Goal: Task Accomplishment & Management: Manage account settings

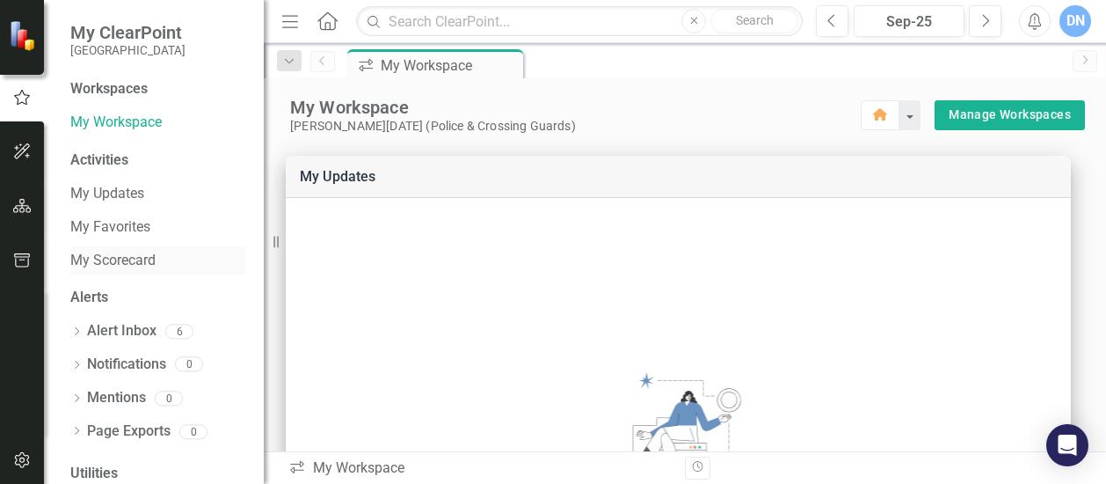
click at [117, 259] on link "My Scorecard" at bounding box center [158, 261] width 176 height 20
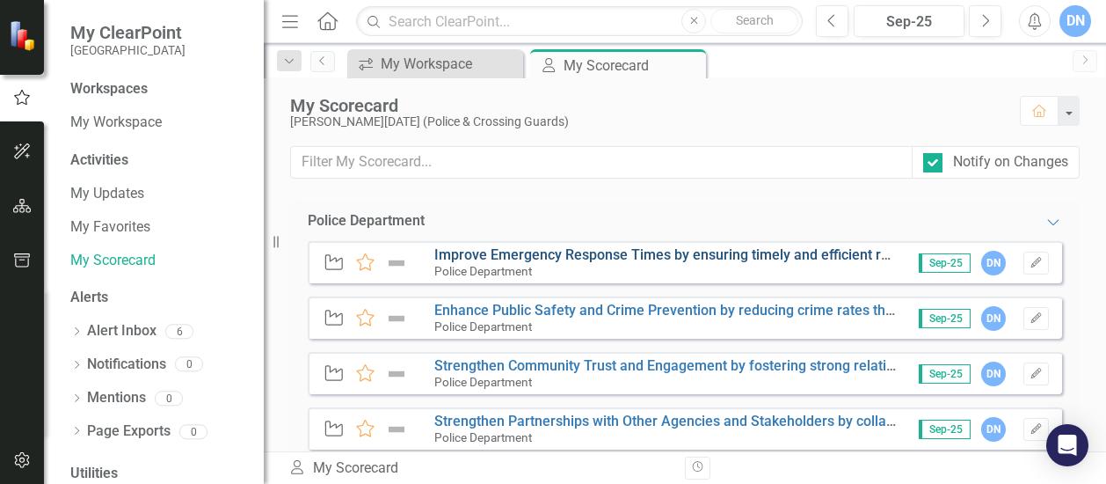
click at [515, 251] on link "Improve Emergency Response Times by ensuring timely and efficient responses to …" at bounding box center [751, 254] width 634 height 17
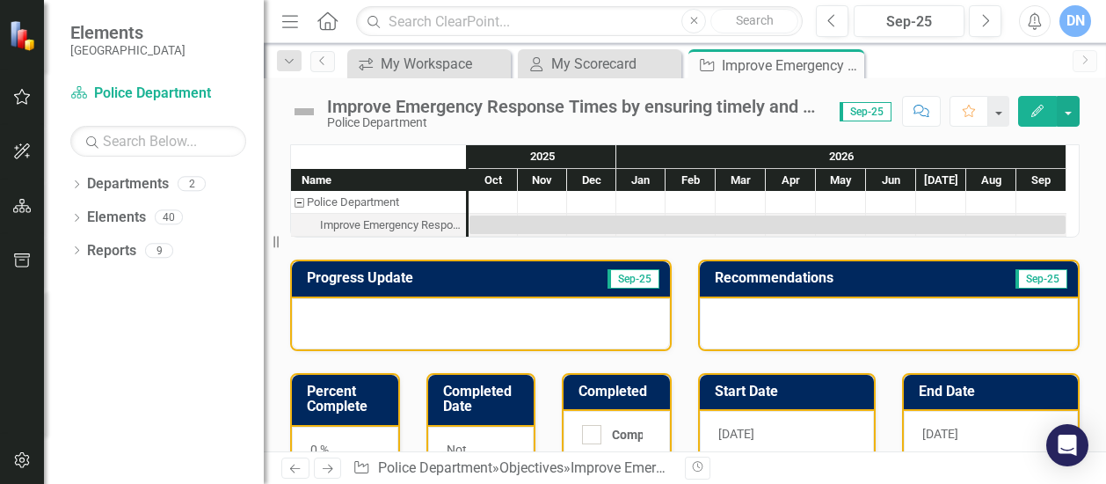
click at [473, 310] on div at bounding box center [481, 323] width 378 height 51
click at [943, 321] on div at bounding box center [889, 323] width 378 height 51
click at [589, 61] on div "My Scorecard" at bounding box center [603, 64] width 104 height 22
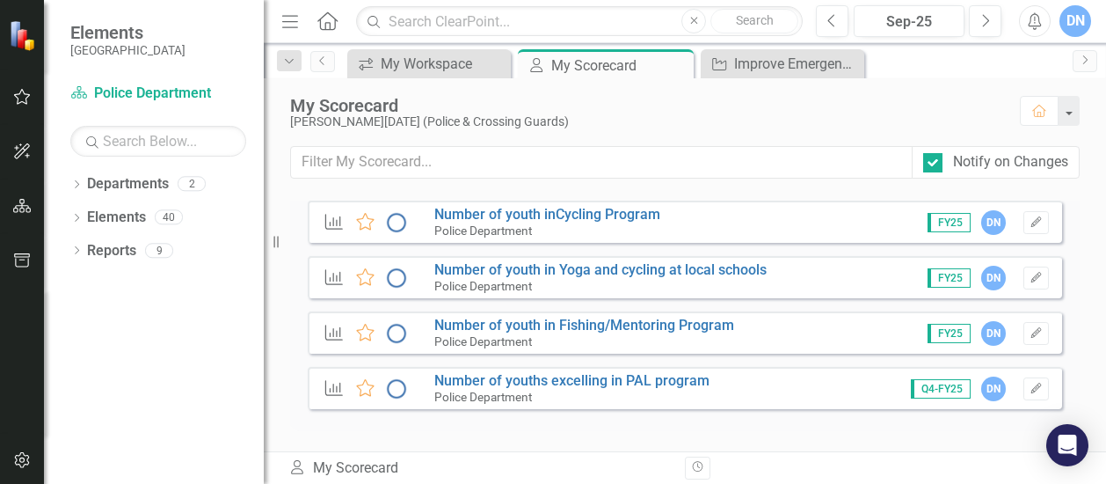
scroll to position [2013, 0]
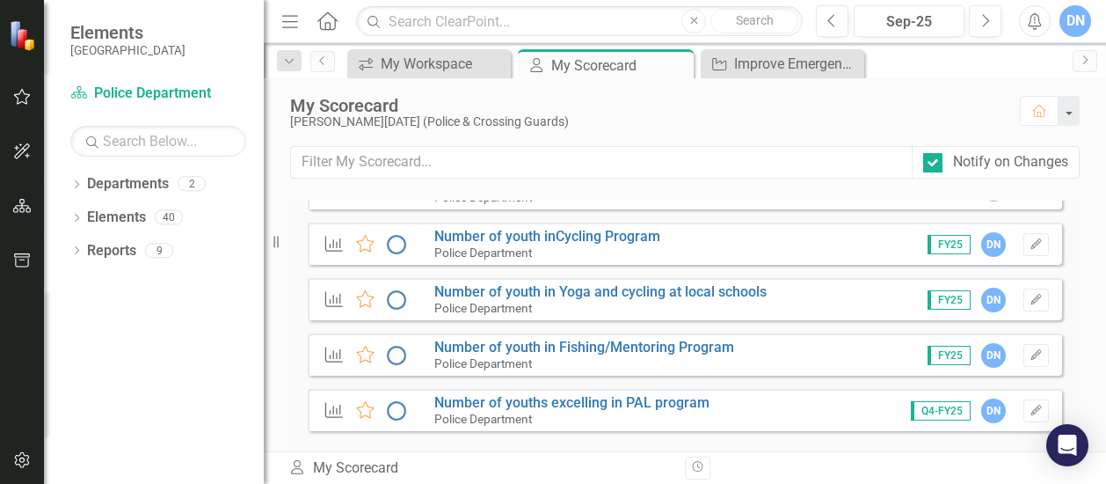
click at [925, 406] on span "Q4-FY25" at bounding box center [941, 410] width 60 height 19
click at [933, 413] on span "Q4-FY25" at bounding box center [941, 410] width 60 height 19
click at [619, 399] on link "Number of youths excelling in PAL program" at bounding box center [571, 402] width 275 height 17
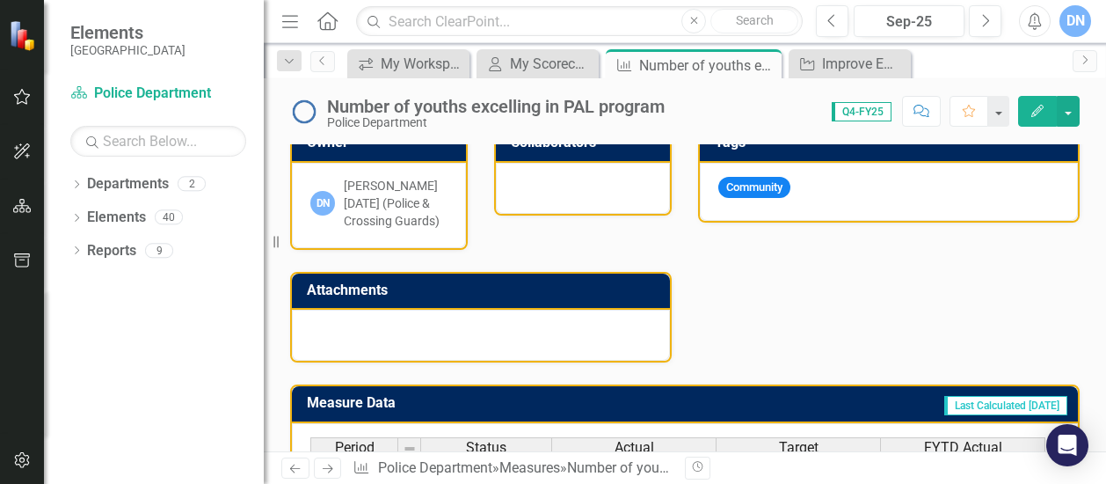
scroll to position [696, 0]
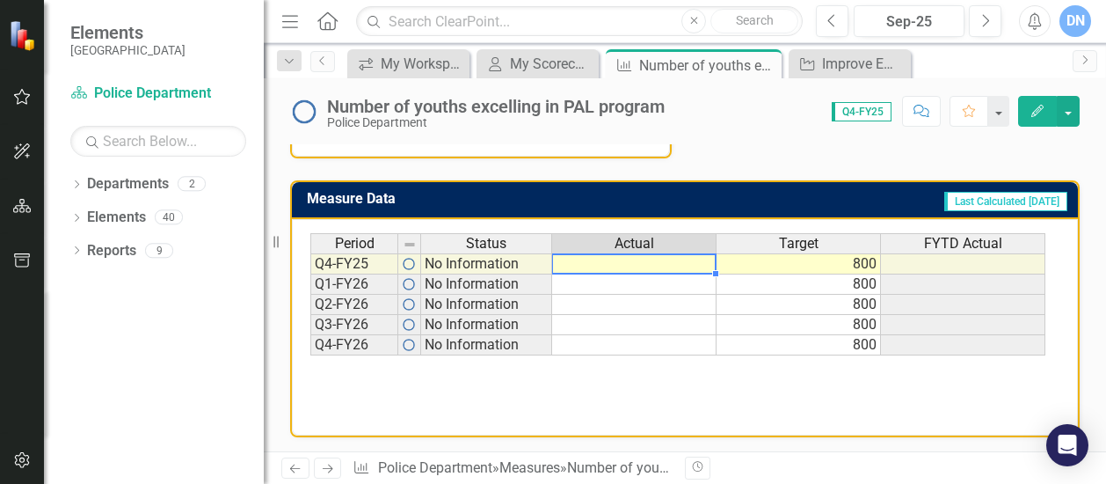
click at [616, 260] on td at bounding box center [634, 263] width 164 height 21
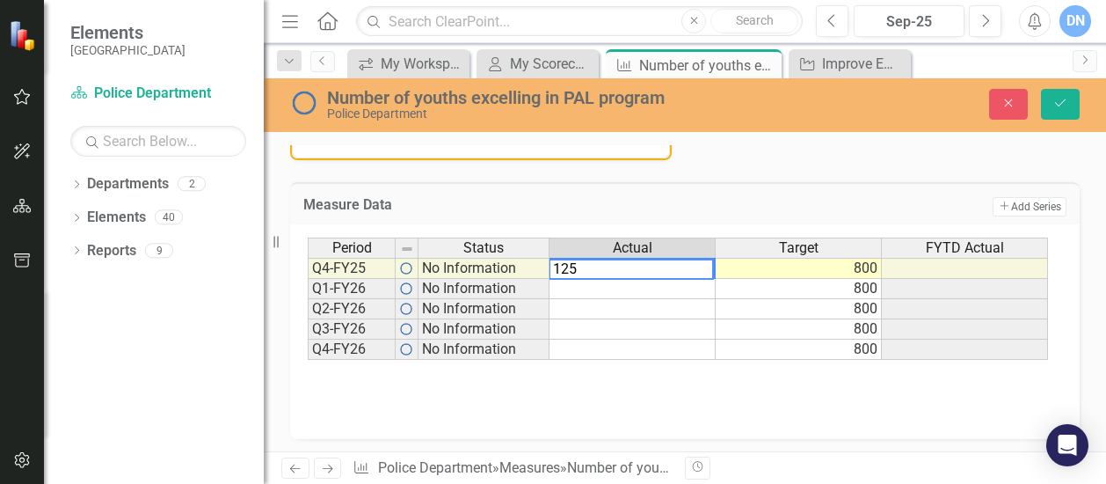
type textarea "125"
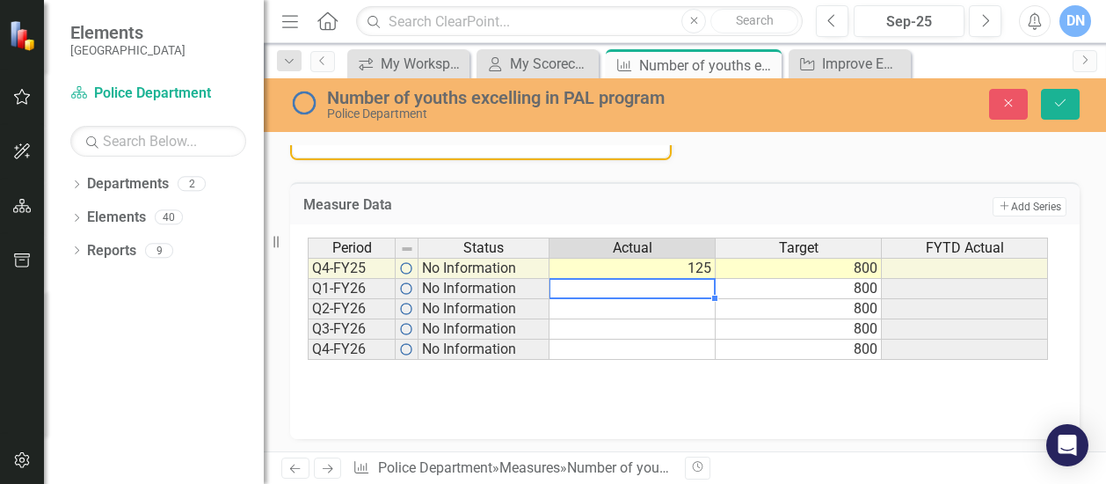
click at [691, 288] on td at bounding box center [633, 289] width 166 height 20
click at [924, 258] on div "Period Status Actual Target FYTD Actual" at bounding box center [678, 249] width 741 height 24
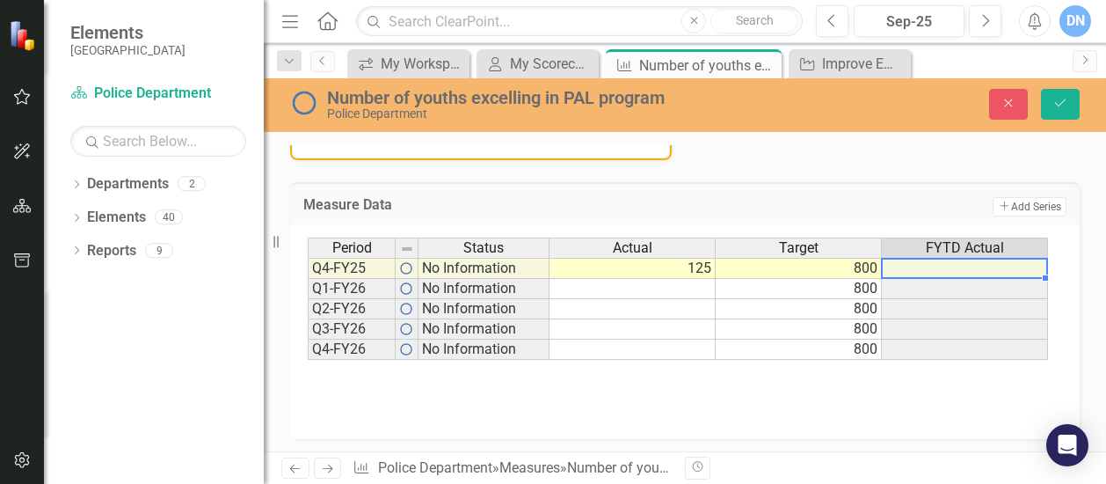
click at [924, 265] on td at bounding box center [965, 268] width 166 height 21
click at [406, 263] on img at bounding box center [406, 268] width 14 height 14
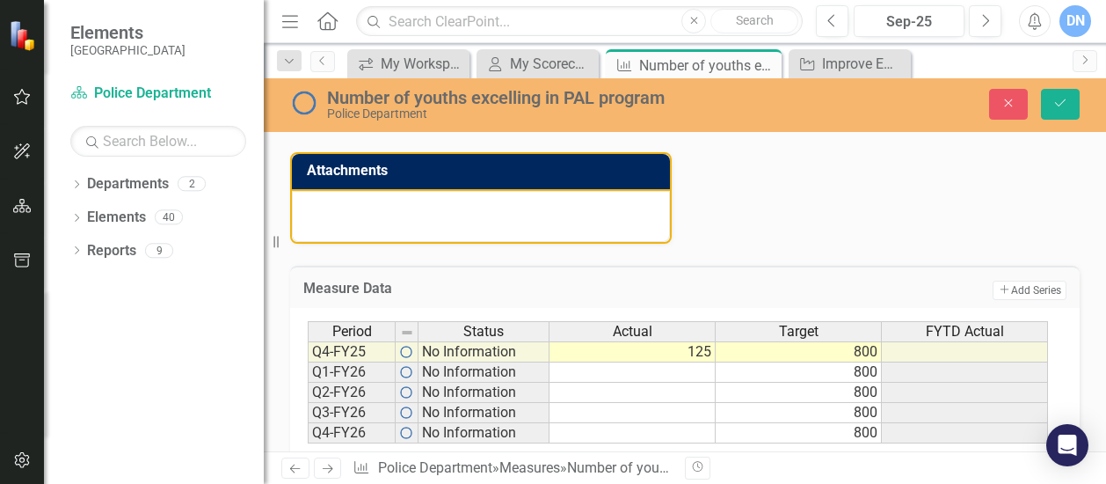
scroll to position [616, 0]
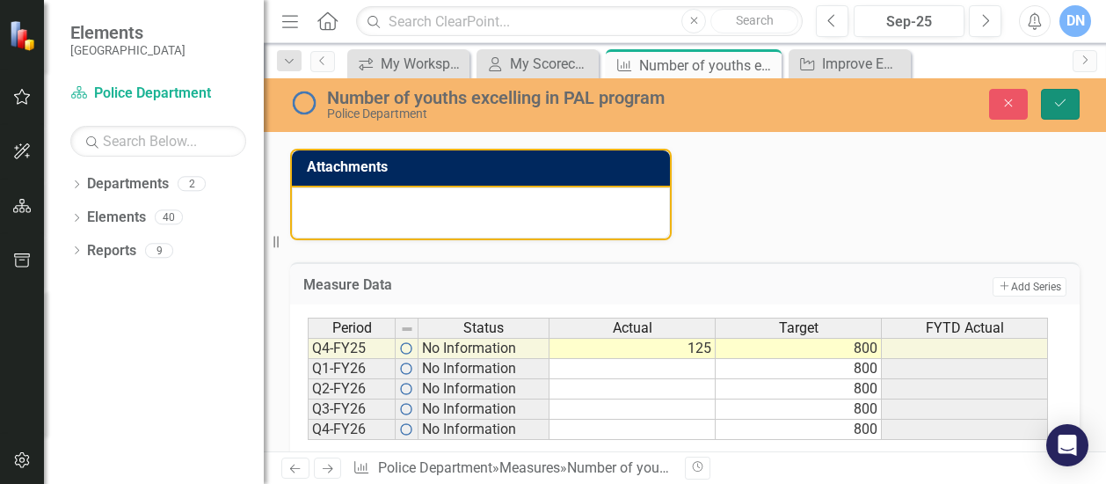
click at [1062, 96] on button "Save" at bounding box center [1060, 104] width 39 height 31
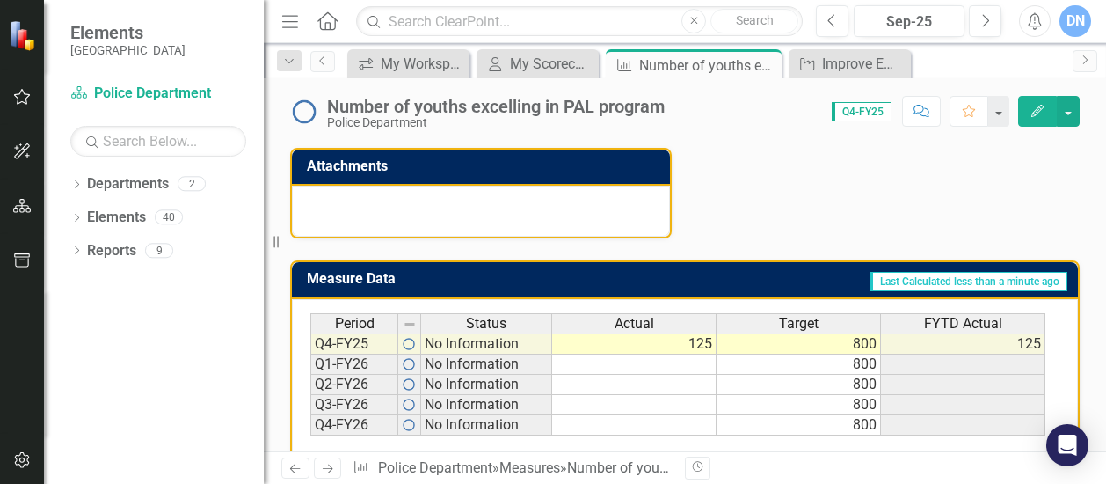
scroll to position [589, 0]
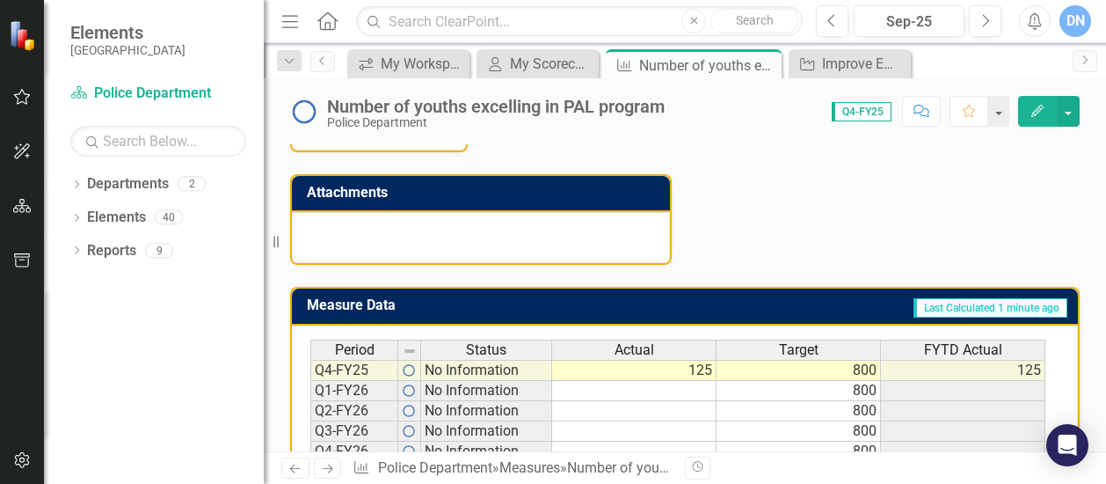
click at [1040, 107] on icon "Edit" at bounding box center [1038, 111] width 16 height 12
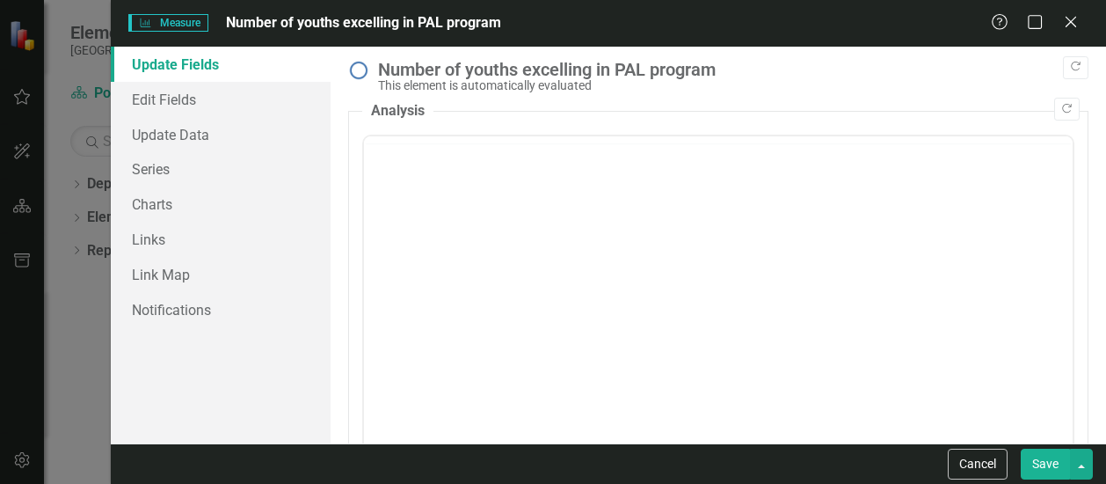
scroll to position [0, 0]
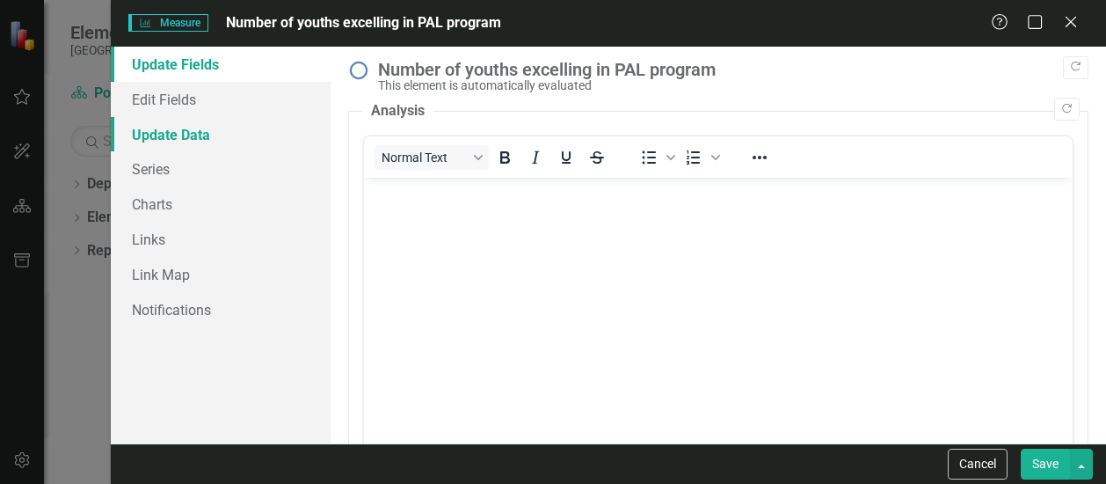
click at [172, 131] on link "Update Data" at bounding box center [221, 134] width 220 height 35
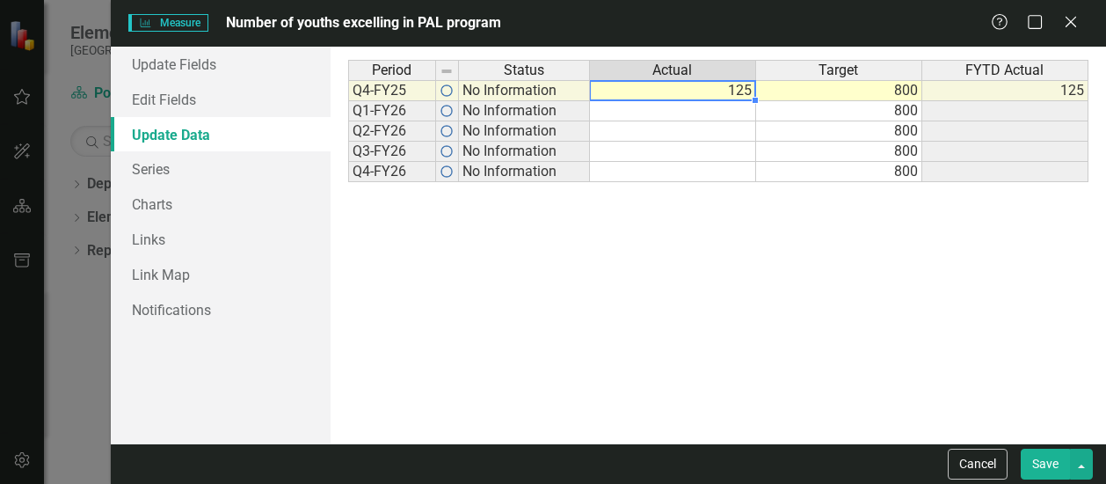
click at [734, 86] on td "125" at bounding box center [673, 90] width 166 height 21
click at [740, 91] on td "125" at bounding box center [673, 90] width 166 height 21
click at [736, 91] on td "125" at bounding box center [673, 90] width 166 height 21
click at [596, 88] on textarea "125" at bounding box center [672, 91] width 167 height 21
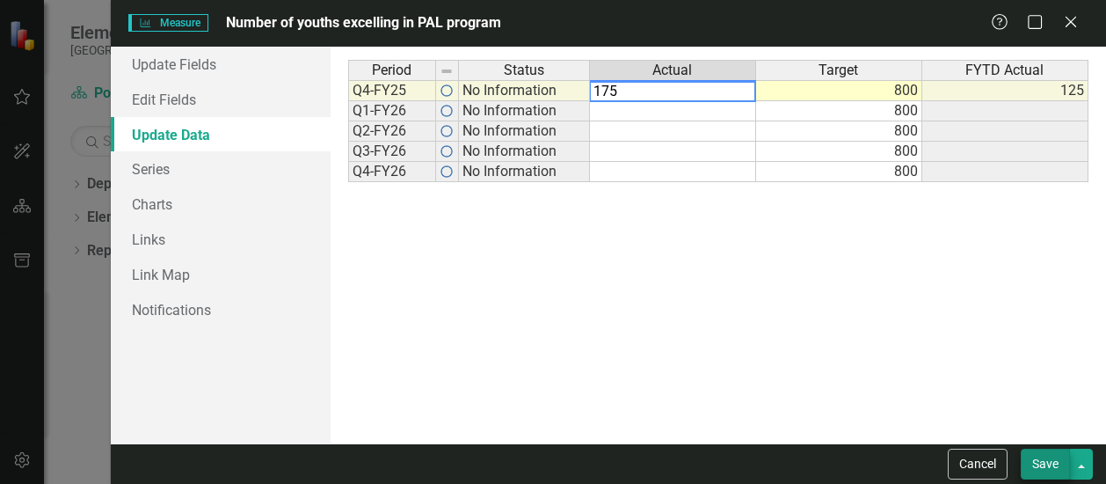
type textarea "175"
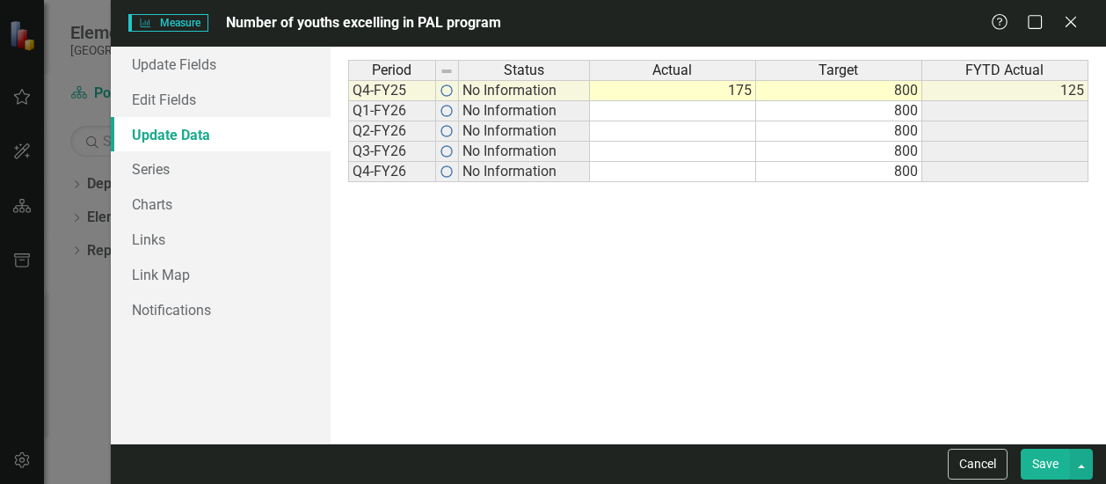
click at [1054, 460] on button "Save" at bounding box center [1045, 464] width 49 height 31
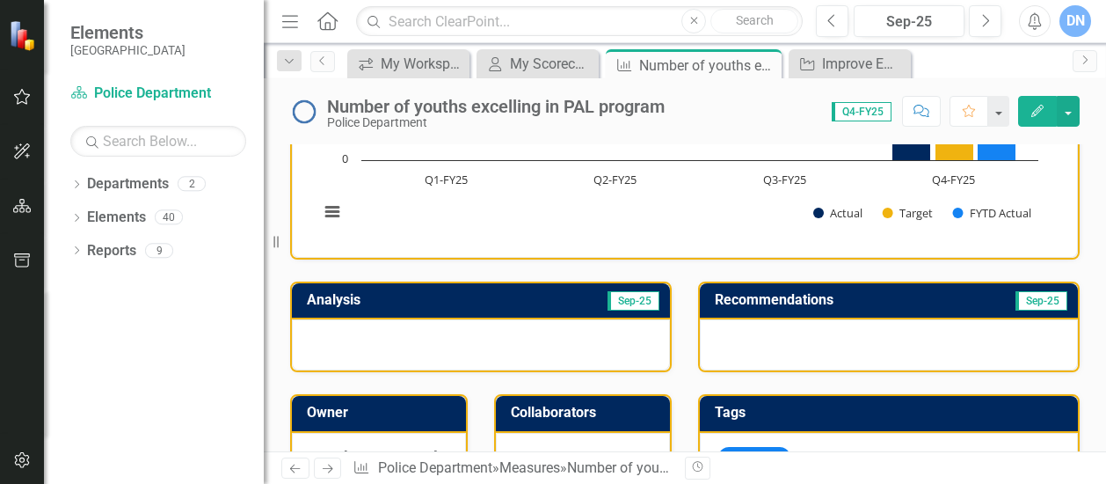
scroll to position [231, 0]
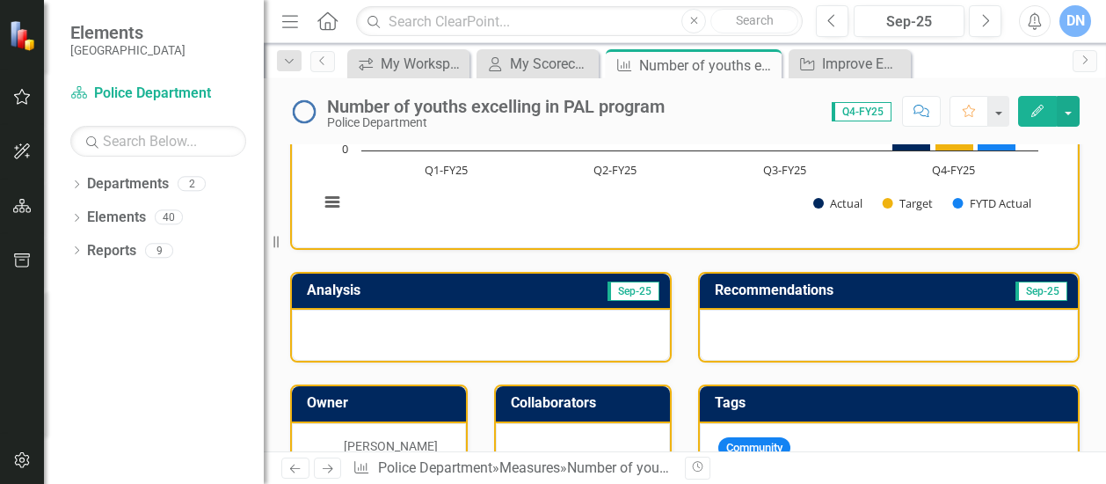
click at [368, 318] on div at bounding box center [481, 335] width 378 height 51
click at [366, 329] on div at bounding box center [481, 335] width 378 height 51
drag, startPoint x: 366, startPoint y: 329, endPoint x: 330, endPoint y: 340, distance: 37.8
click at [330, 340] on div at bounding box center [481, 335] width 378 height 51
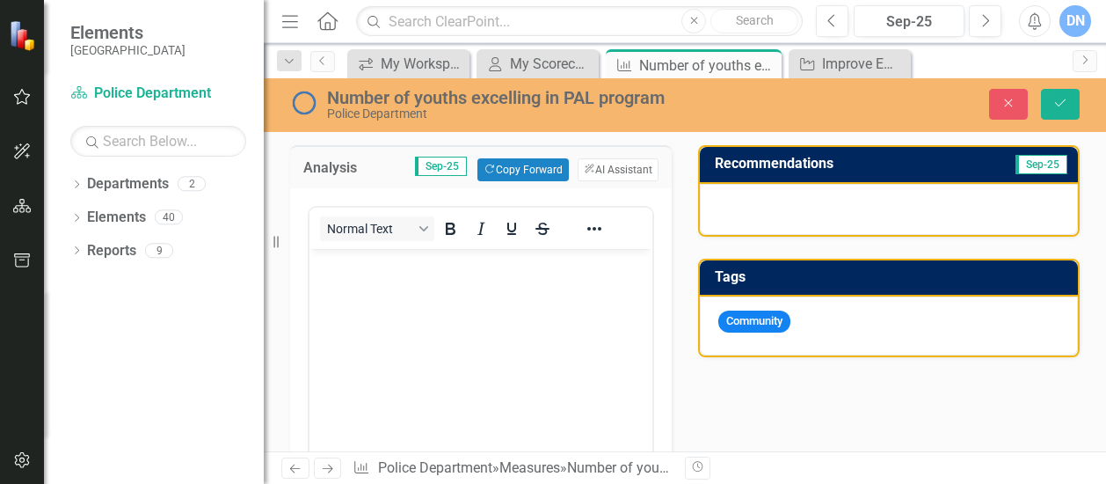
scroll to position [361, 0]
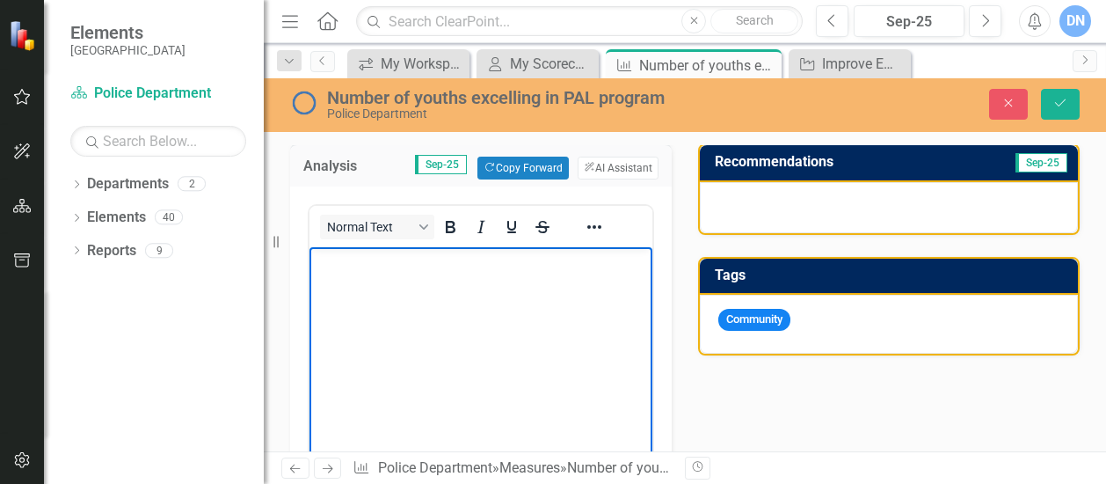
click at [427, 274] on body "Rich Text Area. Press ALT-0 for help." at bounding box center [481, 379] width 343 height 264
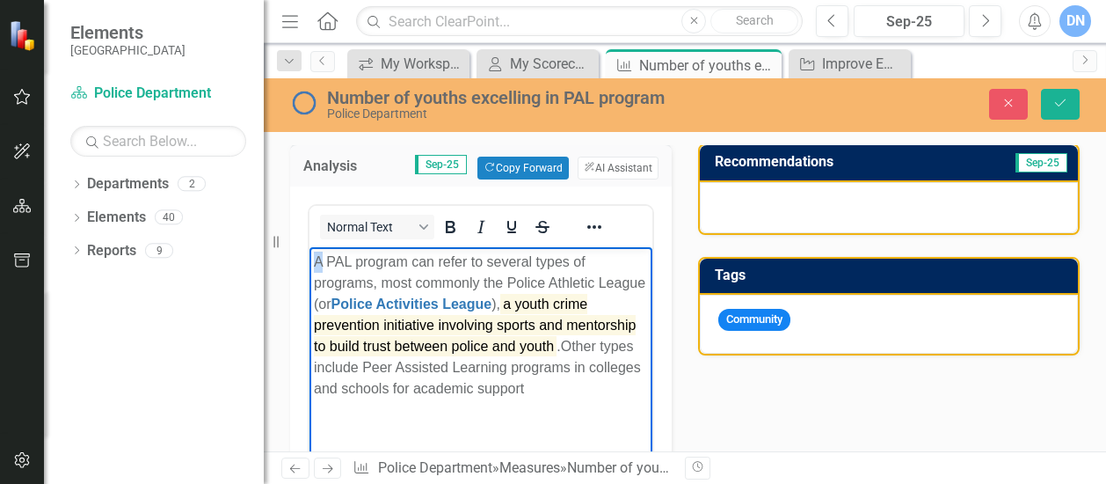
click at [316, 263] on span "A PAL program can refer to several types of programs, most commonly the Police …" at bounding box center [480, 305] width 332 height 102
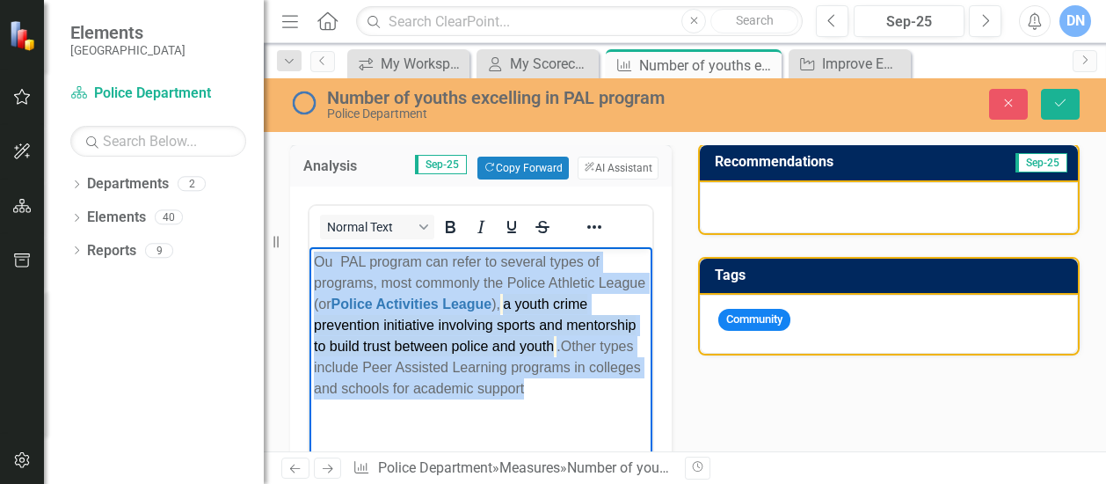
drag, startPoint x: 318, startPoint y: 265, endPoint x: 398, endPoint y: 405, distance: 161.9
click at [398, 399] on p "Ou PAL program can refer to several types of programs, most commonly the Police…" at bounding box center [481, 326] width 334 height 148
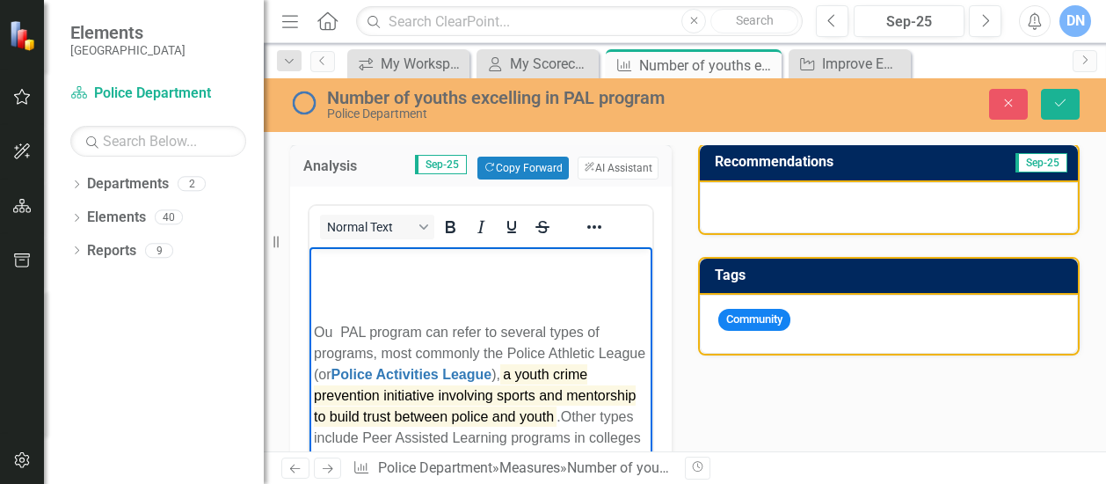
click at [327, 269] on p "Rich Text Area. Press ALT-0 for help." at bounding box center [481, 262] width 334 height 21
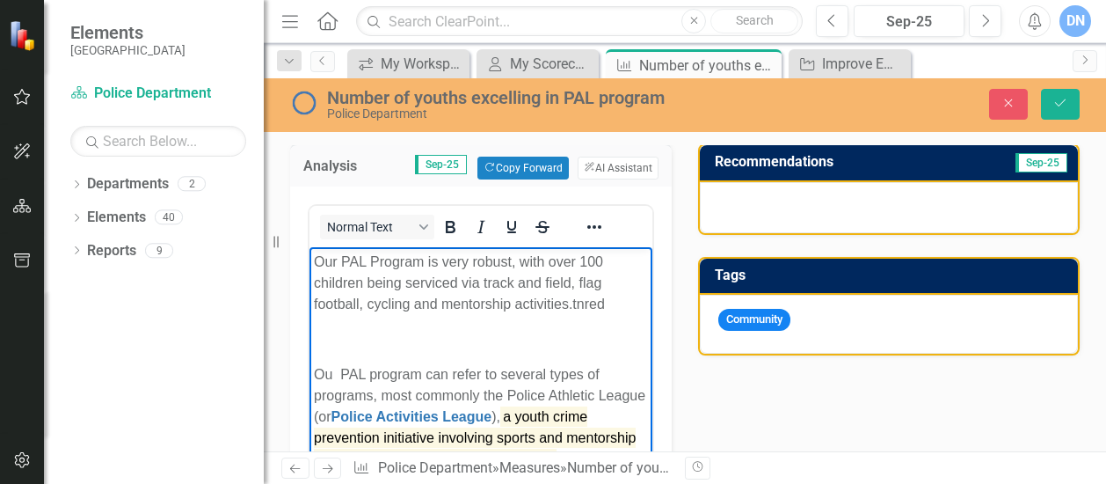
click at [344, 260] on span "Our PAL Program is very robust, with over 100 children being serviced via track…" at bounding box center [459, 282] width 291 height 57
click at [349, 260] on span "Our PAL Program is very robust, with over 100 children being serviced via track…" at bounding box center [459, 282] width 291 height 57
click at [469, 307] on p "Our Police Athletic League Program is very robust, with over 100 children being…" at bounding box center [481, 283] width 334 height 63
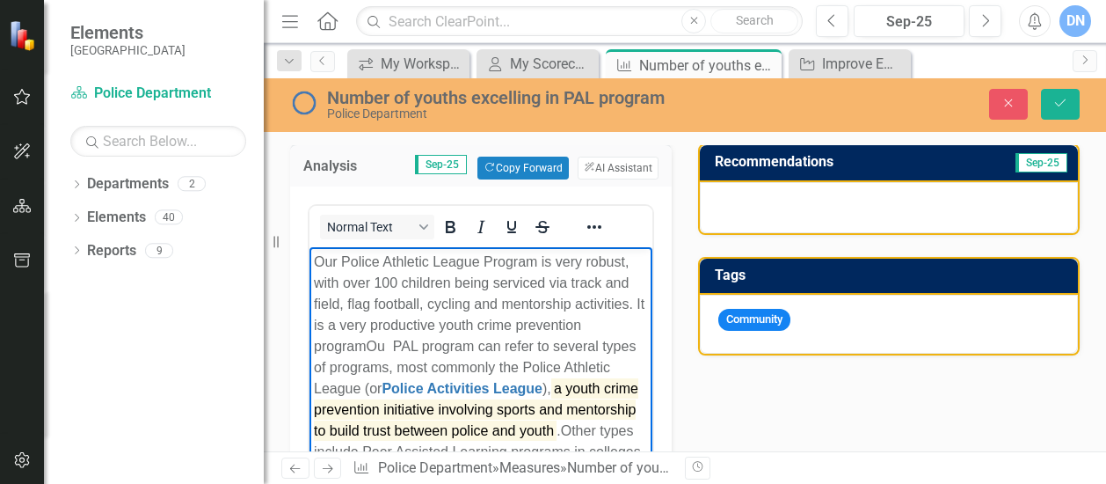
scroll to position [0, 0]
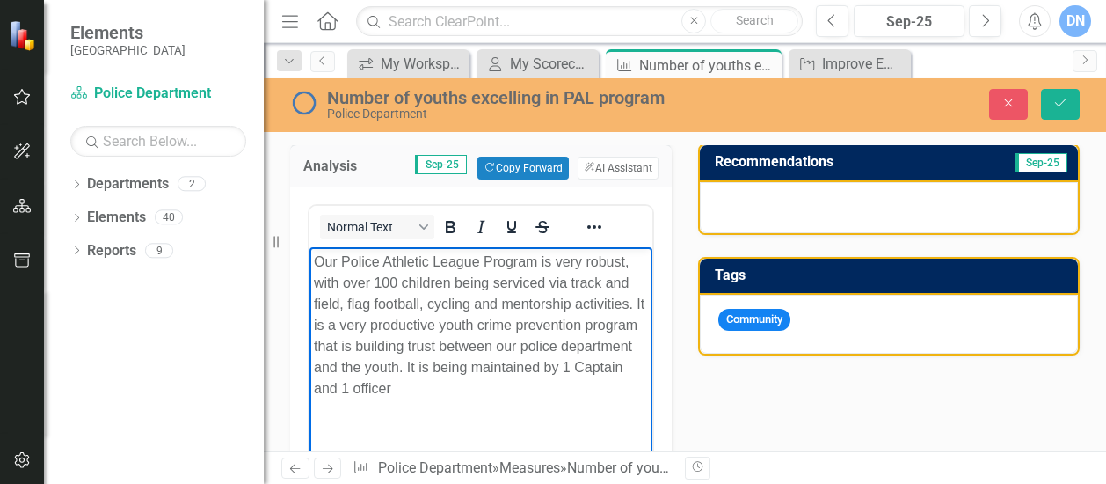
click at [482, 369] on span "Our Police Athletic League Program is very robust, with over 100 children being…" at bounding box center [479, 325] width 331 height 142
click at [551, 386] on p "Our Police Athletic League Program is very robust, with over 100 children being…" at bounding box center [481, 326] width 334 height 148
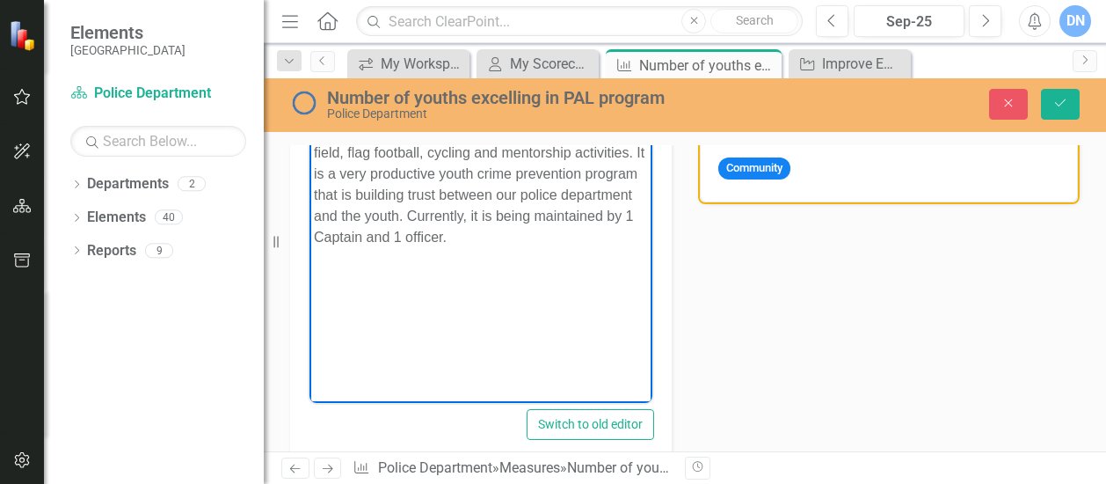
scroll to position [515, 0]
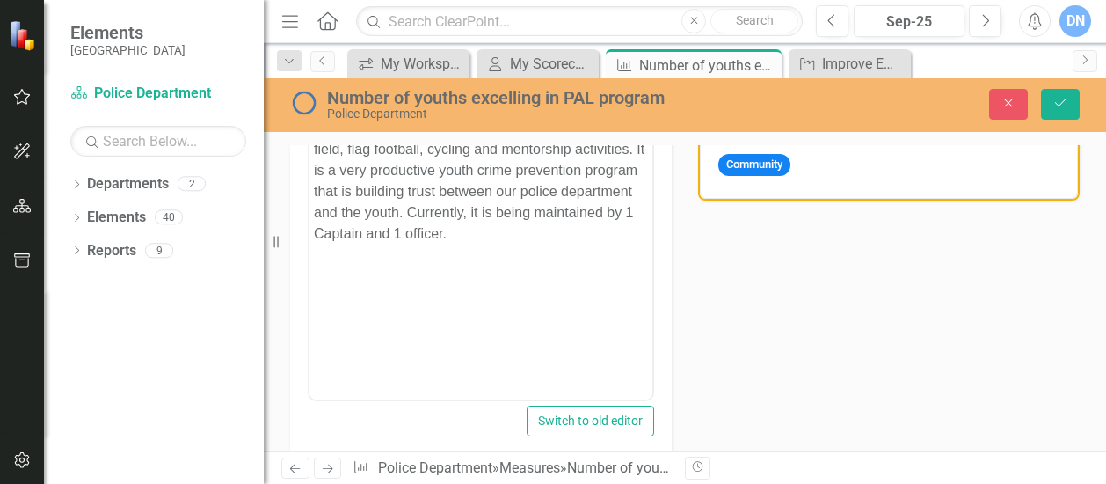
click at [790, 337] on div "Analysis Sep-25 Copy Forward Copy Forward ClearPoint AI AI Assistant Normal Tex…" at bounding box center [685, 347] width 816 height 761
click at [821, 157] on div "Community" at bounding box center [889, 169] width 378 height 59
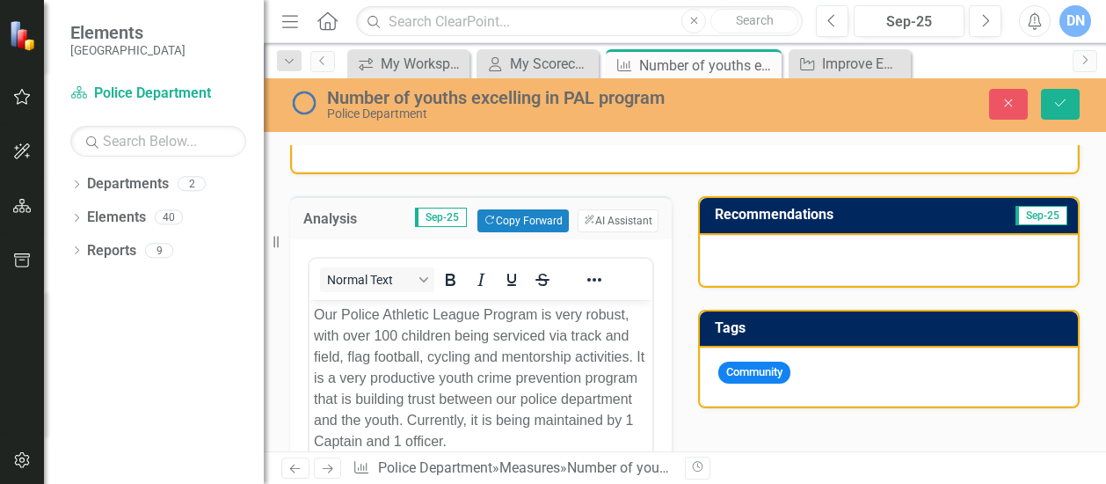
scroll to position [305, 0]
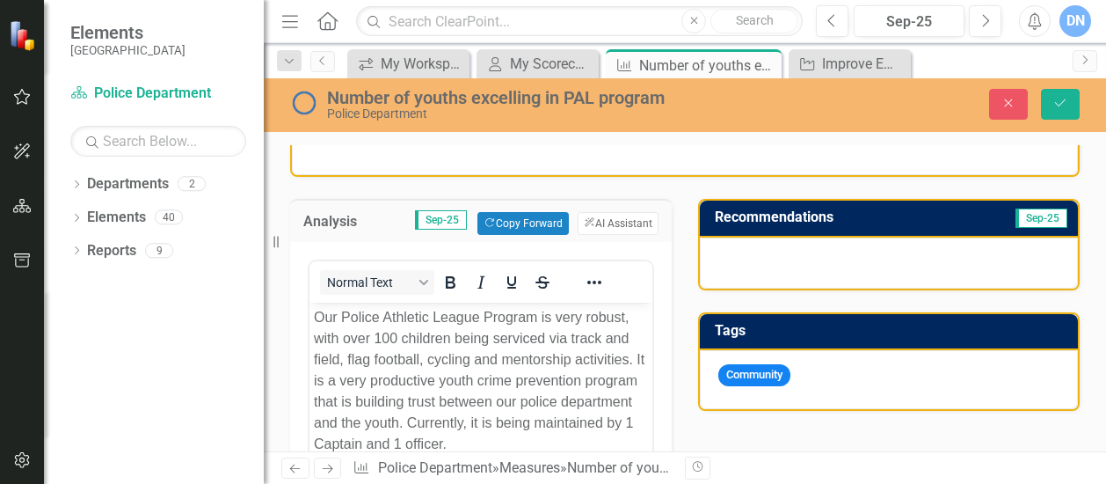
click at [804, 245] on div at bounding box center [889, 262] width 378 height 51
click at [742, 253] on div at bounding box center [889, 262] width 378 height 51
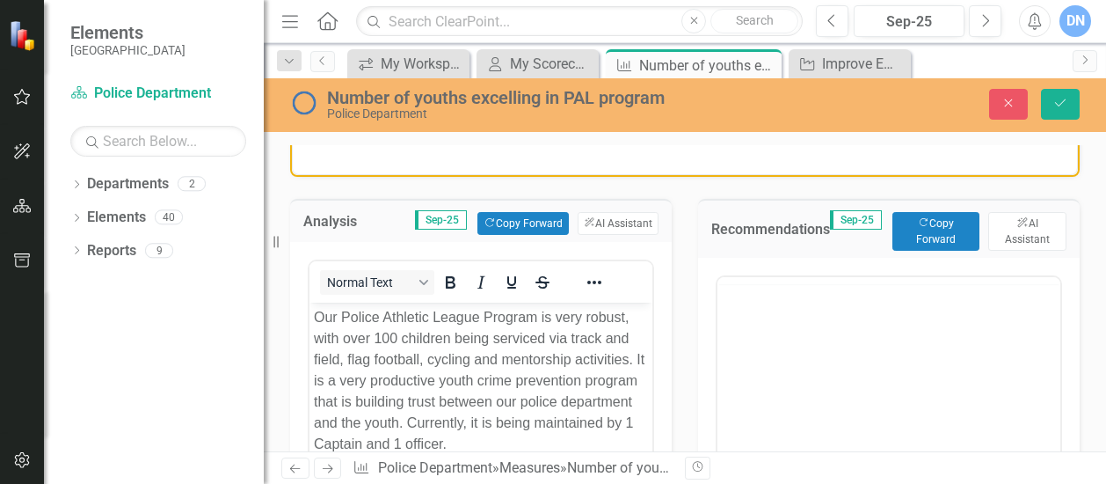
scroll to position [0, 0]
click at [752, 336] on p "Rich Text Area. Press ALT-0 for help." at bounding box center [889, 333] width 334 height 21
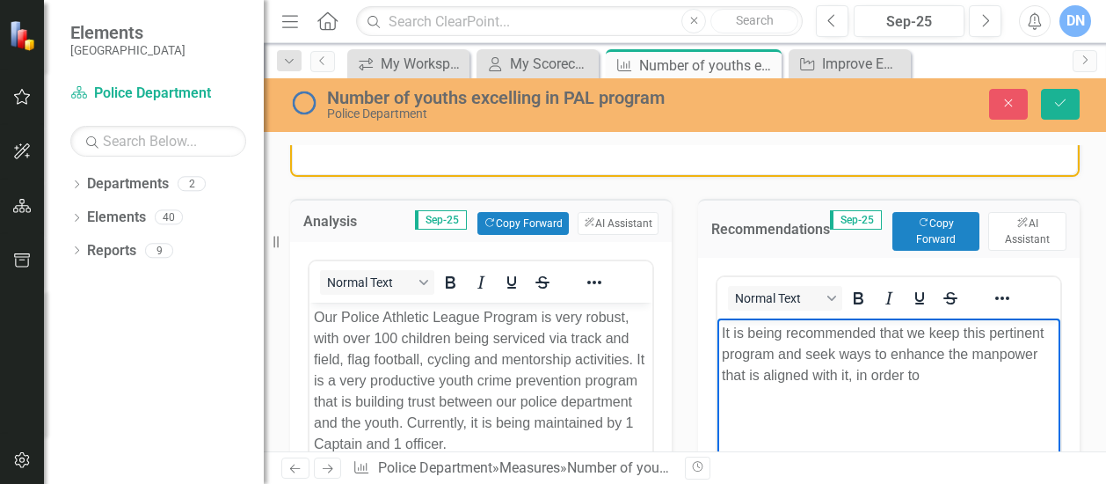
click at [722, 334] on p "It is being recommended that we keep this pertinent program and seek ways to en…" at bounding box center [889, 354] width 334 height 63
click at [732, 332] on p "It is being recommended that we keep this pertinent program and seek ways to en…" at bounding box center [889, 354] width 334 height 63
click at [1016, 373] on p "It can be very taxing, so it is being recommended that we keep this pertinent p…" at bounding box center [889, 365] width 334 height 84
click at [814, 413] on body "It can be very taxing, so it is being recommended that we keep this pertinent p…" at bounding box center [889, 450] width 343 height 264
click at [853, 400] on p "It can be very taxing, so it is being recommended that we keep this pertinent p…" at bounding box center [889, 365] width 334 height 84
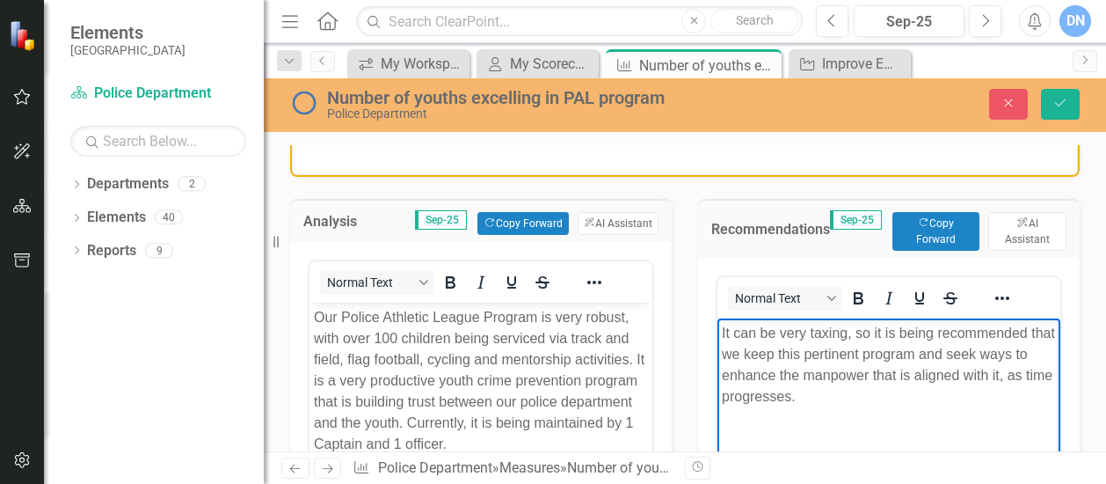
click at [887, 370] on p "It can be very taxing, so it is being recommended that we keep this pertinent p…" at bounding box center [889, 365] width 334 height 84
click at [723, 398] on p "It can be very taxing, so it is being recommended that we keep this pertinent p…" at bounding box center [889, 376] width 334 height 106
click at [865, 431] on body "It can be very taxing, so it is being recommended that we keep this pertinent p…" at bounding box center [889, 450] width 343 height 264
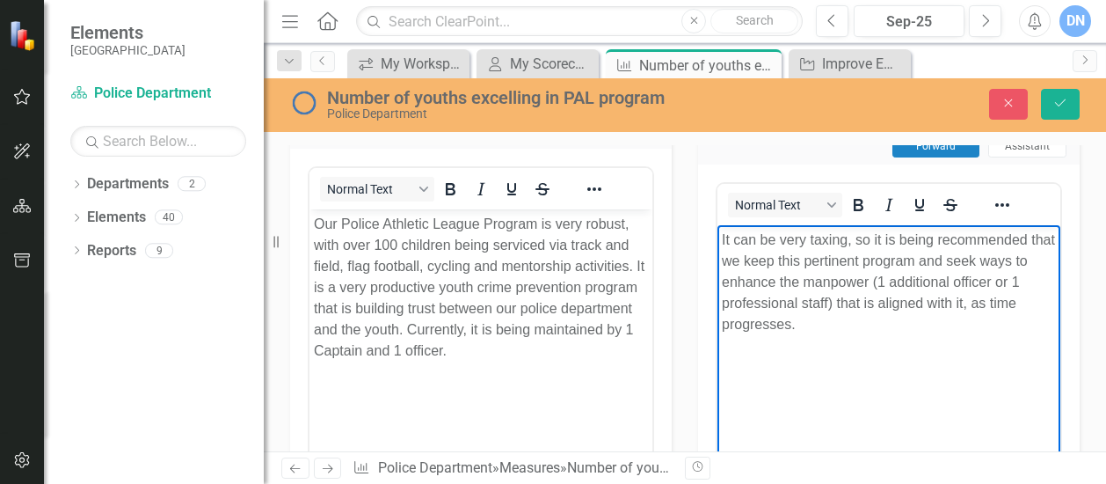
scroll to position [404, 0]
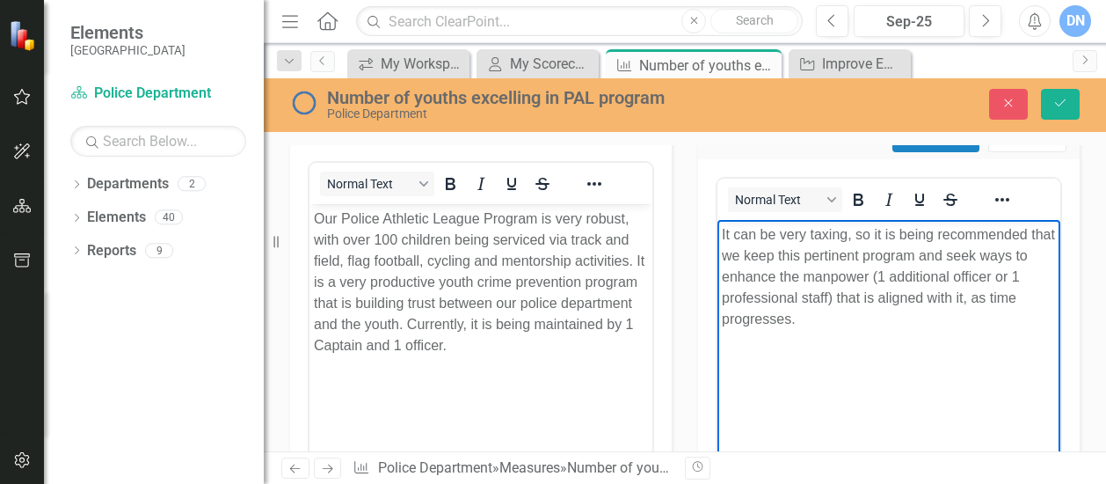
click at [719, 233] on body "It can be very taxing, so it is being recommended that we keep this pertinent p…" at bounding box center [889, 352] width 343 height 264
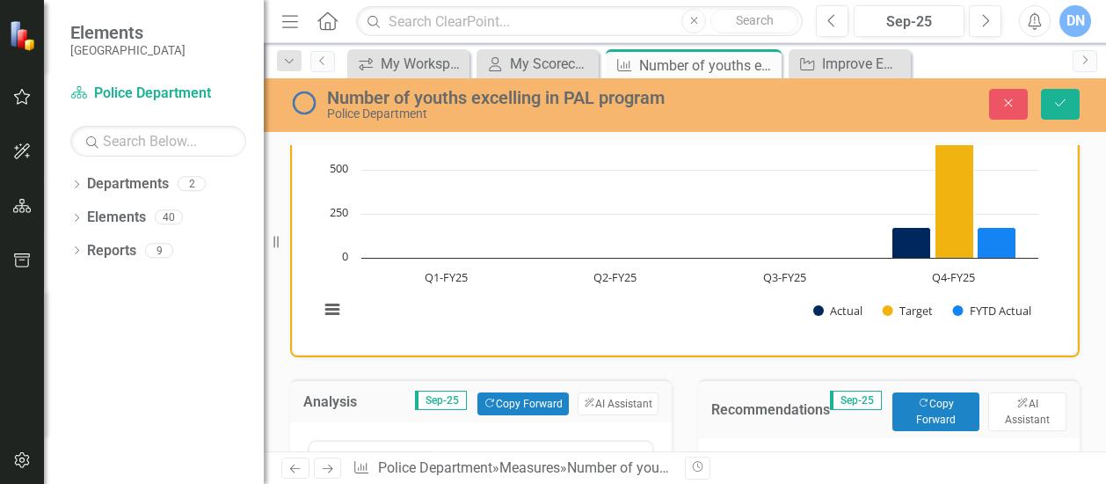
scroll to position [0, 0]
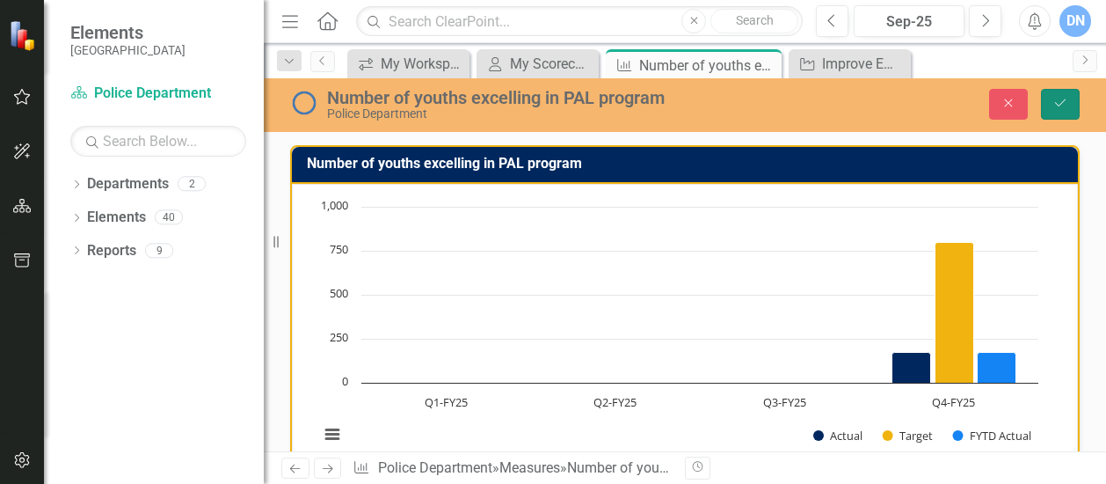
click at [1066, 99] on icon "Save" at bounding box center [1061, 103] width 16 height 12
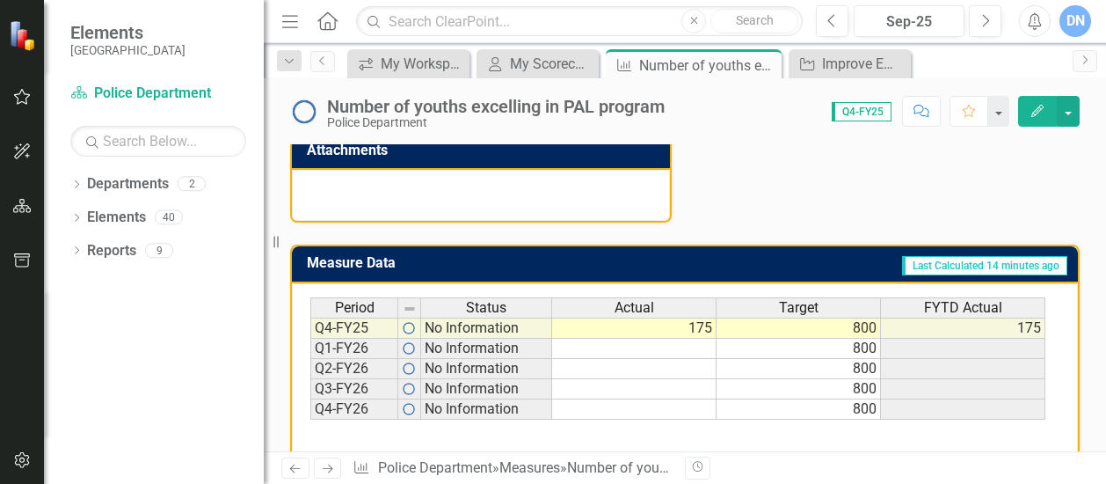
scroll to position [724, 0]
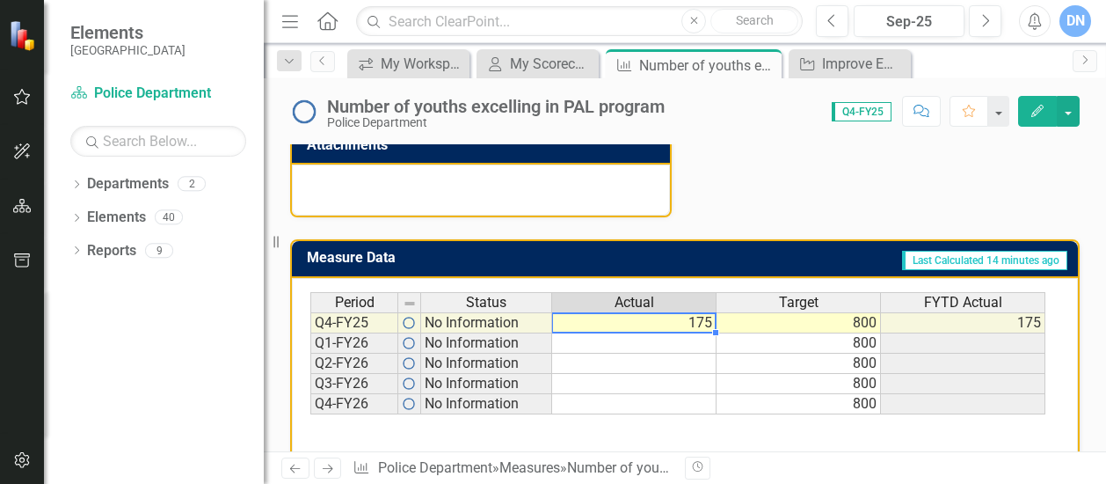
click at [706, 316] on td "175" at bounding box center [634, 322] width 164 height 21
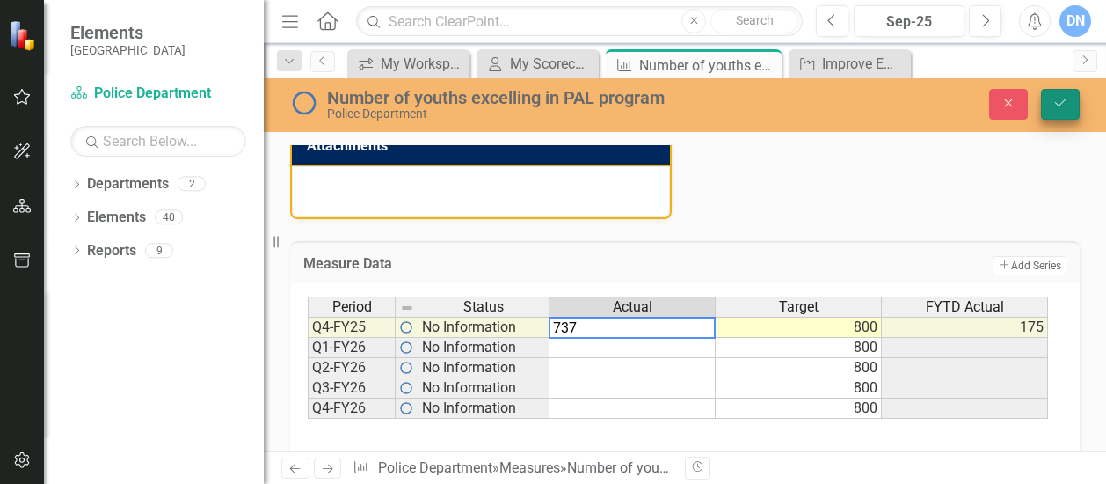
type textarea "737"
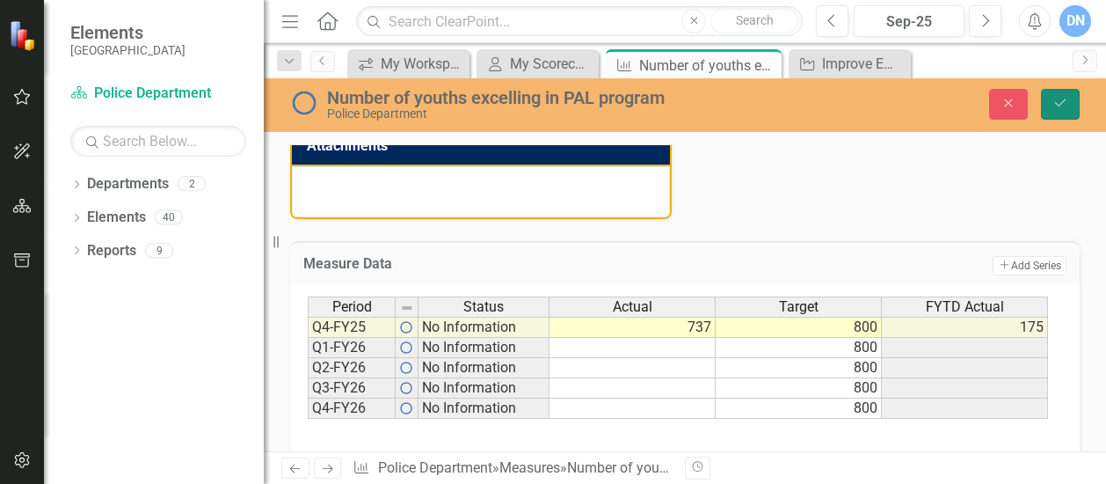
click at [1056, 94] on button "Save" at bounding box center [1060, 104] width 39 height 31
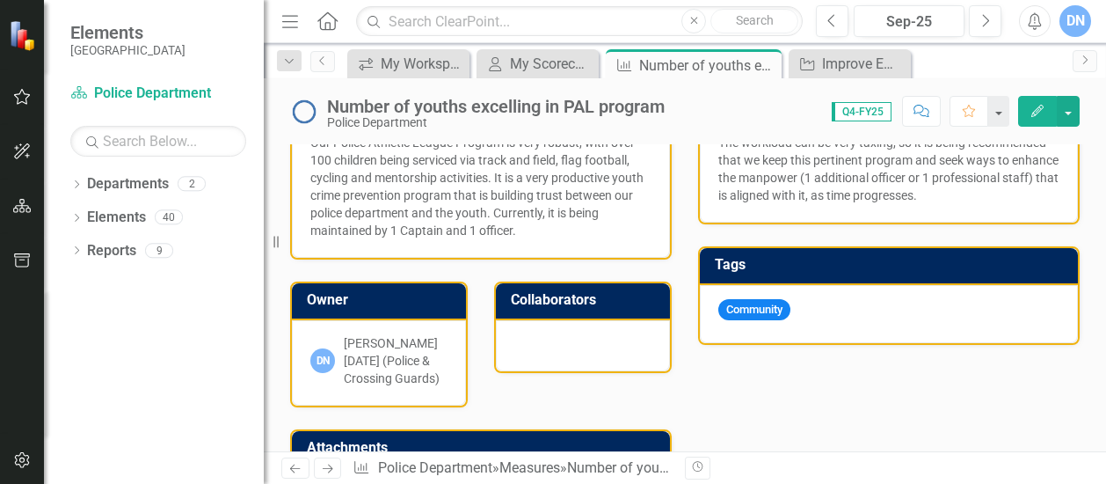
scroll to position [442, 0]
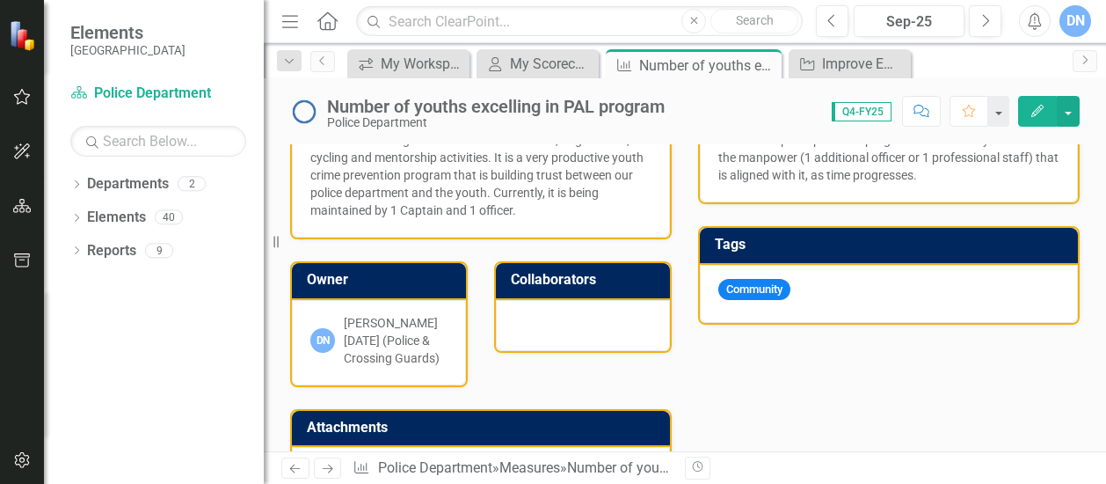
click at [639, 325] on div at bounding box center [583, 325] width 174 height 51
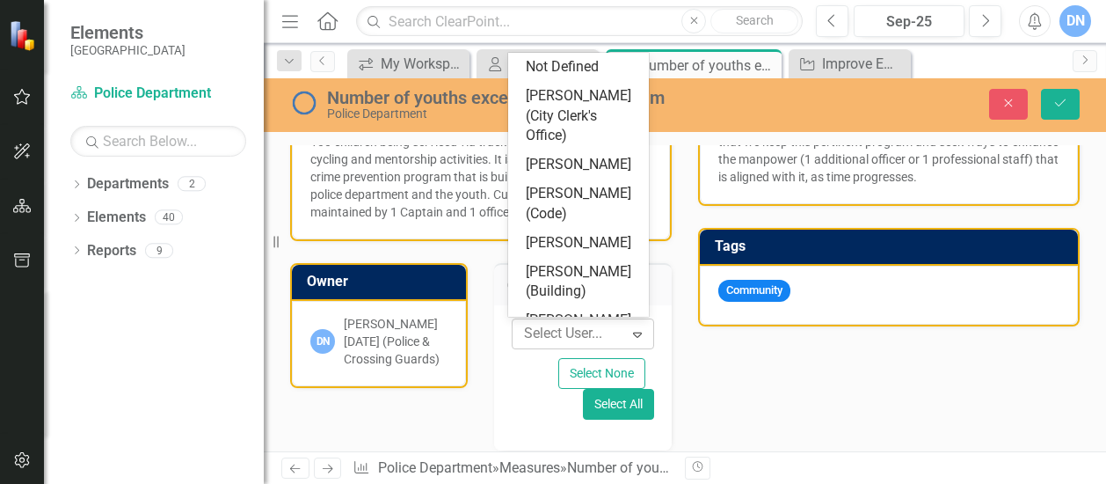
click at [636, 332] on icon "Expand" at bounding box center [638, 334] width 18 height 14
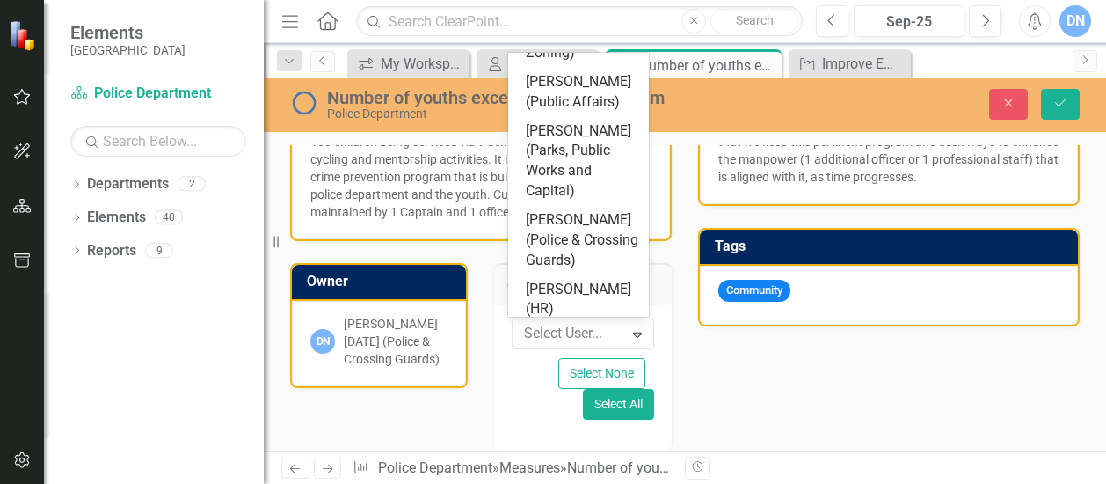
scroll to position [617, 0]
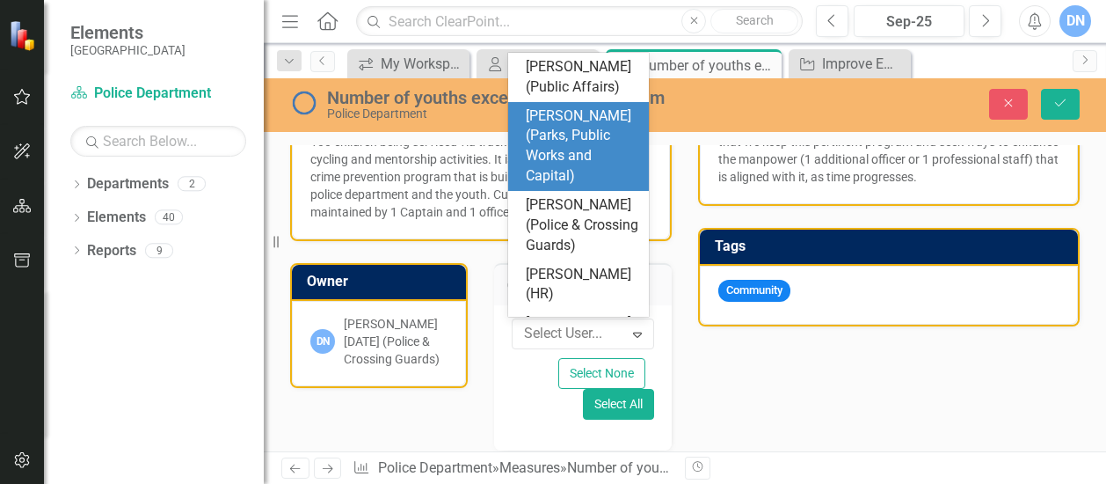
click at [573, 186] on div "[PERSON_NAME] (Parks, Public Works and Capital)" at bounding box center [582, 146] width 113 height 80
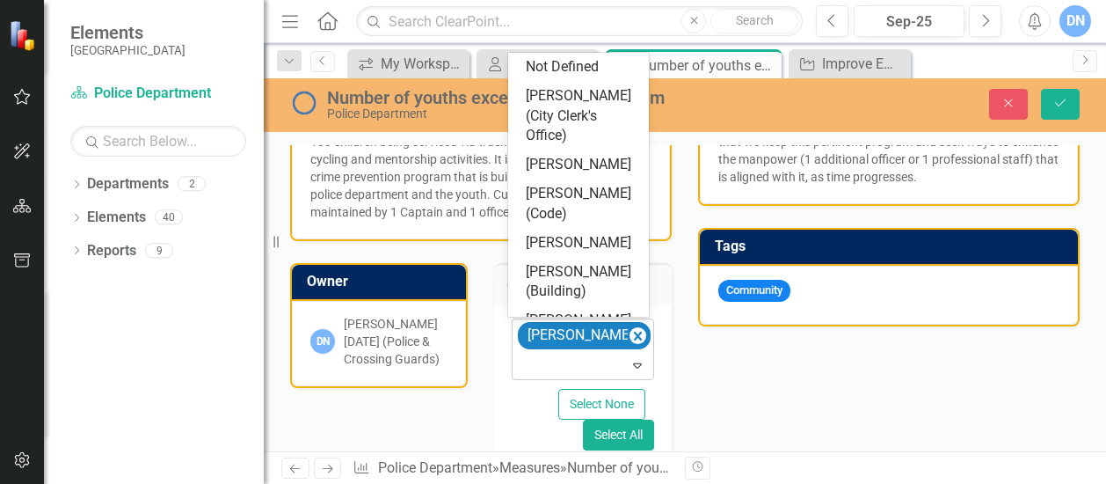
click at [636, 361] on icon "Expand" at bounding box center [638, 365] width 18 height 14
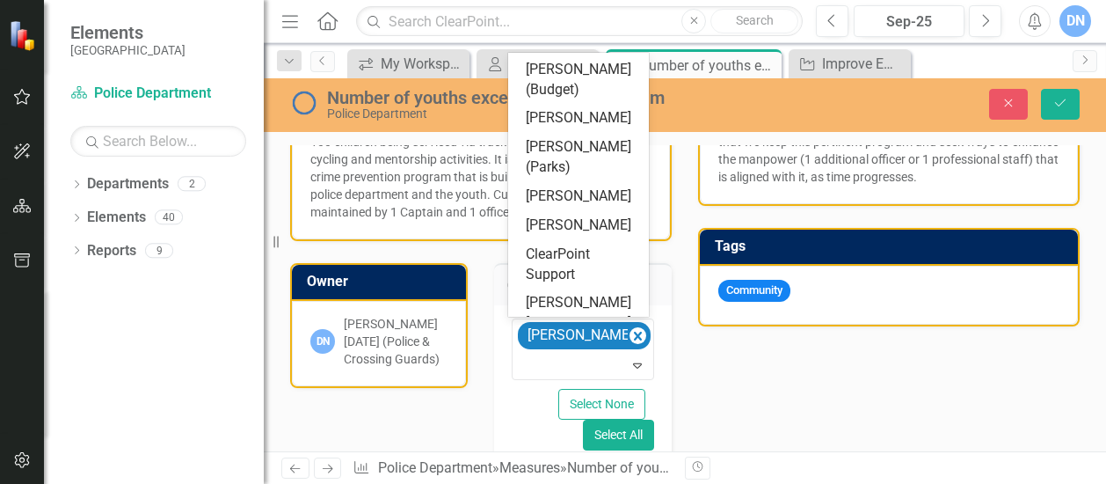
scroll to position [935, 0]
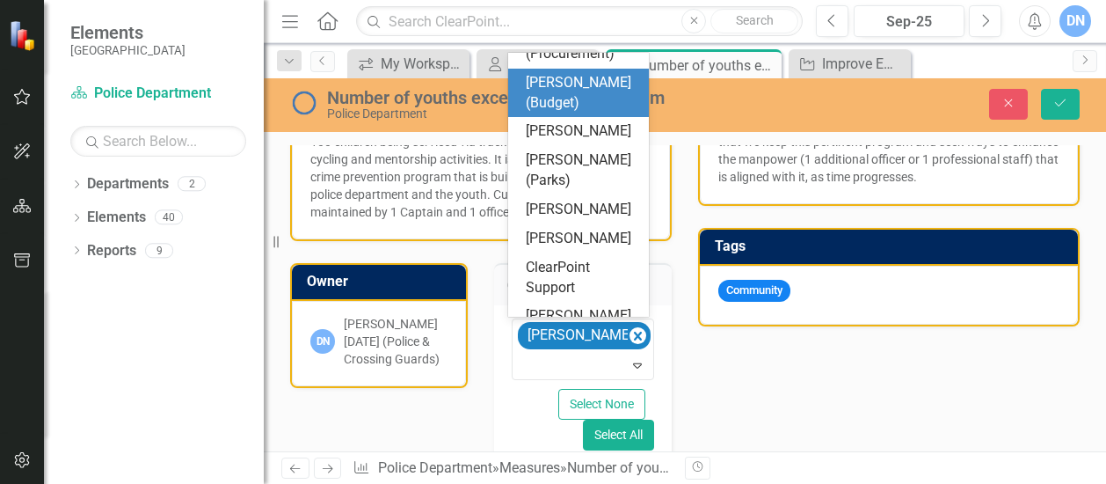
click at [572, 113] on div "[PERSON_NAME] (Budget)" at bounding box center [582, 93] width 113 height 40
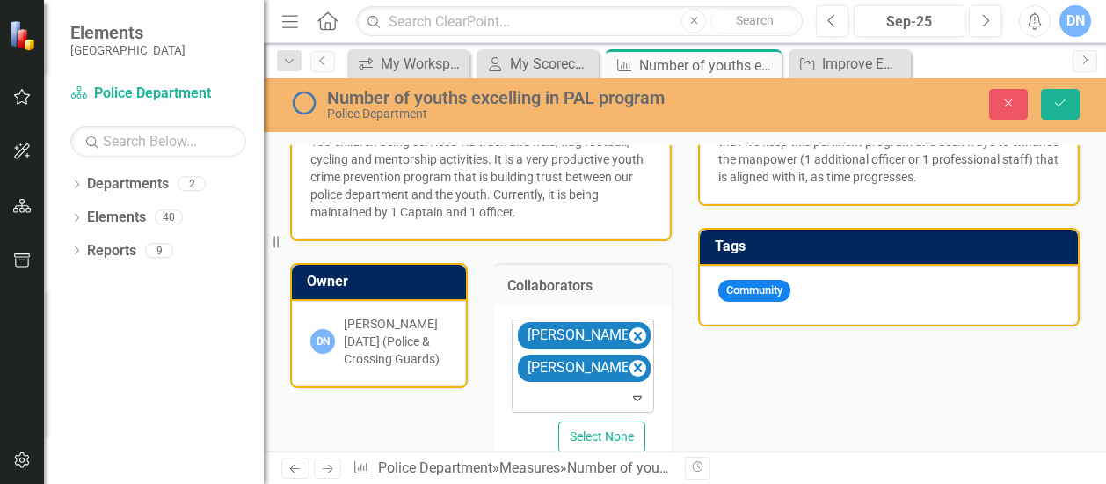
click at [632, 394] on icon "Expand" at bounding box center [638, 398] width 18 height 14
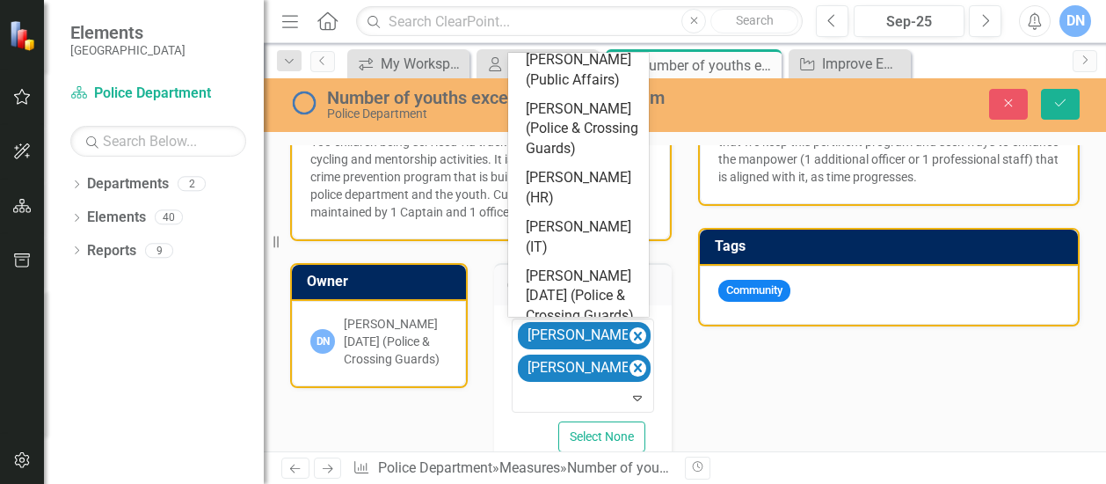
scroll to position [644, 0]
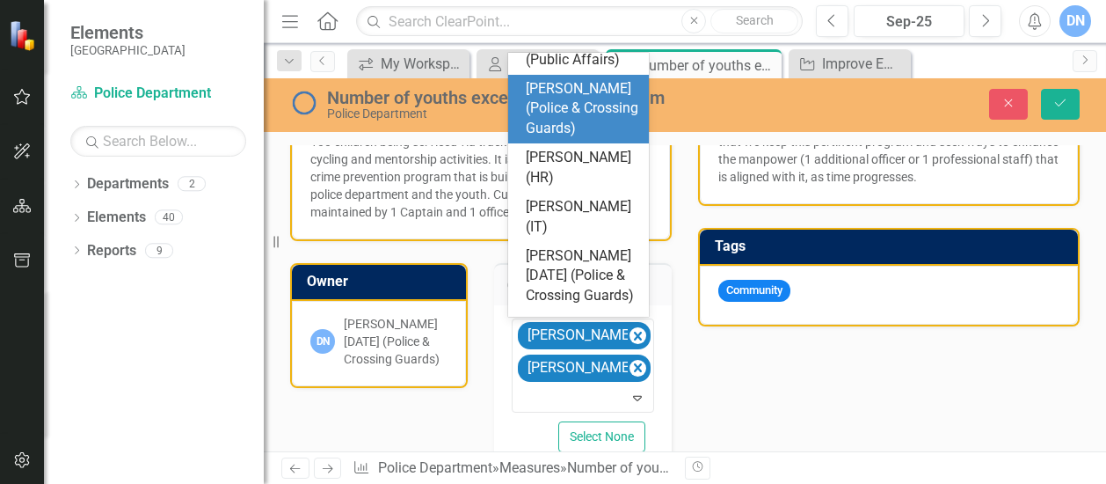
click at [596, 136] on div "[PERSON_NAME] (Police & Crossing Guards)" at bounding box center [582, 109] width 113 height 61
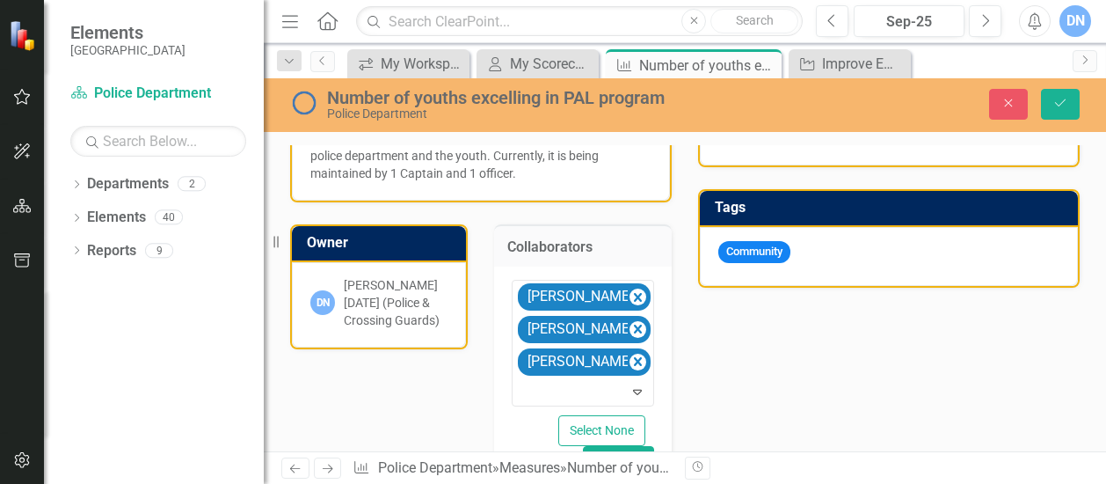
scroll to position [485, 0]
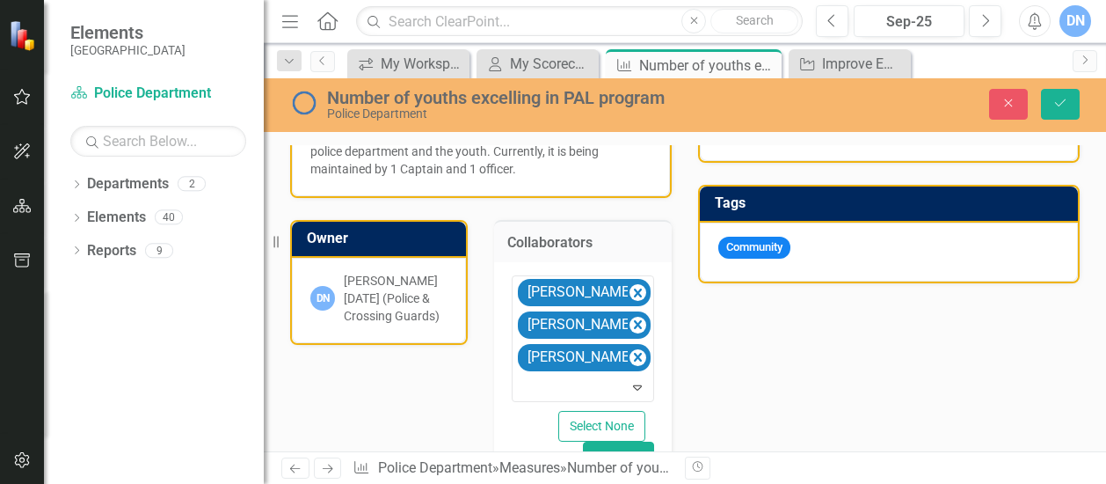
click at [890, 249] on div "Community" at bounding box center [889, 252] width 378 height 59
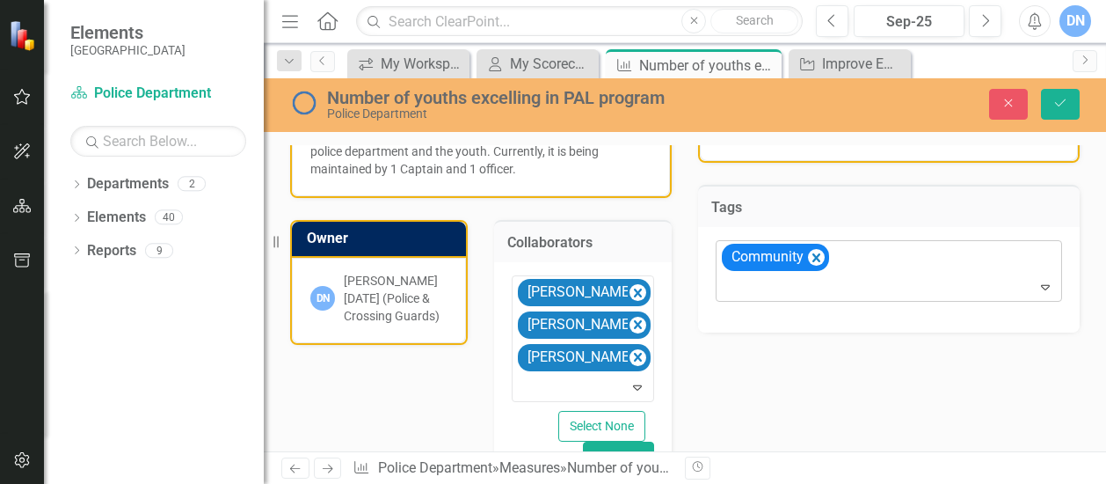
click at [1037, 282] on icon "Expand" at bounding box center [1046, 287] width 18 height 14
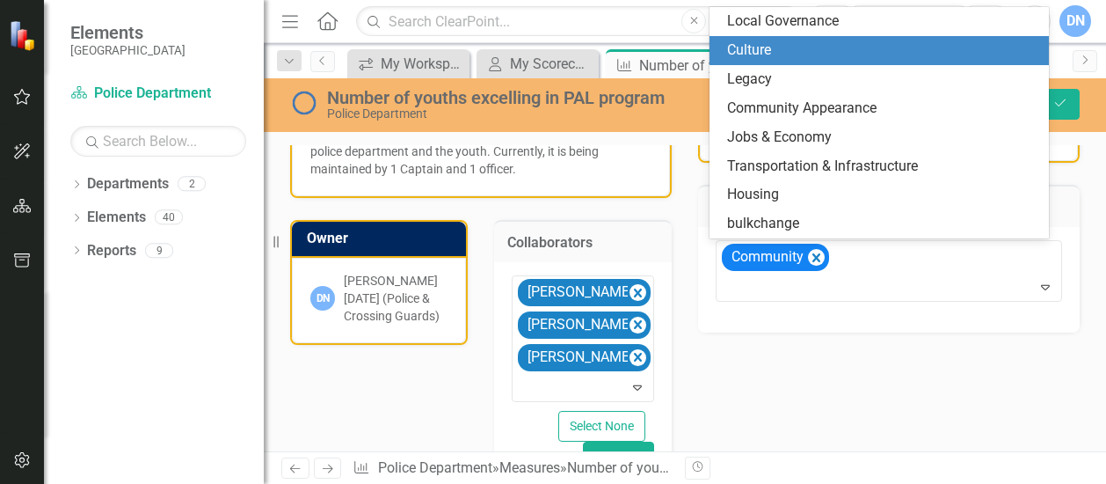
click at [871, 48] on div "Culture" at bounding box center [883, 50] width 312 height 20
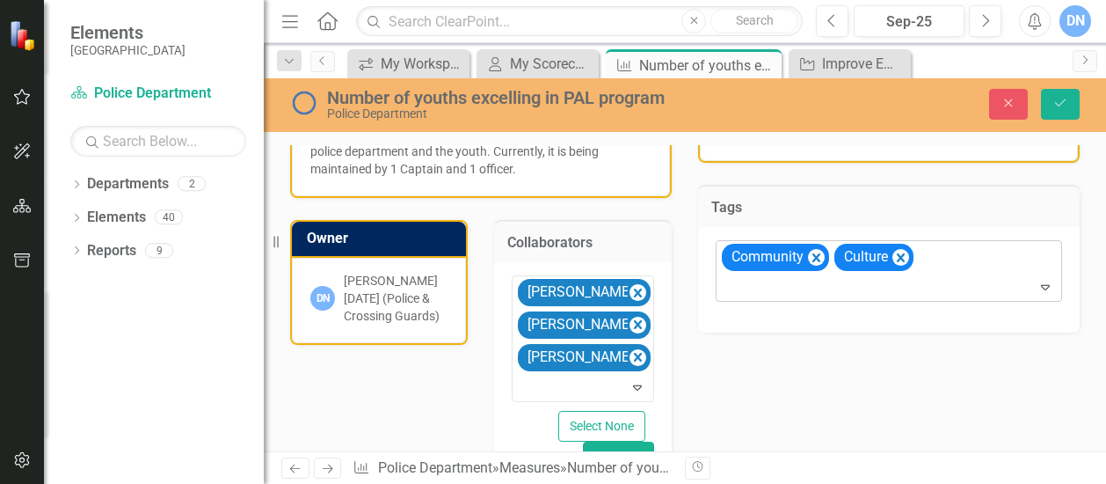
click at [1037, 290] on icon "Expand" at bounding box center [1046, 287] width 18 height 14
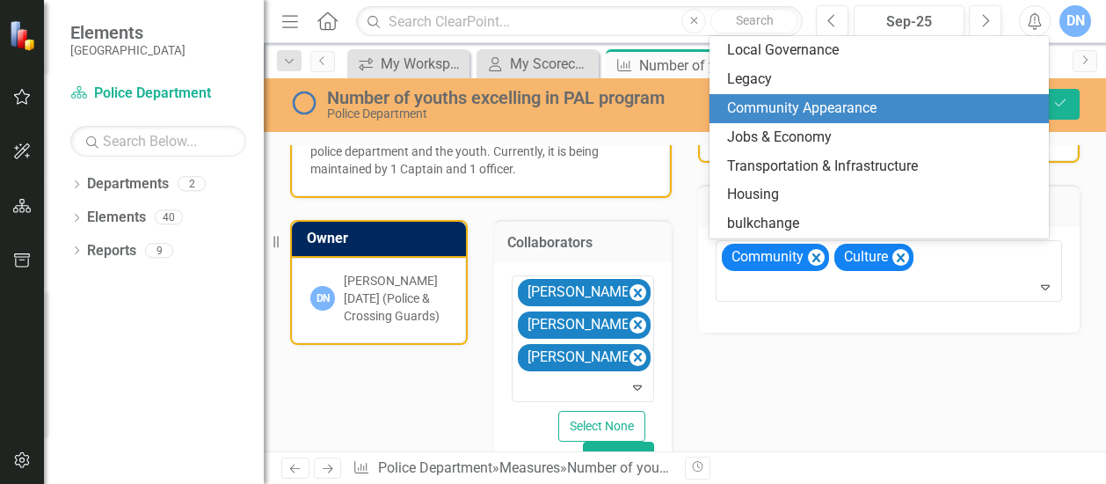
click at [875, 109] on span "Community Appearance" at bounding box center [802, 107] width 150 height 17
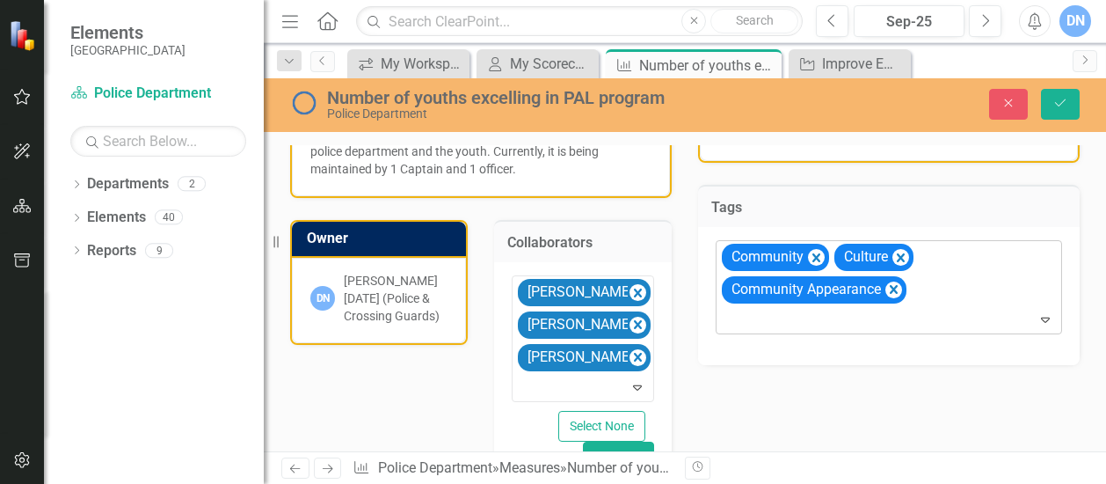
click at [1037, 316] on icon "Expand" at bounding box center [1046, 319] width 18 height 14
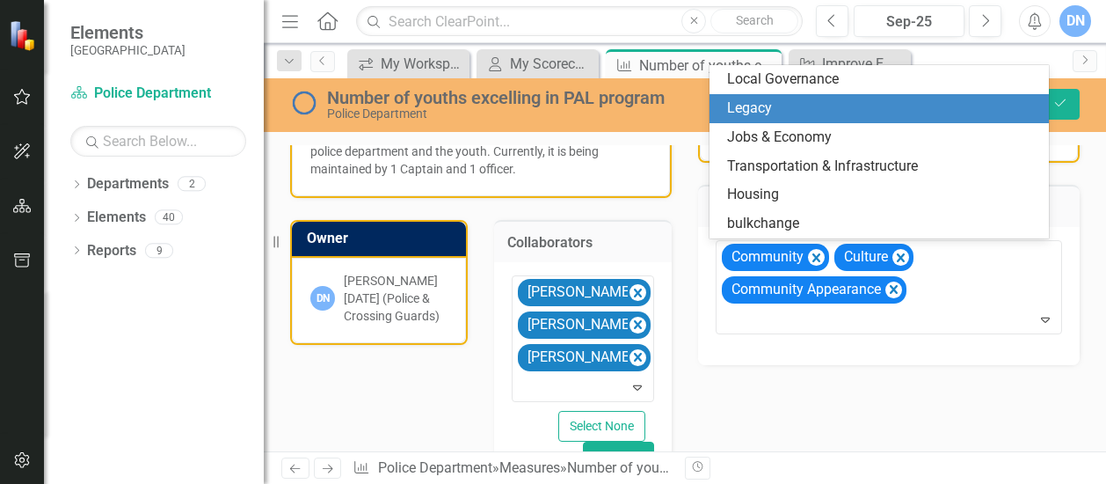
click at [980, 110] on div "Legacy" at bounding box center [883, 109] width 312 height 20
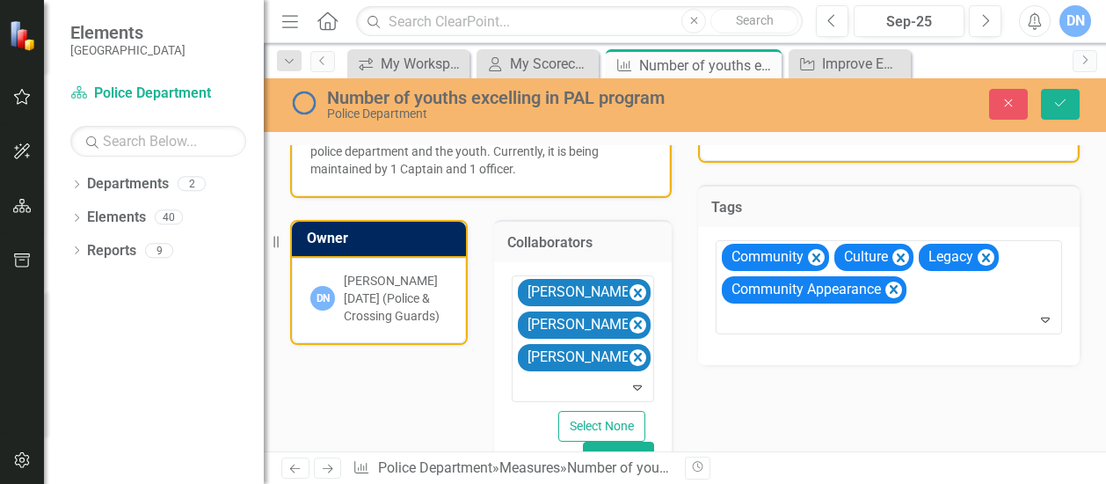
click at [925, 407] on div "Analysis Sep-25 Our Police Athletic League Program is very robust, with over 10…" at bounding box center [685, 306] width 816 height 618
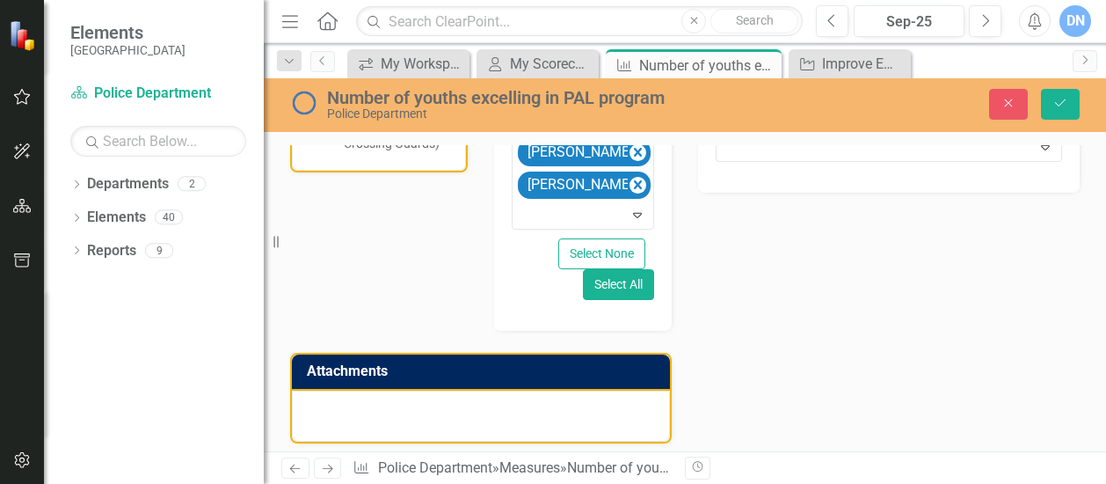
scroll to position [661, 0]
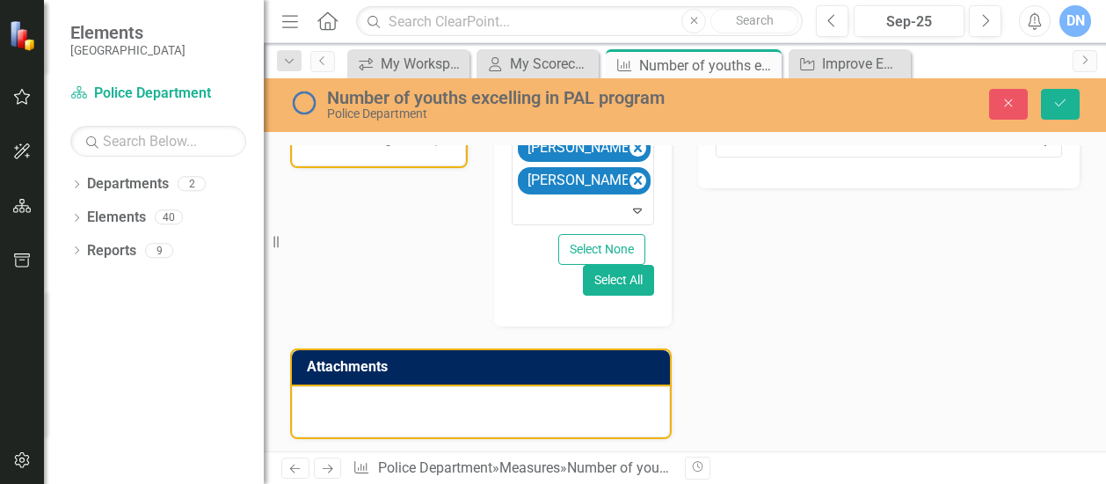
click at [637, 418] on div at bounding box center [481, 411] width 378 height 51
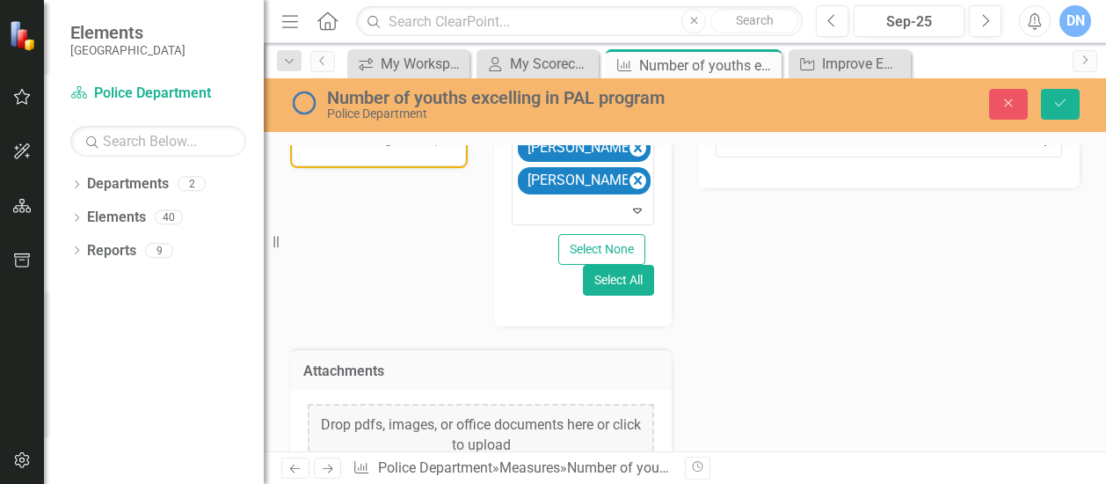
click at [637, 418] on div "Drop pdfs, images, or office documents here or click to upload" at bounding box center [481, 435] width 347 height 63
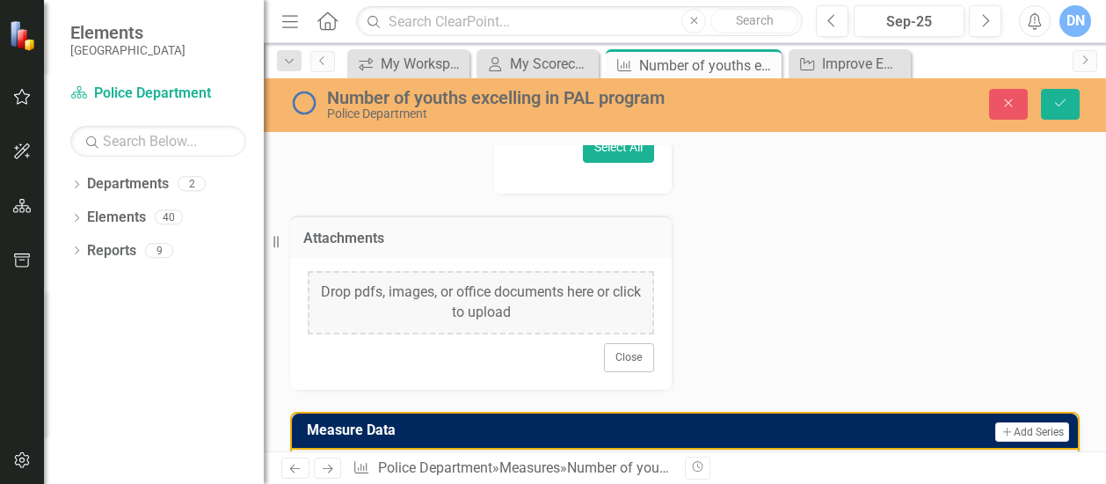
scroll to position [821, 0]
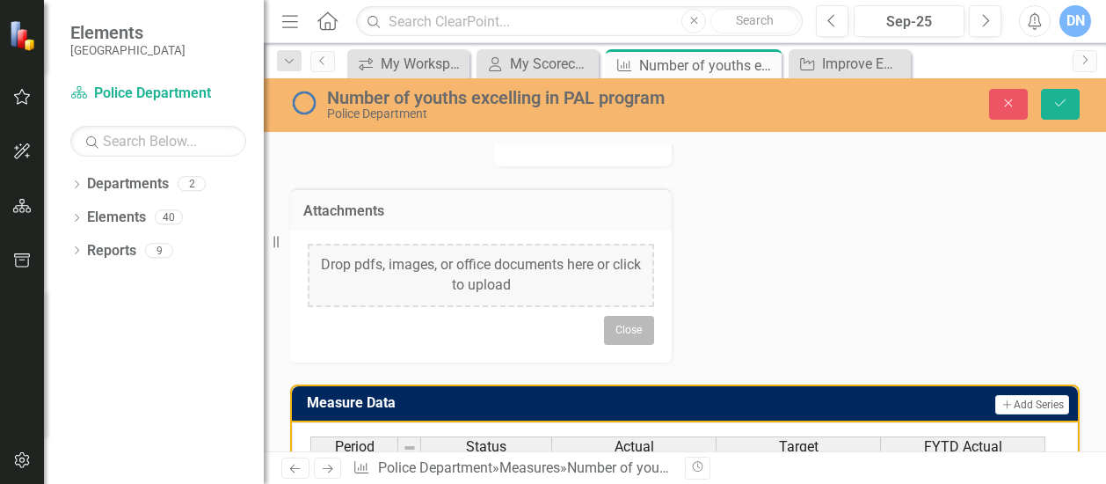
click at [617, 323] on button "Close" at bounding box center [629, 330] width 50 height 28
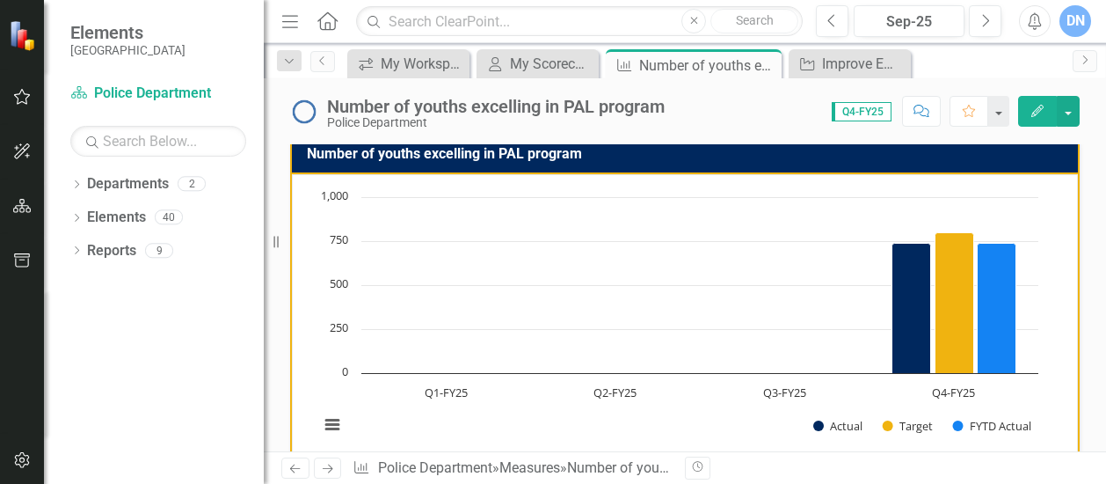
scroll to position [0, 0]
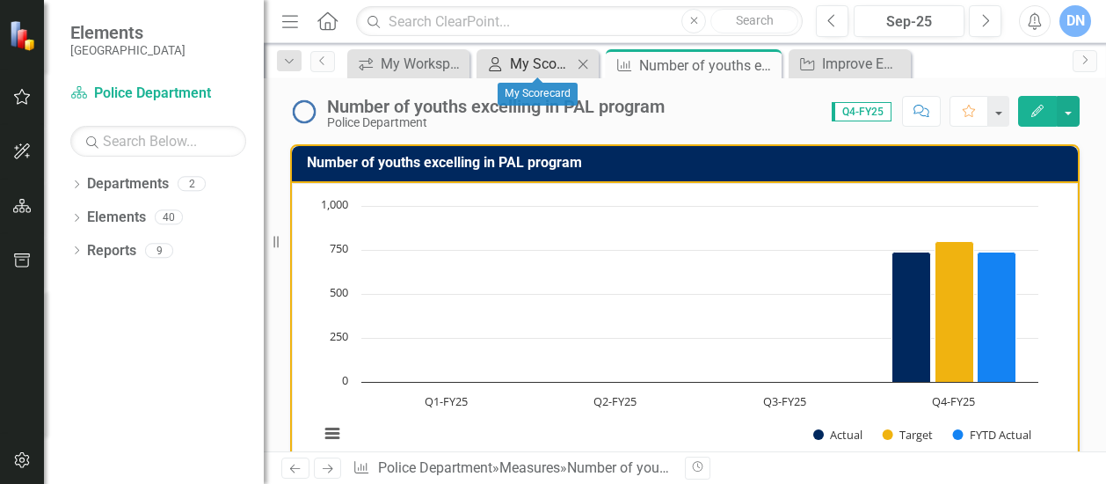
click at [538, 66] on div "My Scorecard" at bounding box center [541, 64] width 62 height 22
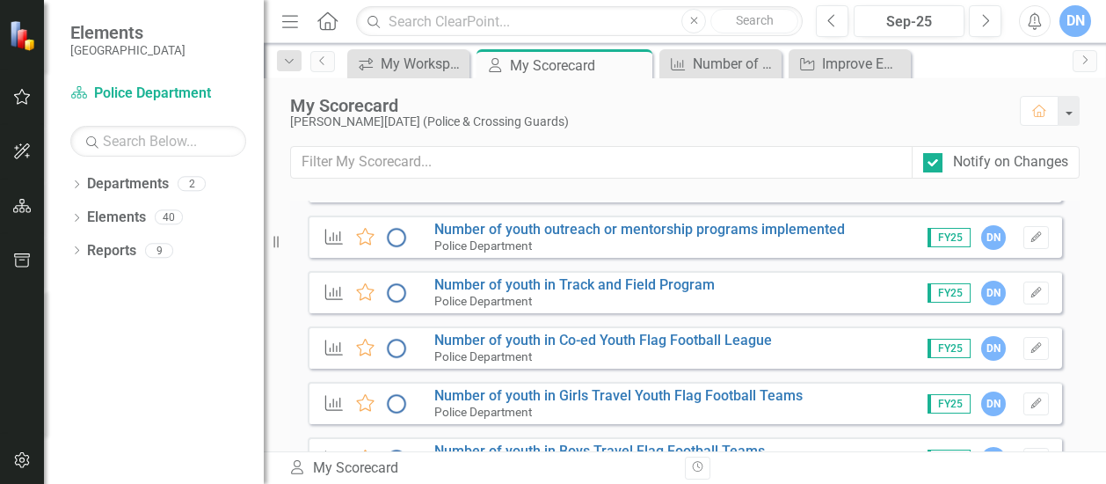
scroll to position [2035, 0]
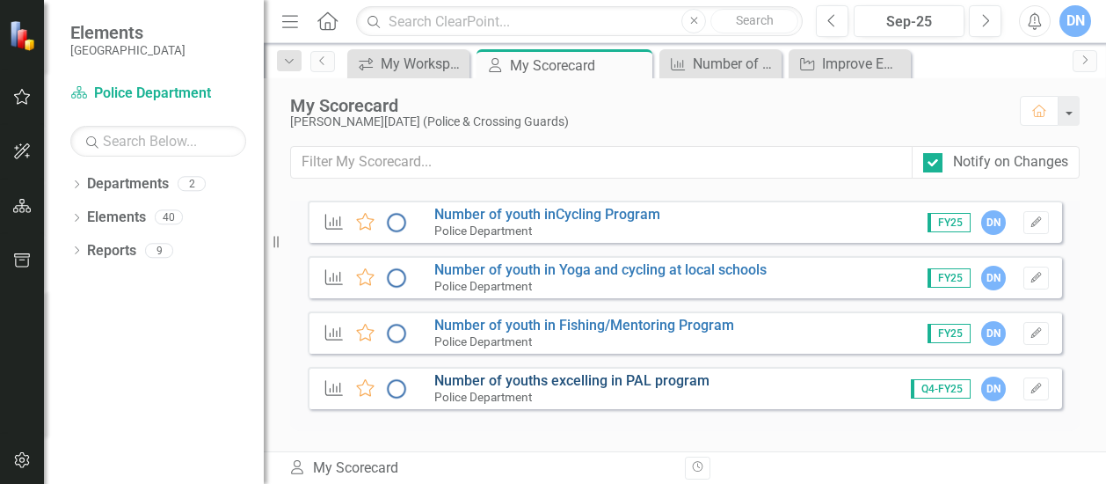
click at [478, 381] on link "Number of youths excelling in PAL program" at bounding box center [571, 380] width 275 height 17
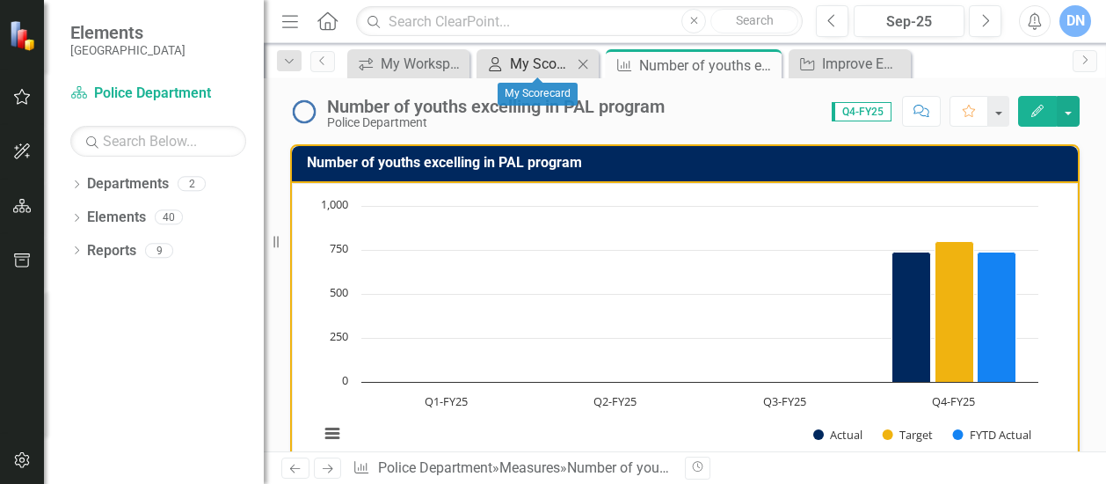
click at [515, 62] on div "My Scorecard" at bounding box center [541, 64] width 62 height 22
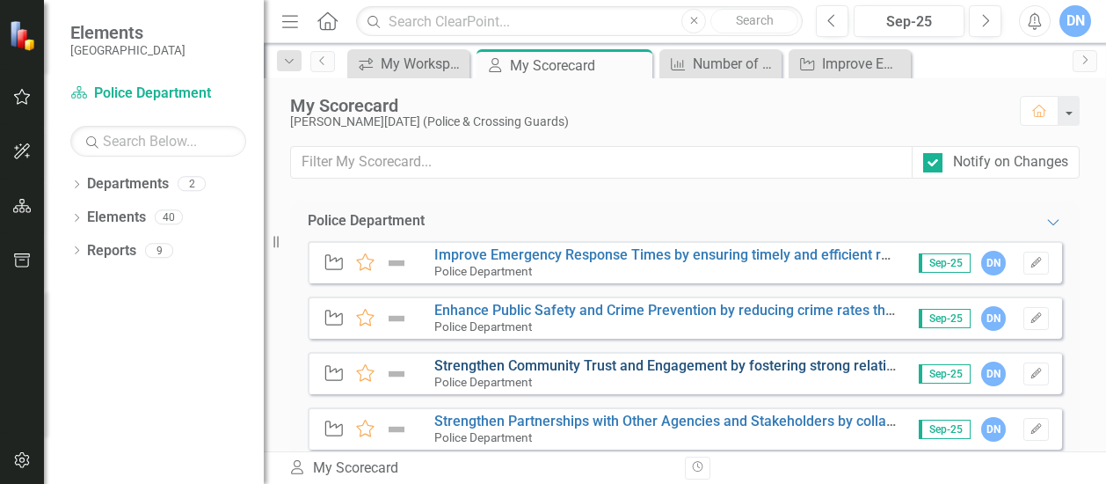
click at [532, 365] on link "Strengthen Community Trust and Engagement by fostering strong relationships wit…" at bounding box center [874, 365] width 881 height 17
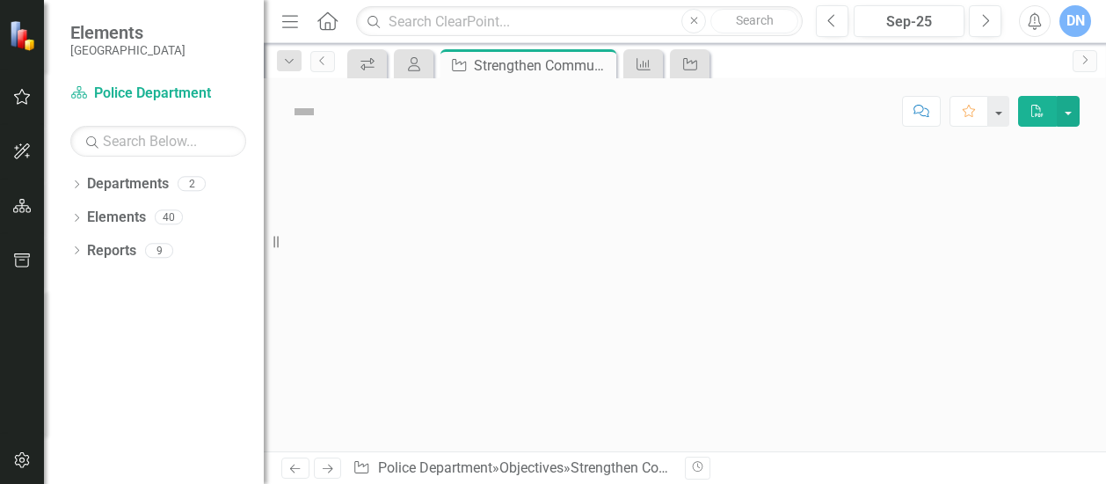
click at [532, 365] on div at bounding box center [685, 297] width 843 height 307
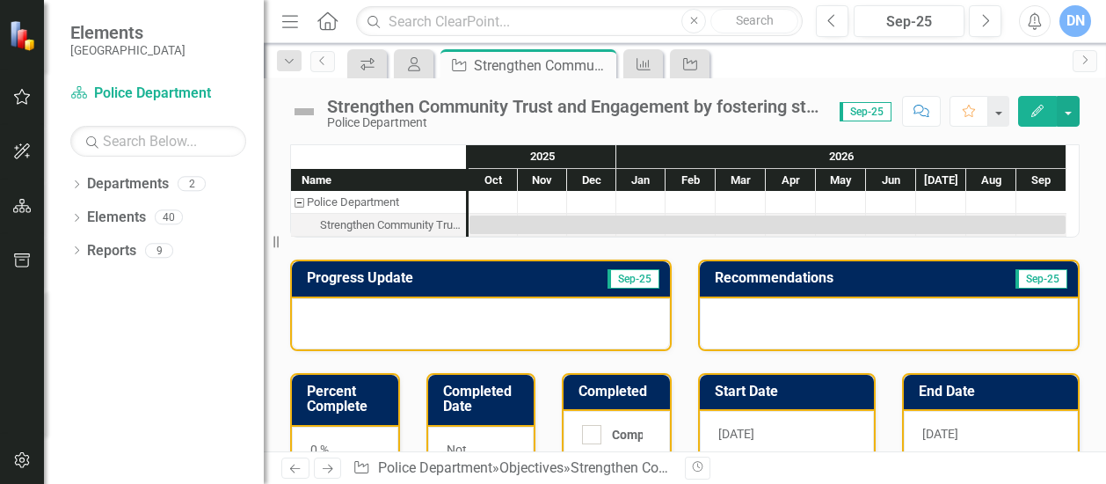
click at [498, 198] on div at bounding box center [493, 202] width 49 height 22
click at [472, 313] on div at bounding box center [481, 323] width 378 height 51
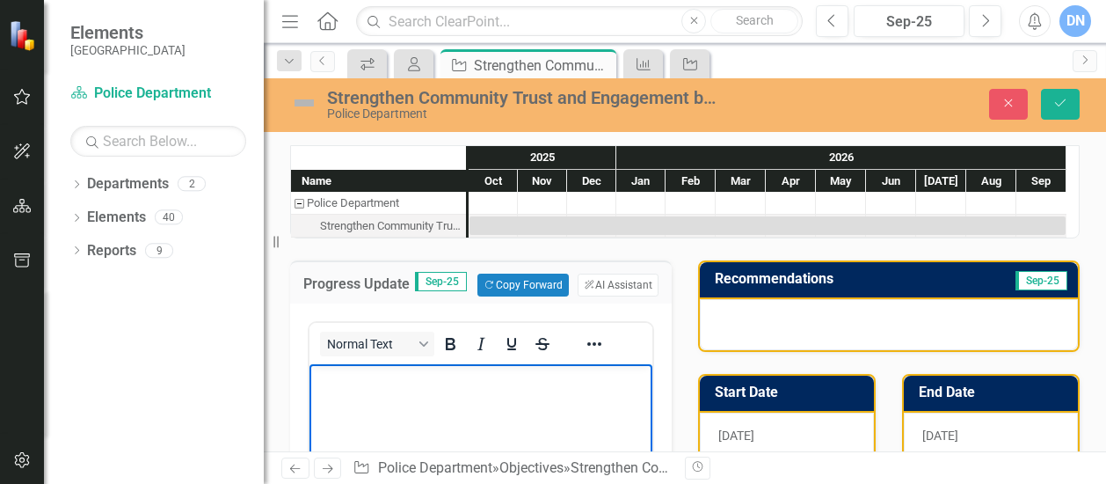
click at [434, 381] on p "Rich Text Area. Press ALT-0 for help." at bounding box center [481, 379] width 334 height 21
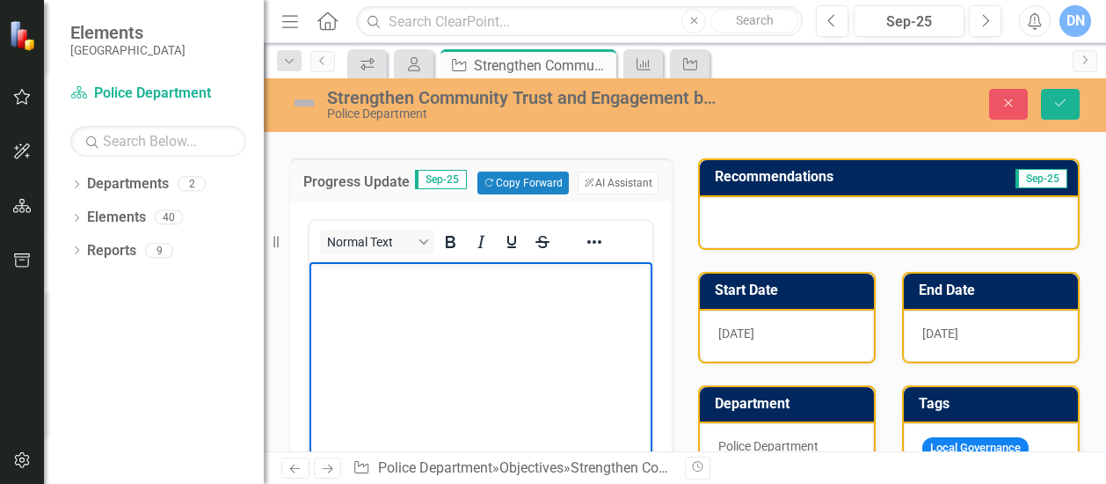
scroll to position [123, 0]
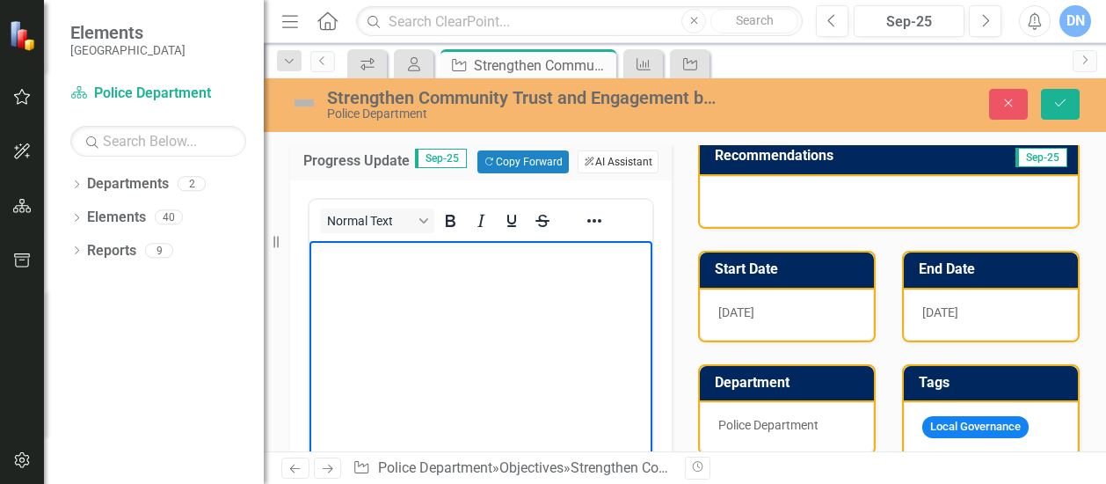
click at [617, 169] on button "ClearPoint AI AI Assistant" at bounding box center [618, 161] width 81 height 23
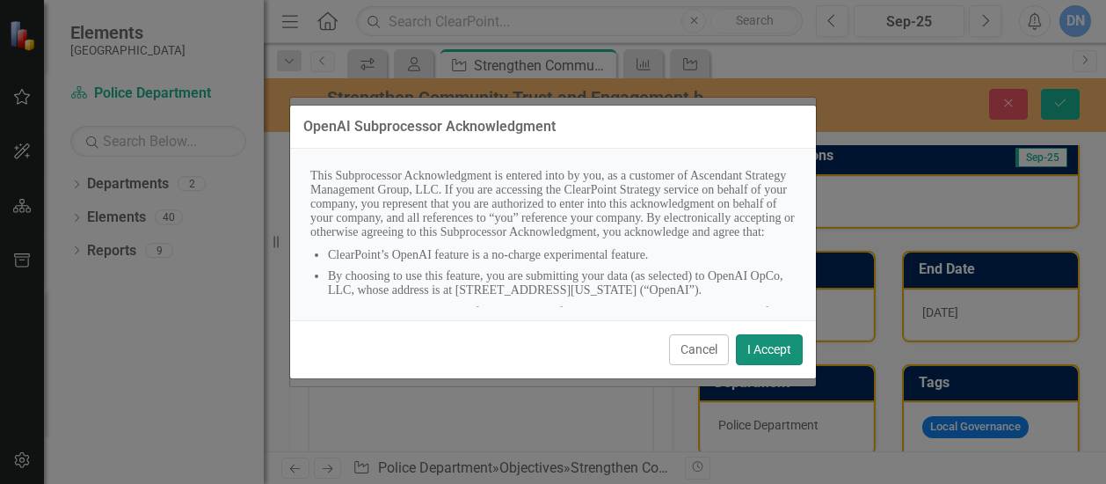
click at [756, 346] on button "I Accept" at bounding box center [769, 349] width 67 height 31
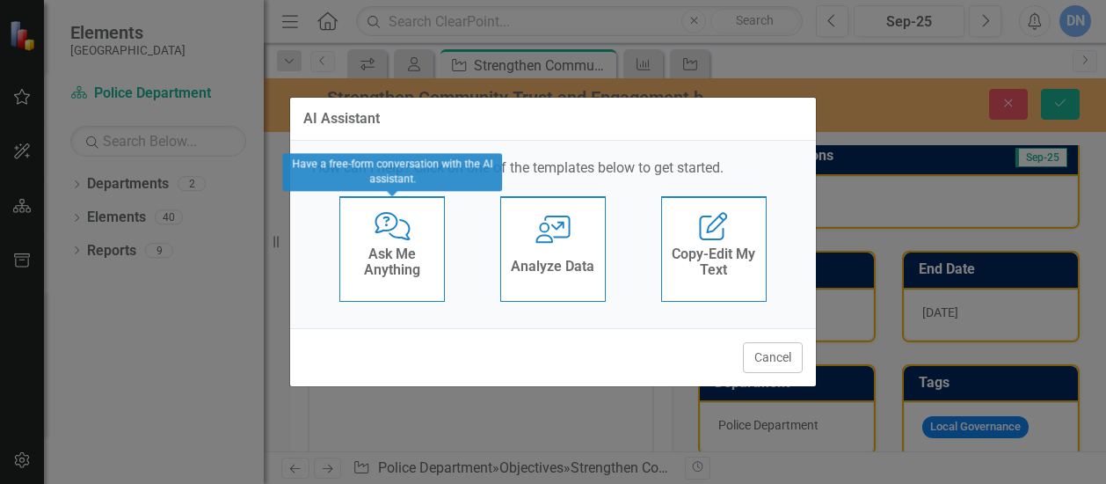
click at [391, 275] on h4 "Ask Me Anything" at bounding box center [392, 261] width 86 height 31
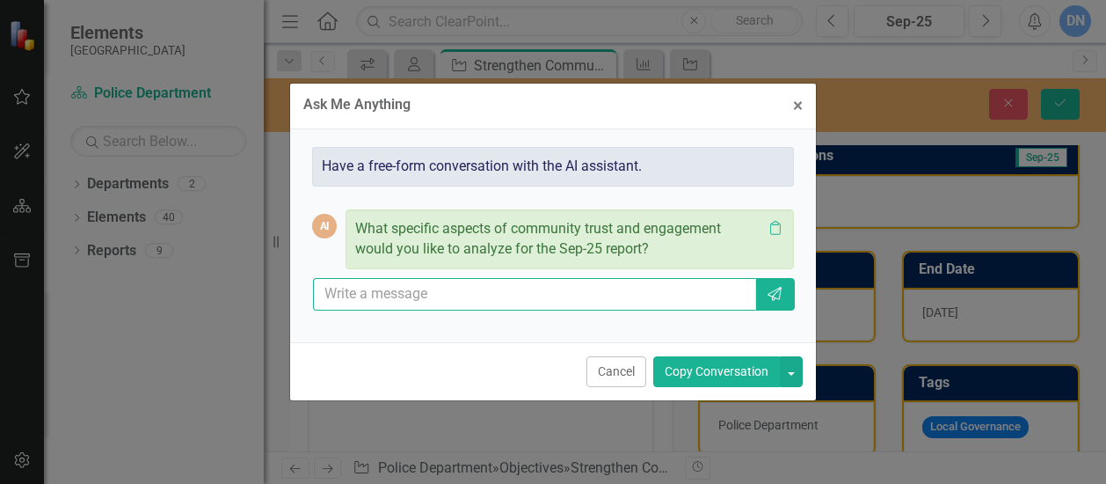
click at [408, 293] on input "text" at bounding box center [534, 294] width 443 height 33
type input "oct 1 national coffee with a cop event october 10th 4th annual faith and blue e…"
click at [780, 298] on icon "button" at bounding box center [775, 294] width 14 height 14
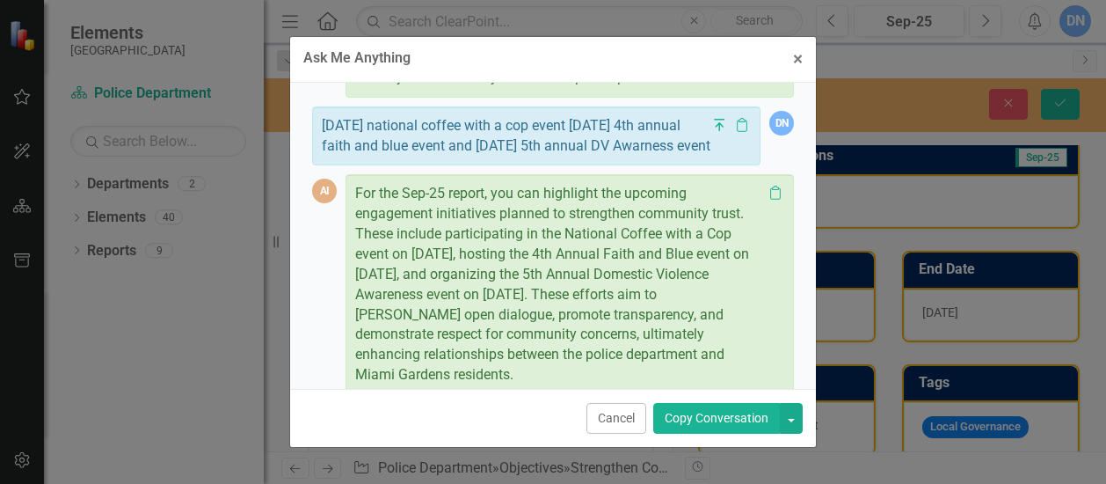
scroll to position [154, 0]
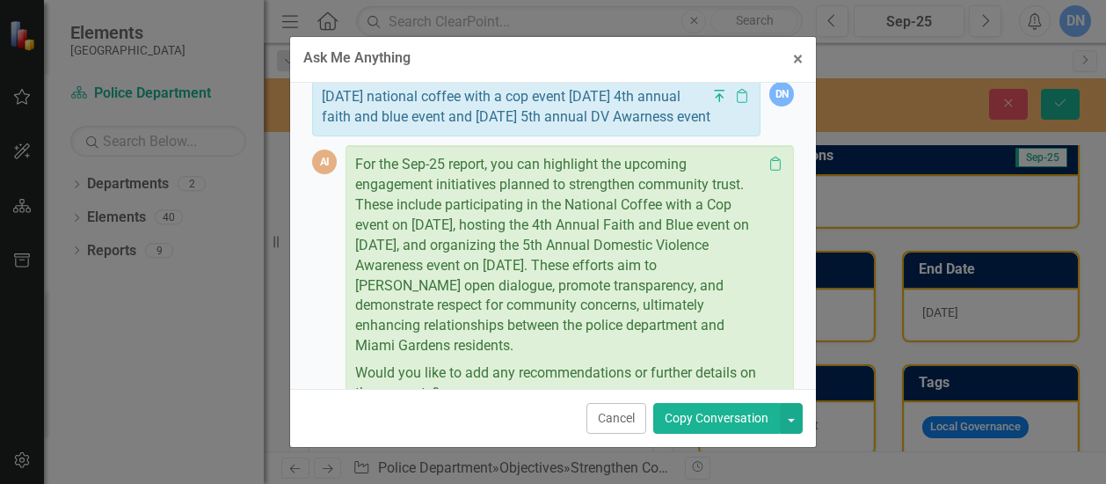
click at [690, 420] on button "Copy Conversation" at bounding box center [716, 418] width 127 height 31
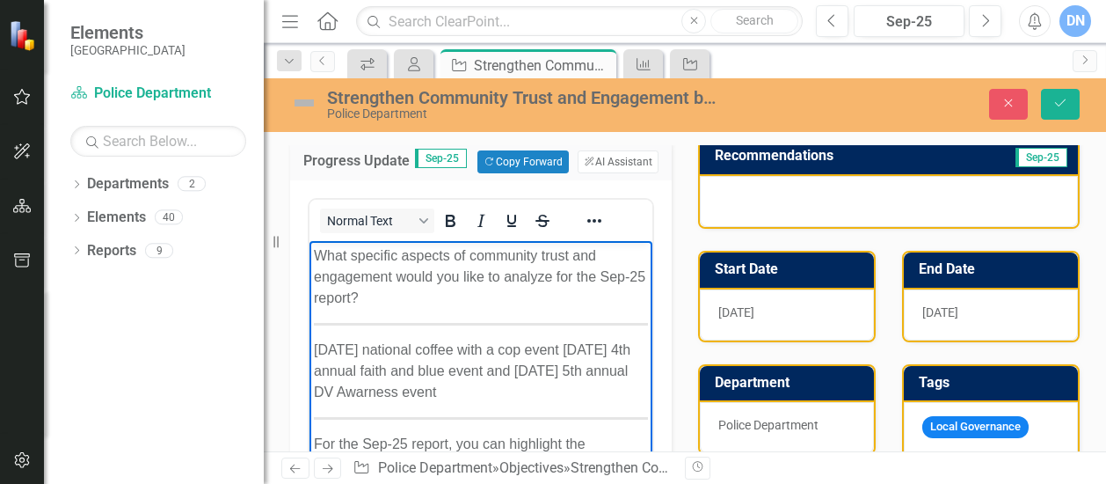
drag, startPoint x: 640, startPoint y: 349, endPoint x: 955, endPoint y: 533, distance: 364.6
click at [314, 253] on p "What specific aspects of community trust and engagement would you like to analy…" at bounding box center [481, 276] width 334 height 63
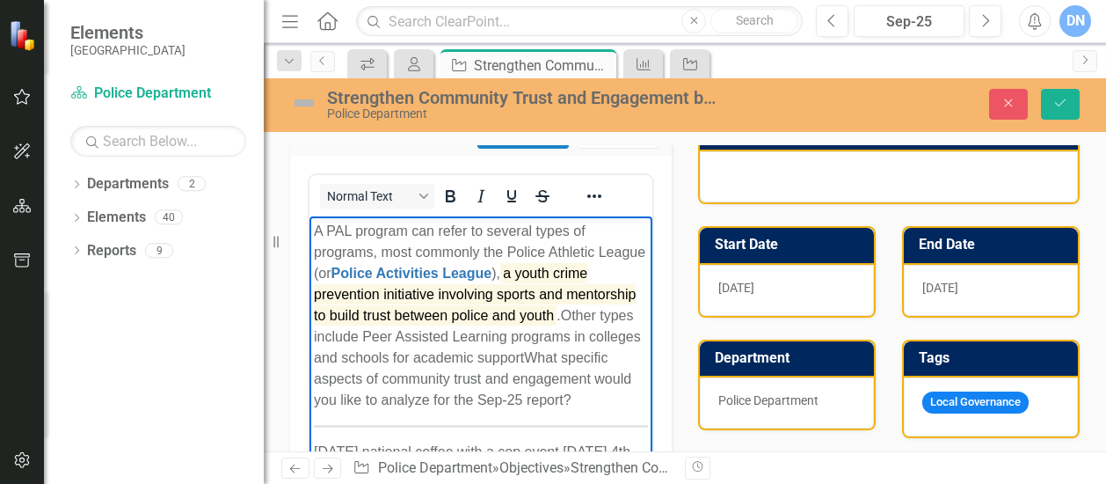
scroll to position [158, 0]
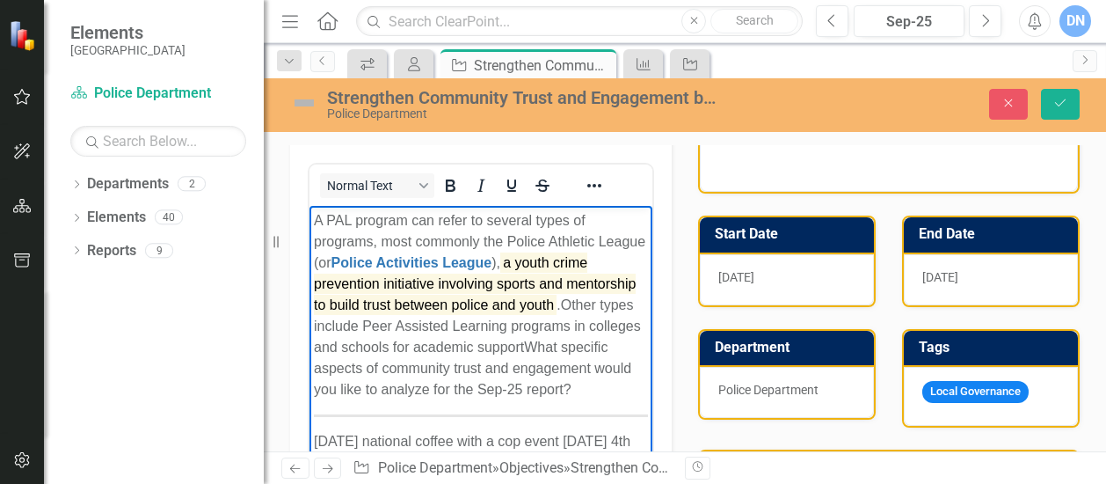
drag, startPoint x: 317, startPoint y: 220, endPoint x: 621, endPoint y: 433, distance: 371.4
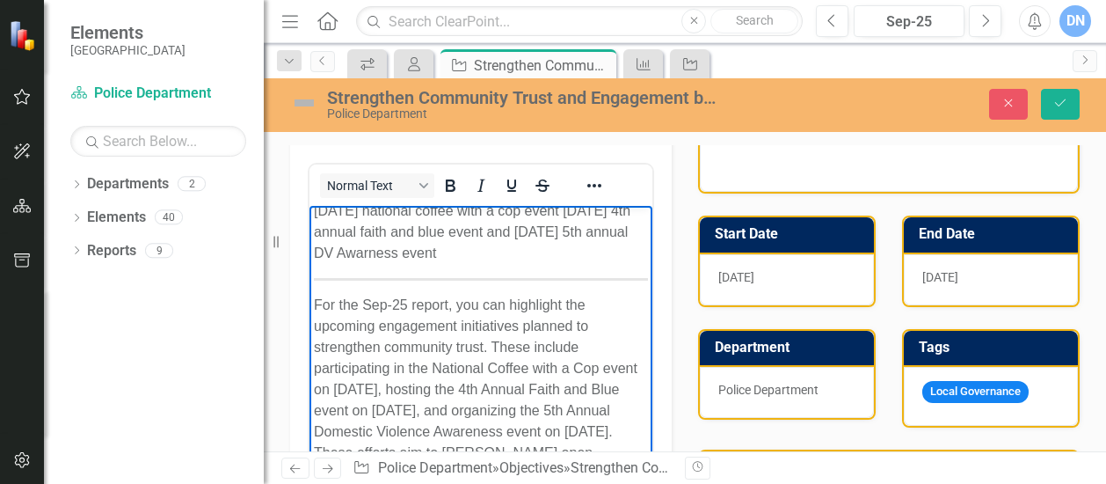
scroll to position [0, 0]
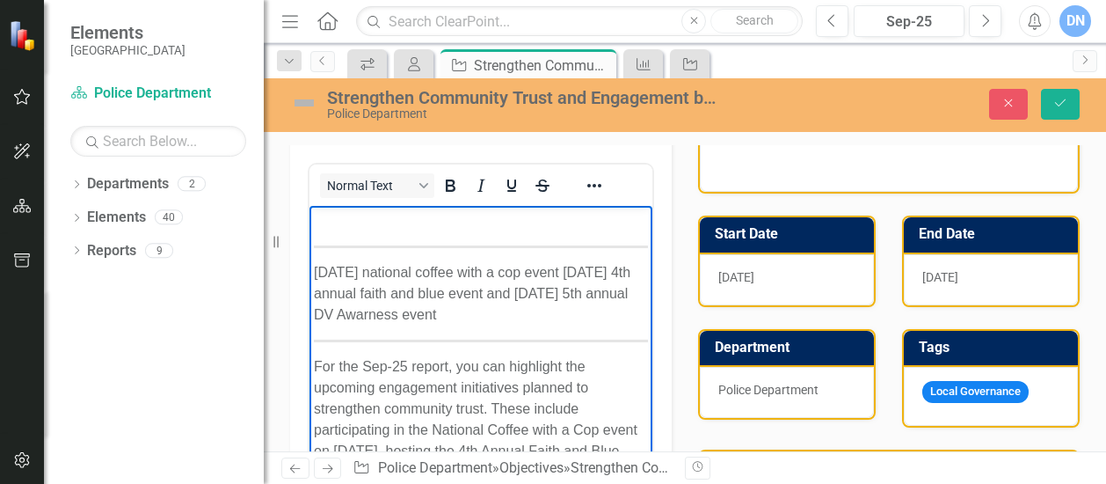
drag, startPoint x: 314, startPoint y: 268, endPoint x: 502, endPoint y: 322, distance: 195.7
click at [502, 322] on p "oct 1 national coffee with a cop event october 10th 4th annual faith and blue e…" at bounding box center [481, 293] width 334 height 63
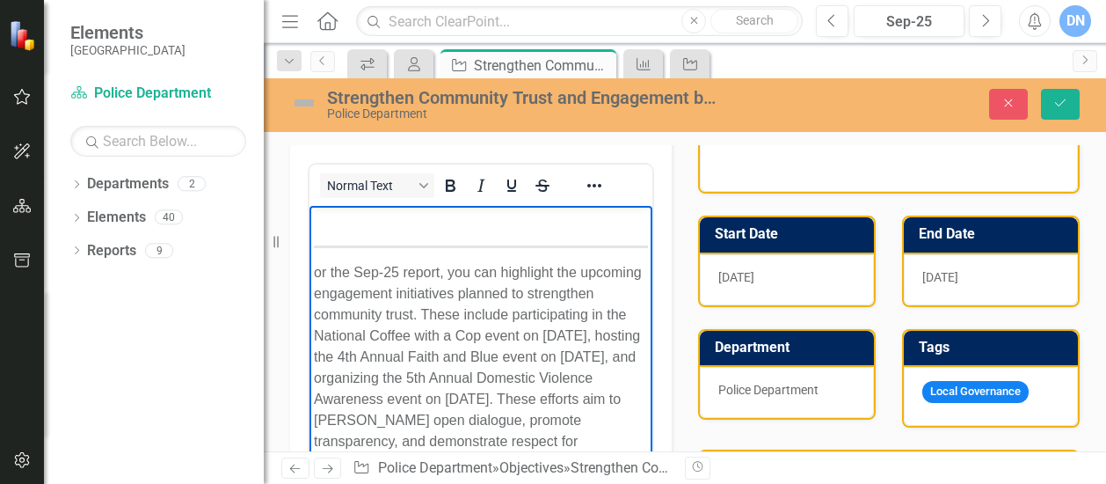
click at [317, 267] on p "or the Sep-25 report, you can highlight the upcoming engagement initiatives pla…" at bounding box center [481, 388] width 334 height 253
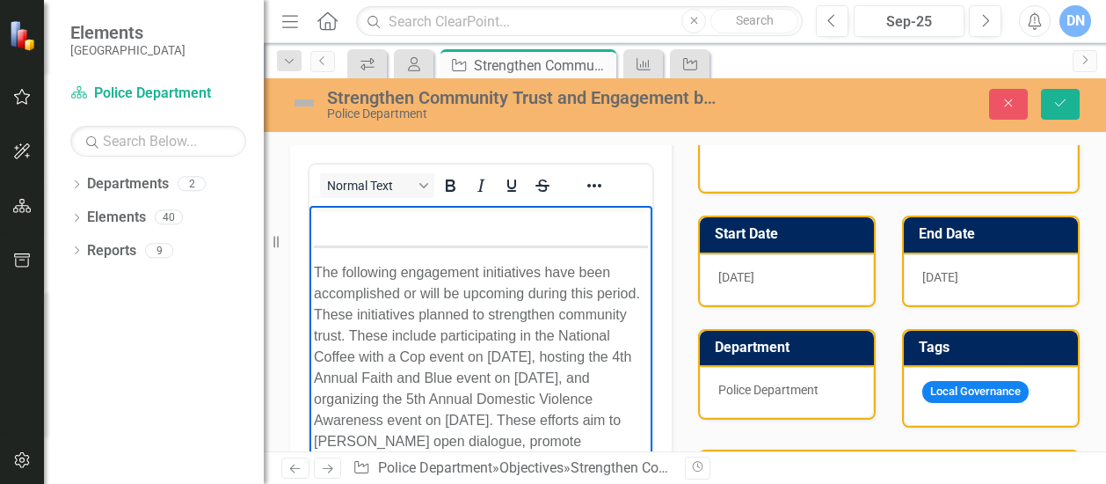
click at [465, 313] on p "The following engagement initiatives have been accomplished or will be upcoming…" at bounding box center [481, 399] width 334 height 274
click at [393, 334] on p "The following engagement initiatives have been accomplished or will be upcoming…" at bounding box center [481, 388] width 334 height 253
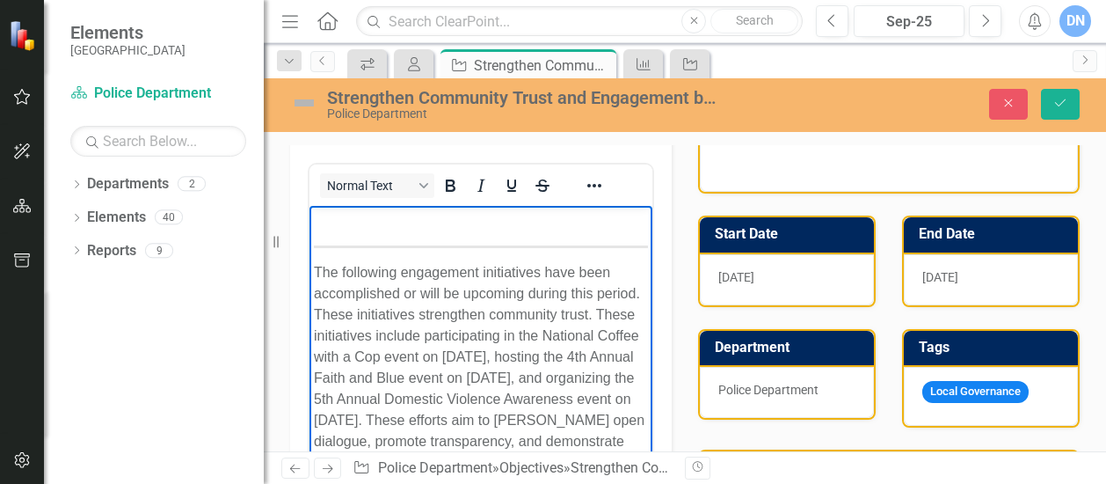
click at [503, 332] on p "The following engagement initiatives have been accomplished or will be upcoming…" at bounding box center [481, 388] width 334 height 253
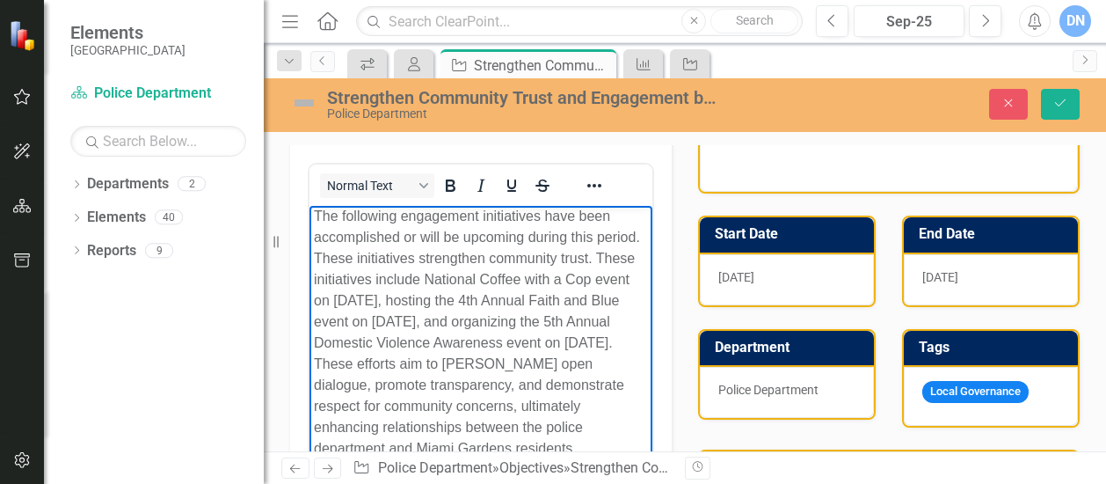
scroll to position [47, 0]
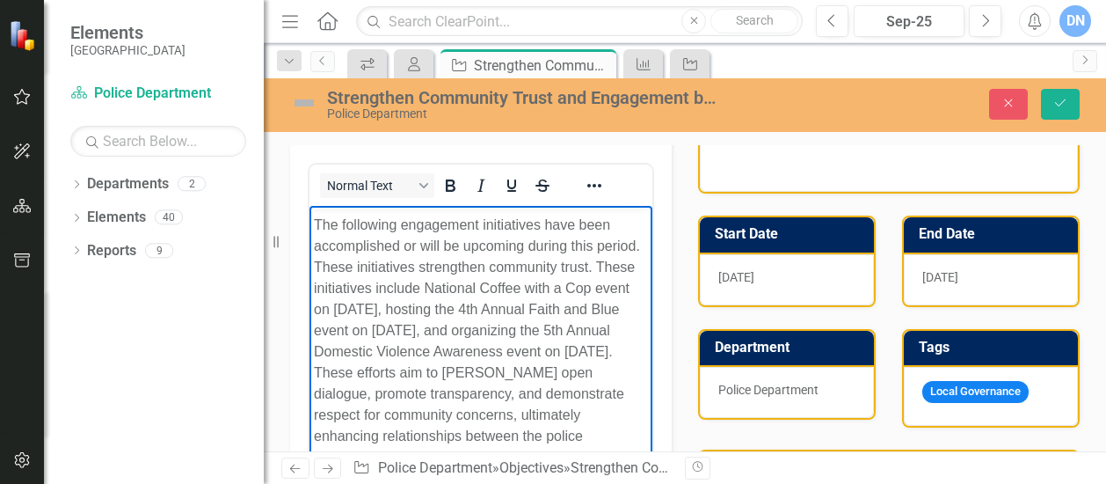
click at [462, 245] on p "The following engagement initiatives have been accomplished or will be upcoming…" at bounding box center [481, 341] width 334 height 253
click at [341, 288] on p "The following engagement initiatives have been accomplished or will be accompli…" at bounding box center [481, 341] width 334 height 253
click at [609, 285] on p "The following engagement initiatives have been accomplished or will be accompli…" at bounding box center [481, 352] width 334 height 274
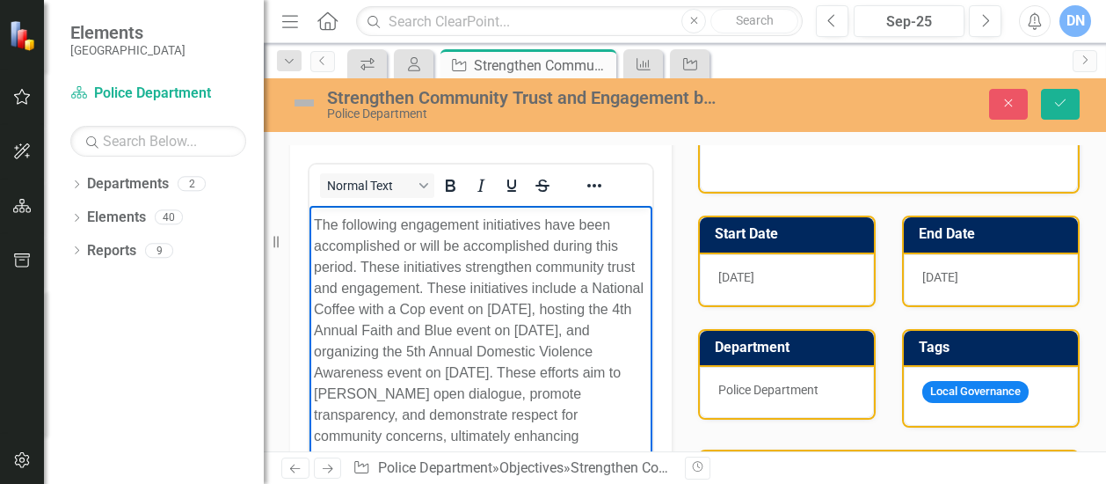
click at [312, 331] on body "The following engagement initiatives have been accomplished or will be accompli…" at bounding box center [481, 360] width 343 height 405
click at [526, 308] on p "The following engagement initiatives have been accomplished or will be accompli…" at bounding box center [481, 341] width 334 height 253
click at [314, 328] on p "The following engagement initiatives have been accomplished or will be accompli…" at bounding box center [481, 352] width 334 height 274
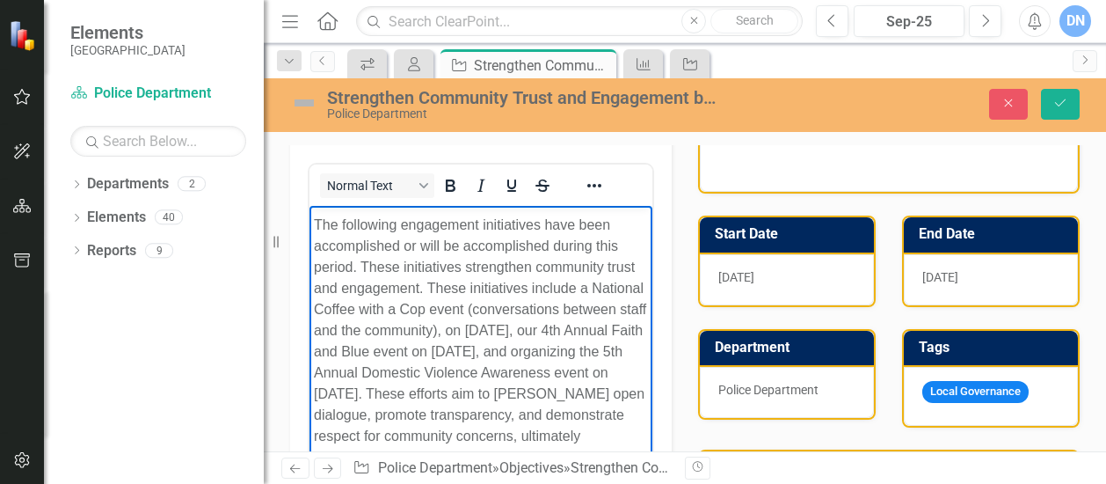
click at [322, 354] on p "The following engagement initiatives have been accomplished or will be accompli…" at bounding box center [481, 352] width 334 height 274
click at [592, 330] on p "The following engagement initiatives have been accomplished or will be accompli…" at bounding box center [481, 352] width 334 height 274
click at [544, 349] on p "The following engagement initiatives have been accomplished or will be accompli…" at bounding box center [481, 352] width 334 height 274
click at [546, 349] on p "The following engagement initiatives have been accomplished or will be accompli…" at bounding box center [481, 352] width 334 height 274
click at [506, 416] on p "The following engagement initiatives have been accomplished or will be accompli…" at bounding box center [481, 384] width 334 height 338
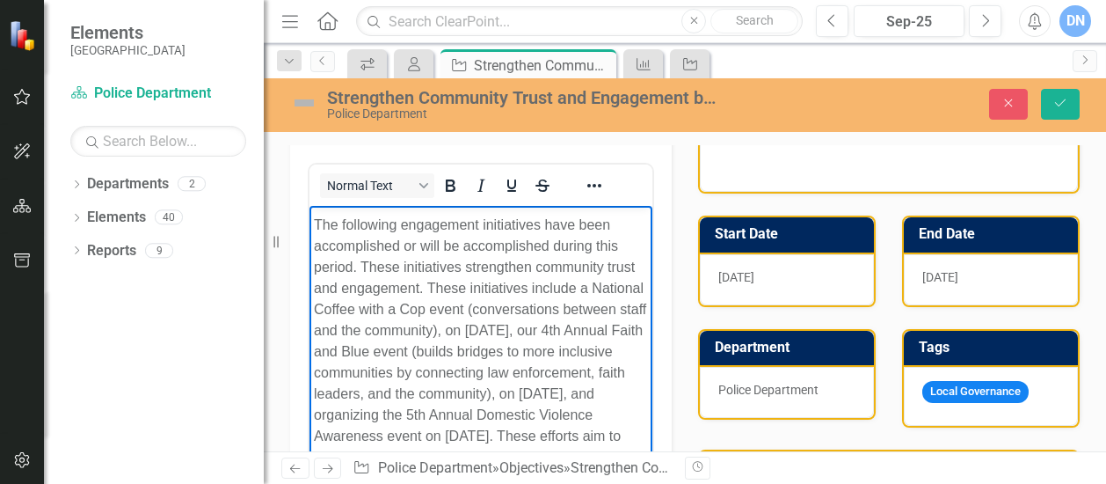
click at [619, 329] on p "The following engagement initiatives have been accomplished or will be accompli…" at bounding box center [481, 384] width 334 height 338
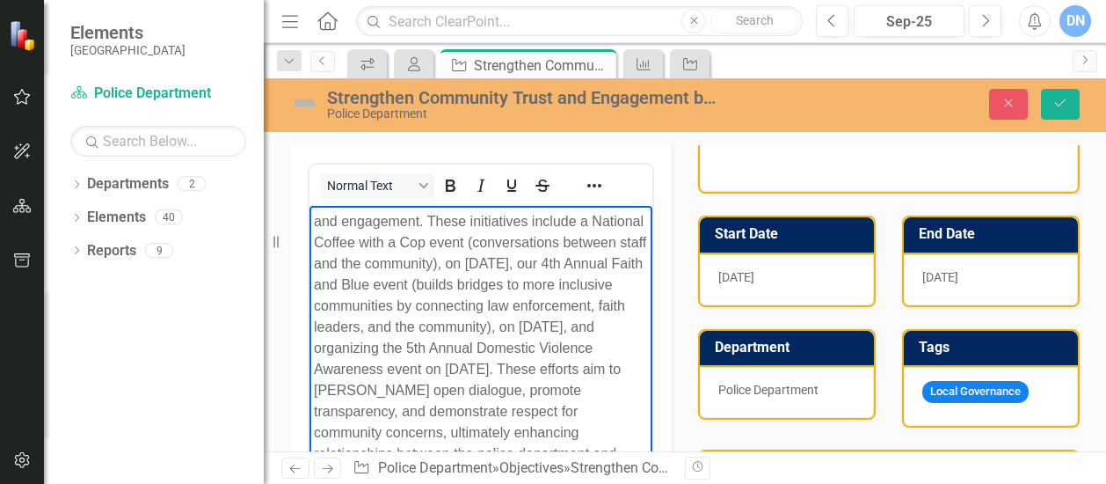
scroll to position [115, 0]
click at [320, 367] on p "The following engagement initiatives have been accomplished or will be accompli…" at bounding box center [481, 316] width 334 height 338
click at [589, 364] on p "The following engagement initiatives have been accomplished or will be accompli…" at bounding box center [481, 305] width 334 height 317
click at [378, 389] on p "The following engagement initiatives have been accomplished or will be accompli…" at bounding box center [481, 305] width 334 height 317
click at [380, 388] on p "The following engagement initiatives have been accomplished or will be accompli…" at bounding box center [481, 305] width 334 height 317
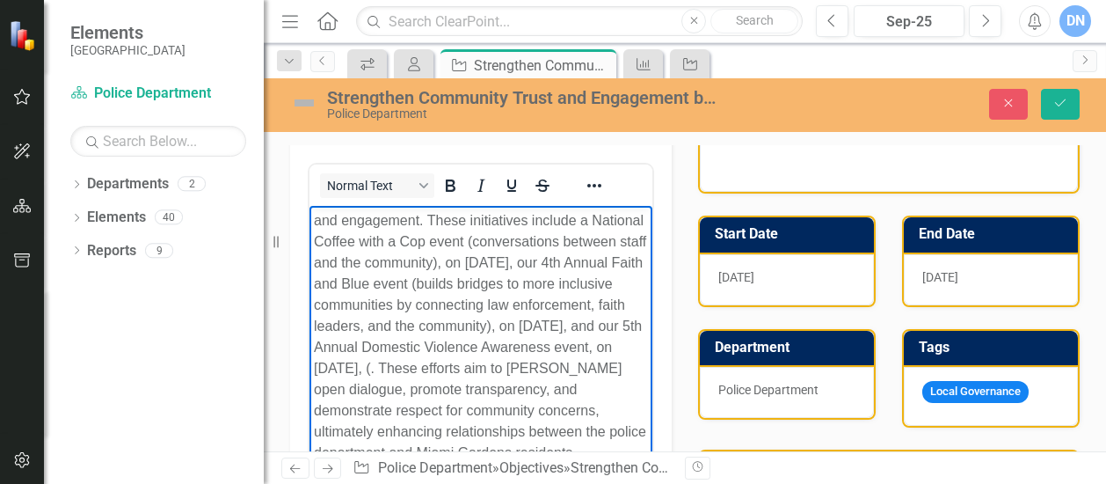
click at [433, 387] on p "The following engagement initiatives have been accomplished or will be accompli…" at bounding box center [481, 305] width 334 height 317
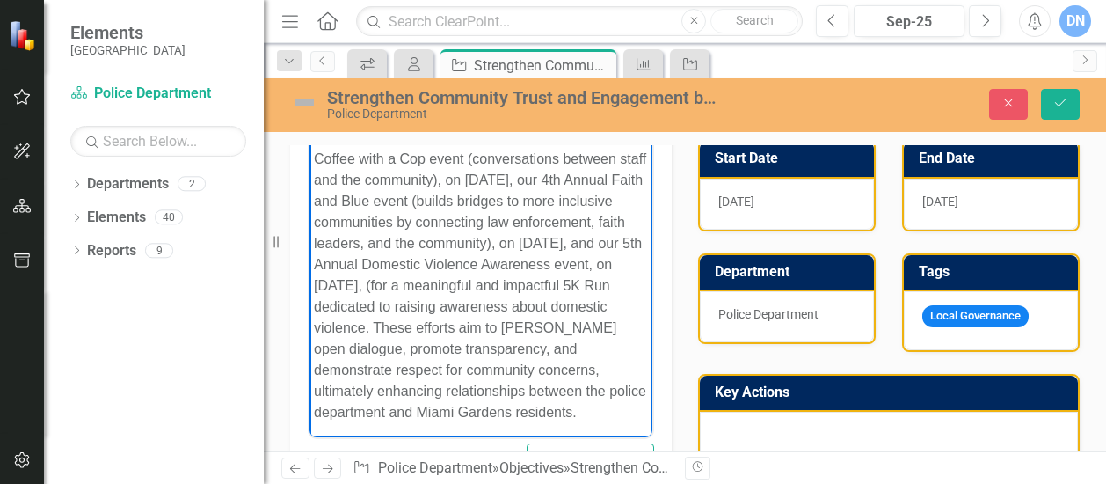
scroll to position [142, 0]
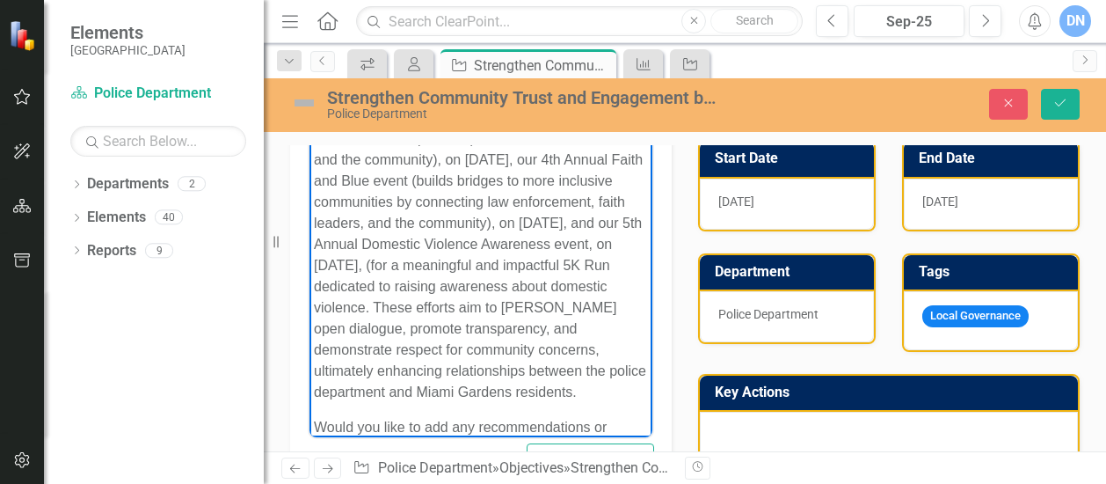
click at [434, 283] on p "The following engagement initiatives have been accomplished or will be accompli…" at bounding box center [481, 223] width 334 height 359
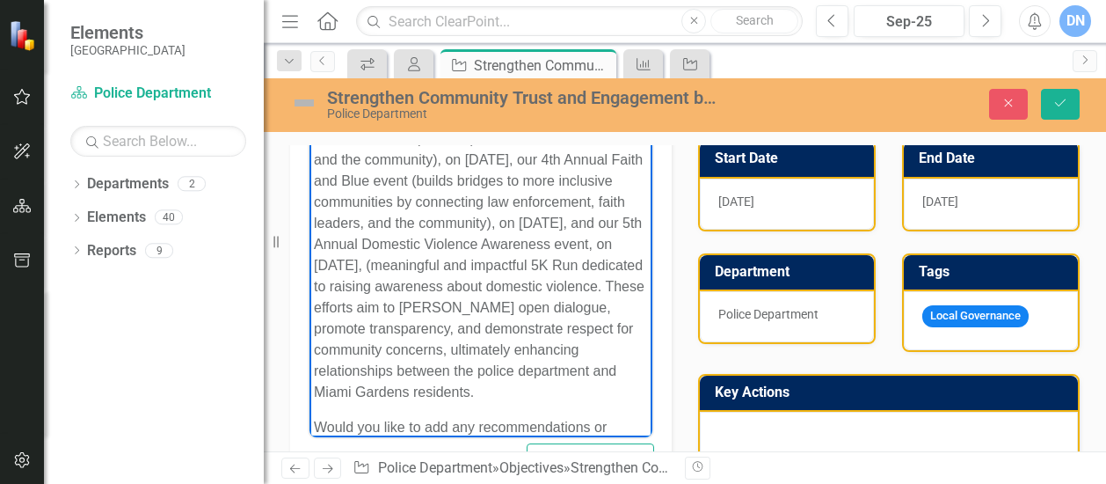
click at [595, 287] on p "The following engagement initiatives have been accomplished or will be accompli…" at bounding box center [481, 223] width 334 height 359
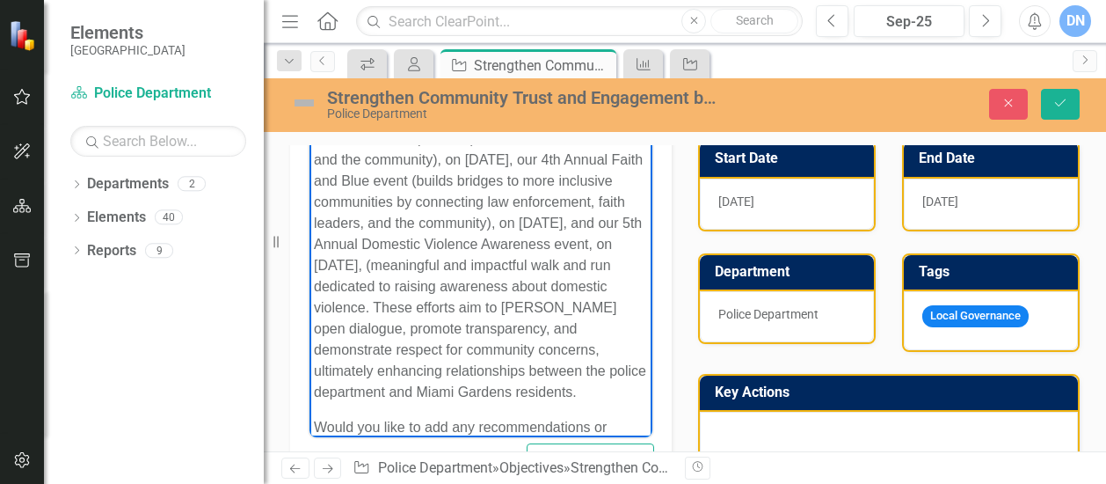
click at [624, 283] on p "The following engagement initiatives have been accomplished or will be accompli…" at bounding box center [481, 223] width 334 height 359
click at [340, 309] on p "The following engagement initiatives have been accomplished or will be accompli…" at bounding box center [481, 223] width 334 height 359
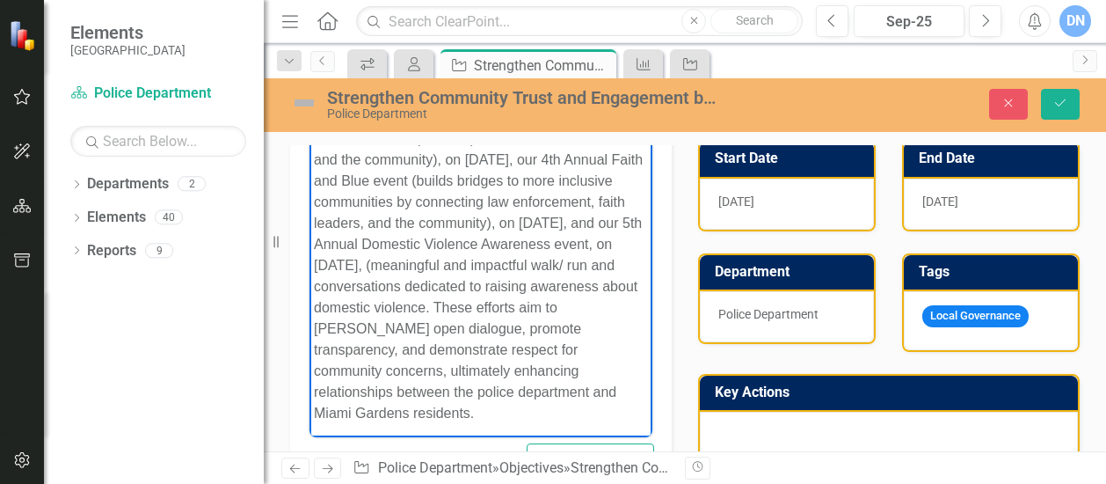
click at [535, 325] on p "The following engagement initiatives have been accomplished or will be accompli…" at bounding box center [481, 234] width 334 height 380
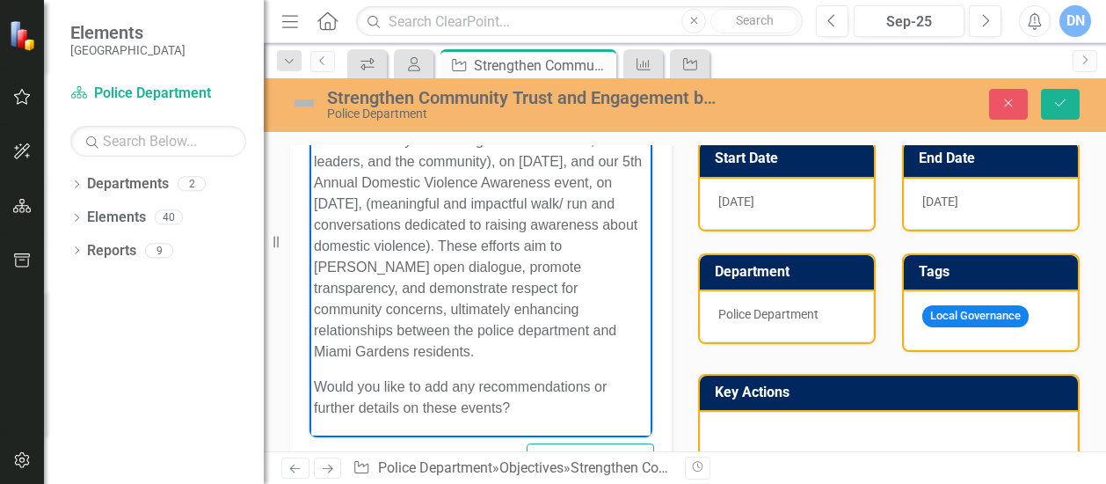
scroll to position [225, 0]
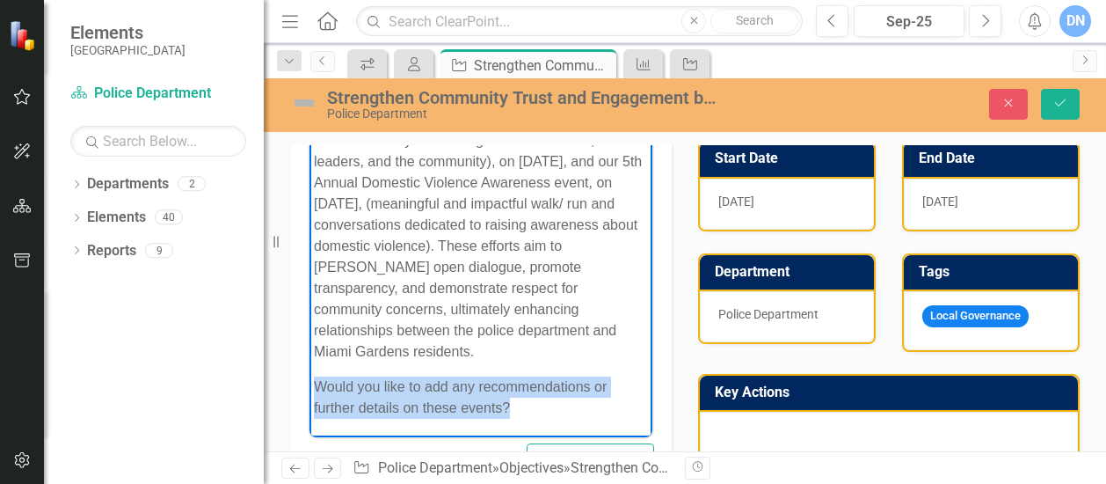
drag, startPoint x: 311, startPoint y: 386, endPoint x: 522, endPoint y: 419, distance: 213.6
click at [522, 419] on body "The following engagement initiatives have been accomplished or will be accompli…" at bounding box center [481, 181] width 343 height 511
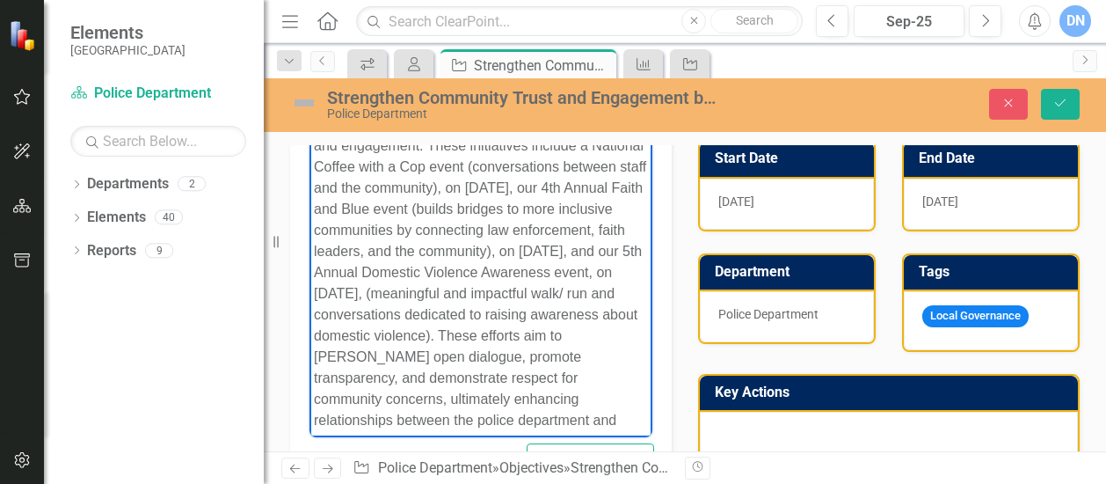
scroll to position [113, 0]
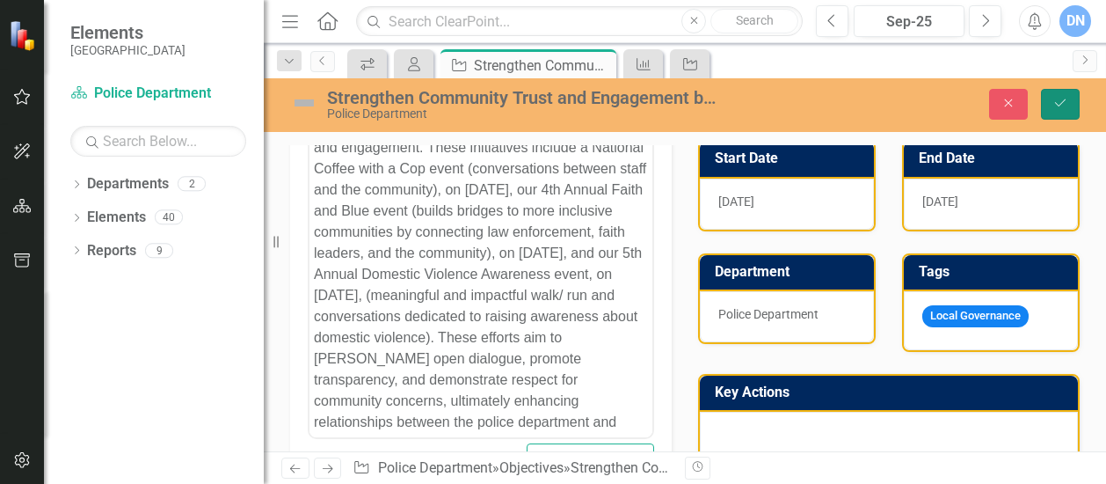
click at [1060, 99] on icon "Save" at bounding box center [1061, 103] width 16 height 12
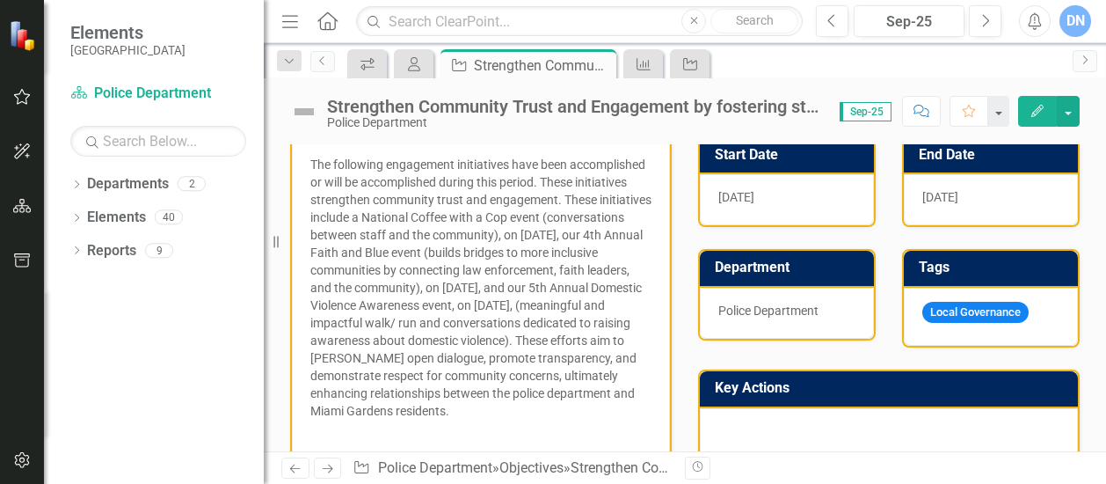
scroll to position [246, 0]
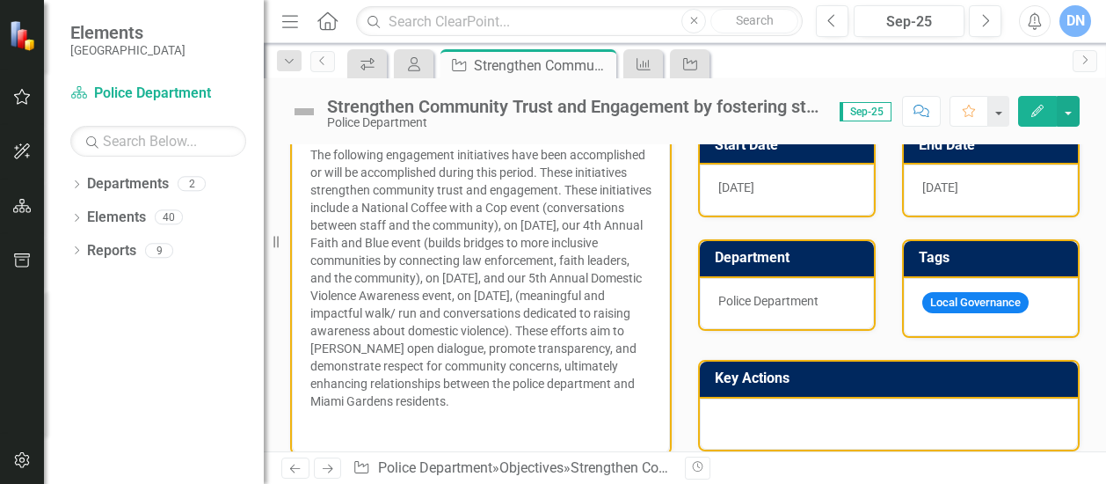
click at [1044, 300] on div "Local Governance" at bounding box center [991, 307] width 174 height 59
click at [1033, 312] on div "Local Governance" at bounding box center [991, 307] width 174 height 59
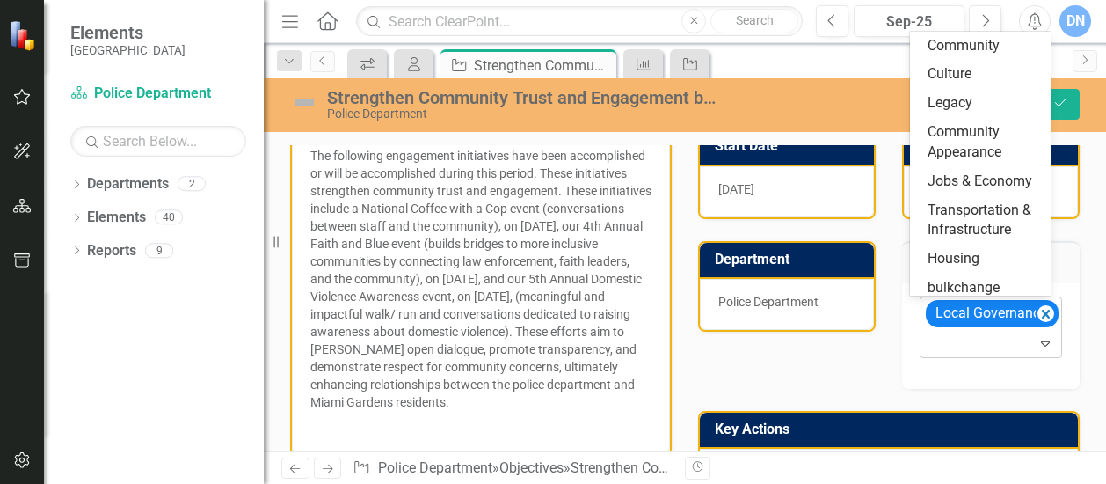
click at [1037, 340] on icon "Expand" at bounding box center [1046, 343] width 18 height 14
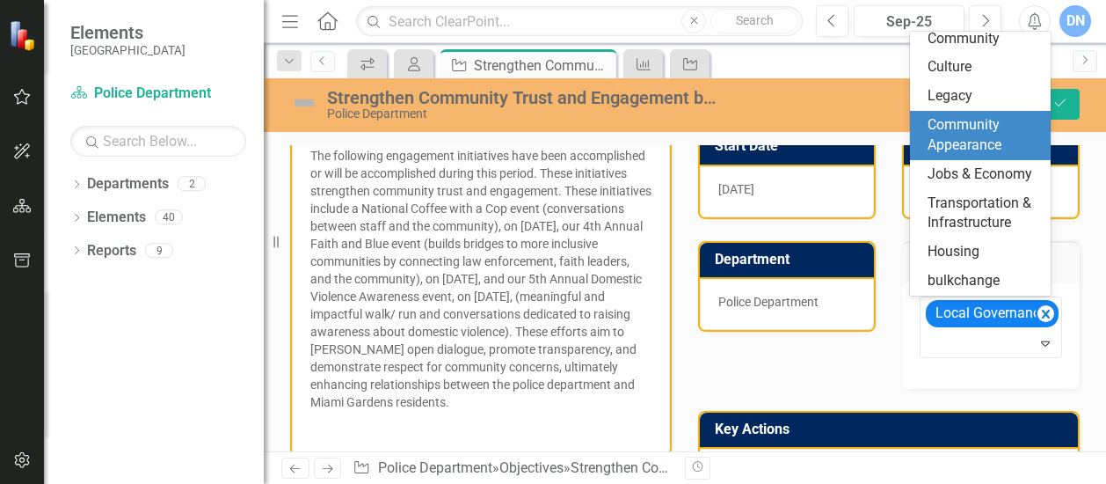
click at [986, 140] on span "Community Appearance" at bounding box center [965, 134] width 74 height 37
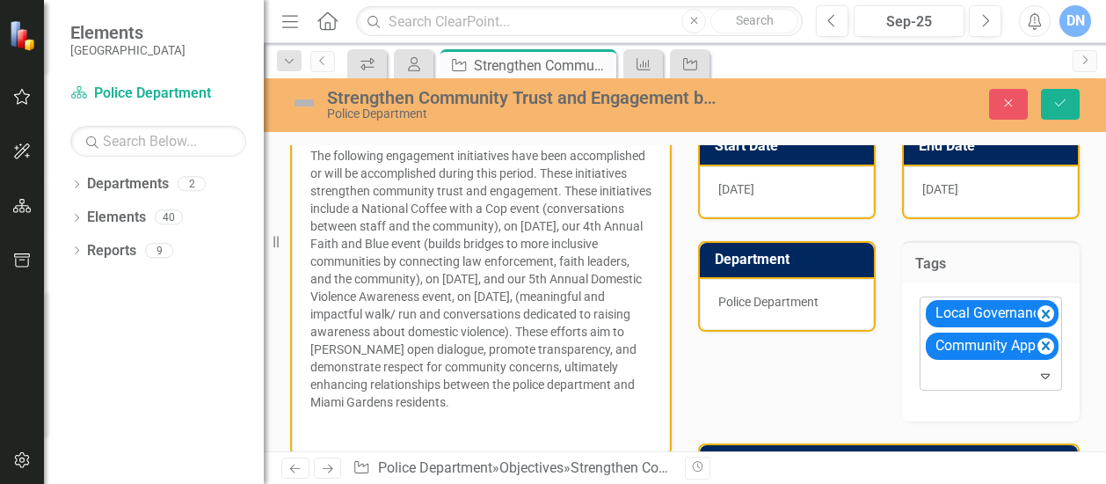
click at [1037, 370] on icon "Expand" at bounding box center [1046, 376] width 18 height 14
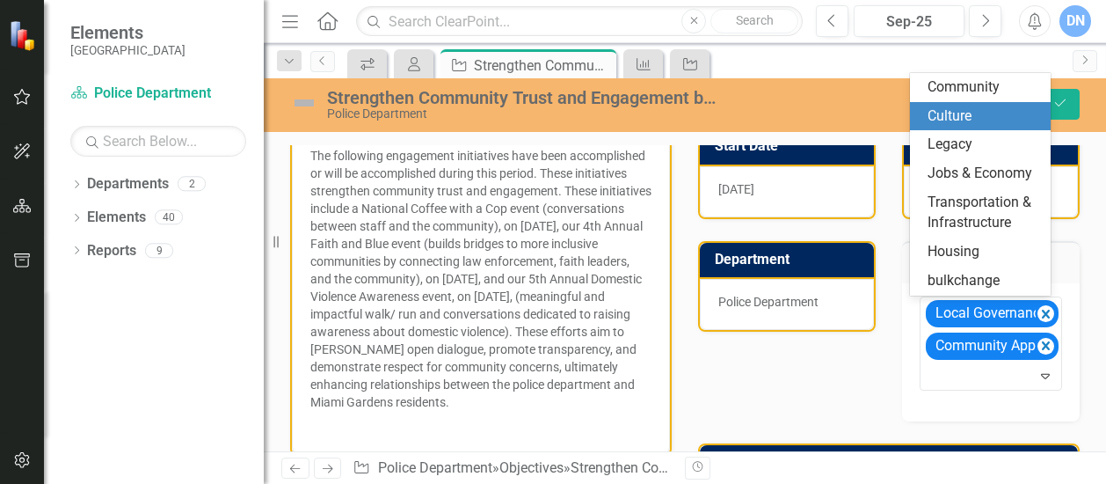
click at [1018, 119] on div "Culture" at bounding box center [984, 116] width 113 height 20
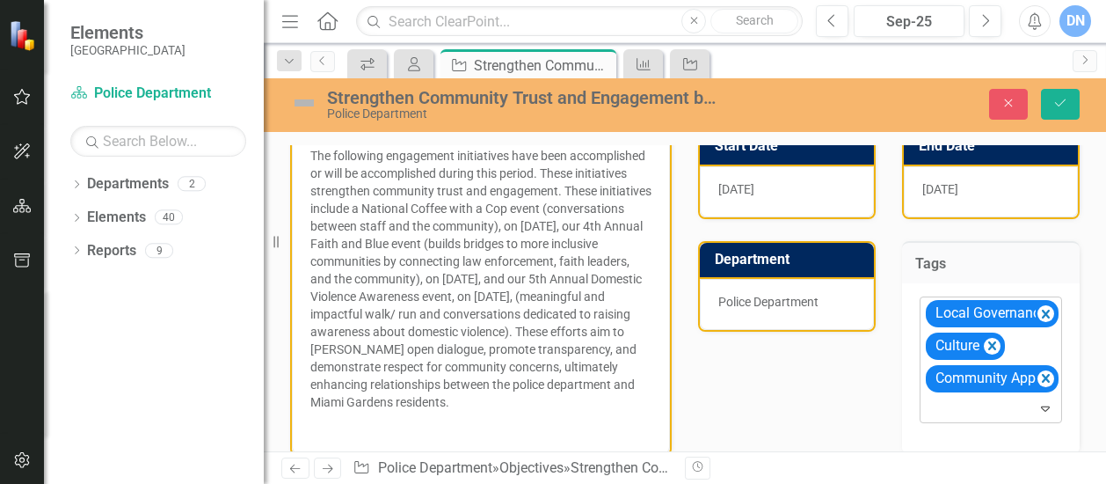
click at [1037, 404] on icon "Expand" at bounding box center [1046, 408] width 18 height 14
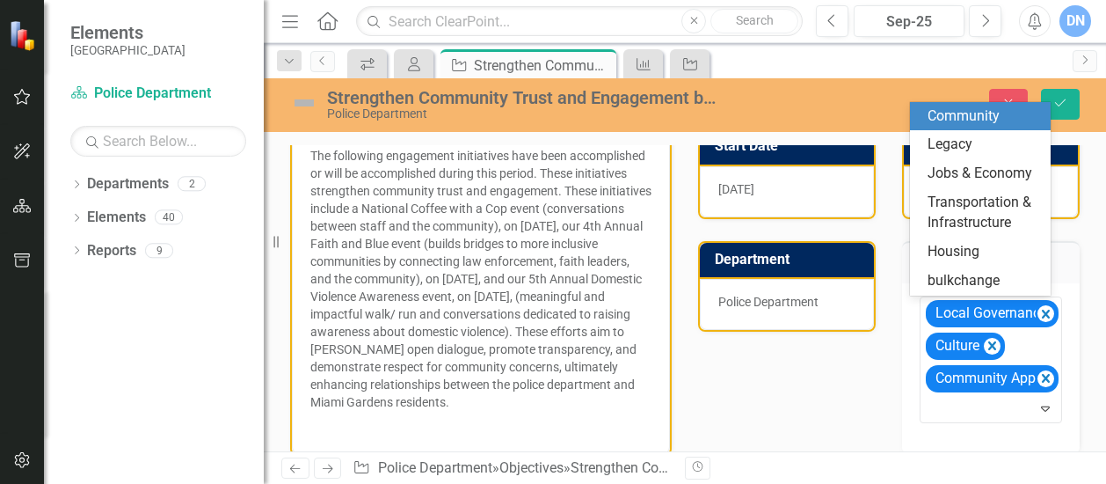
click at [1010, 120] on div "Community" at bounding box center [984, 116] width 113 height 20
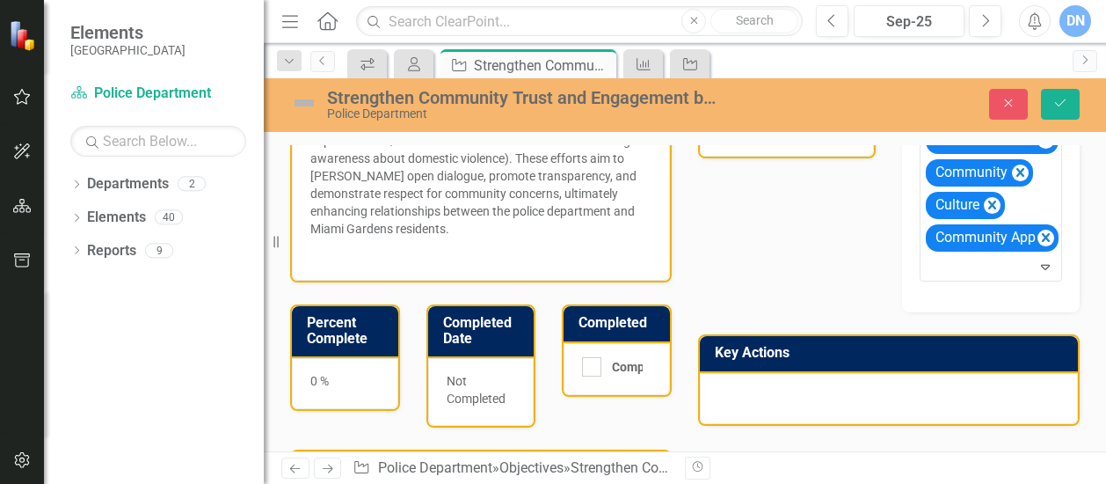
scroll to position [426, 0]
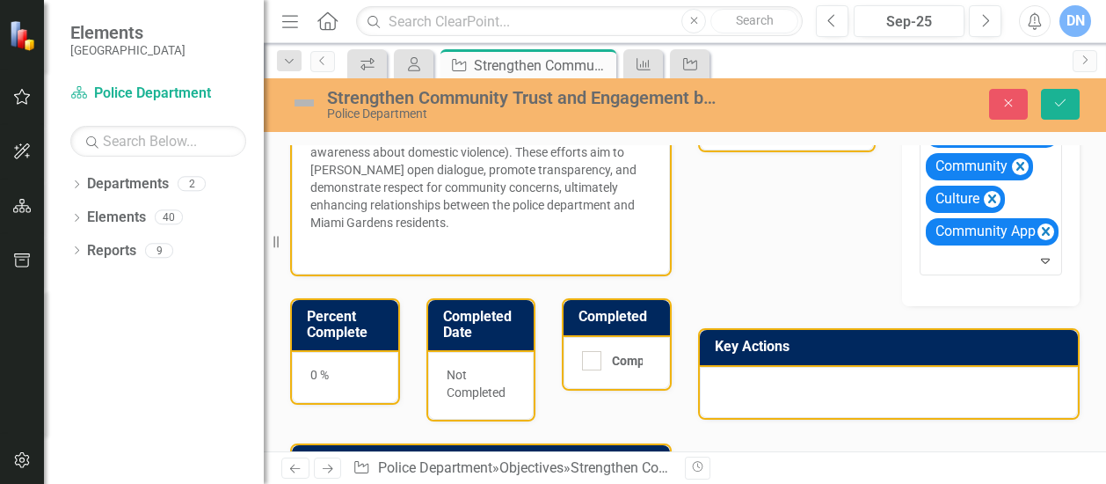
click at [749, 376] on div at bounding box center [889, 392] width 378 height 51
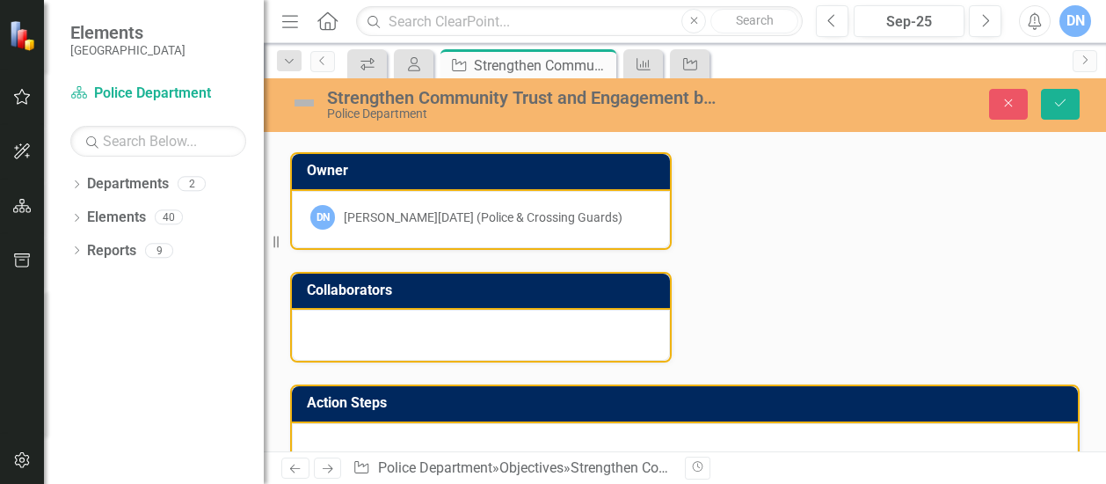
scroll to position [772, 0]
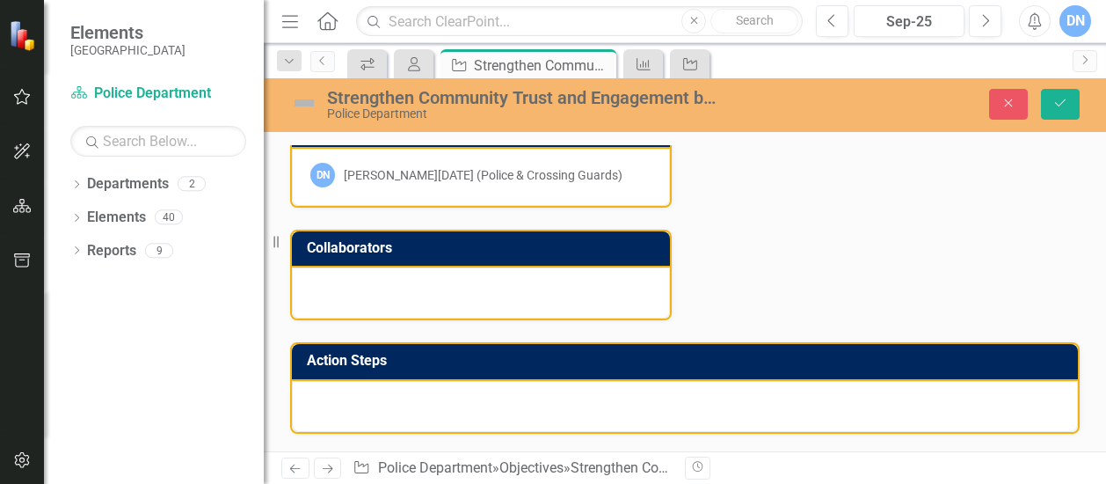
click at [550, 290] on div at bounding box center [481, 292] width 378 height 51
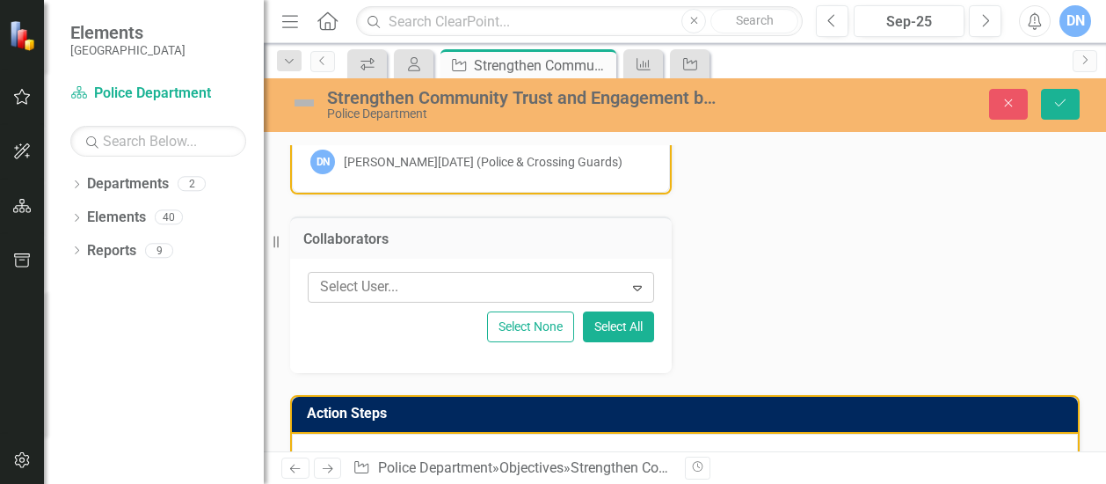
click at [635, 295] on icon "Expand" at bounding box center [638, 288] width 18 height 14
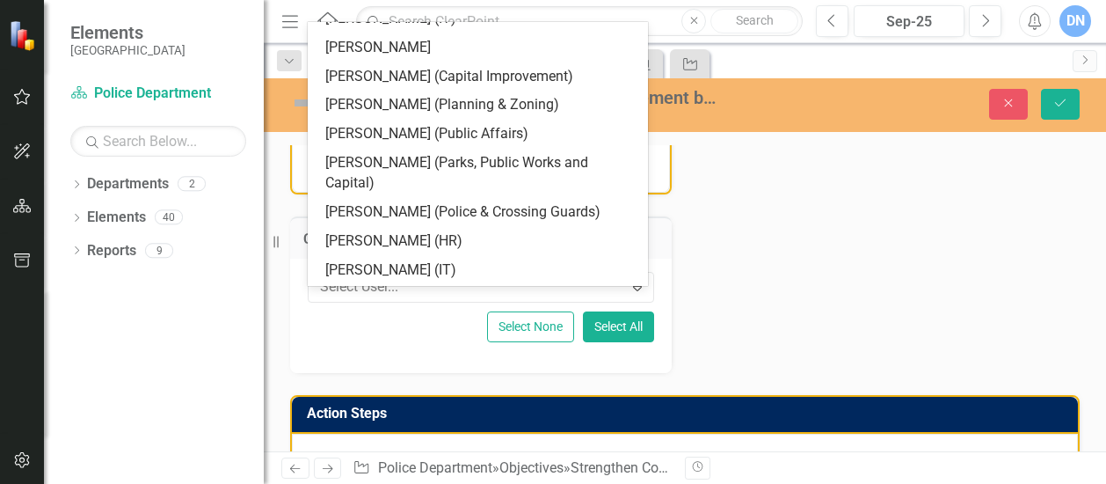
scroll to position [280, 0]
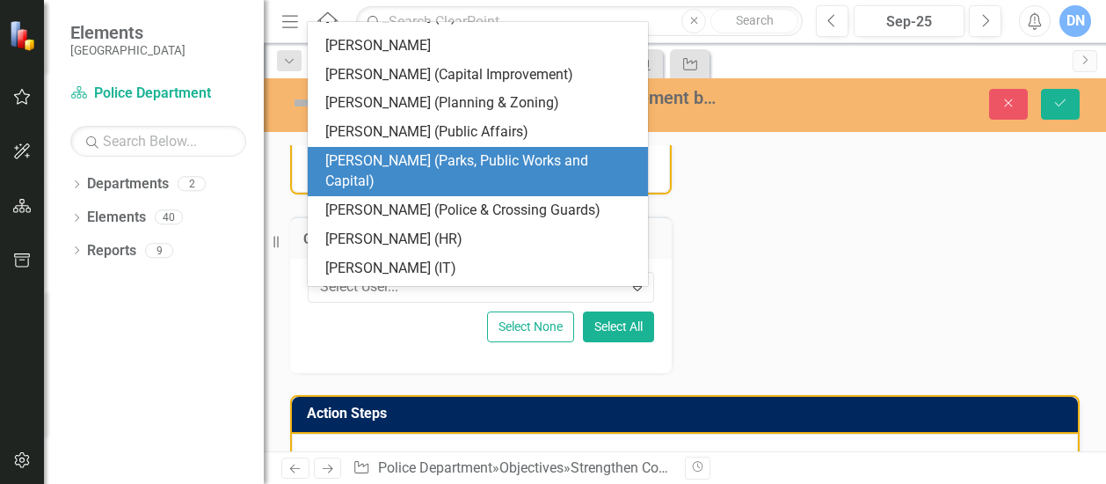
click at [579, 159] on div "[PERSON_NAME] (Parks, Public Works and Capital)" at bounding box center [481, 171] width 312 height 40
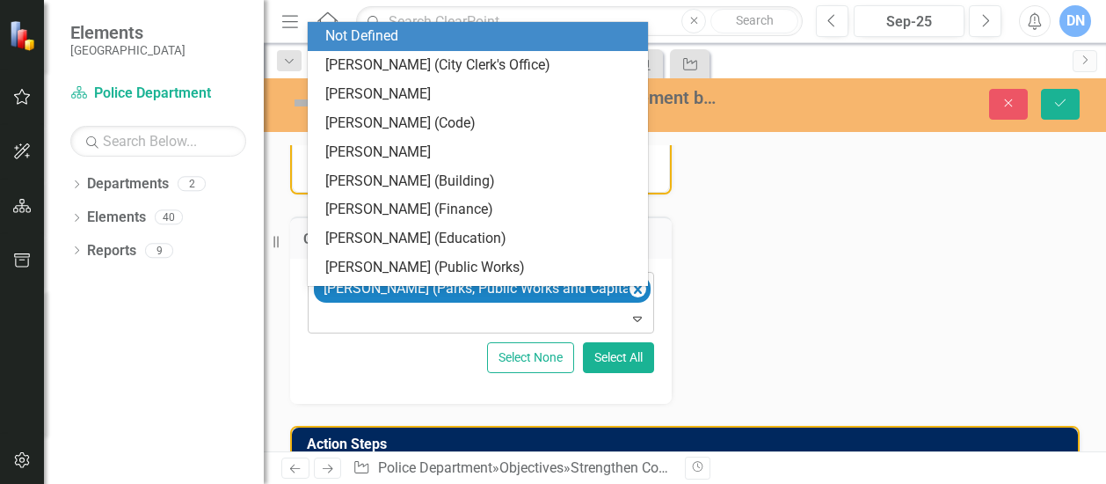
click at [634, 325] on icon "Expand" at bounding box center [638, 318] width 18 height 14
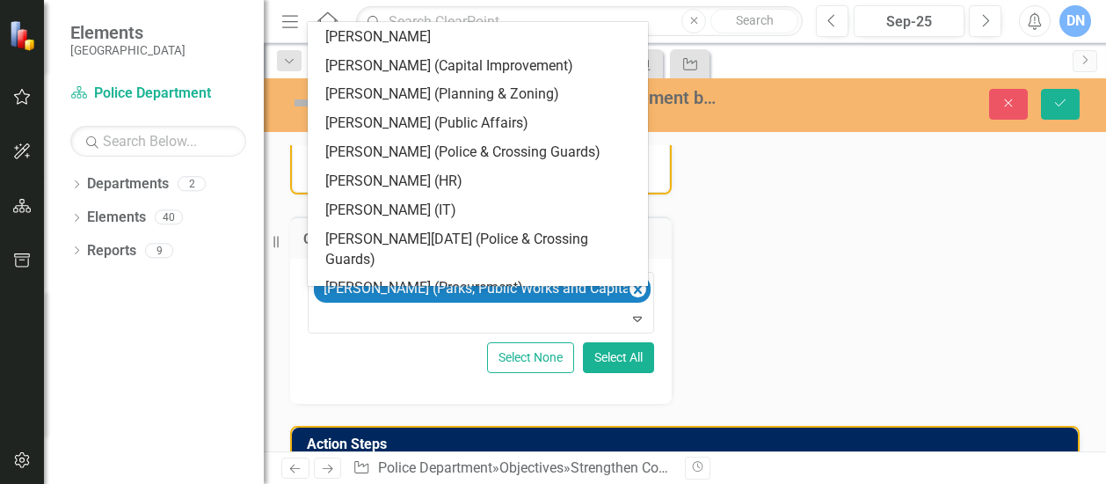
scroll to position [292, 0]
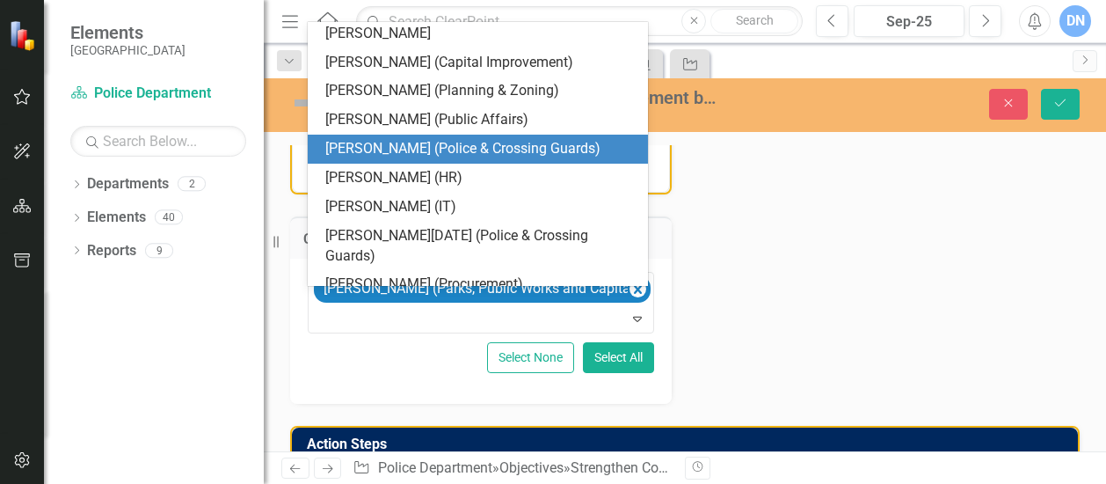
click at [553, 150] on div "[PERSON_NAME] (Police & Crossing Guards)" at bounding box center [481, 149] width 312 height 20
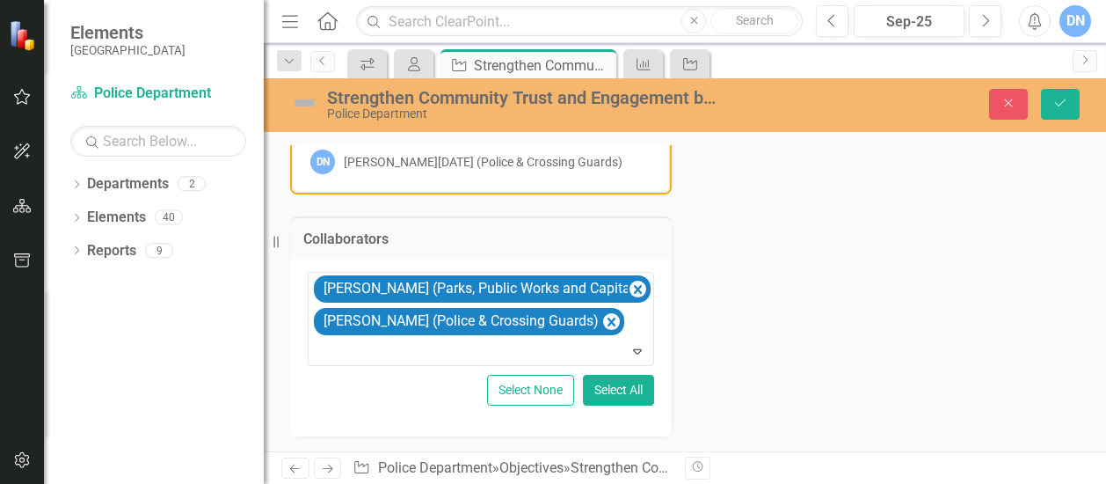
click at [626, 247] on h3 "Collaborators" at bounding box center [480, 239] width 355 height 16
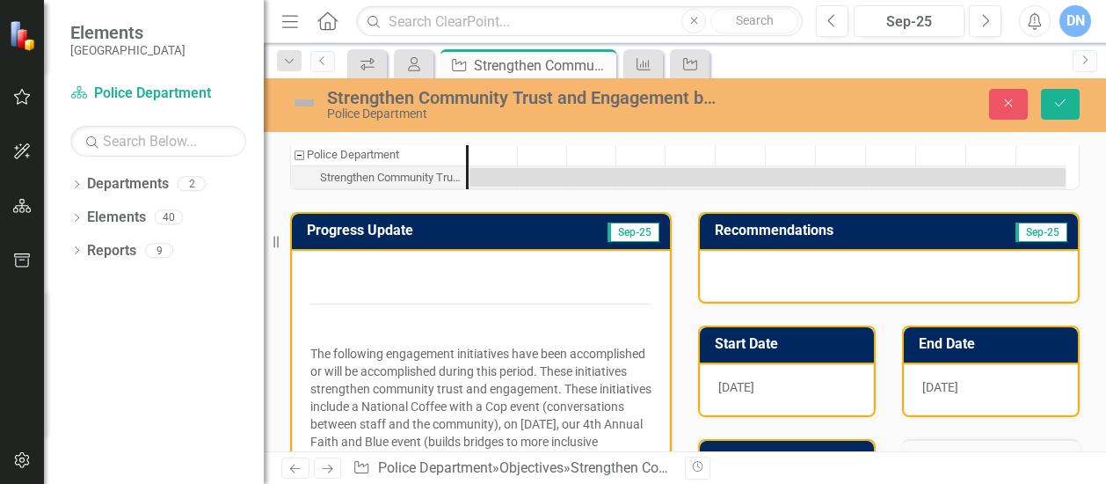
scroll to position [44, 0]
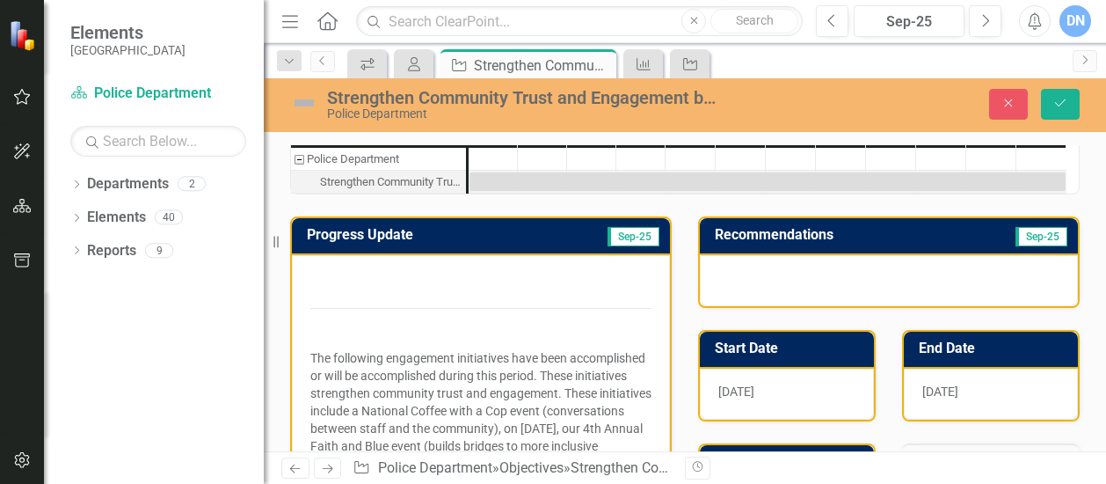
click at [715, 268] on div at bounding box center [889, 280] width 378 height 51
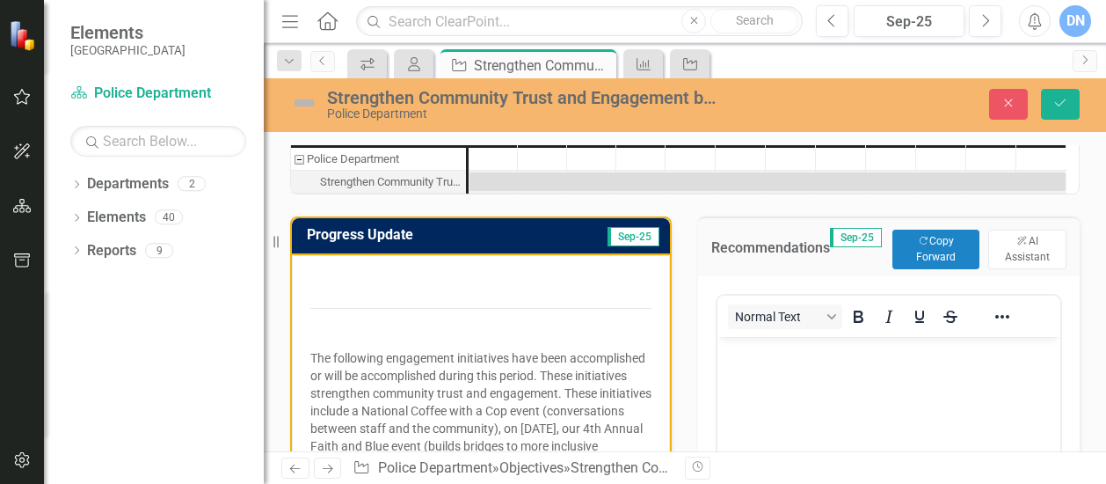
scroll to position [0, 0]
click at [1013, 249] on button "ClearPoint AI AI Assistant" at bounding box center [1028, 249] width 78 height 39
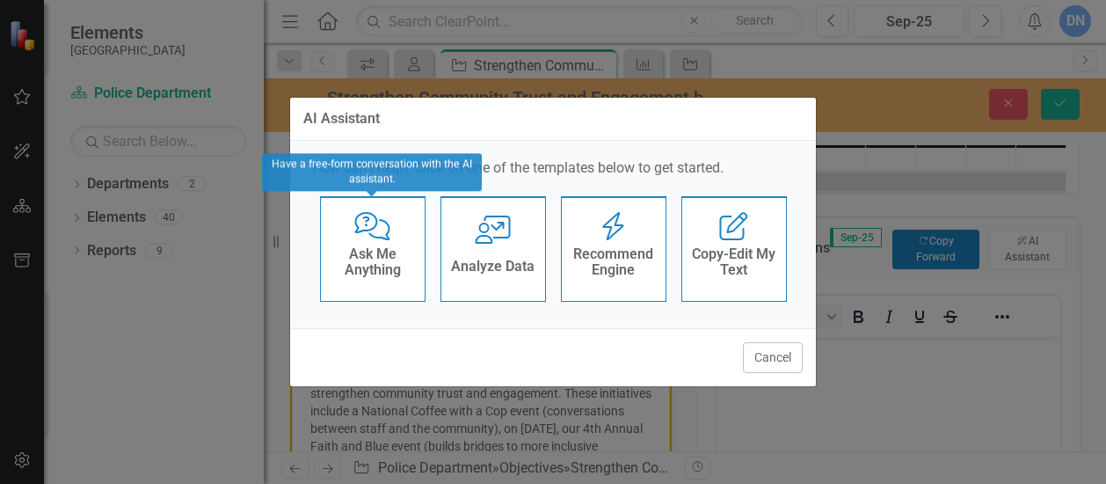
click at [358, 267] on h4 "Ask Me Anything" at bounding box center [373, 261] width 86 height 31
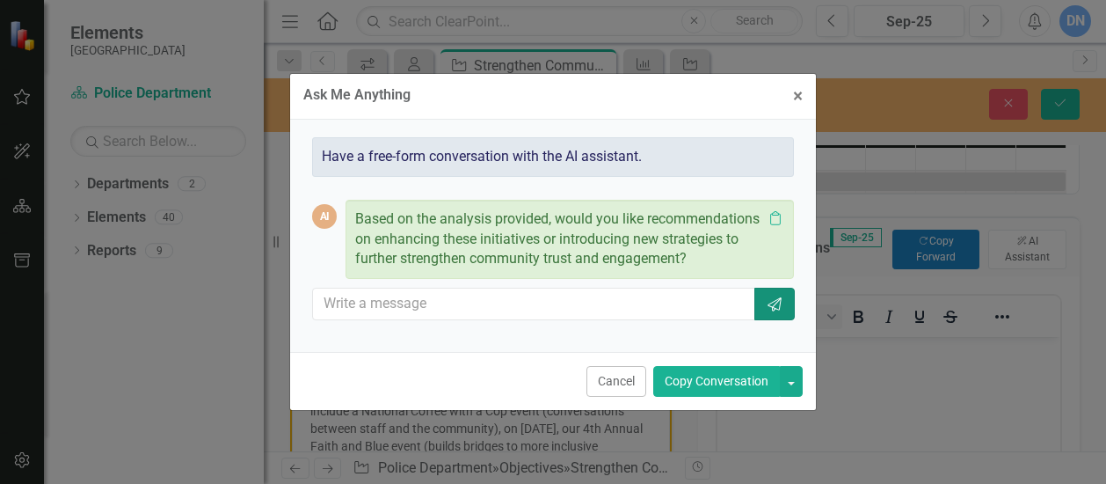
click at [767, 302] on icon "Send" at bounding box center [775, 304] width 18 height 14
click at [612, 306] on input "text" at bounding box center [534, 304] width 443 height 33
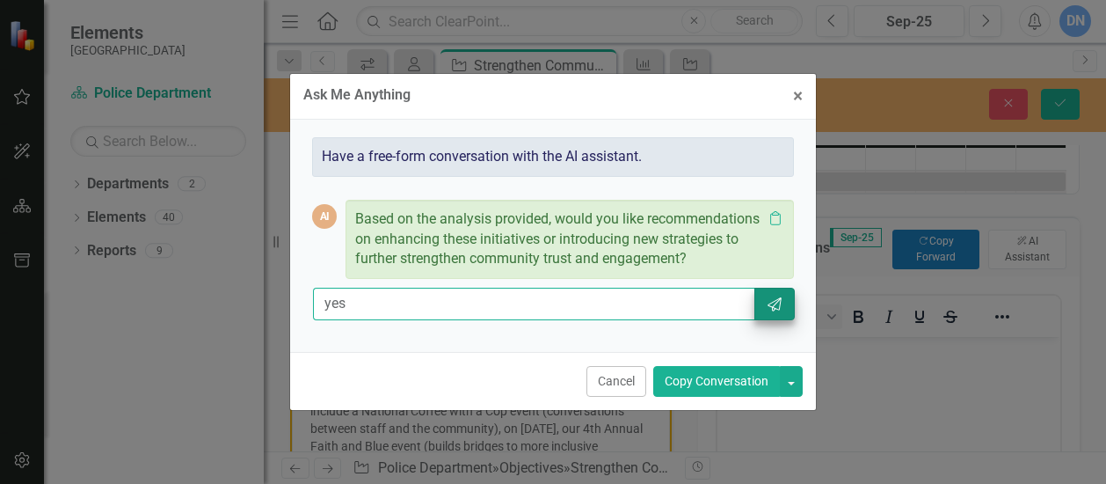
type input "yes"
click at [782, 305] on icon "Send" at bounding box center [775, 304] width 18 height 14
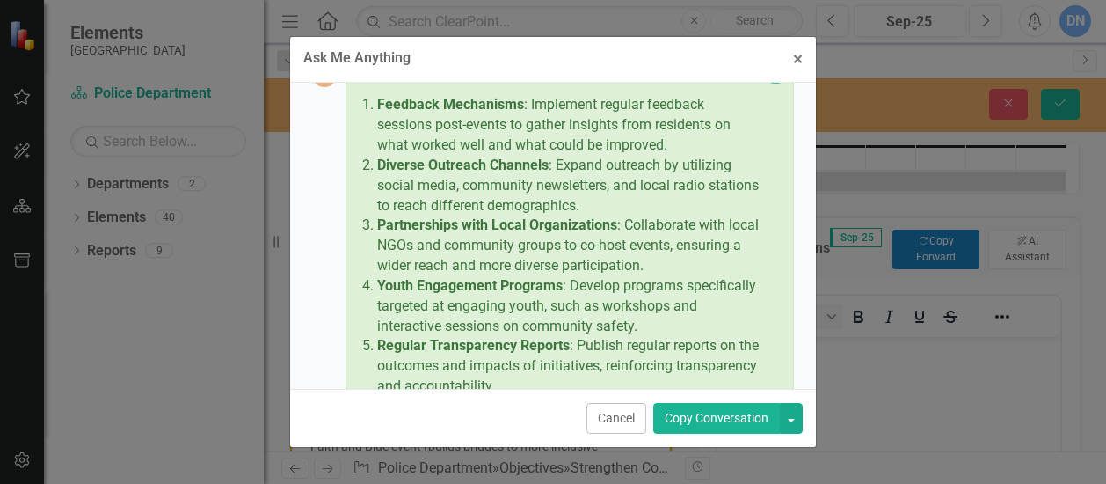
scroll to position [239, 0]
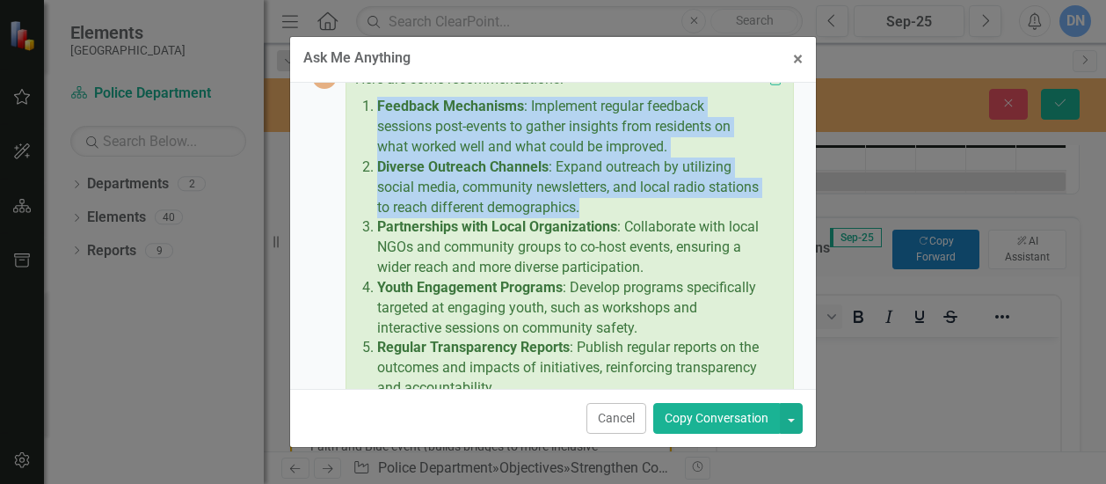
drag, startPoint x: 377, startPoint y: 127, endPoint x: 651, endPoint y: 226, distance: 291.0
click at [651, 226] on ol "Feedback Mechanisms : Implement regular feedback sessions post-events to gather…" at bounding box center [566, 248] width 394 height 302
drag, startPoint x: 651, startPoint y: 226, endPoint x: 579, endPoint y: 203, distance: 75.7
copy ol "Feedback Mechanisms : Implement regular feedback sessions post-events to gather…"
click at [800, 56] on span "×" at bounding box center [798, 58] width 10 height 21
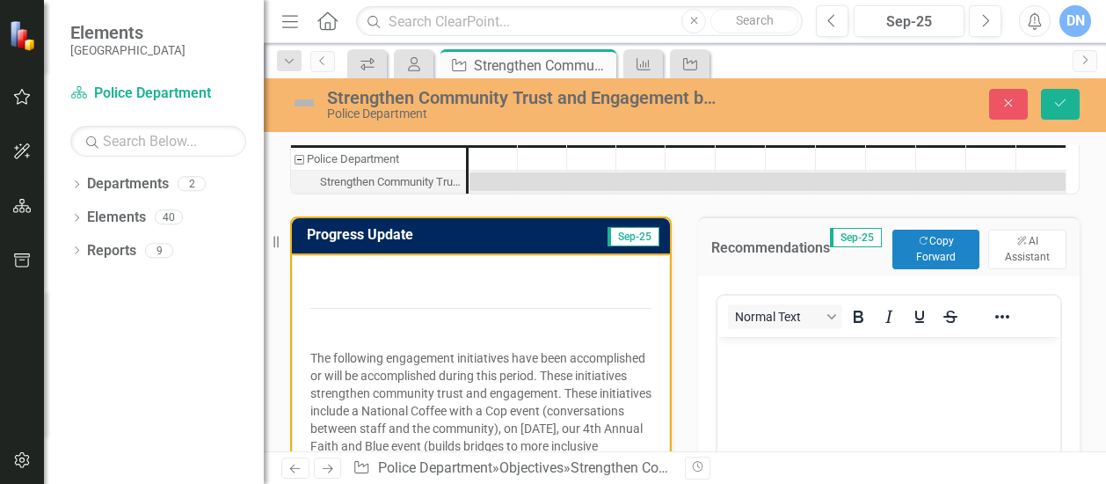
click at [786, 361] on p "Rich Text Area. Press ALT-0 for help." at bounding box center [889, 350] width 334 height 21
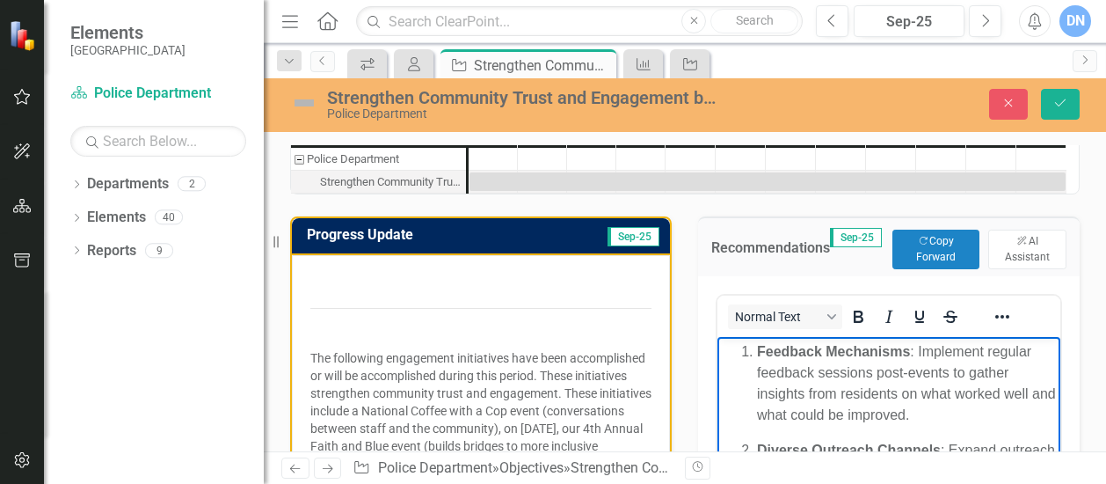
scroll to position [96, 0]
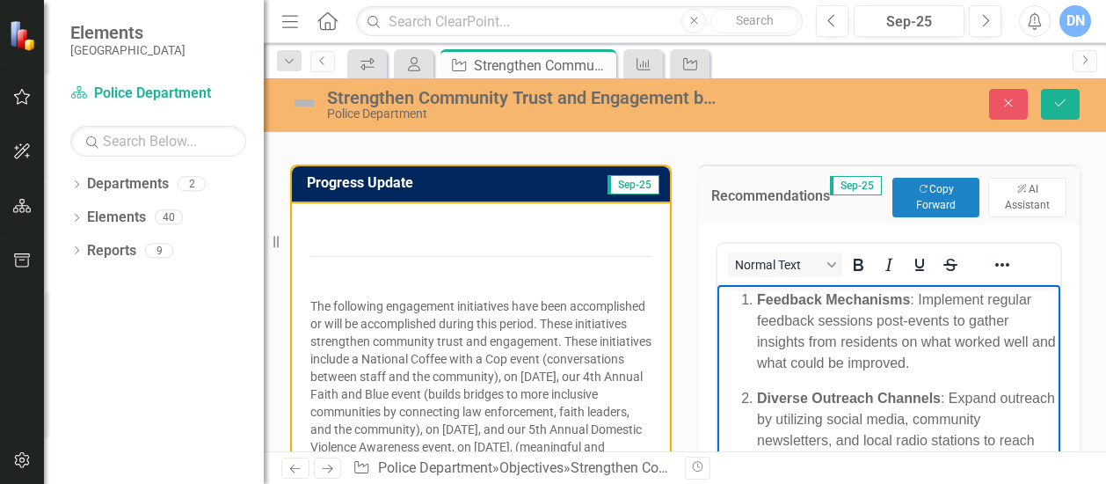
click at [946, 361] on p "Feedback Mechanisms : Implement regular feedback sessions post-events to gather…" at bounding box center [906, 330] width 299 height 84
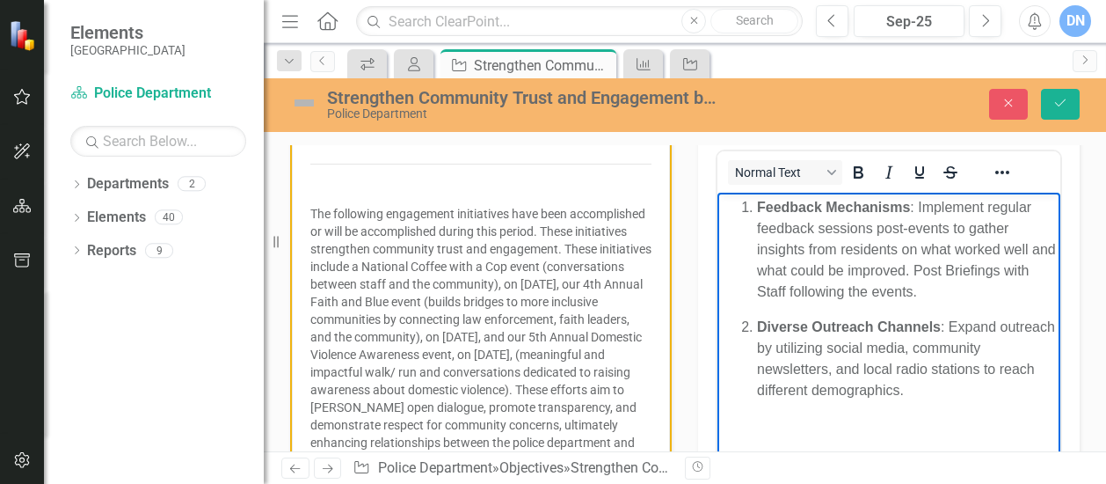
scroll to position [191, 0]
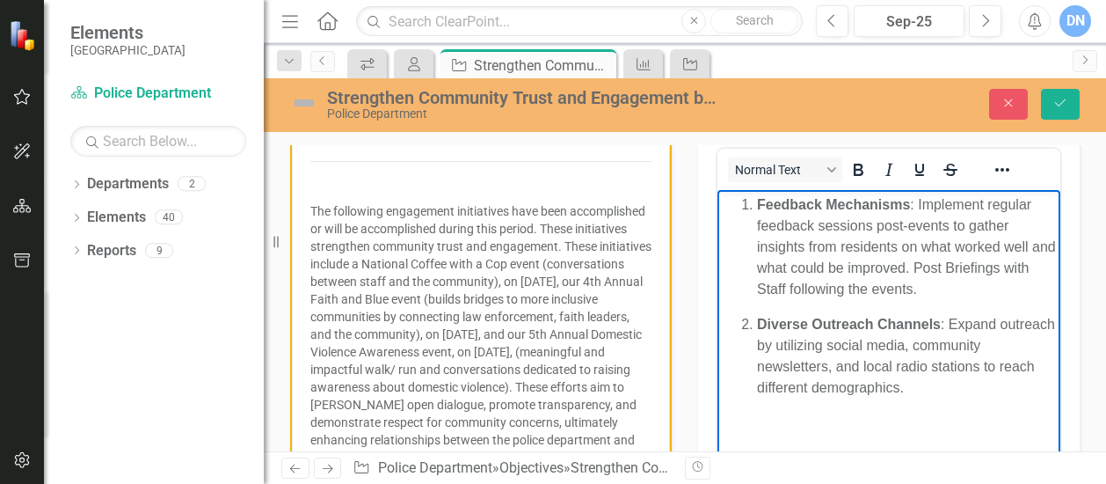
click at [756, 367] on ol "Feedback Mechanisms : Implement regular feedback sessions post-events to gather…" at bounding box center [889, 295] width 334 height 204
click at [1008, 405] on body "Feedback Mechanisms : Implement regular feedback sessions post-events to gather…" at bounding box center [889, 321] width 343 height 264
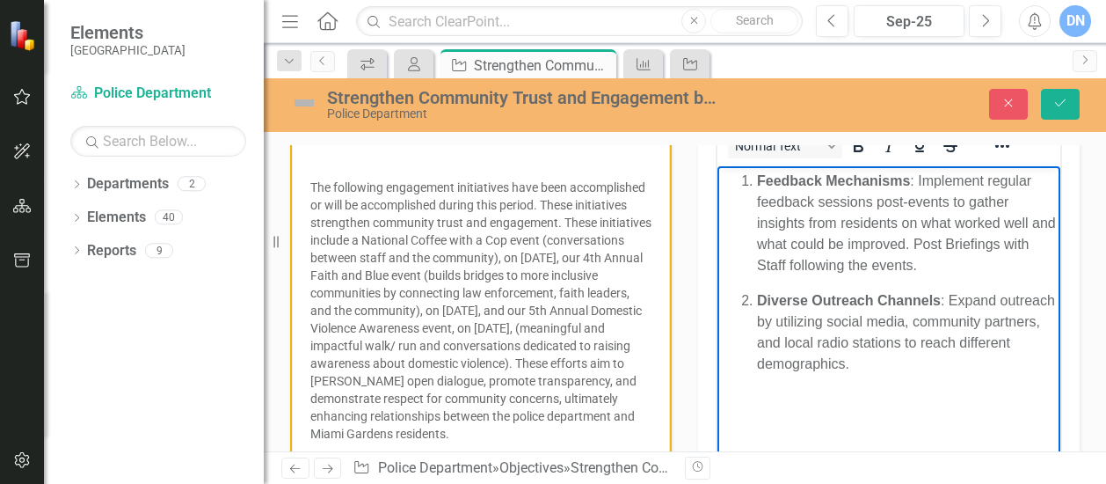
scroll to position [0, 0]
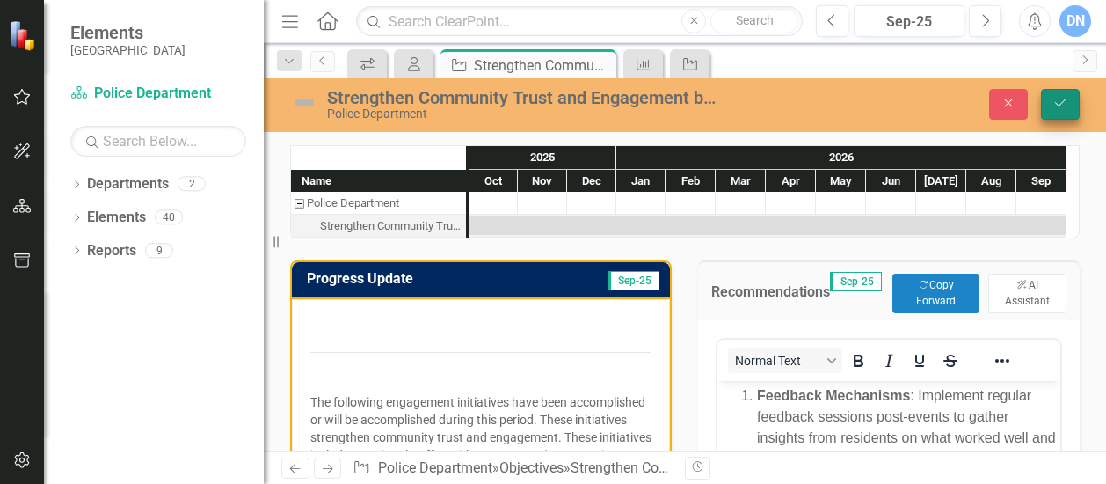
click at [1068, 101] on icon "Save" at bounding box center [1061, 103] width 16 height 12
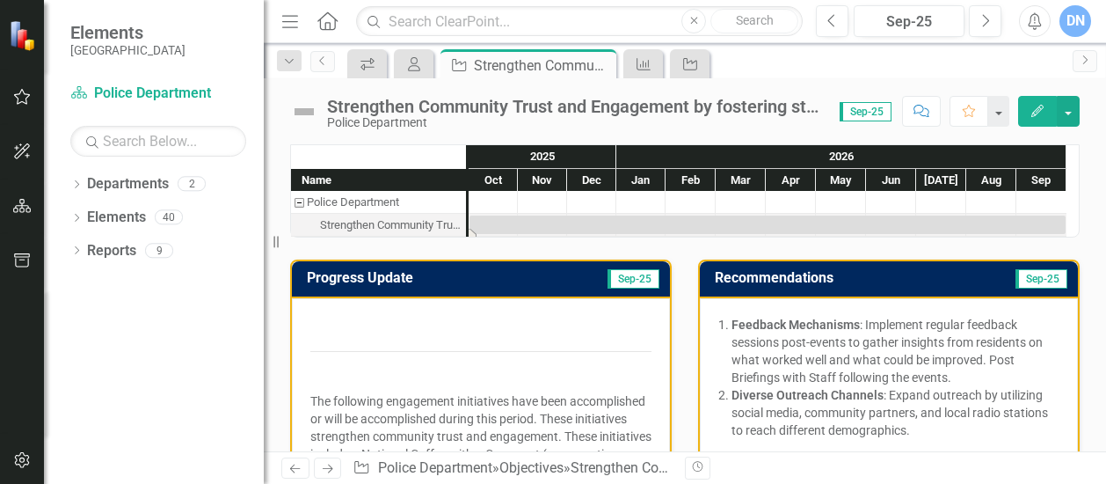
click at [558, 224] on div "Task: Start date: 2025-10-01 End date: 2026-09-30" at bounding box center [768, 224] width 596 height 18
click at [542, 179] on div "Nov" at bounding box center [542, 180] width 49 height 23
click at [500, 177] on div "Oct" at bounding box center [493, 180] width 49 height 23
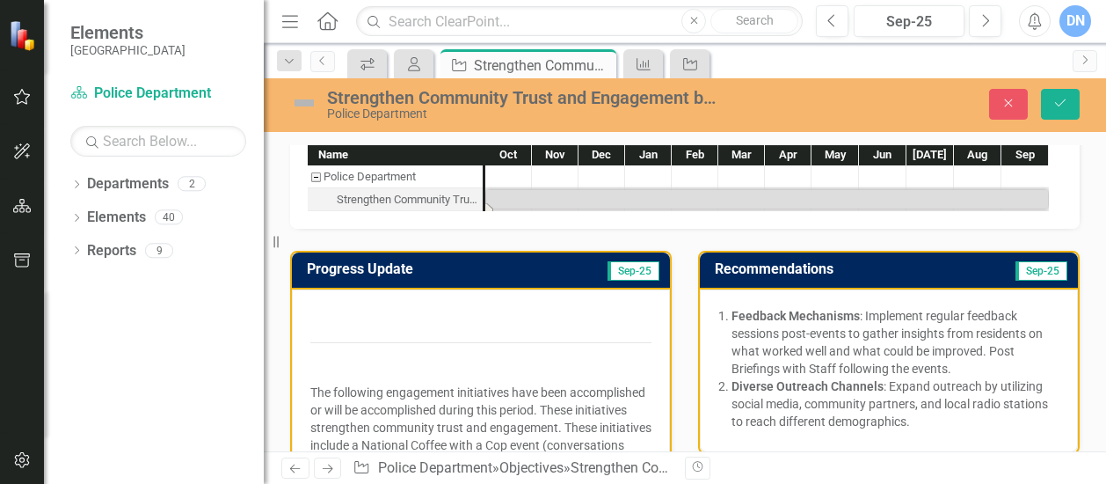
scroll to position [128, 0]
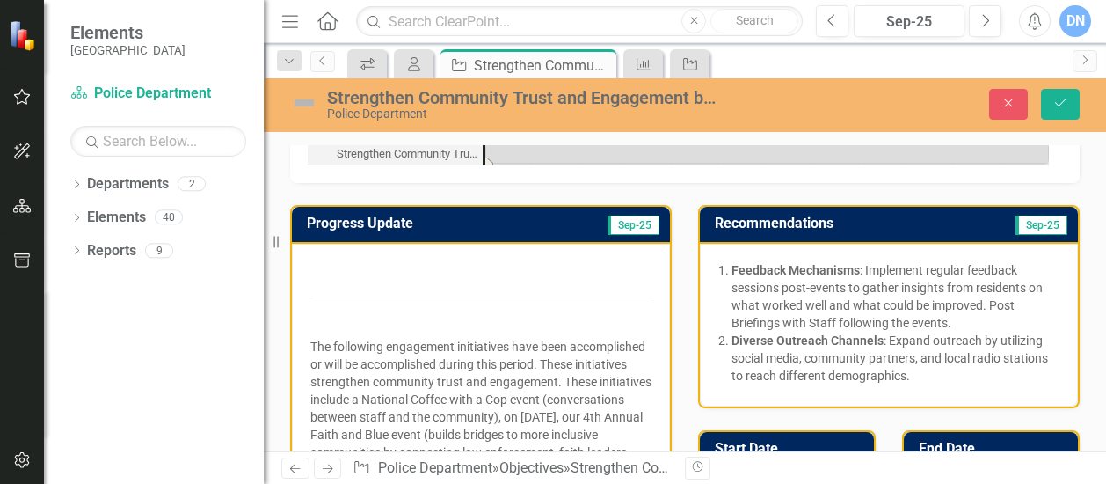
click at [839, 154] on div "Task: Start date: 2025-10-01 End date: 2026-09-30" at bounding box center [767, 153] width 562 height 18
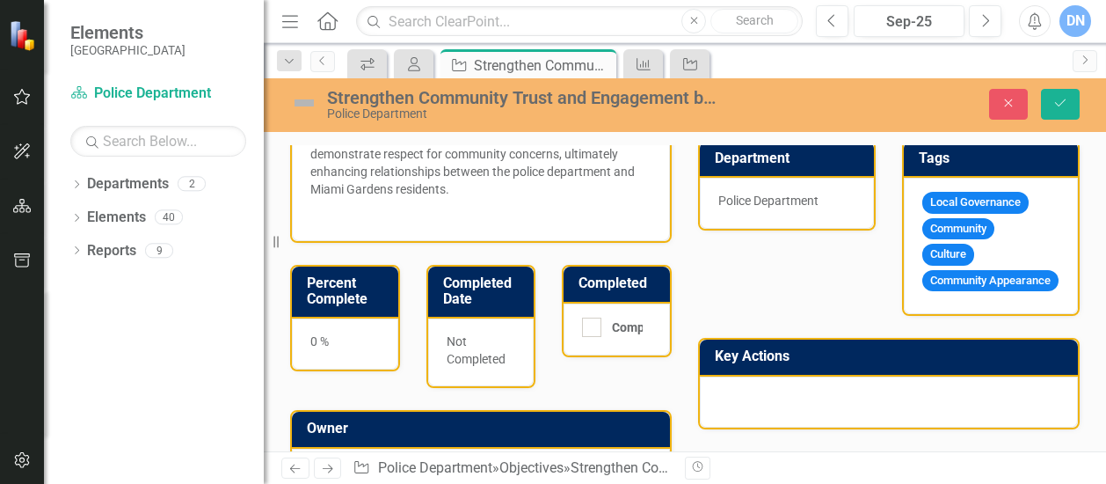
scroll to position [544, 0]
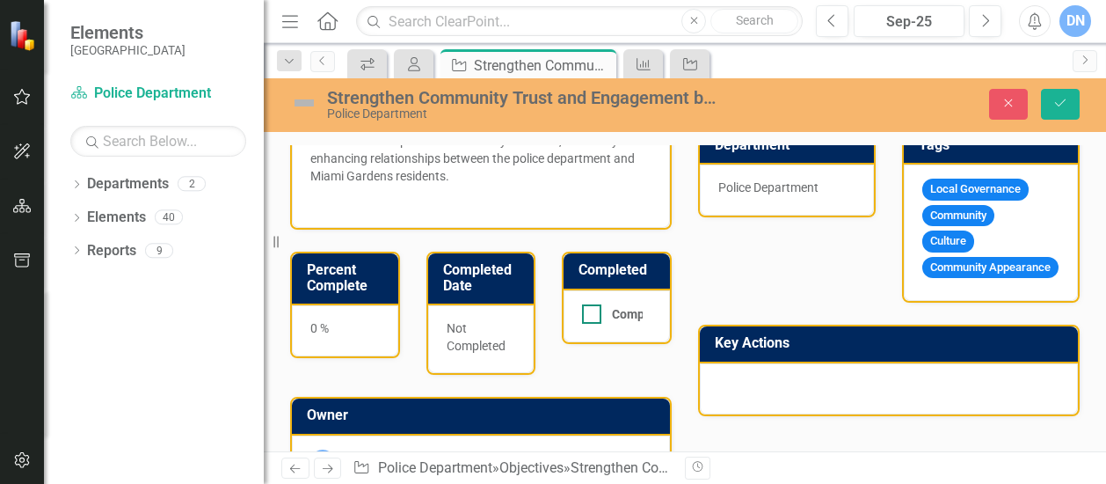
click at [589, 322] on div at bounding box center [591, 313] width 19 height 19
click at [589, 316] on input "Completed" at bounding box center [587, 309] width 11 height 11
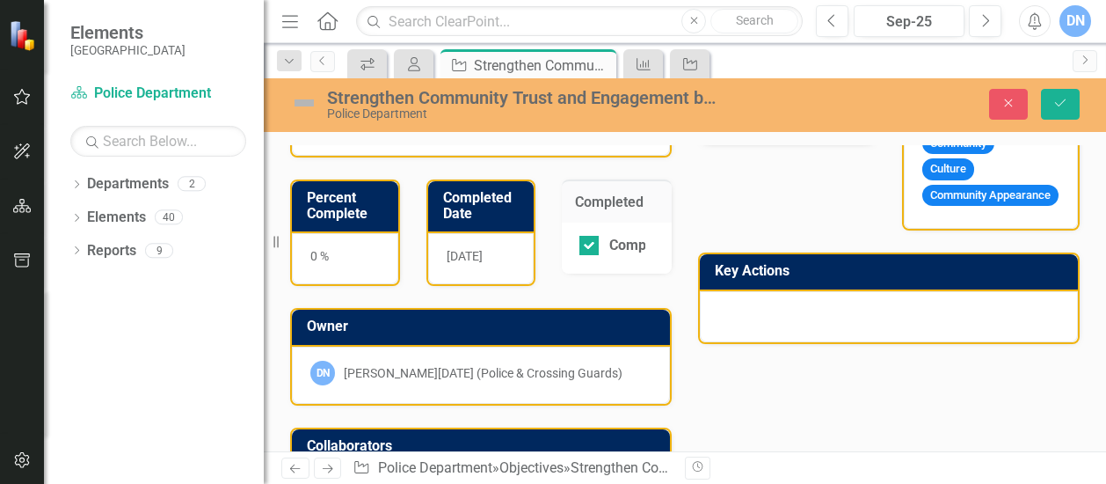
scroll to position [682, 0]
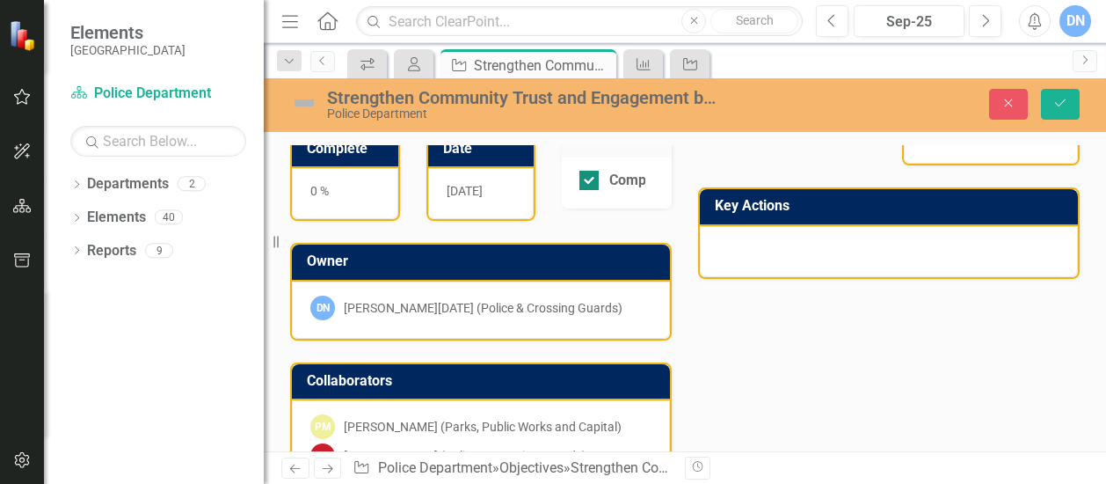
click at [589, 190] on div at bounding box center [589, 180] width 19 height 19
click at [589, 182] on input "Completed" at bounding box center [585, 176] width 11 height 11
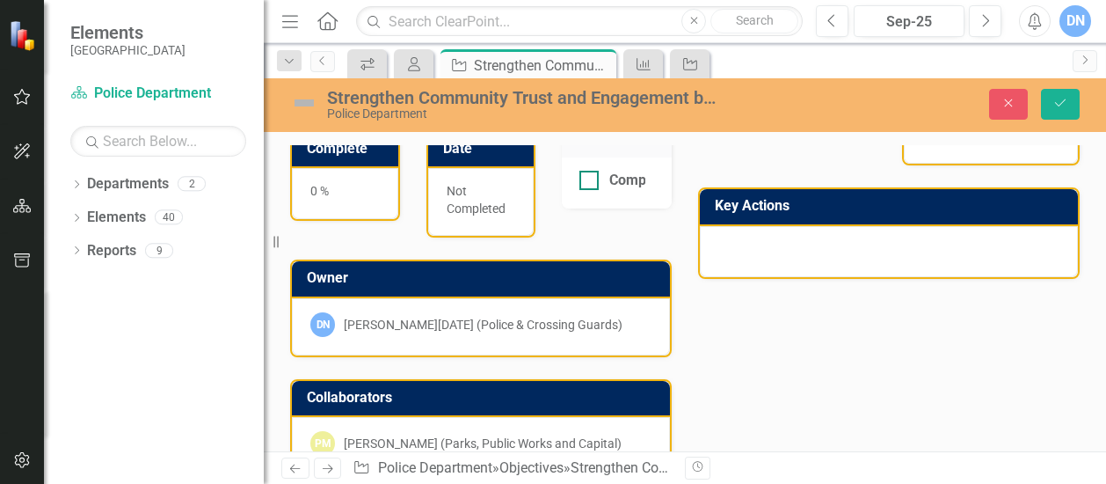
click at [589, 190] on div at bounding box center [589, 180] width 19 height 19
click at [589, 182] on input "Completed" at bounding box center [585, 176] width 11 height 11
checkbox input "true"
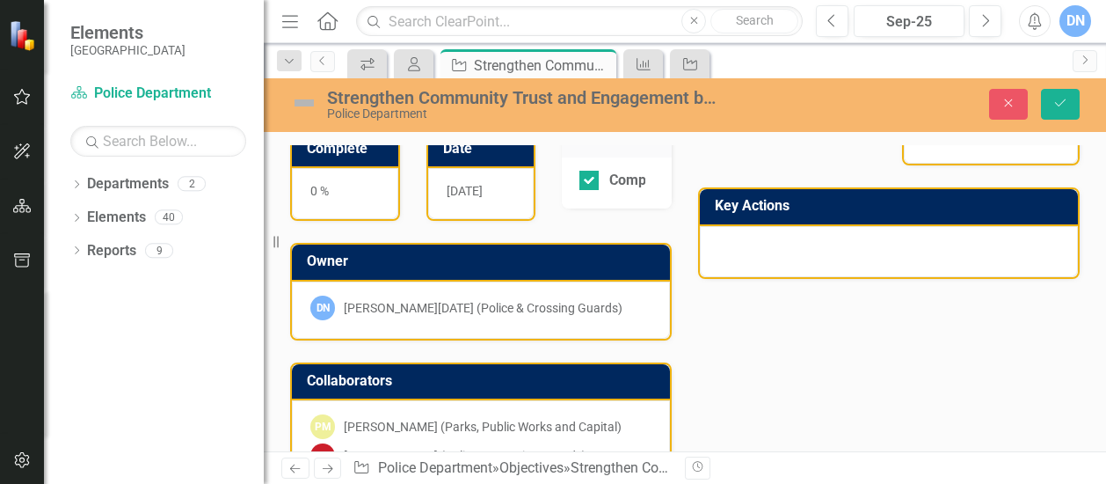
click at [309, 202] on div "0 %" at bounding box center [345, 193] width 106 height 51
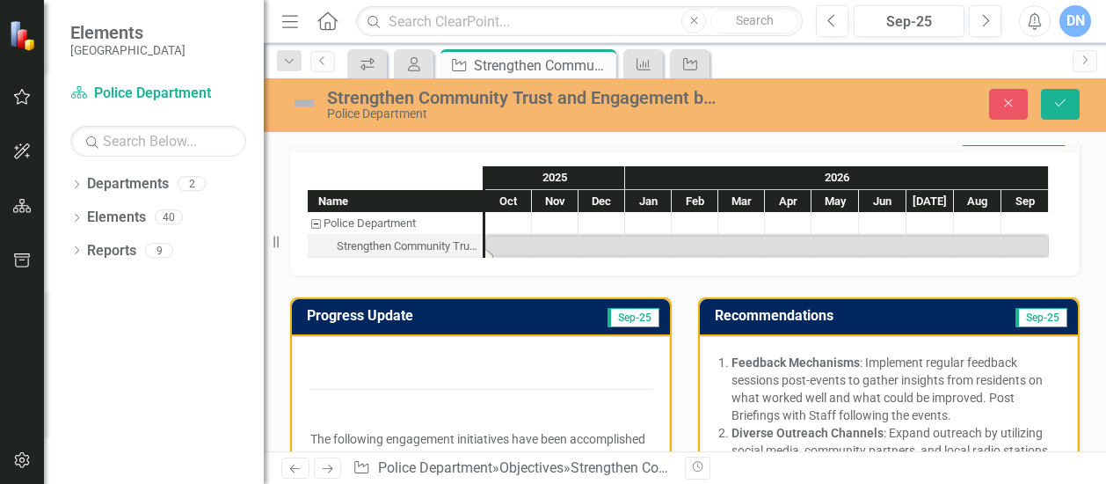
scroll to position [4, 0]
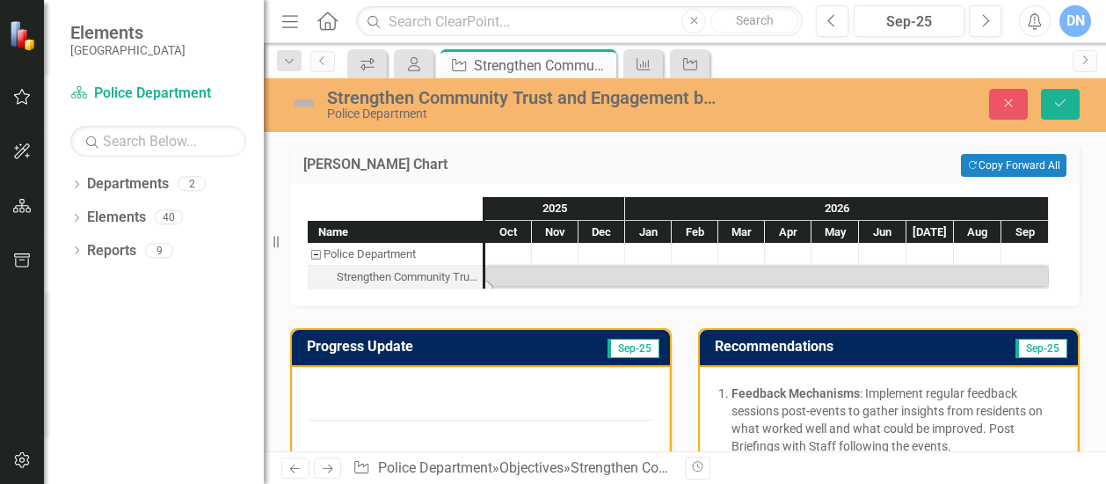
click at [601, 117] on div "Police Department" at bounding box center [523, 113] width 393 height 13
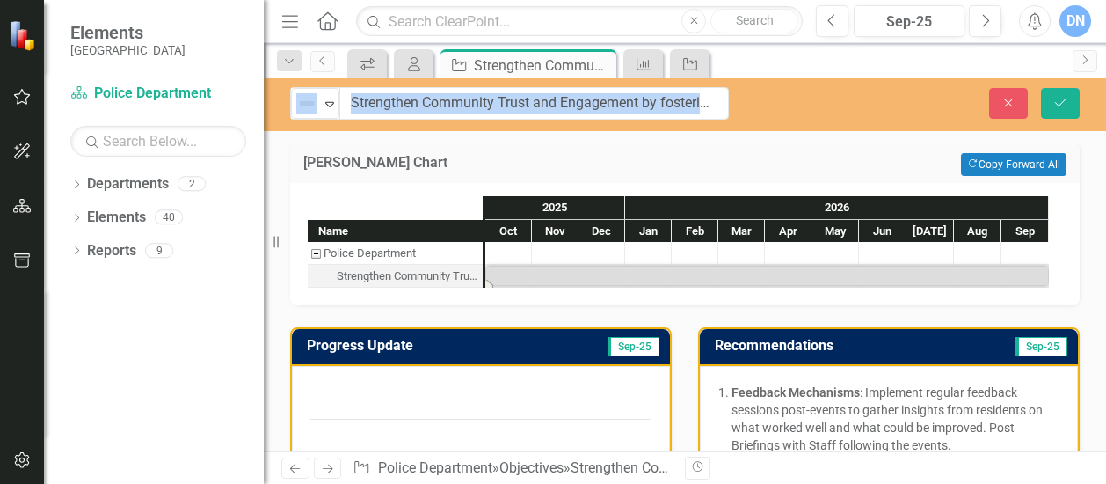
drag, startPoint x: 601, startPoint y: 117, endPoint x: 587, endPoint y: 148, distance: 33.8
click at [587, 148] on div "Gantt Chart Copy Forward Copy Forward All" at bounding box center [685, 161] width 790 height 43
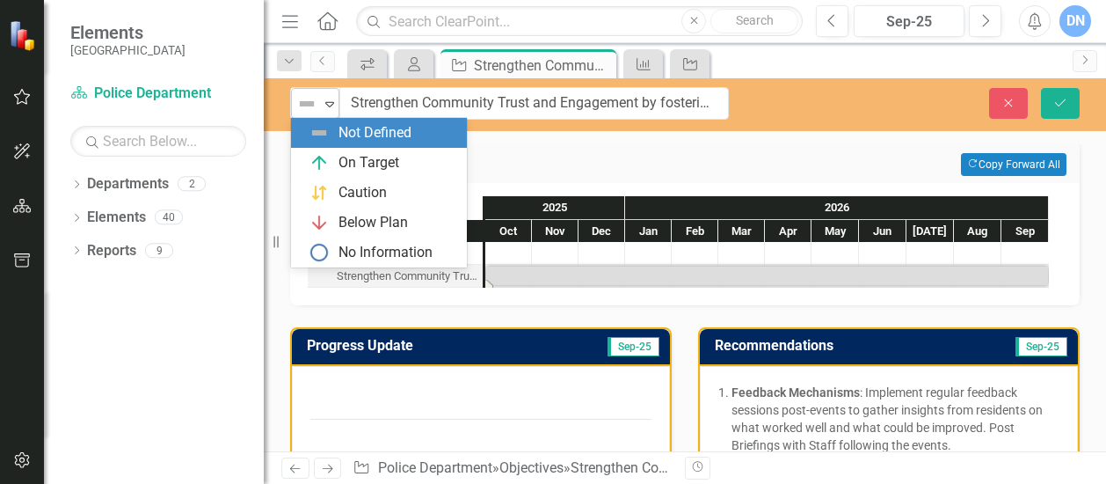
click at [329, 106] on icon at bounding box center [329, 104] width 9 height 5
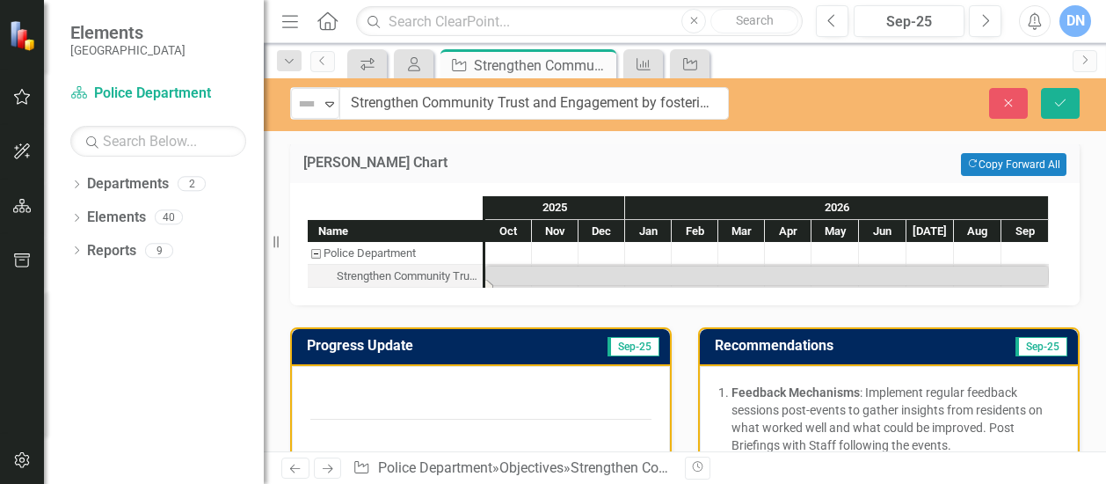
click at [534, 165] on h3 "[PERSON_NAME] Chart" at bounding box center [523, 163] width 440 height 16
click at [346, 159] on h3 "[PERSON_NAME] Chart" at bounding box center [523, 163] width 440 height 16
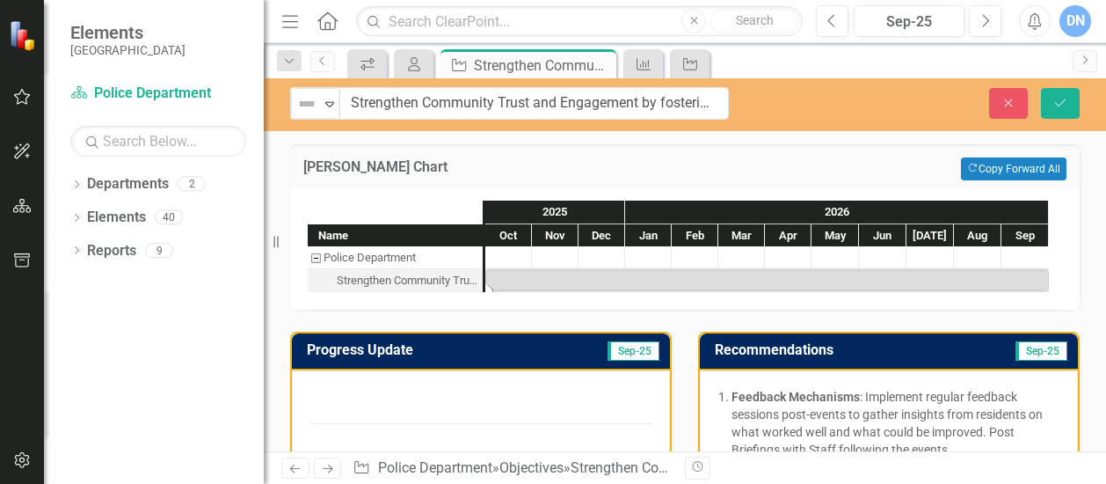
click at [489, 289] on div "Task: Start date: 2025-10-01 End date: 2026-09-30" at bounding box center [486, 288] width 14 height 9
click at [1062, 103] on icon "submit" at bounding box center [1060, 102] width 11 height 7
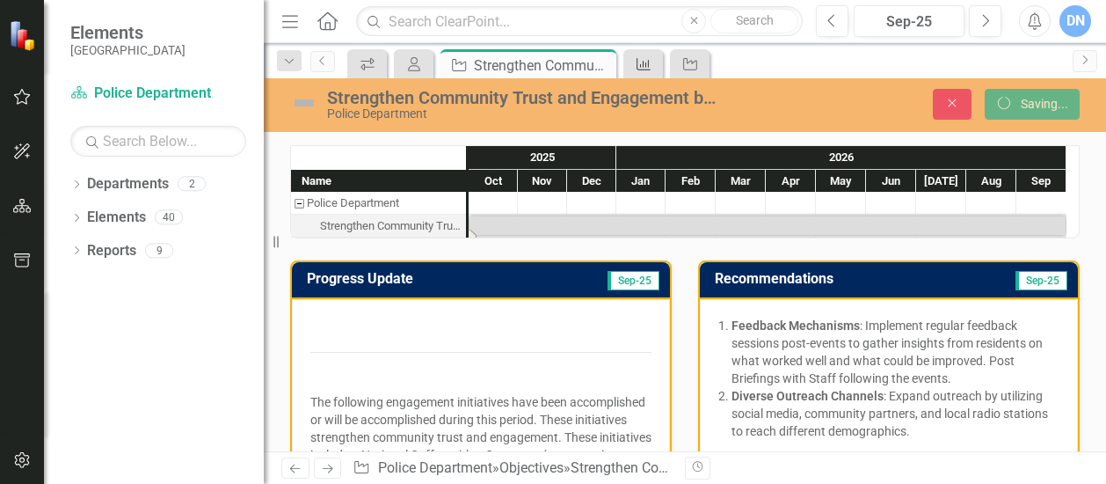
click at [647, 64] on icon "Measure" at bounding box center [644, 64] width 18 height 14
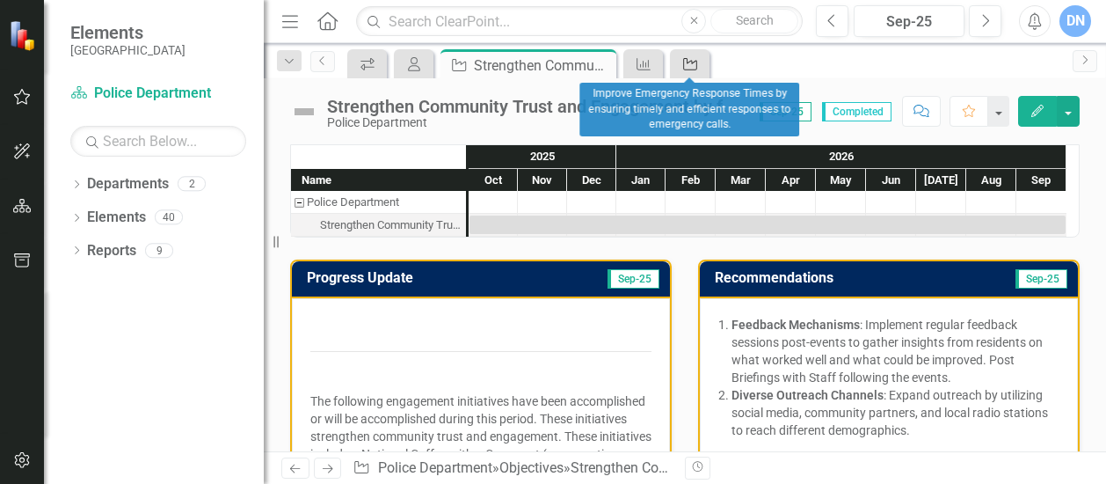
click at [691, 62] on icon at bounding box center [690, 64] width 14 height 12
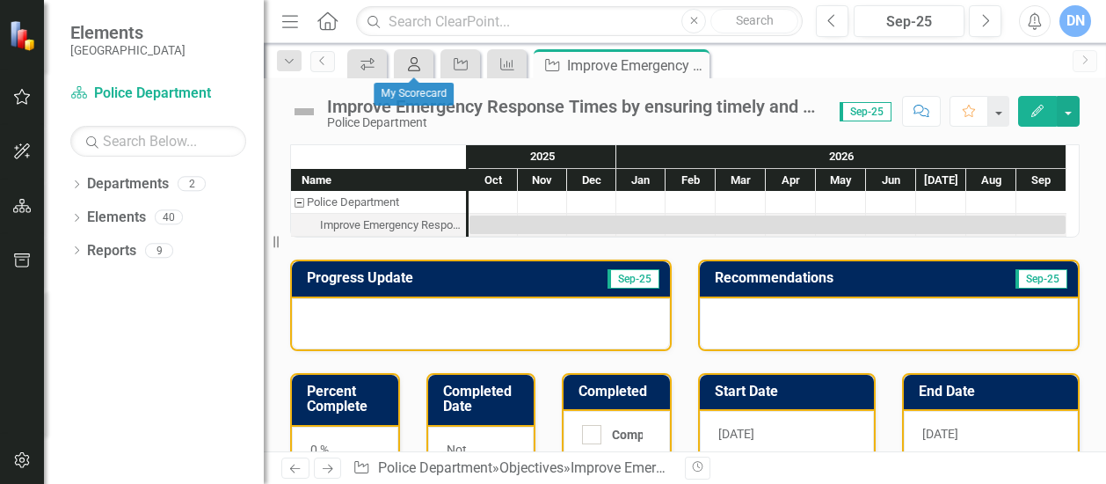
click at [416, 68] on icon "My Scorecard" at bounding box center [414, 64] width 18 height 14
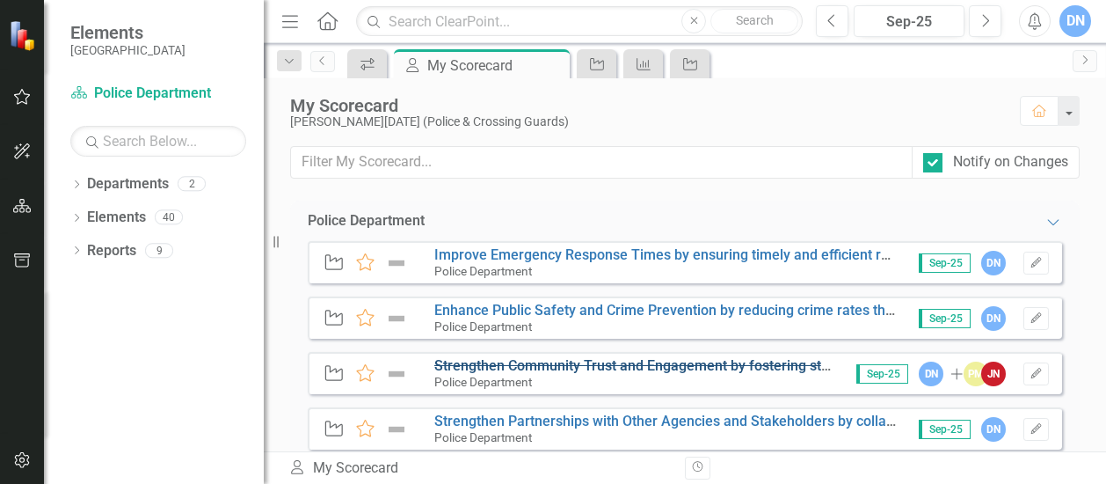
click at [546, 365] on s "Strengthen Community Trust and Engagement by fostering strong relationships wit…" at bounding box center [874, 365] width 881 height 17
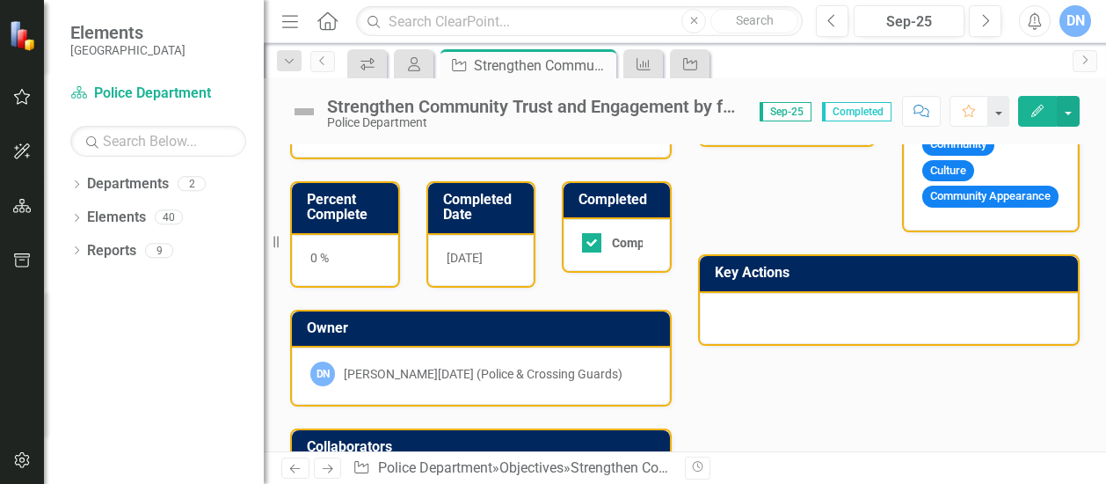
scroll to position [546, 0]
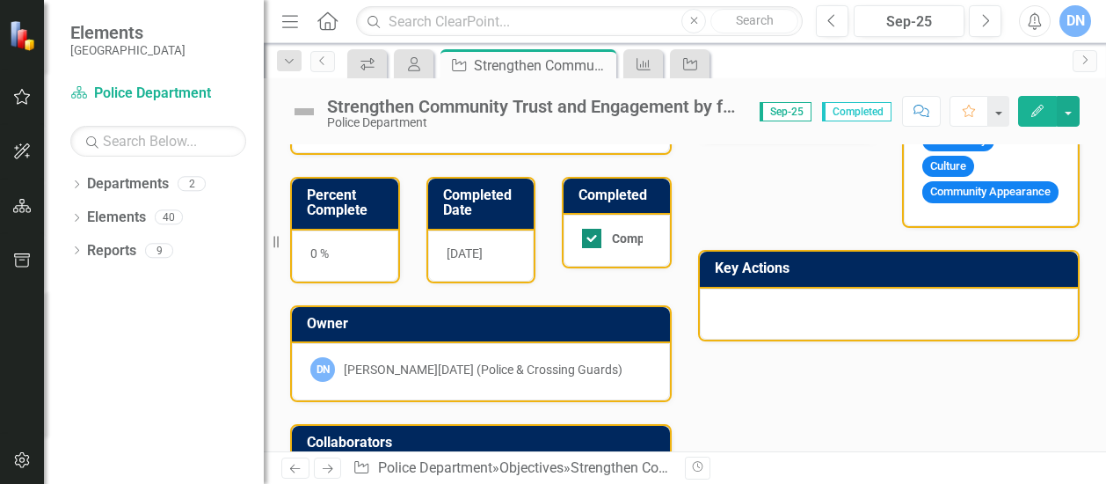
click at [589, 240] on input "Completed" at bounding box center [587, 234] width 11 height 11
checkbox input "false"
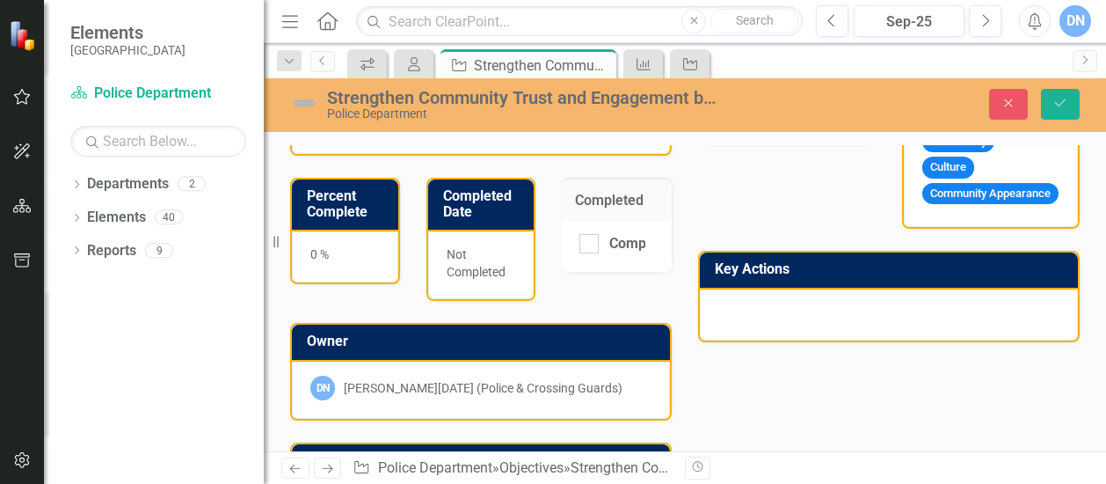
drag, startPoint x: 1089, startPoint y: 336, endPoint x: 1090, endPoint y: 156, distance: 180.3
click at [1090, 156] on div "Name Police Department Strengthen Community Trust and Engagement by fostering s…" at bounding box center [685, 140] width 843 height 1127
click at [413, 69] on icon "My Scorecard" at bounding box center [414, 64] width 18 height 14
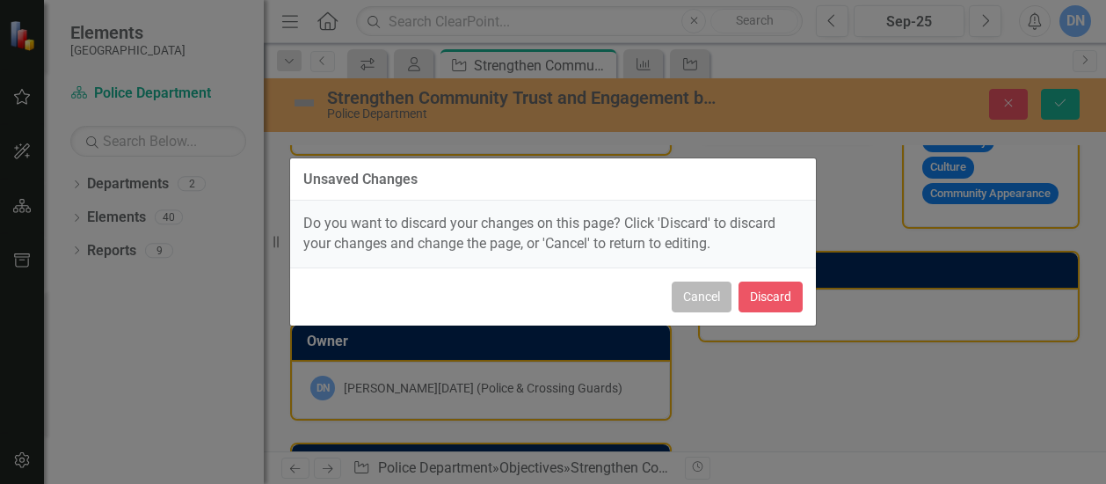
click at [702, 294] on button "Cancel" at bounding box center [702, 296] width 60 height 31
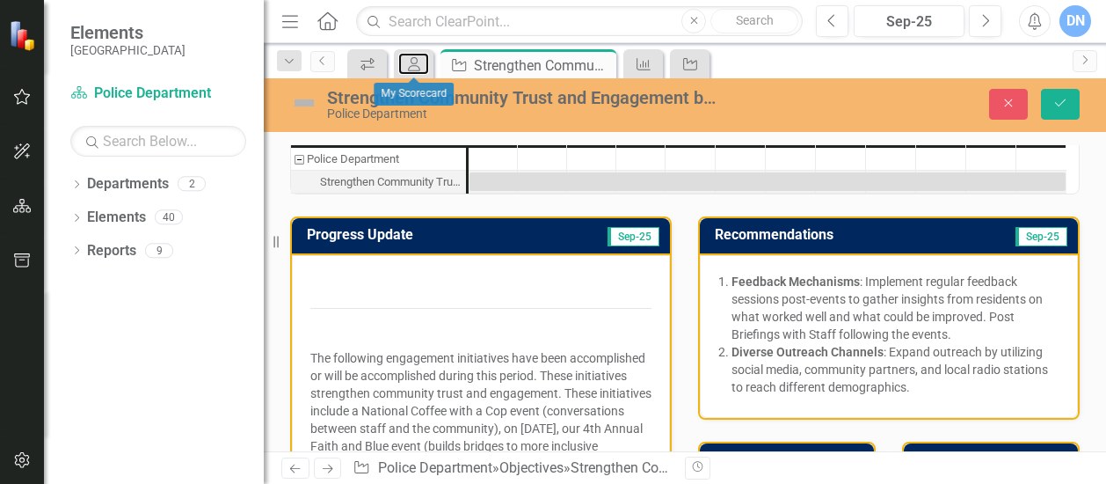
scroll to position [0, 0]
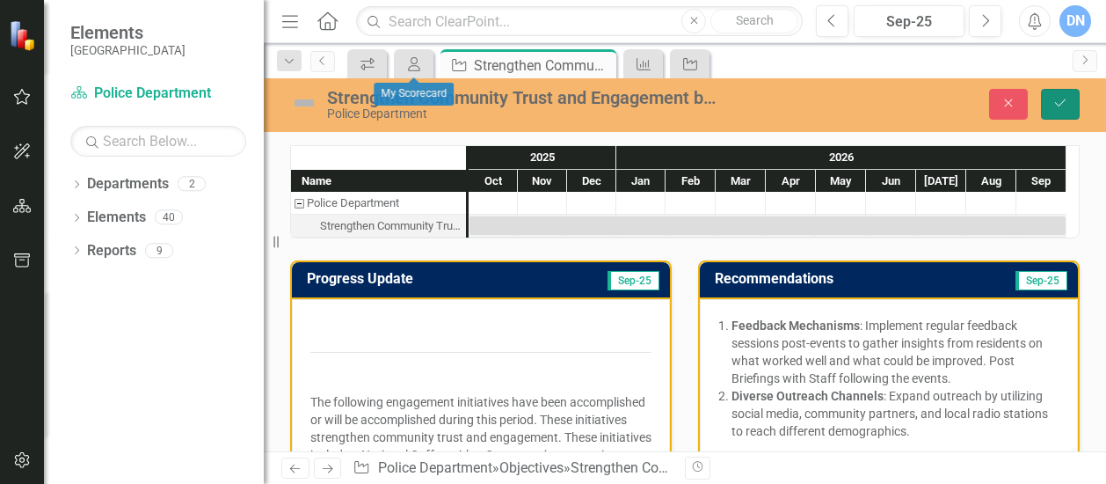
click at [1062, 104] on icon "Save" at bounding box center [1061, 103] width 16 height 12
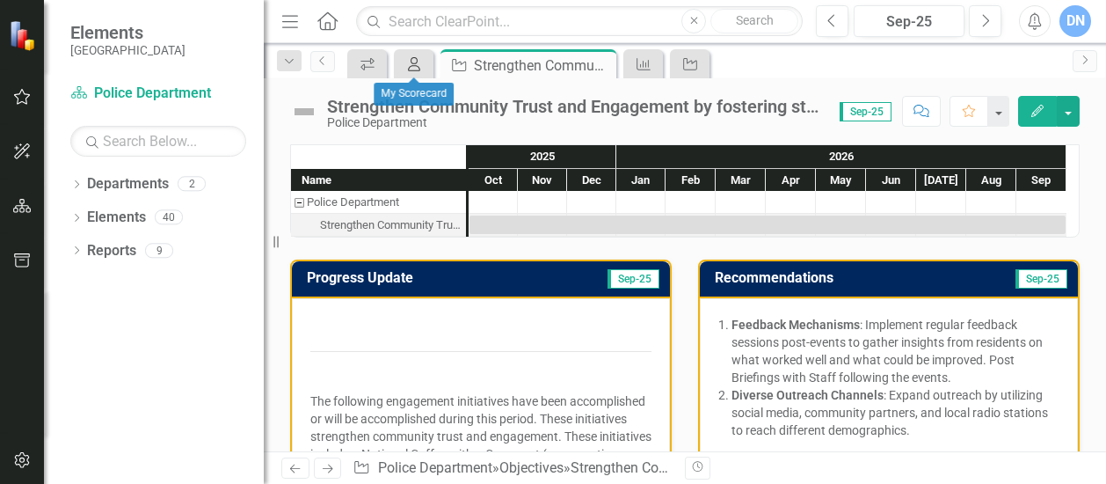
click at [415, 62] on icon "My Scorecard" at bounding box center [414, 64] width 18 height 14
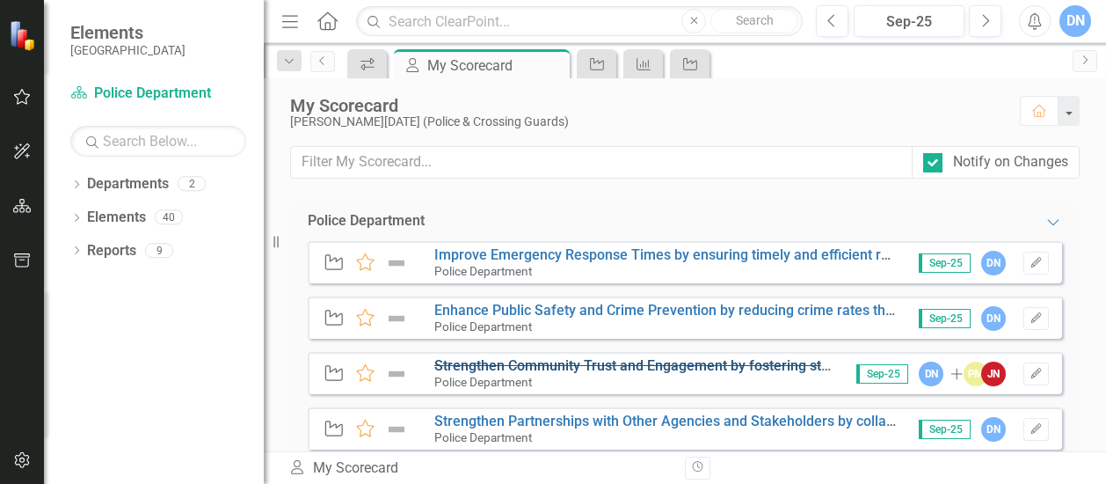
click at [491, 363] on s "Strengthen Community Trust and Engagement by fostering strong relationships wit…" at bounding box center [874, 365] width 881 height 17
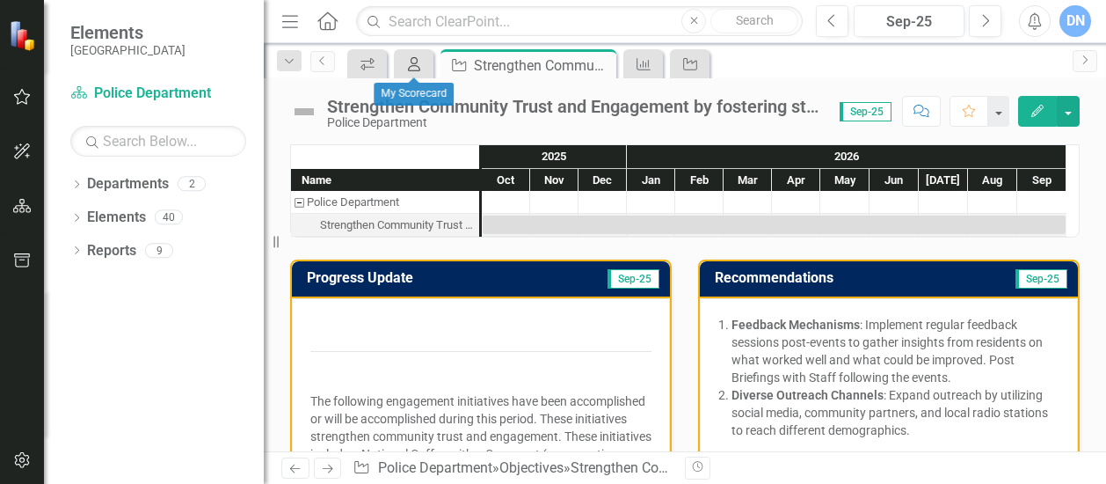
click at [414, 61] on icon "My Scorecard" at bounding box center [414, 64] width 18 height 14
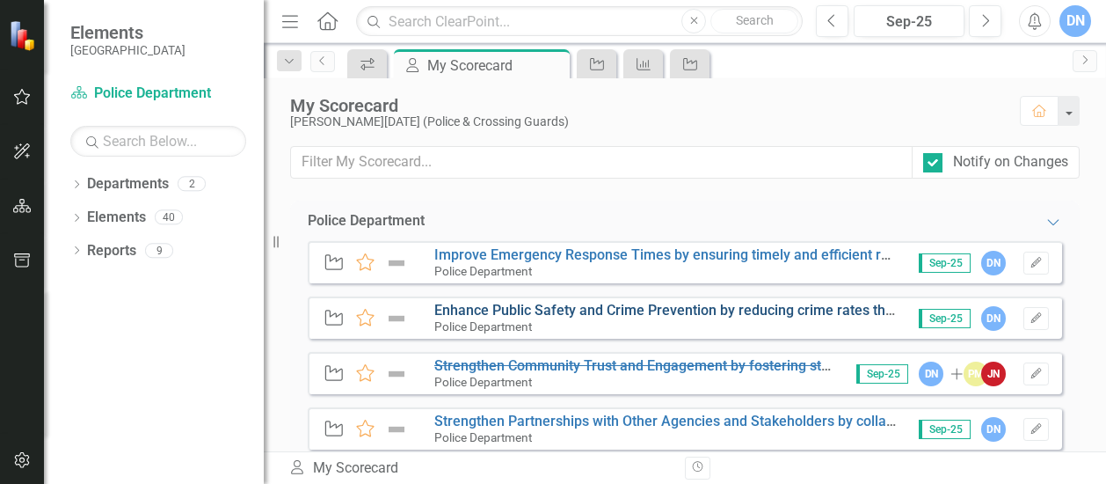
click at [573, 311] on link "Enhance Public Safety and Crime Prevention by reducing crime rates through proa…" at bounding box center [1031, 310] width 1195 height 17
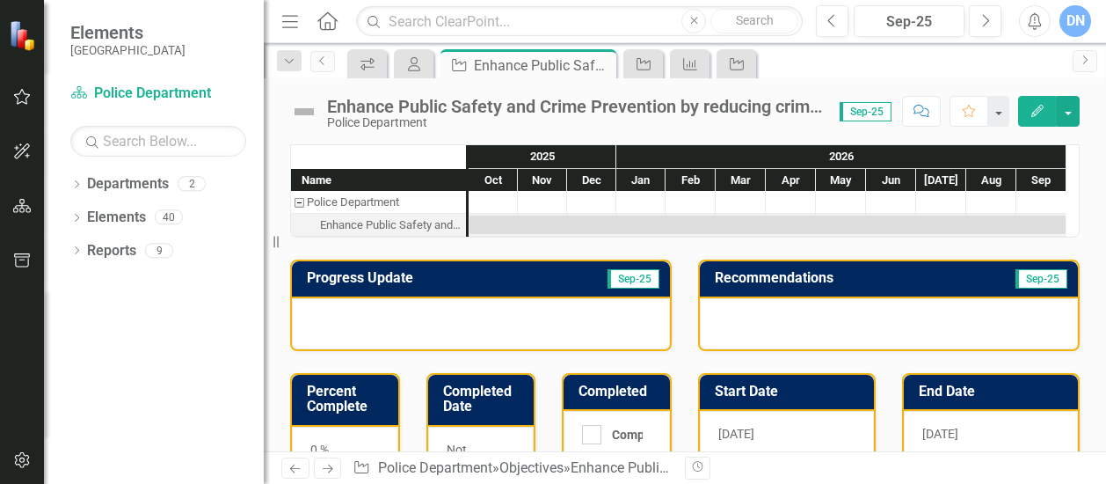
click at [510, 314] on div at bounding box center [481, 323] width 378 height 51
click at [1071, 114] on button "button" at bounding box center [1068, 111] width 23 height 31
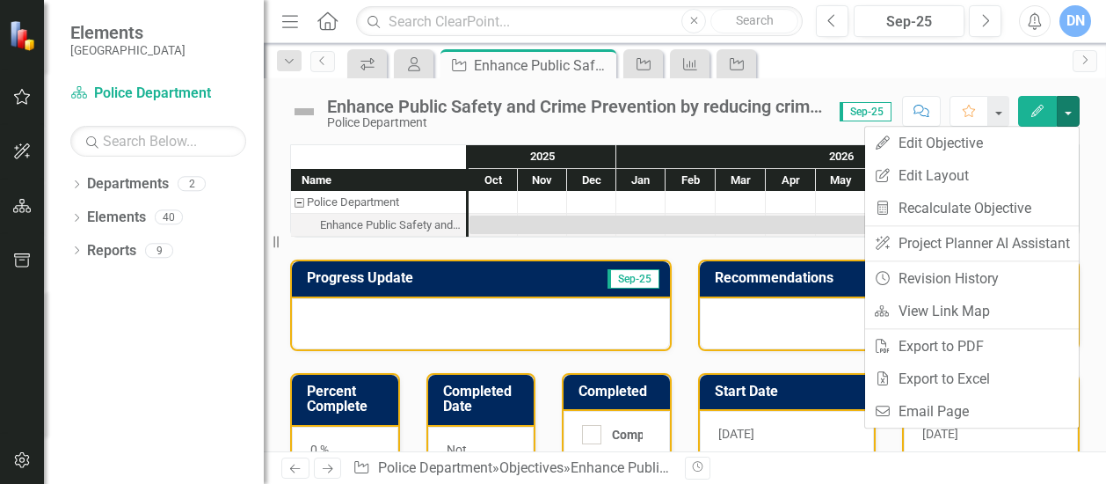
click at [461, 305] on div at bounding box center [481, 323] width 378 height 51
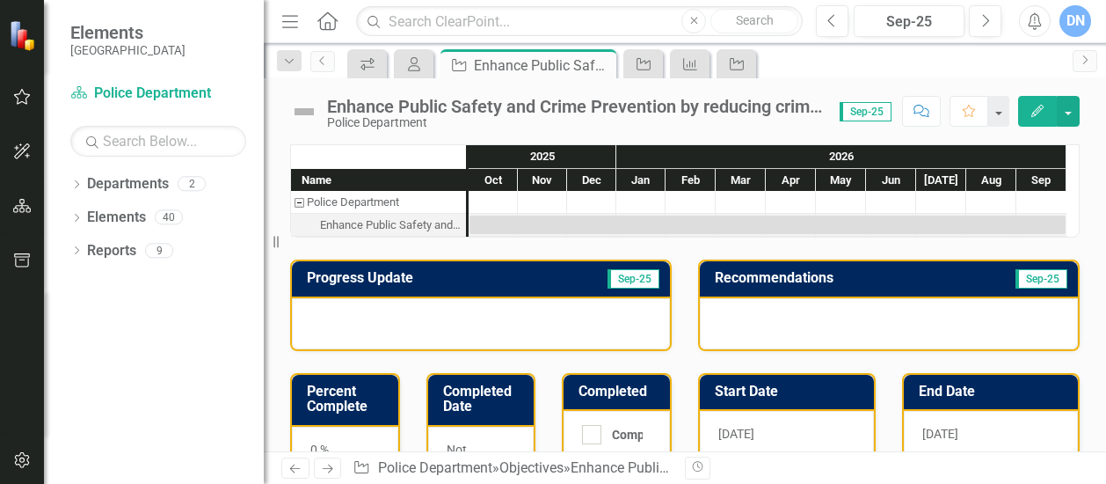
click at [494, 320] on div at bounding box center [481, 323] width 378 height 51
click at [492, 307] on div at bounding box center [481, 323] width 378 height 51
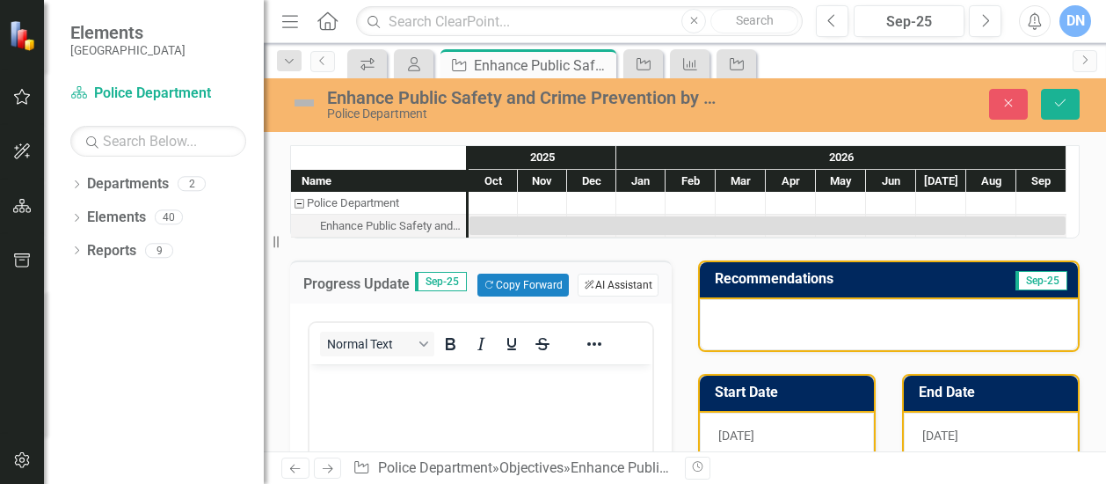
click at [609, 294] on button "ClearPoint AI AI Assistant" at bounding box center [618, 285] width 81 height 23
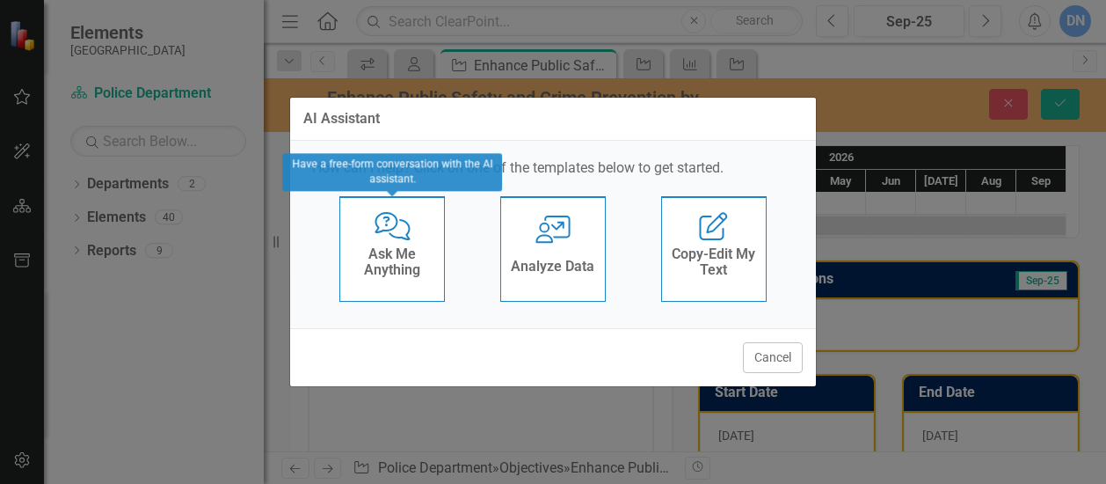
click at [378, 239] on icon "Comments with Question [PERSON_NAME]" at bounding box center [393, 226] width 36 height 28
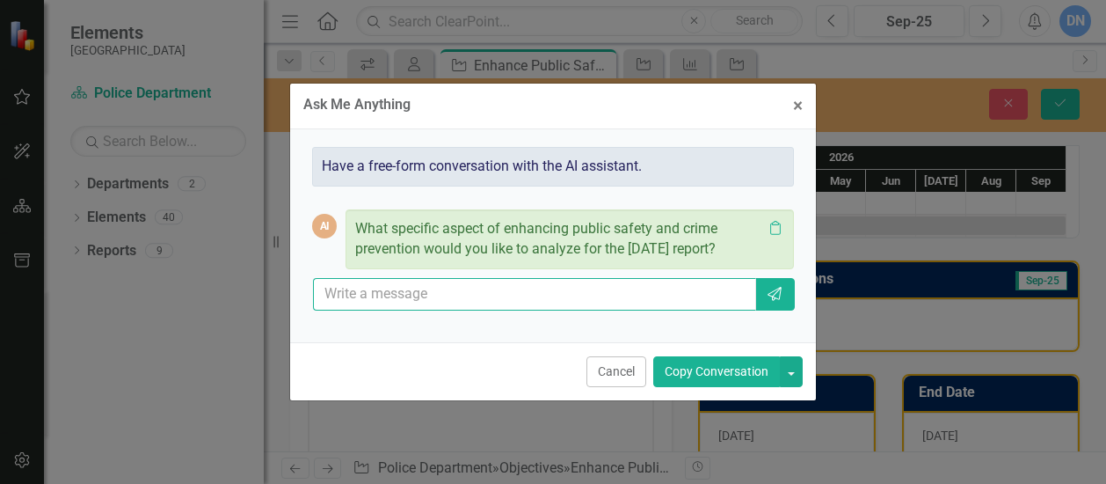
click at [391, 310] on input "text" at bounding box center [534, 294] width 443 height 33
type input "Continuosu conductng interviews for positions within the police department. On …"
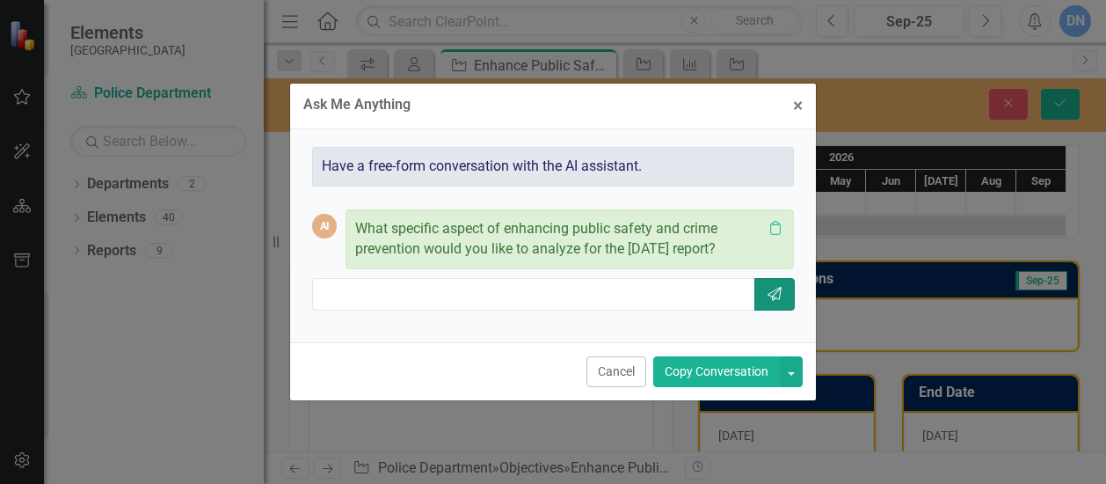
click at [779, 301] on icon "Send" at bounding box center [775, 294] width 18 height 14
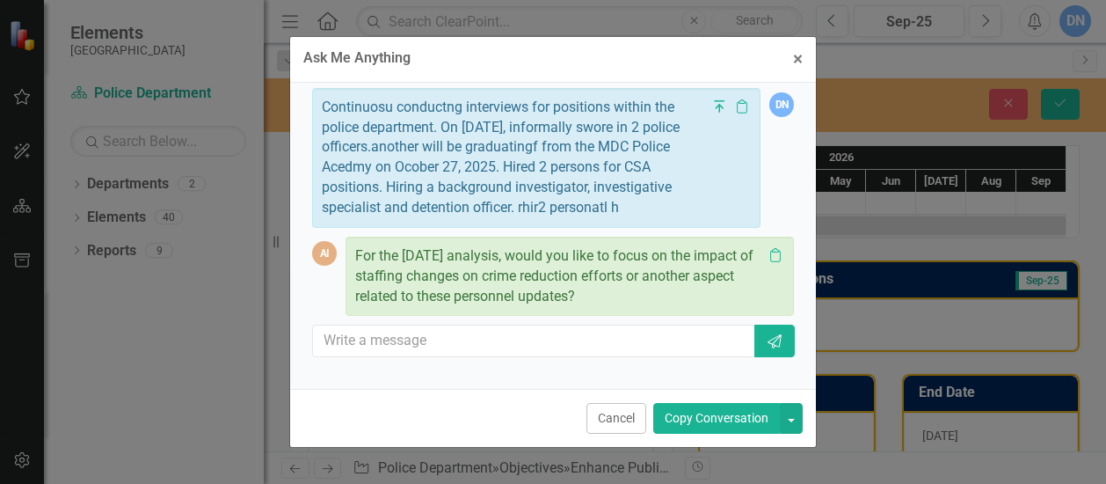
scroll to position [146, 0]
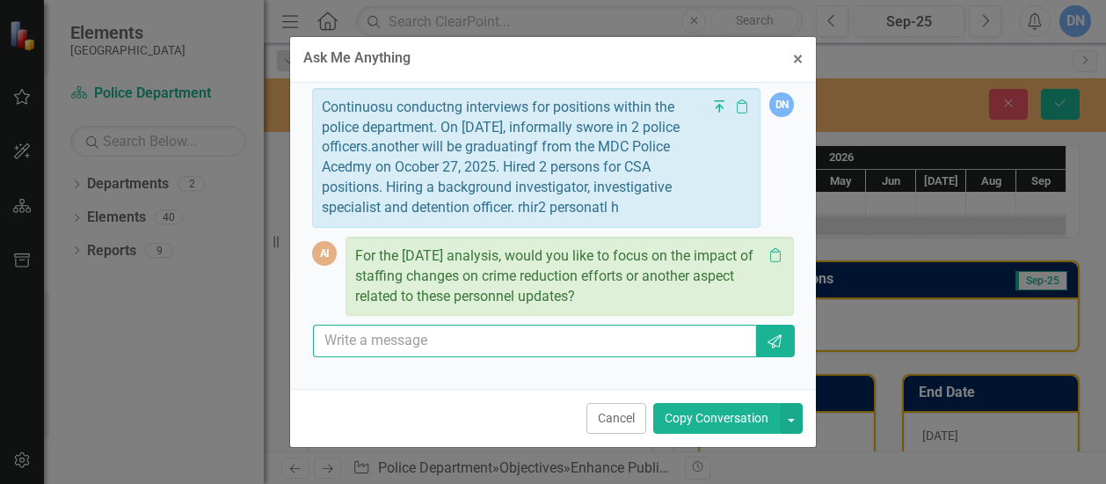
click at [475, 354] on input "text" at bounding box center [534, 341] width 443 height 33
type input "yes"
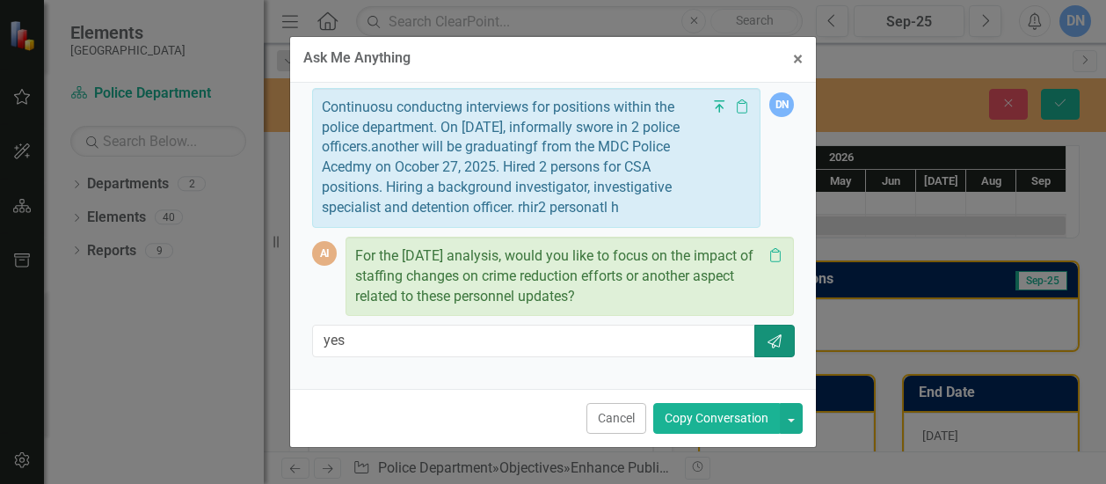
click at [766, 348] on icon "Send" at bounding box center [775, 341] width 18 height 14
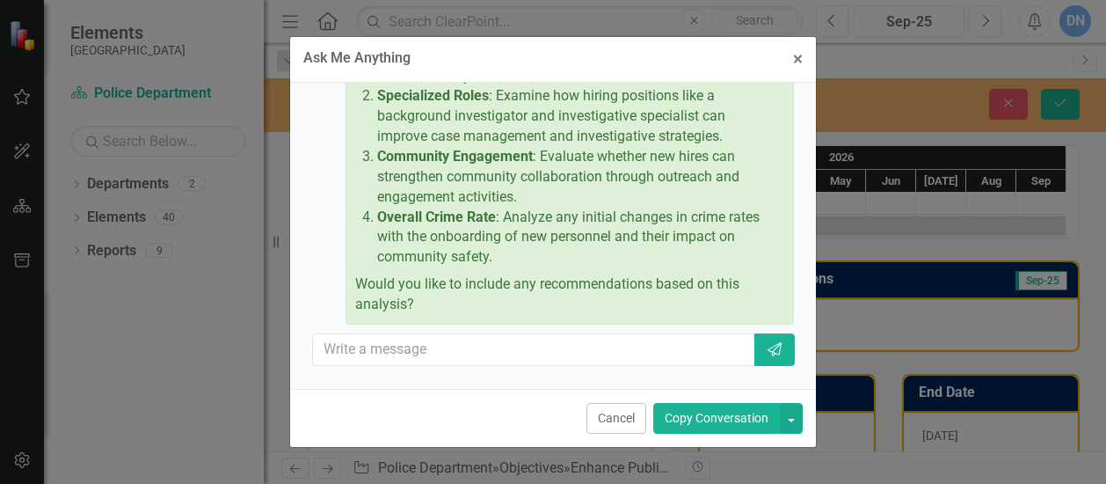
scroll to position [557, 0]
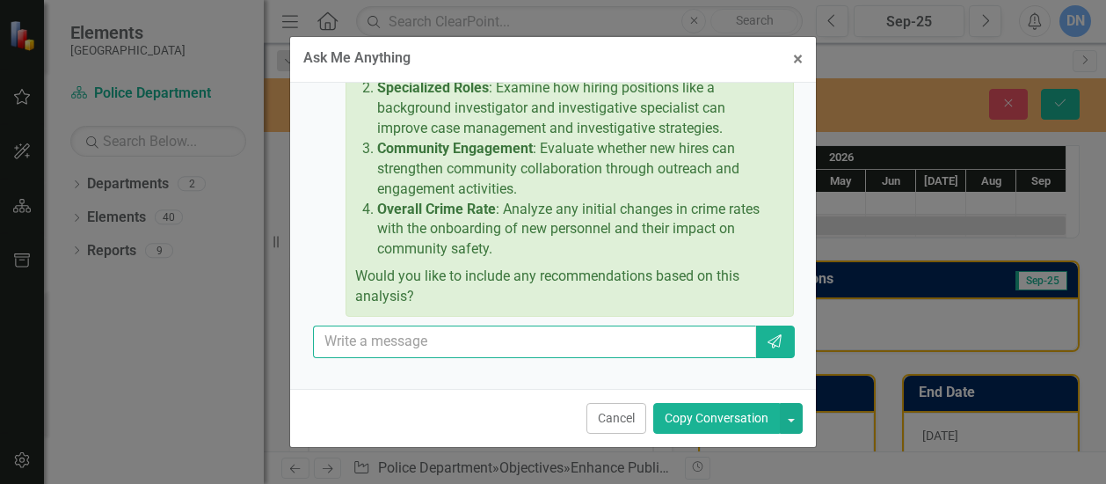
click at [571, 358] on input "text" at bounding box center [534, 341] width 443 height 33
type input "yes"
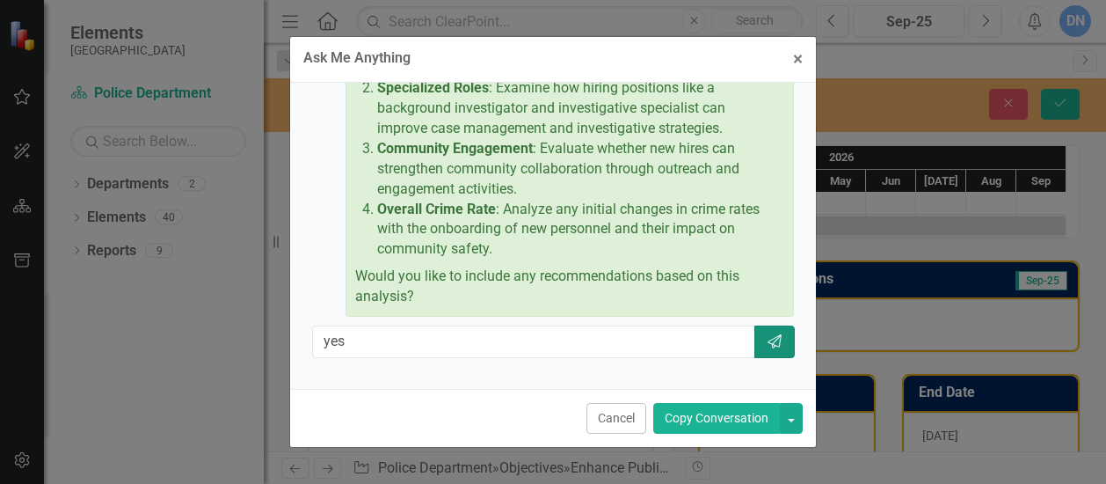
click at [771, 358] on button "Send" at bounding box center [775, 341] width 40 height 33
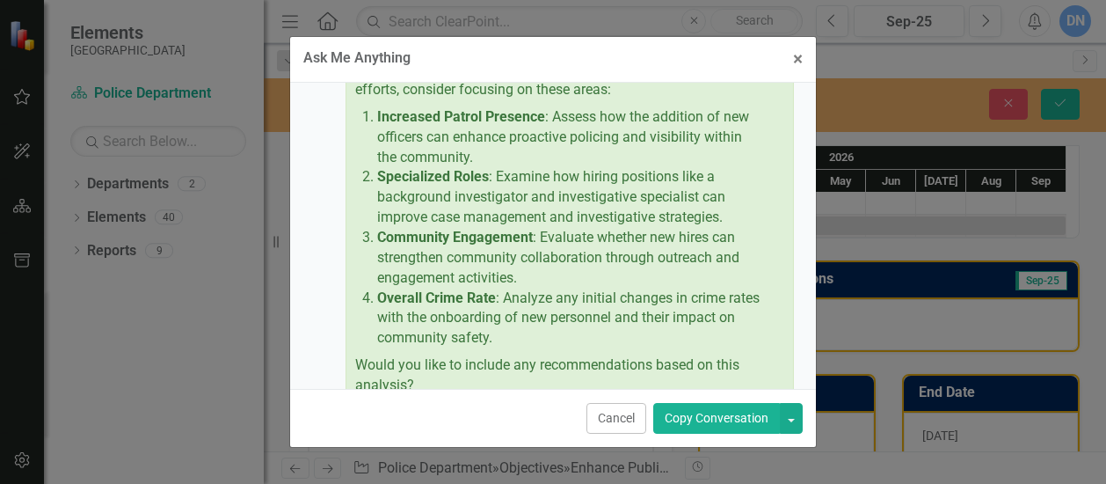
scroll to position [478, 0]
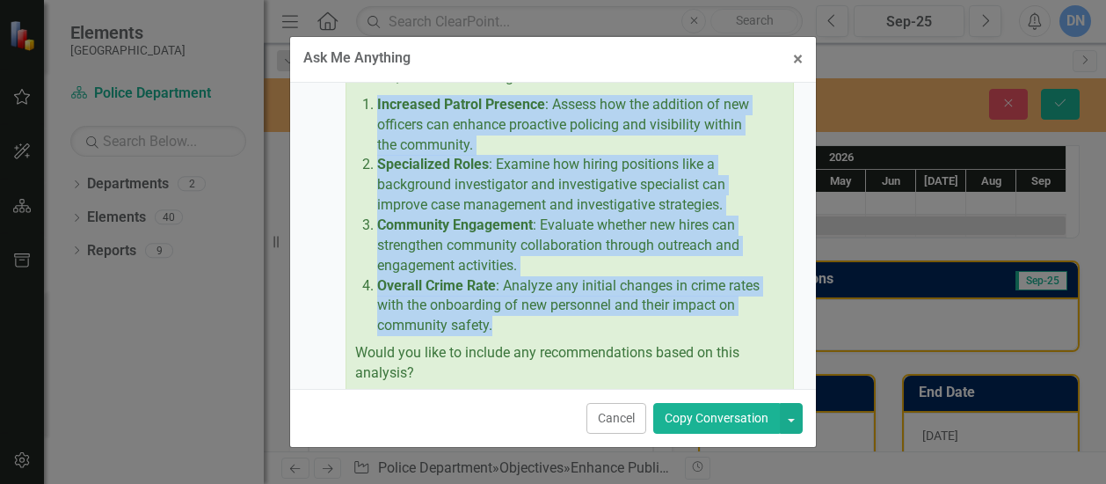
drag, startPoint x: 377, startPoint y: 123, endPoint x: 584, endPoint y: 346, distance: 303.7
click at [584, 336] on ol "Increased Patrol Presence : Assess how the addition of new officers can enhance…" at bounding box center [566, 215] width 394 height 241
drag, startPoint x: 584, startPoint y: 346, endPoint x: 491, endPoint y: 289, distance: 108.9
copy ol "Increased Patrol Presence : Assess how the addition of new officers can enhance…"
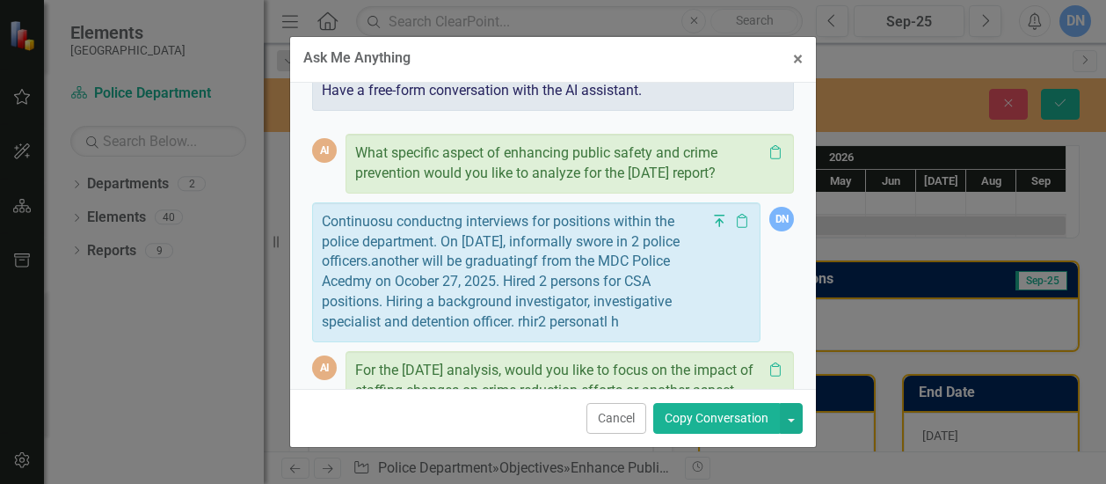
scroll to position [19, 0]
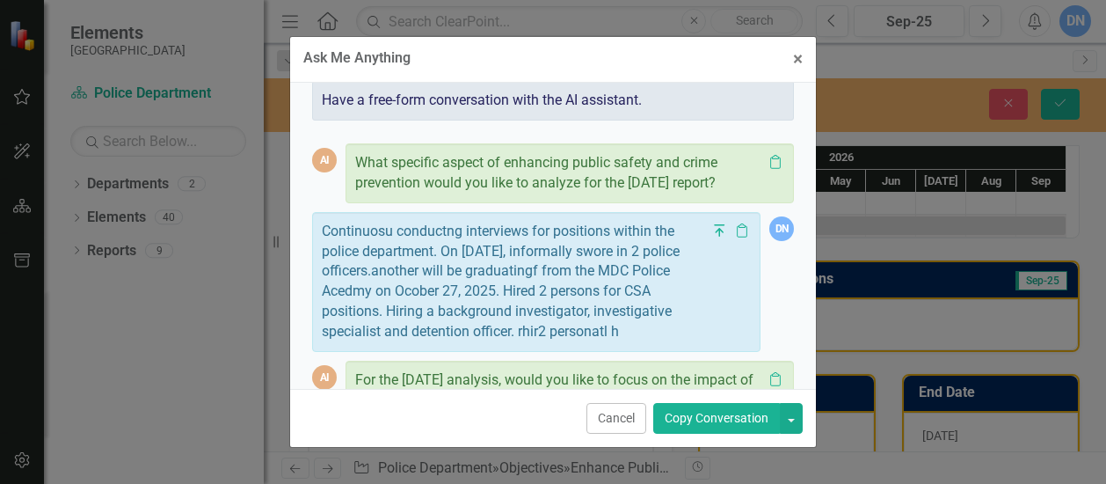
click at [714, 415] on button "Copy Conversation" at bounding box center [716, 418] width 127 height 31
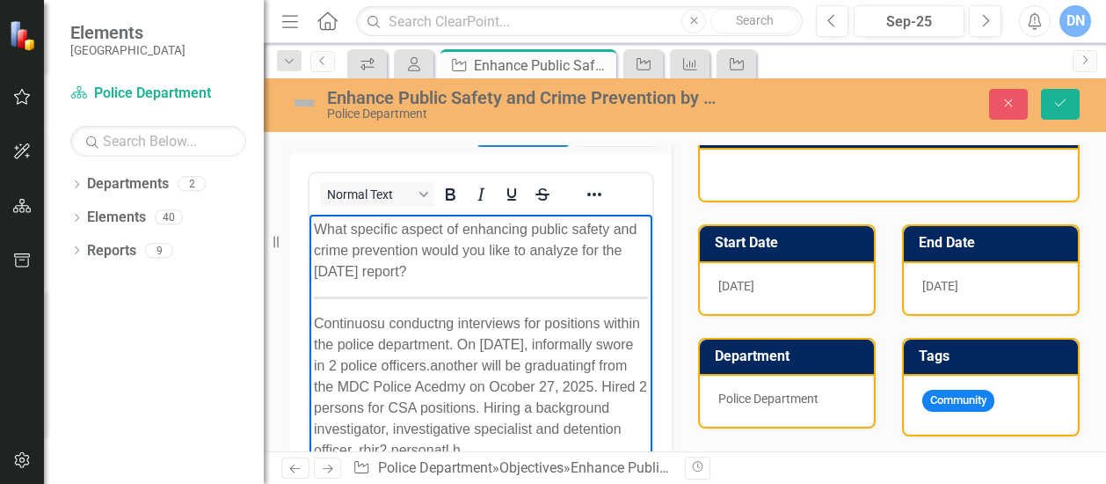
scroll to position [157, 0]
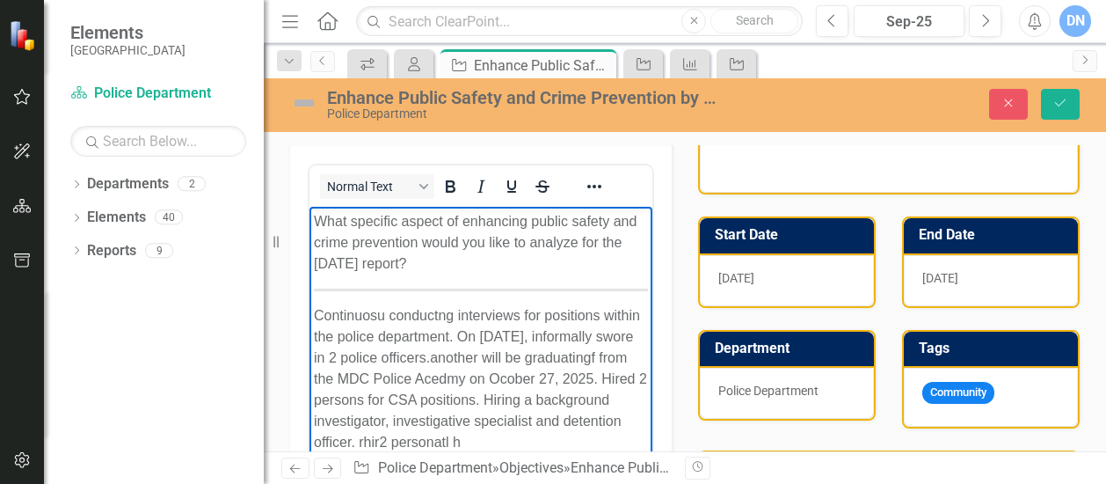
drag, startPoint x: 318, startPoint y: 223, endPoint x: 498, endPoint y: 275, distance: 187.0
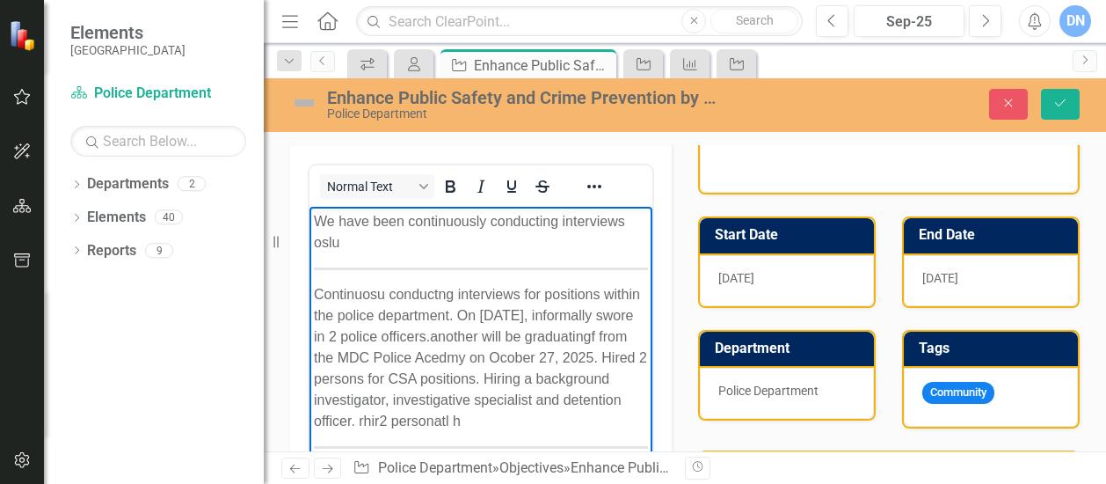
click at [623, 219] on p "We have been continuously conducting interviews oslu" at bounding box center [481, 232] width 334 height 42
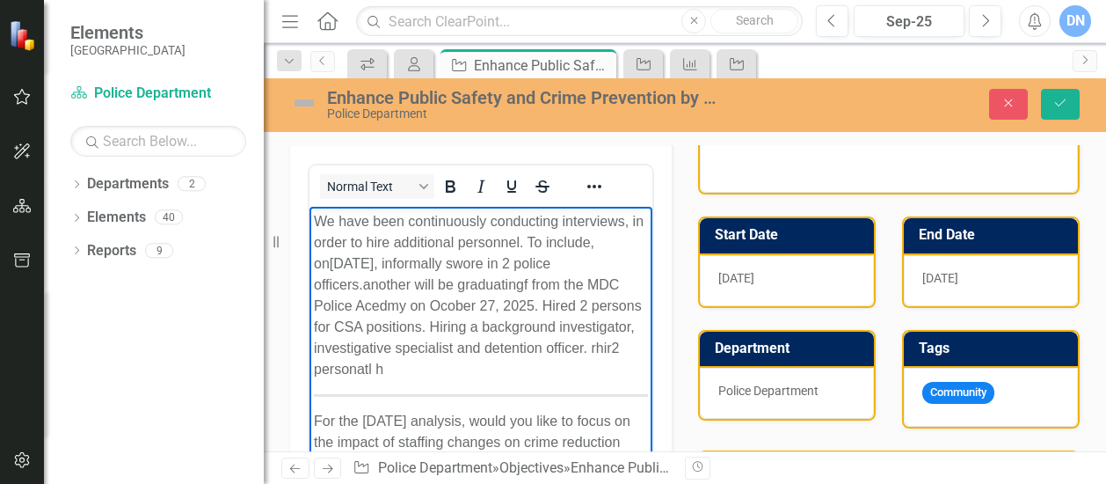
click at [494, 265] on p "We have been continuously conducting interviews, in order to hire additional pe…" at bounding box center [481, 295] width 334 height 169
click at [381, 306] on p "We have been continuously conducting interviews, in order to hire additional pe…" at bounding box center [481, 295] width 334 height 169
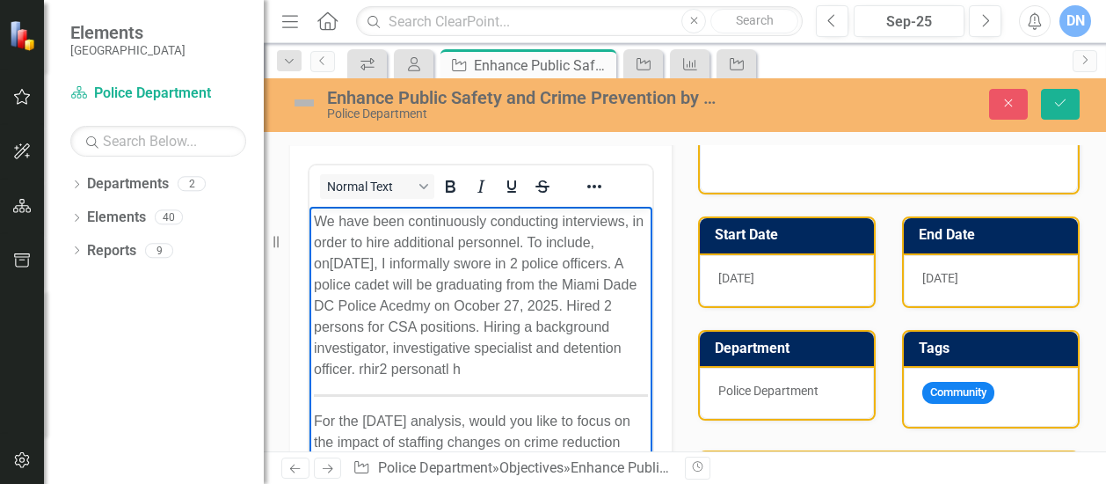
click at [449, 302] on p "We have been continuously conducting interviews, in order to hire additional pe…" at bounding box center [481, 295] width 334 height 169
click at [431, 328] on p "We have been continuously conducting interviews, in order to hire additional pe…" at bounding box center [481, 295] width 334 height 169
click at [577, 327] on p "We have been continuously conducting interviews, in order to hire additional pe…" at bounding box center [481, 295] width 334 height 169
click at [585, 326] on p "We have been continuously conducting interviews, in order to hire additional pe…" at bounding box center [481, 295] width 334 height 169
click at [535, 347] on p "We have been continuously conducting interviews, in order to hire additional pe…" at bounding box center [481, 295] width 334 height 169
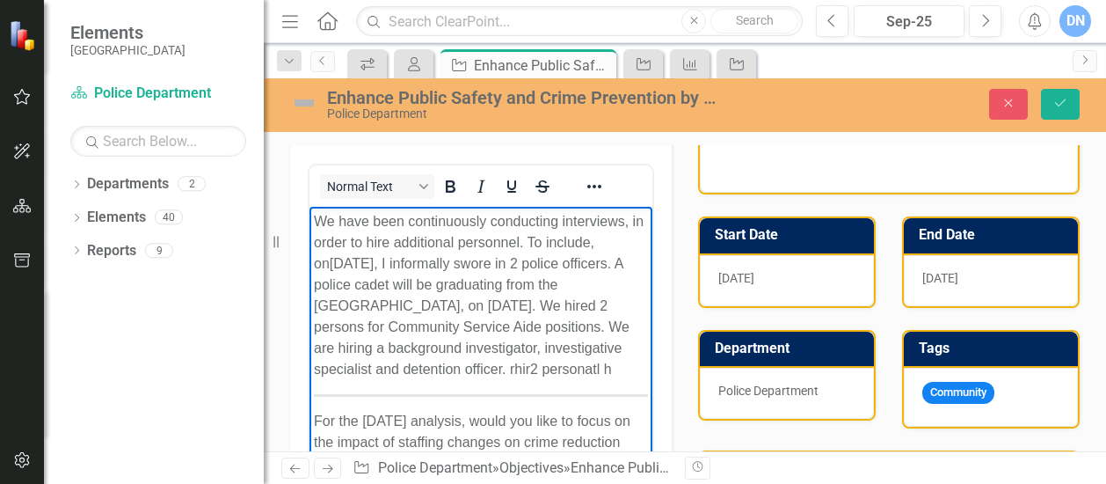
click at [447, 380] on p "We have been continuously conducting interviews, in order to hire additional pe…" at bounding box center [481, 295] width 334 height 169
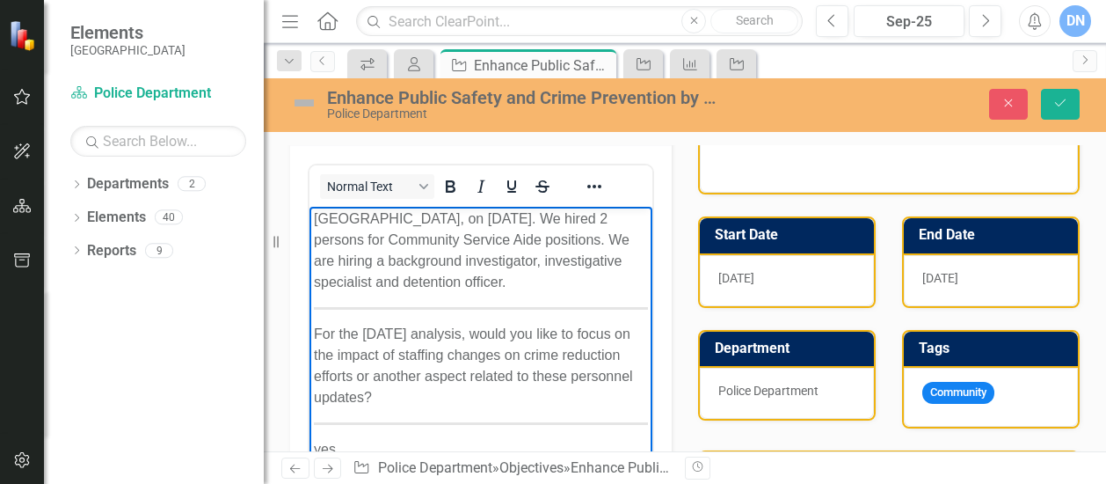
scroll to position [154, 0]
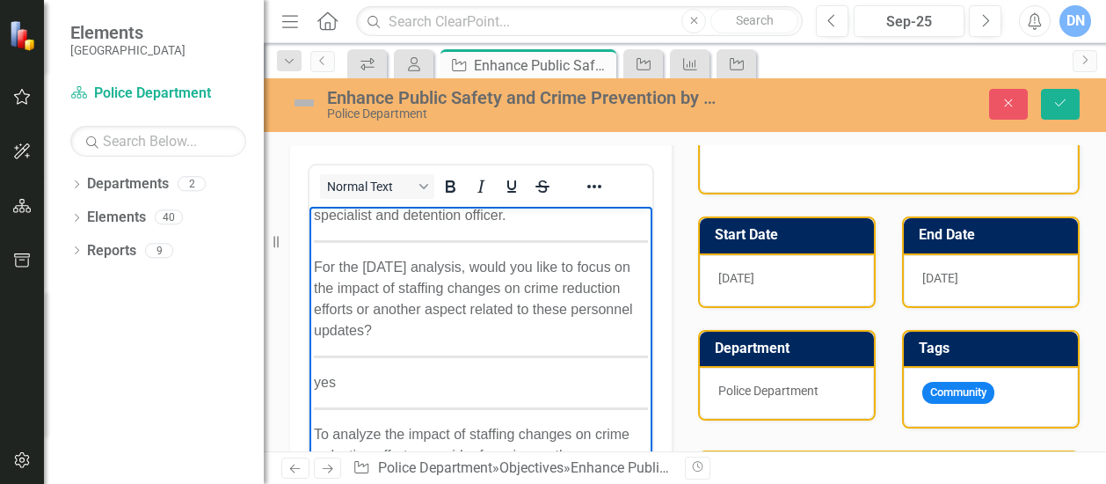
drag, startPoint x: 311, startPoint y: 289, endPoint x: 495, endPoint y: 349, distance: 193.3
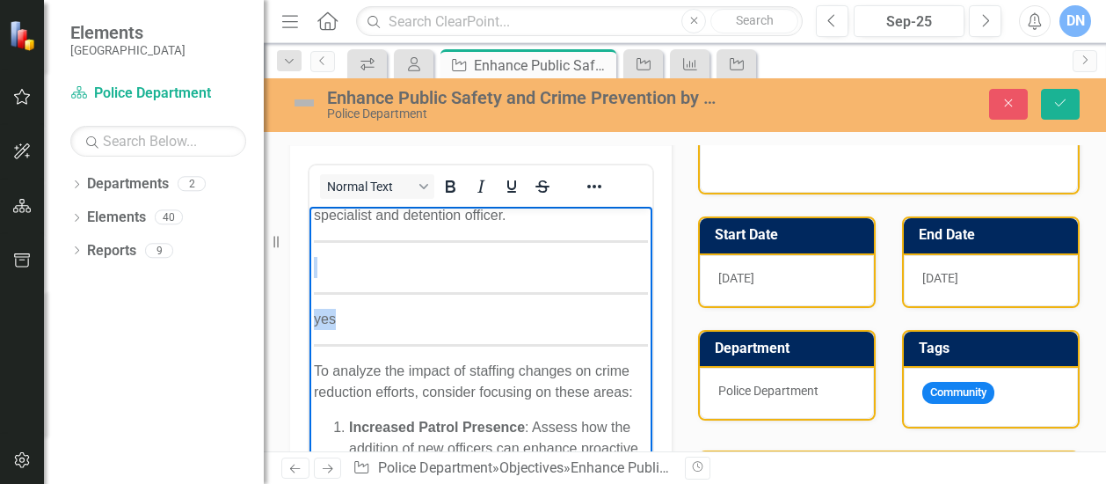
drag, startPoint x: 322, startPoint y: 289, endPoint x: 355, endPoint y: 335, distance: 56.6
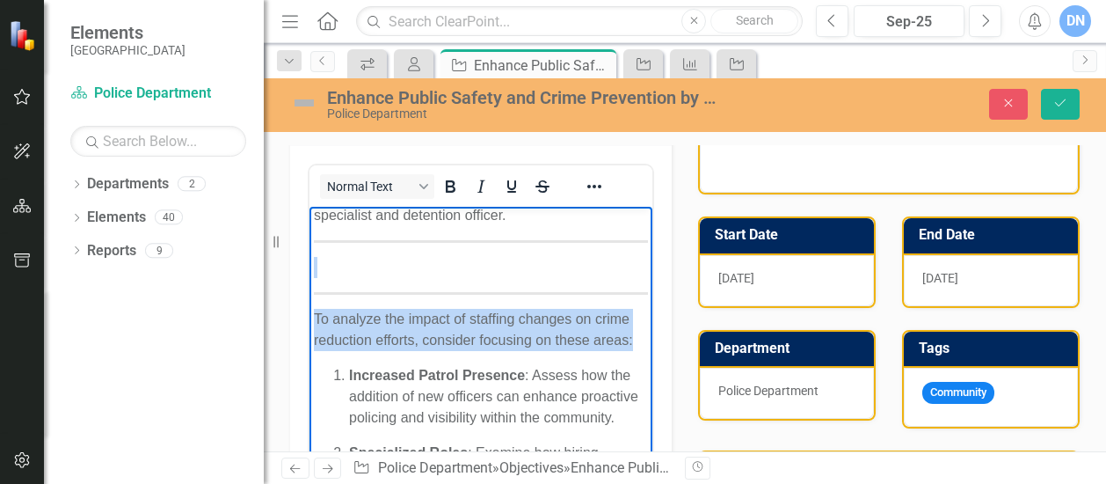
drag, startPoint x: 326, startPoint y: 288, endPoint x: 459, endPoint y: 377, distance: 160.3
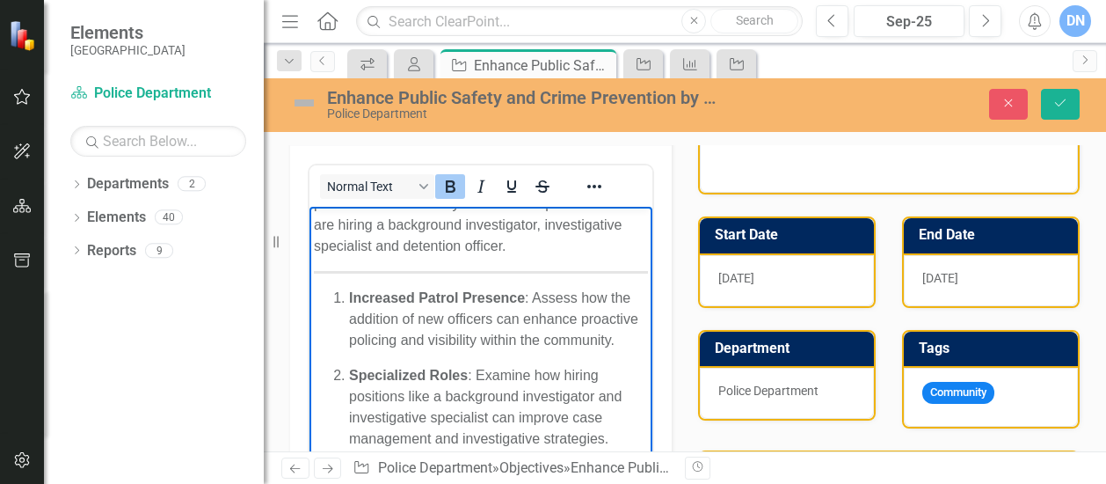
scroll to position [120, 0]
click at [533, 320] on p "Increased Patrol Presence : Assess how the addition of new officers can enhance…" at bounding box center [498, 321] width 299 height 63
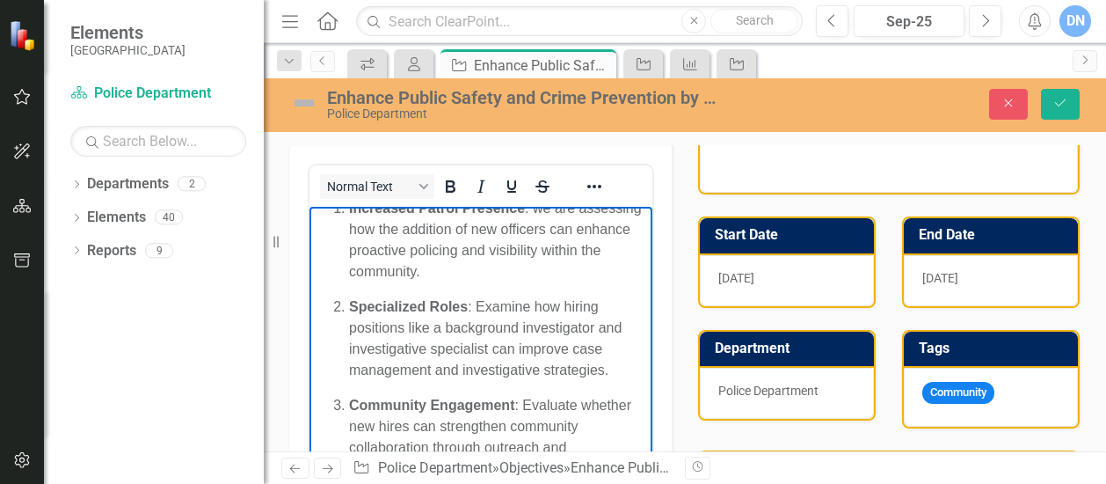
scroll to position [250, 0]
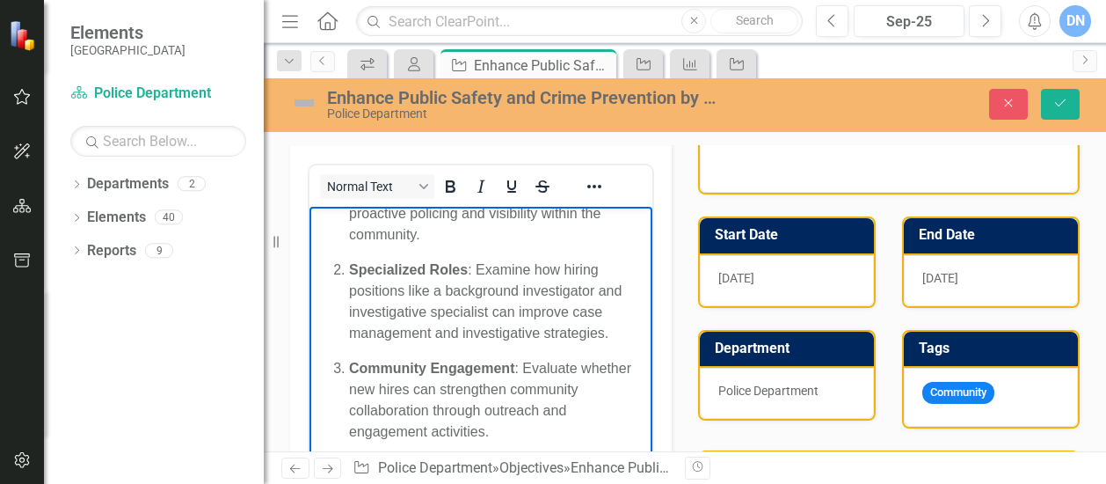
click at [474, 290] on p "Specialized Roles : Examine how hiring positions like a background investigator…" at bounding box center [498, 301] width 299 height 84
click at [620, 288] on p "Specialized Roles : we are examining how hiring positions like a background inv…" at bounding box center [498, 301] width 299 height 84
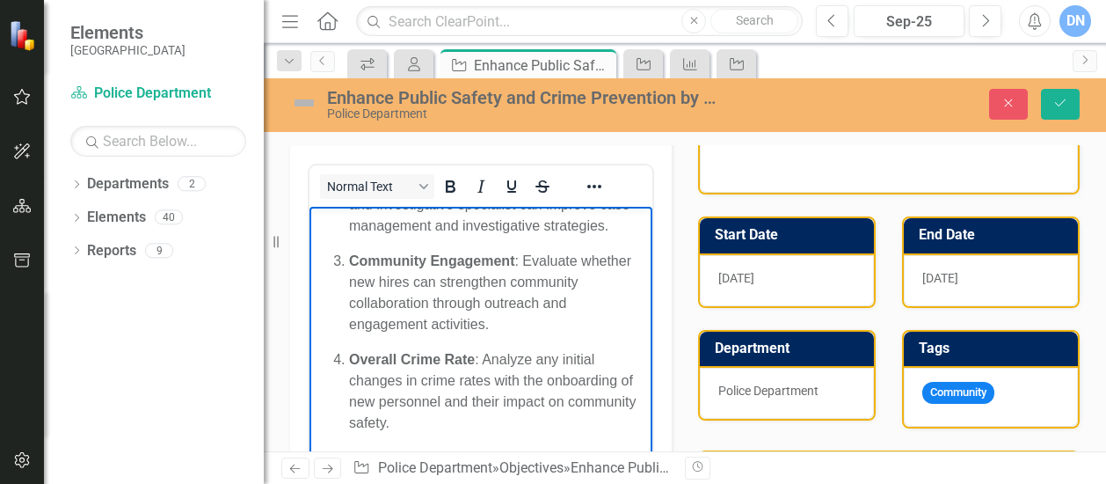
scroll to position [380, 0]
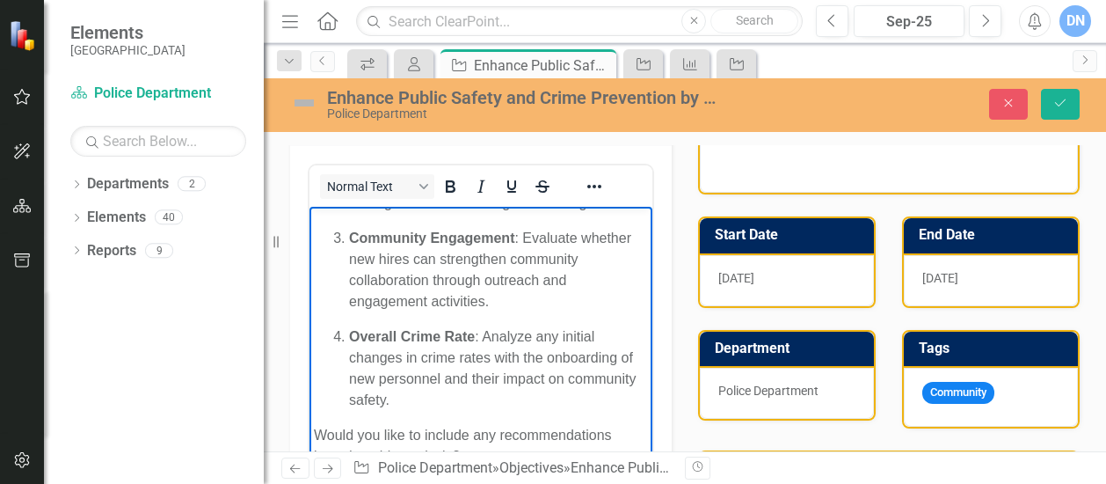
click at [524, 284] on p "Community Engagement : Evaluate whether new hires can strengthen community coll…" at bounding box center [498, 270] width 299 height 84
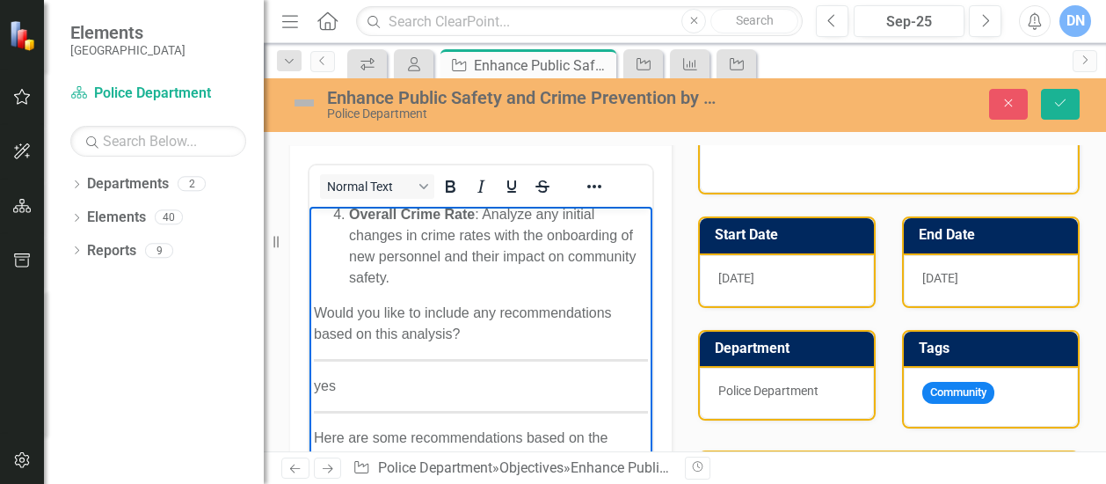
scroll to position [479, 0]
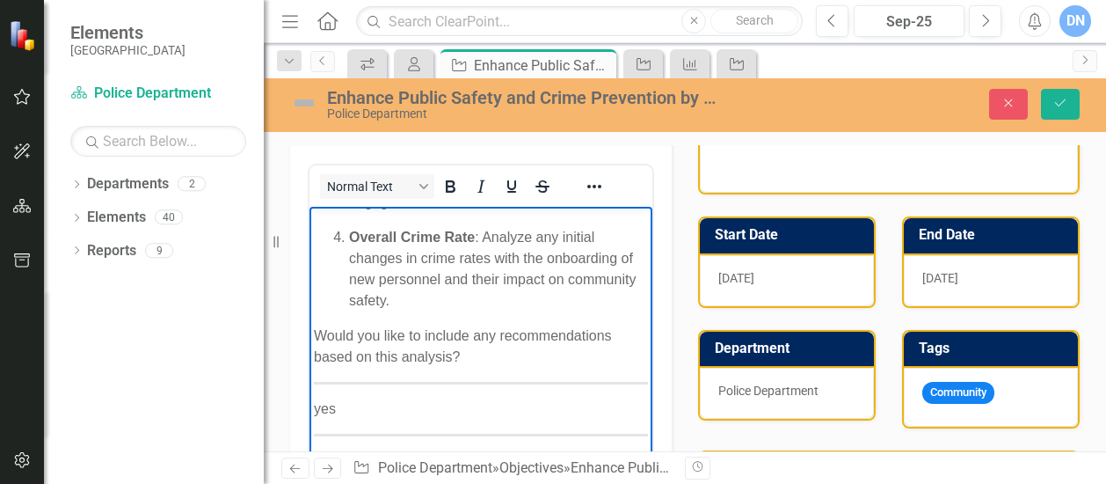
click at [485, 276] on p "Overall Crime Rate : Analyze any initial changes in crime rates with the onboar…" at bounding box center [498, 269] width 299 height 84
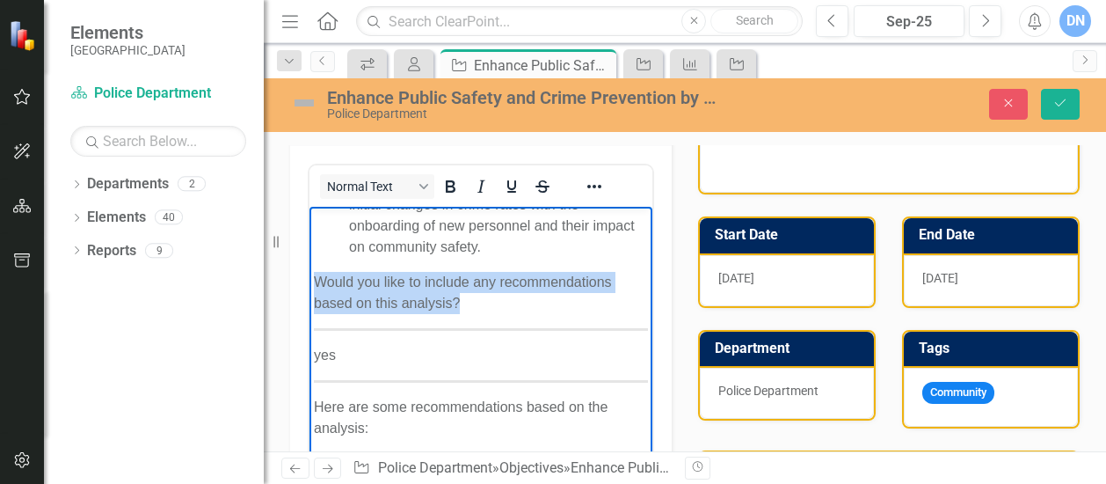
drag, startPoint x: 316, startPoint y: 319, endPoint x: 478, endPoint y: 409, distance: 185.8
click at [478, 409] on body "We have been continuously conducting interviews, in order to hire additional pe…" at bounding box center [481, 301] width 343 height 1255
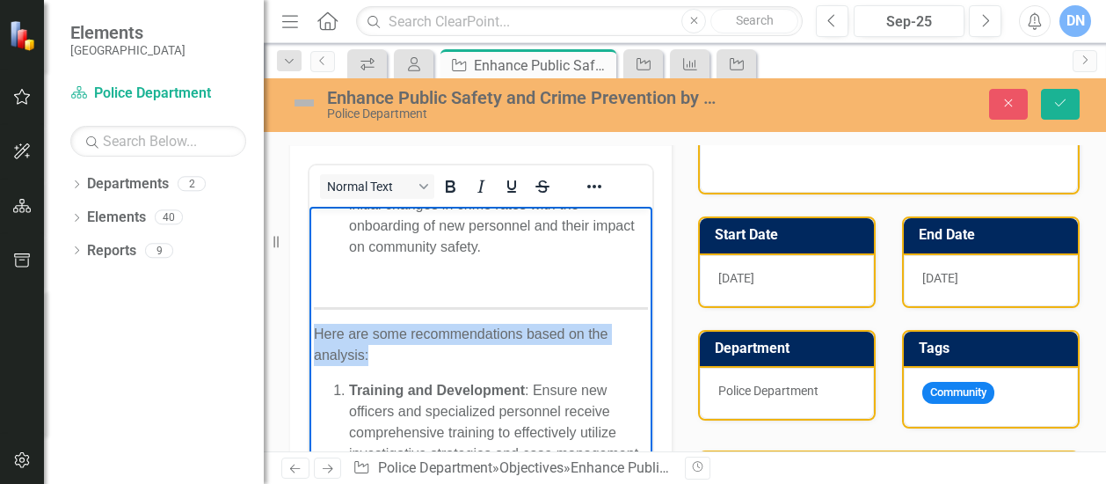
drag, startPoint x: 313, startPoint y: 376, endPoint x: 382, endPoint y: 400, distance: 72.9
click at [382, 400] on body "We have been continuously conducting interviews, in order to hire additional pe…" at bounding box center [481, 265] width 343 height 1182
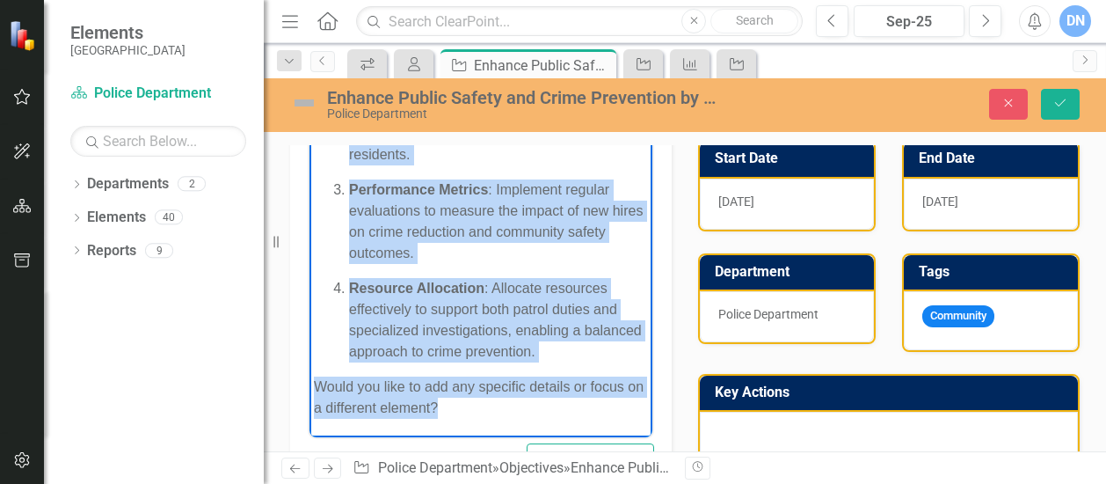
scroll to position [267, 0]
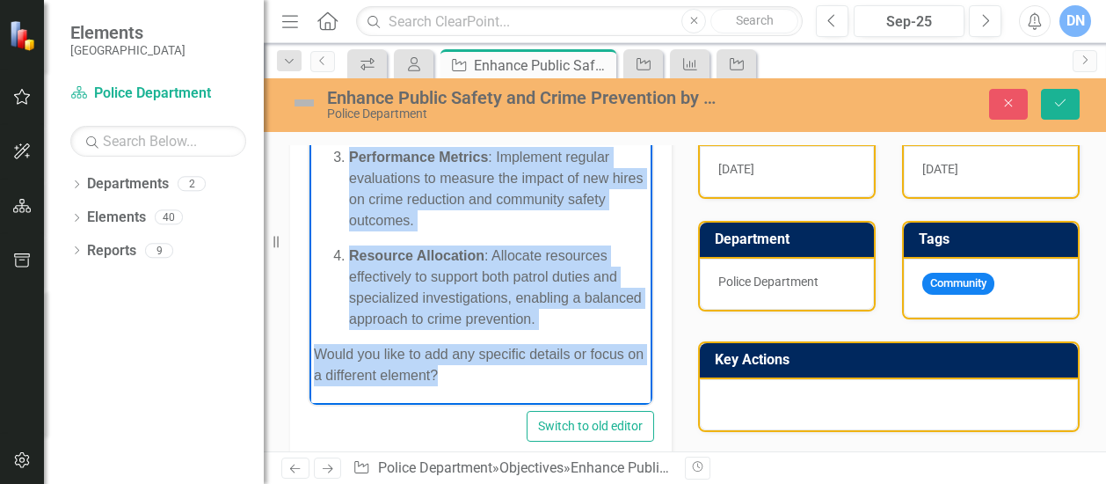
drag, startPoint x: 343, startPoint y: 279, endPoint x: 500, endPoint y: 380, distance: 187.1
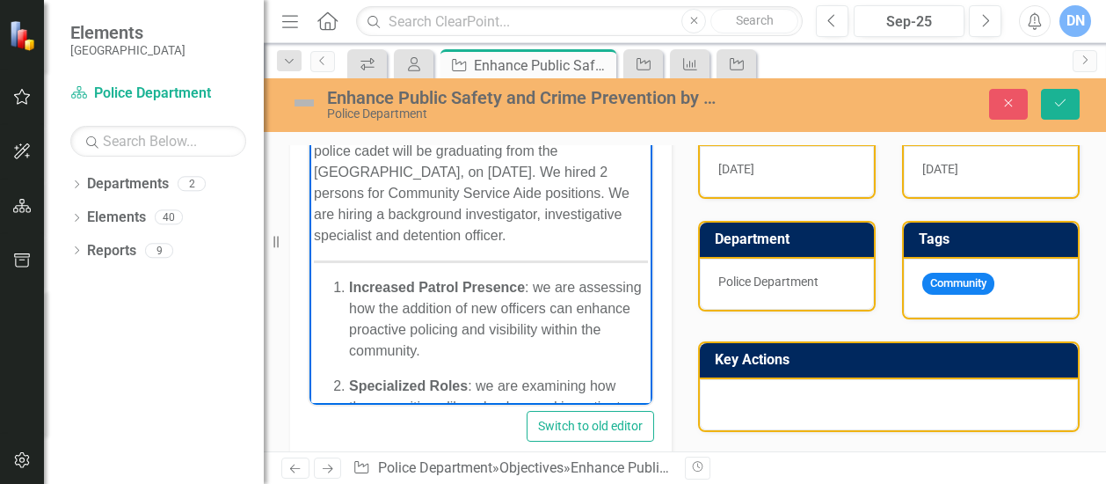
scroll to position [0, 0]
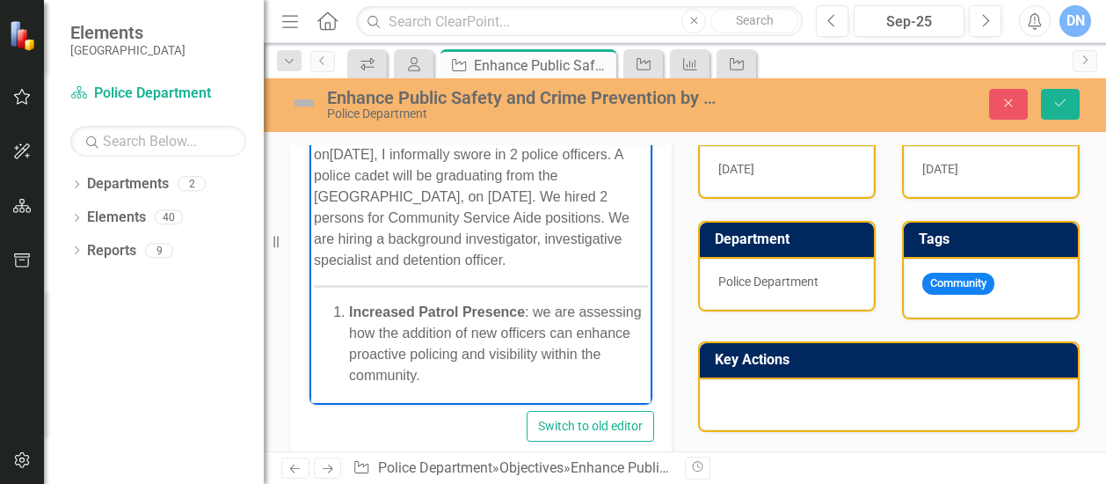
drag, startPoint x: 638, startPoint y: 322, endPoint x: 1195, endPoint y: 309, distance: 557.8
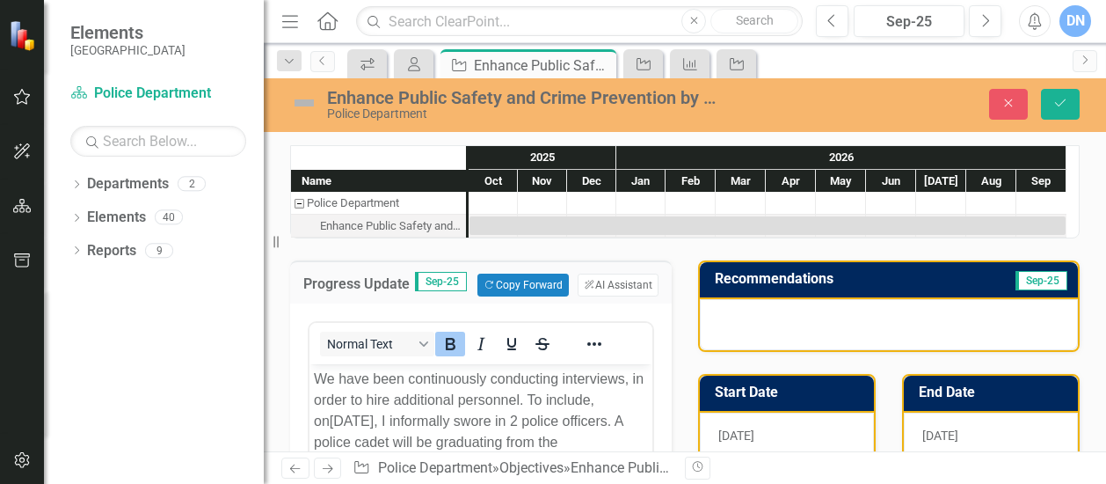
click at [704, 312] on div at bounding box center [889, 324] width 378 height 51
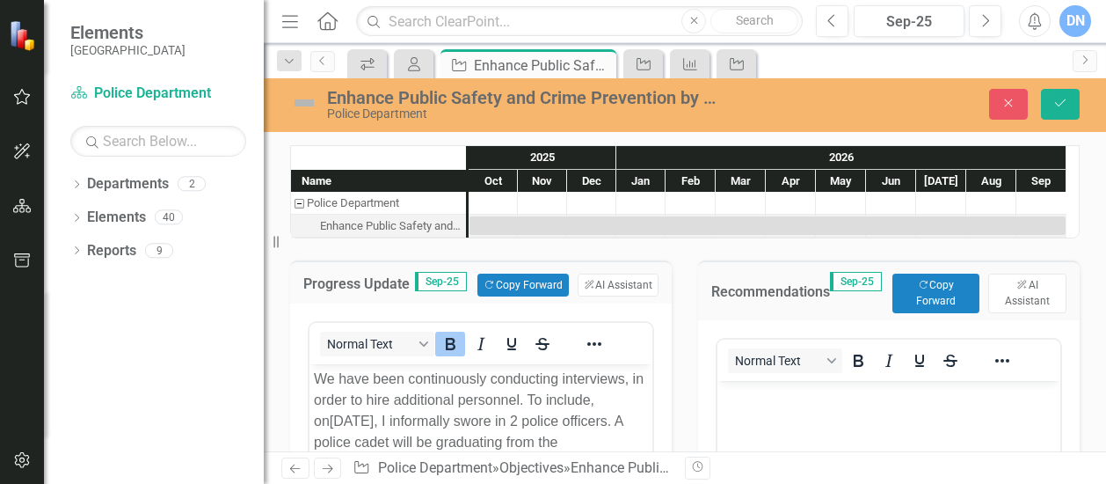
click at [734, 399] on p "Rich Text Area. Press ALT-0 for help." at bounding box center [889, 394] width 334 height 21
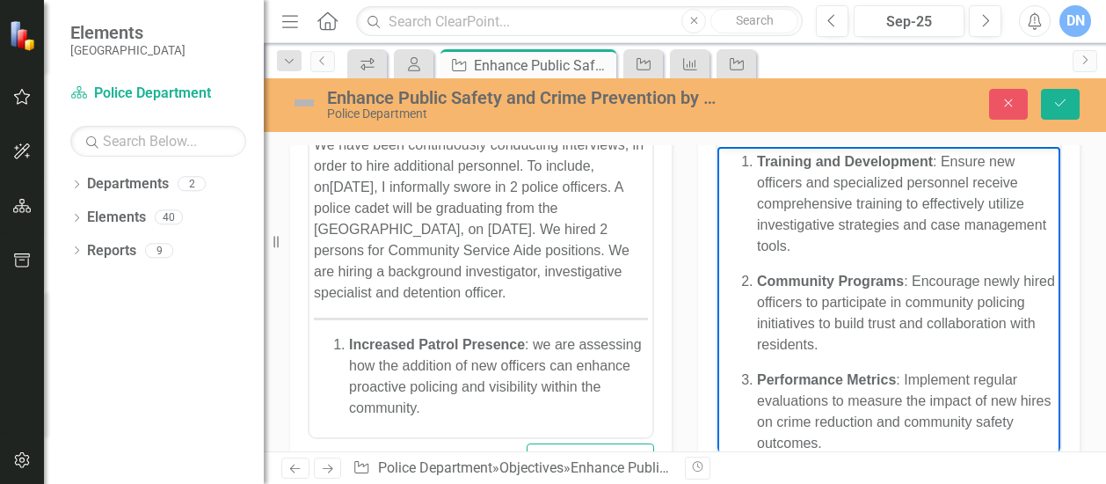
drag, startPoint x: 1048, startPoint y: 304, endPoint x: 1768, endPoint y: 296, distance: 719.5
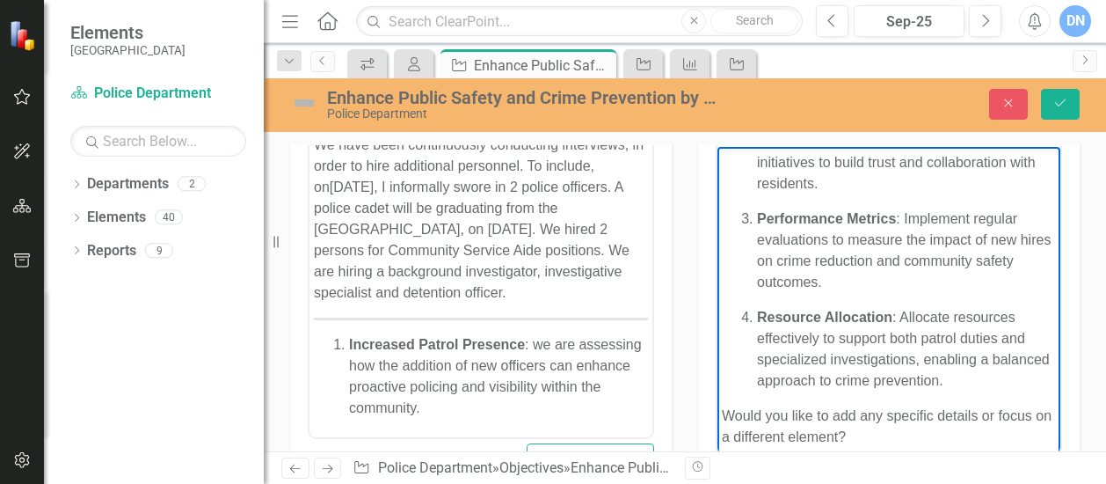
scroll to position [172, 0]
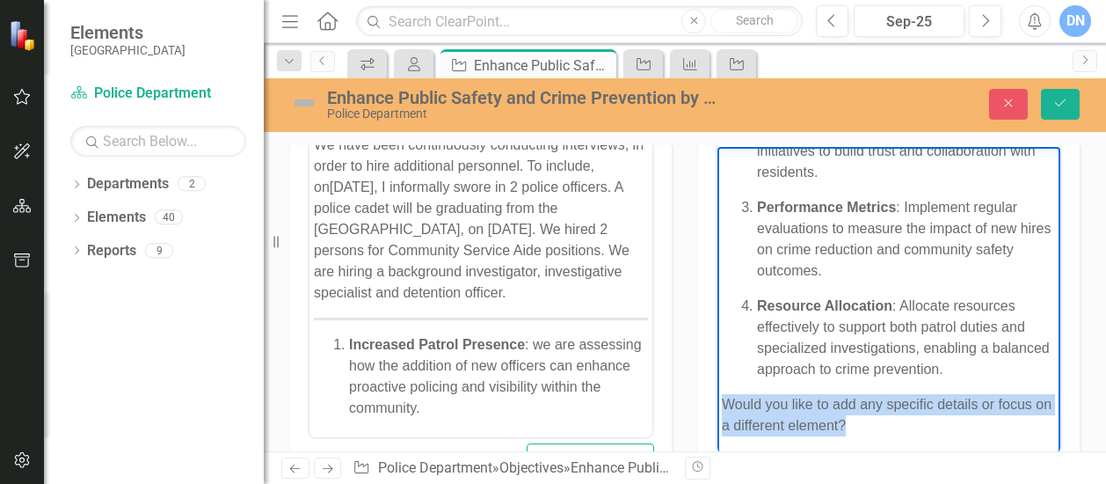
drag, startPoint x: 728, startPoint y: 404, endPoint x: 897, endPoint y: 428, distance: 170.7
click at [897, 428] on p "Would you like to add any specific details or focus on a different element?" at bounding box center [889, 414] width 334 height 42
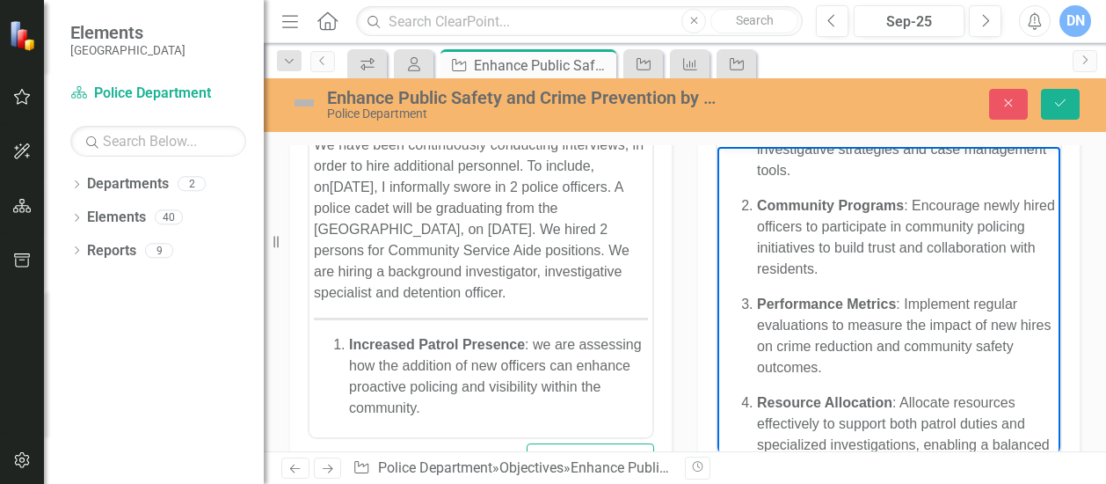
scroll to position [0, 0]
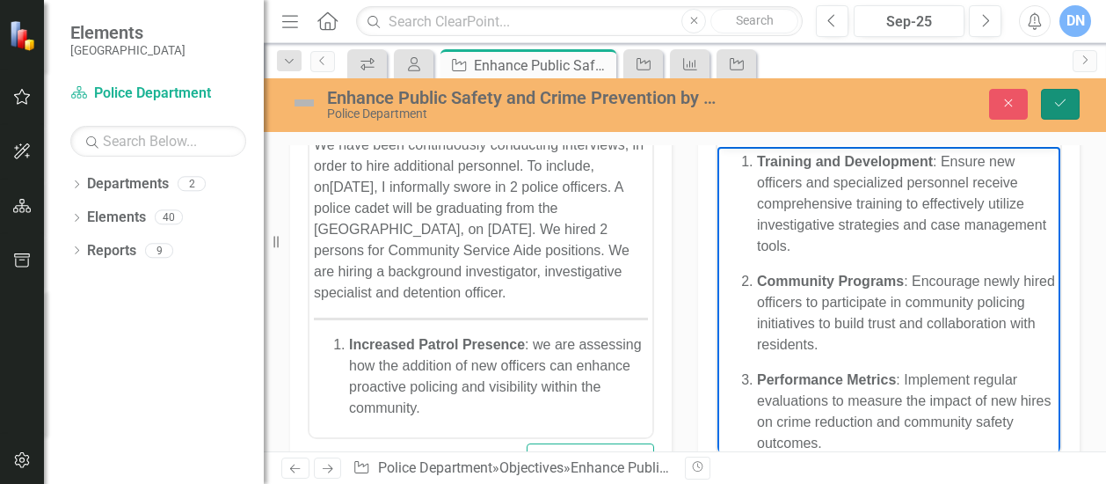
click at [1057, 103] on icon "Save" at bounding box center [1061, 103] width 16 height 12
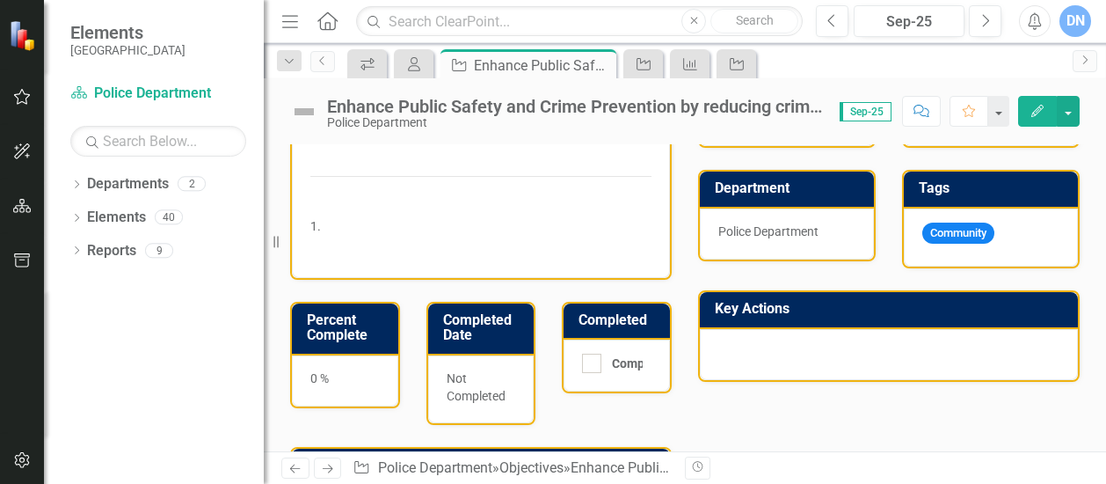
scroll to position [558, 0]
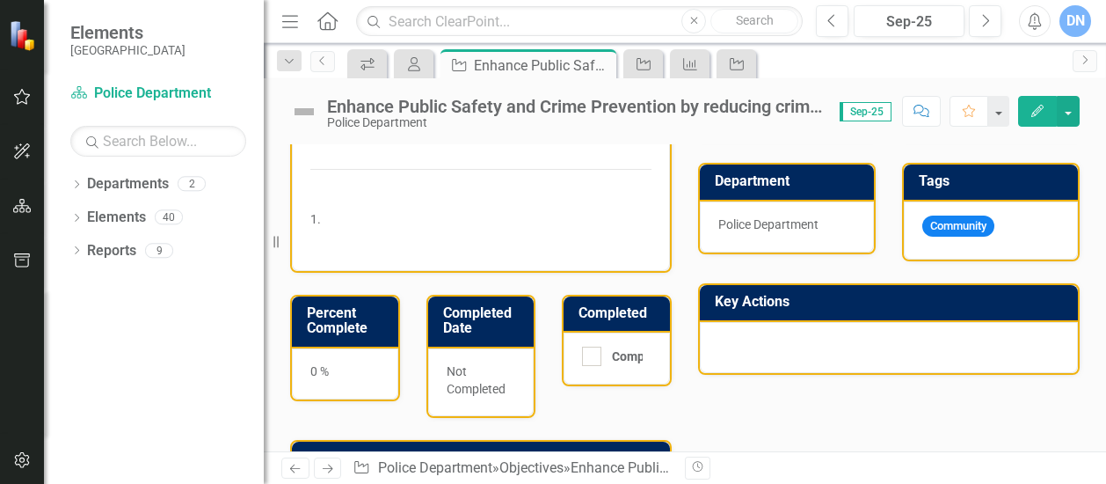
click at [1026, 230] on div "Community" at bounding box center [991, 230] width 174 height 59
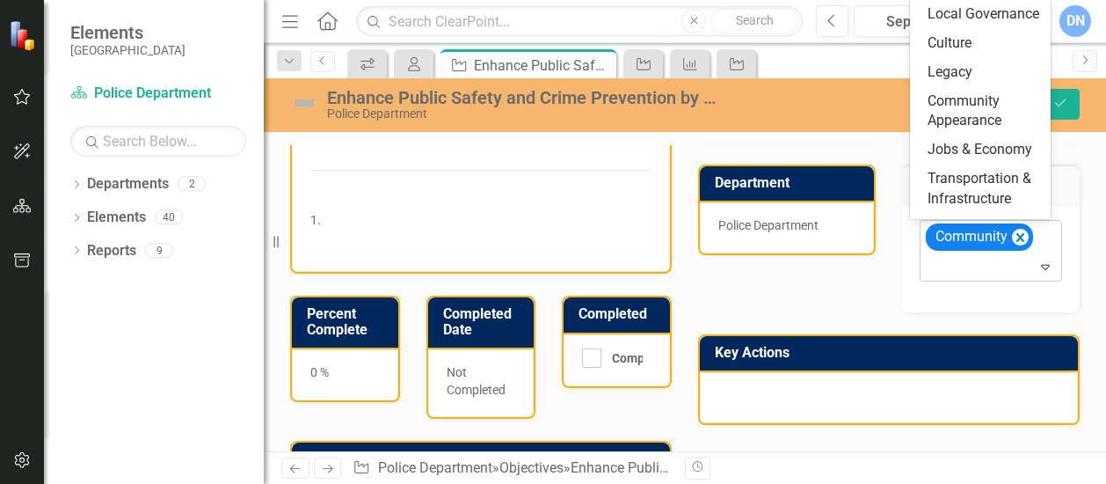
click at [1040, 263] on icon "Expand" at bounding box center [1046, 266] width 18 height 14
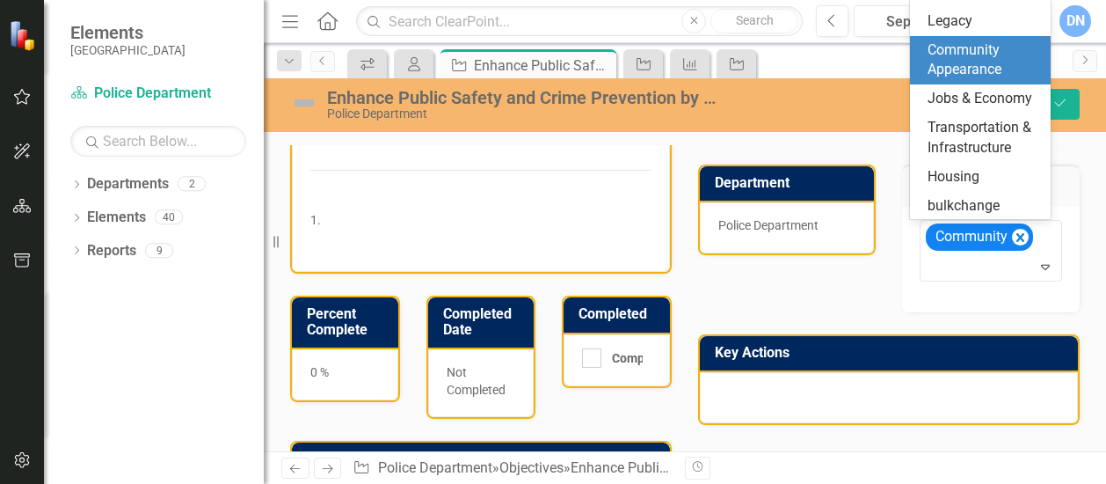
click at [992, 78] on span "Community Appearance" at bounding box center [965, 59] width 74 height 37
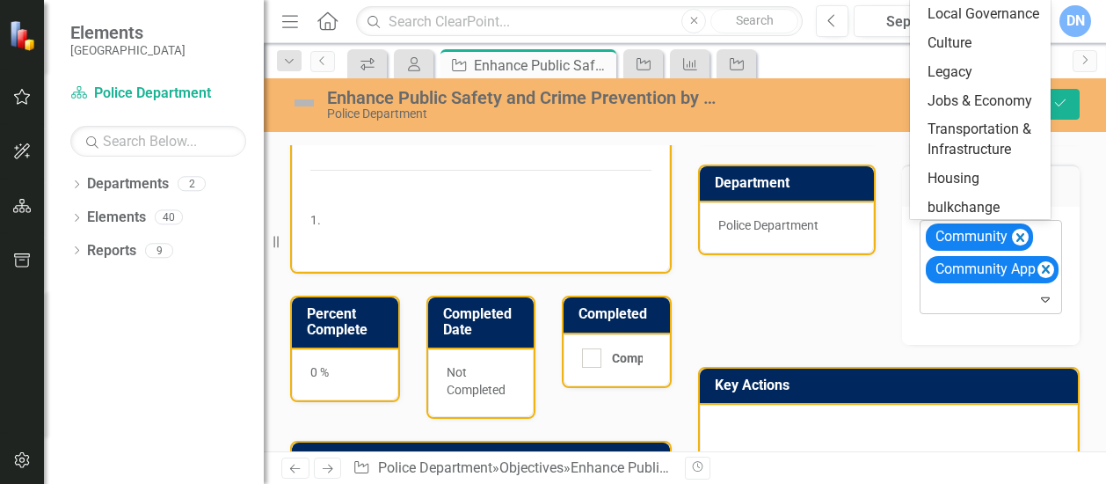
click at [1037, 297] on icon "Expand" at bounding box center [1046, 299] width 18 height 14
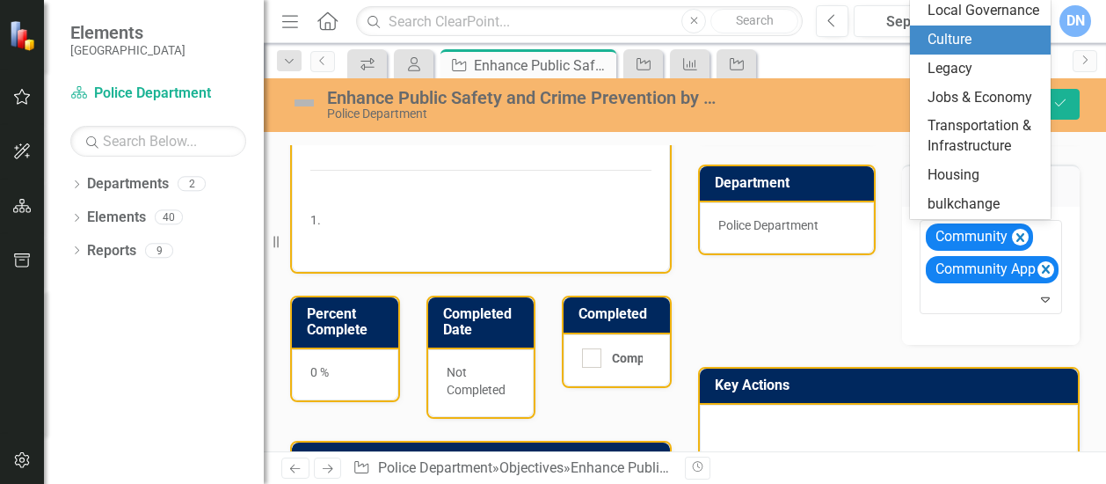
click at [976, 43] on div "Culture" at bounding box center [984, 40] width 113 height 20
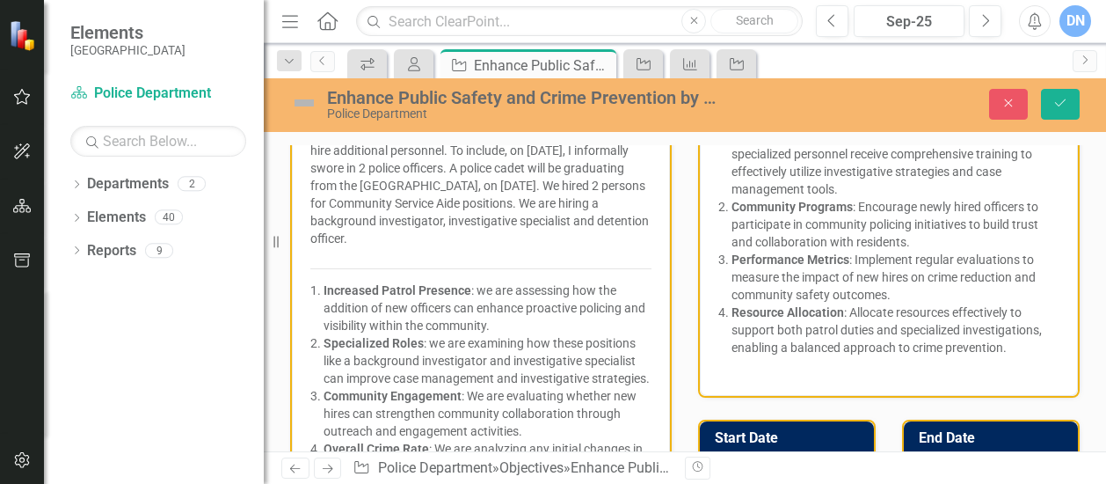
scroll to position [193, 0]
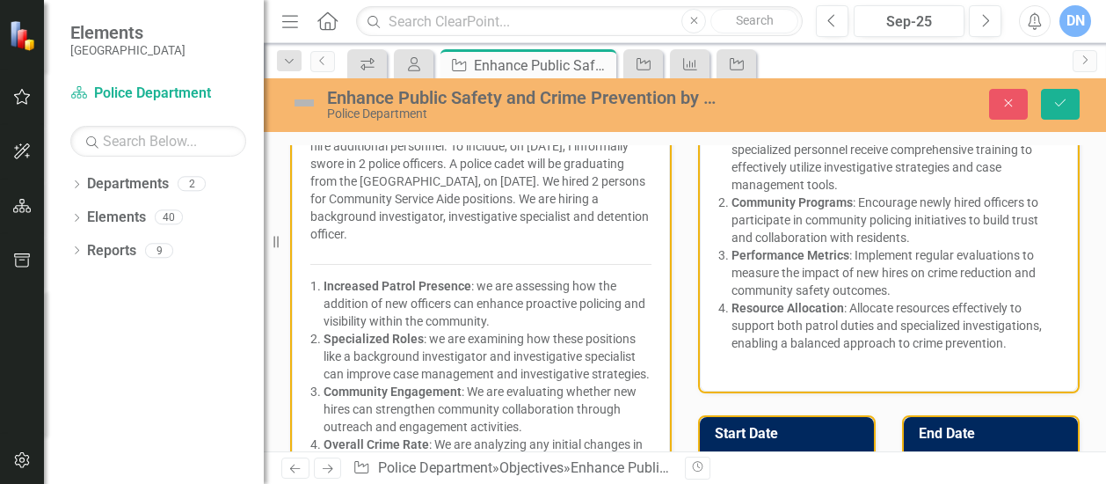
click at [571, 233] on p "We have been continuously conducting interviews, in order to hire additional pe…" at bounding box center [480, 183] width 341 height 127
click at [570, 233] on p "We have been continuously conducting interviews, in order to hire additional pe…" at bounding box center [480, 183] width 341 height 127
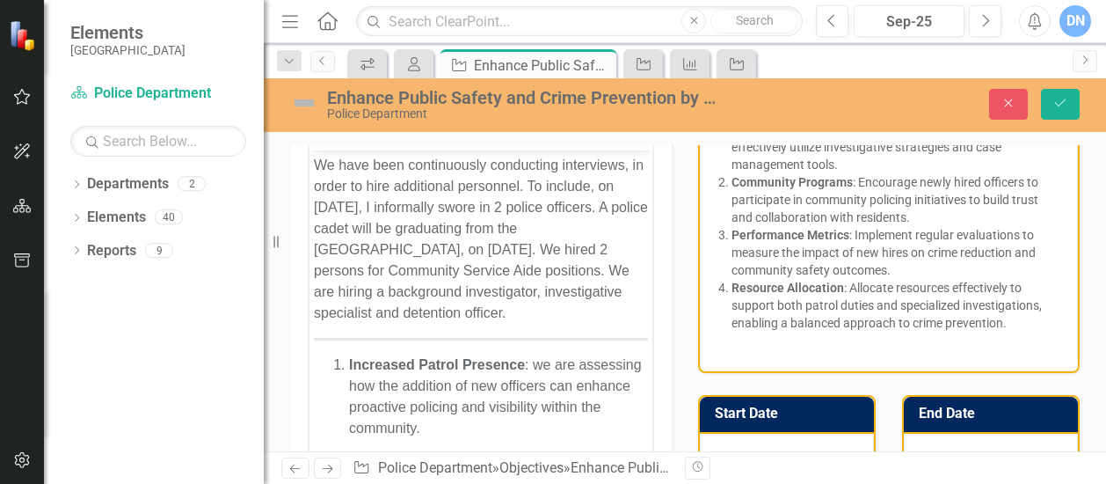
scroll to position [0, 0]
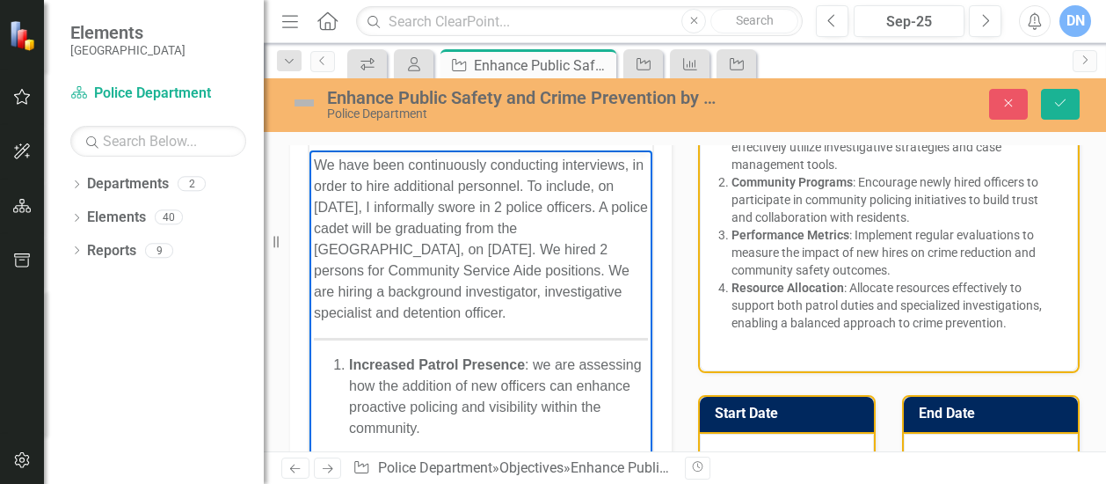
click at [457, 324] on p "We have been continuously conducting interviews, in order to hire additional pe…" at bounding box center [481, 239] width 334 height 169
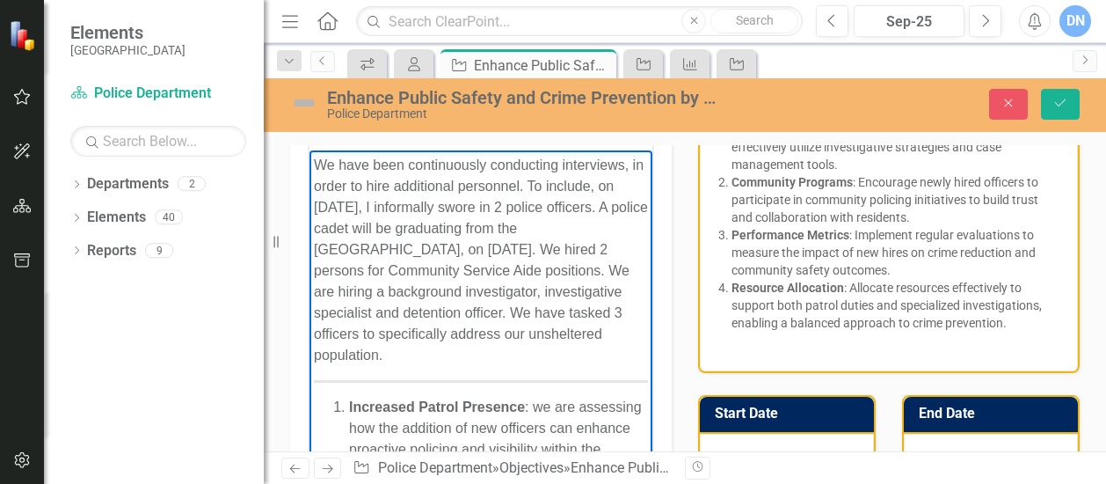
click at [538, 356] on p "We have been continuously conducting interviews, in order to hire additional pe…" at bounding box center [481, 260] width 334 height 211
click at [417, 366] on p "We have been continuously conducting interviews, in order to hire additional pe…" at bounding box center [481, 260] width 334 height 211
click at [414, 366] on p "We have been continuously conducting interviews, in order to hire additional pe…" at bounding box center [481, 260] width 334 height 211
click at [1064, 105] on icon "Save" at bounding box center [1061, 103] width 16 height 12
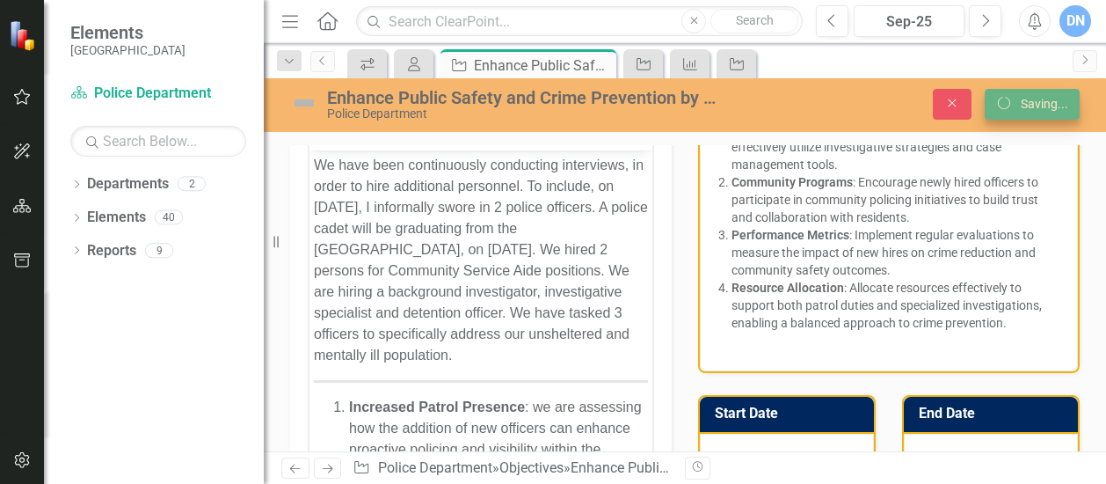
scroll to position [193, 0]
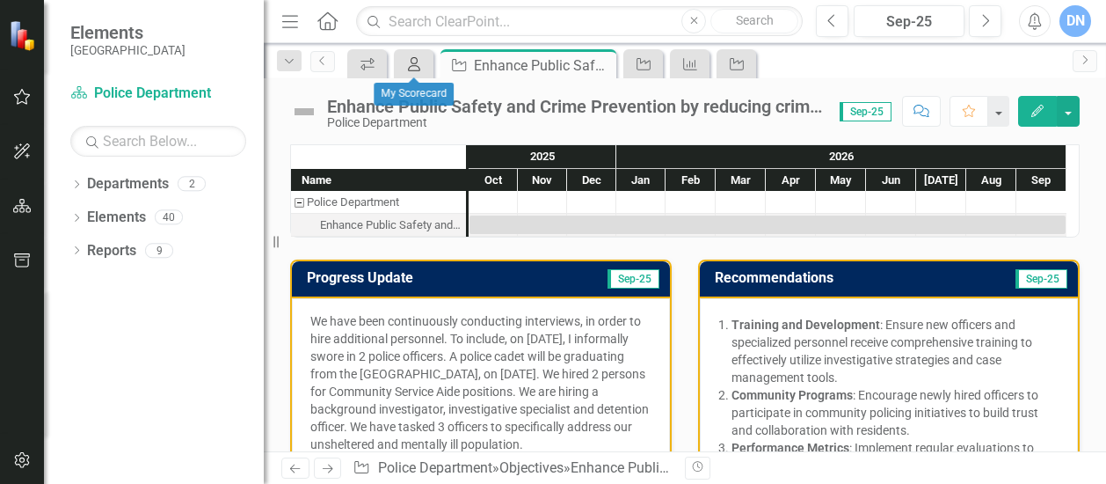
click at [420, 68] on icon at bounding box center [414, 64] width 12 height 14
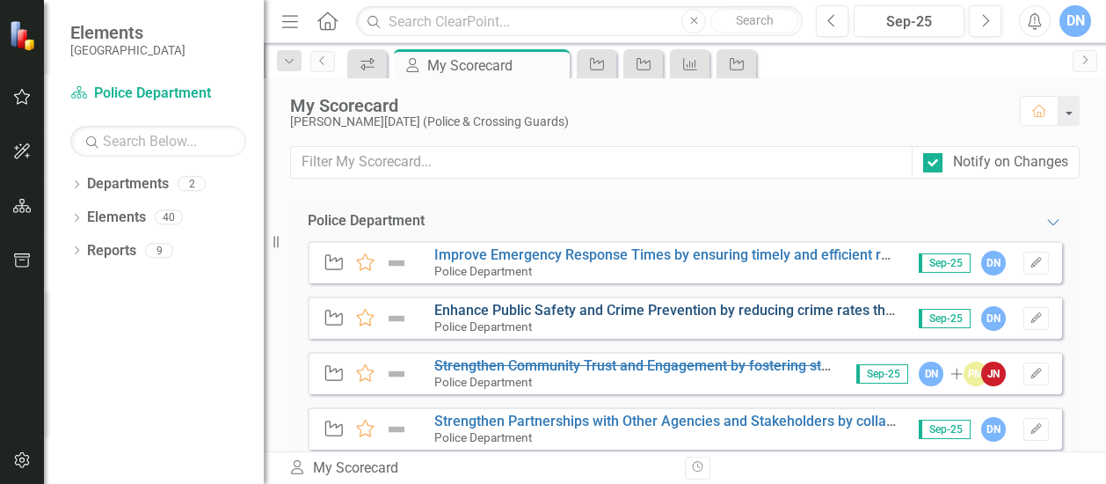
click at [460, 304] on link "Enhance Public Safety and Crime Prevention by reducing crime rates through proa…" at bounding box center [1031, 310] width 1195 height 17
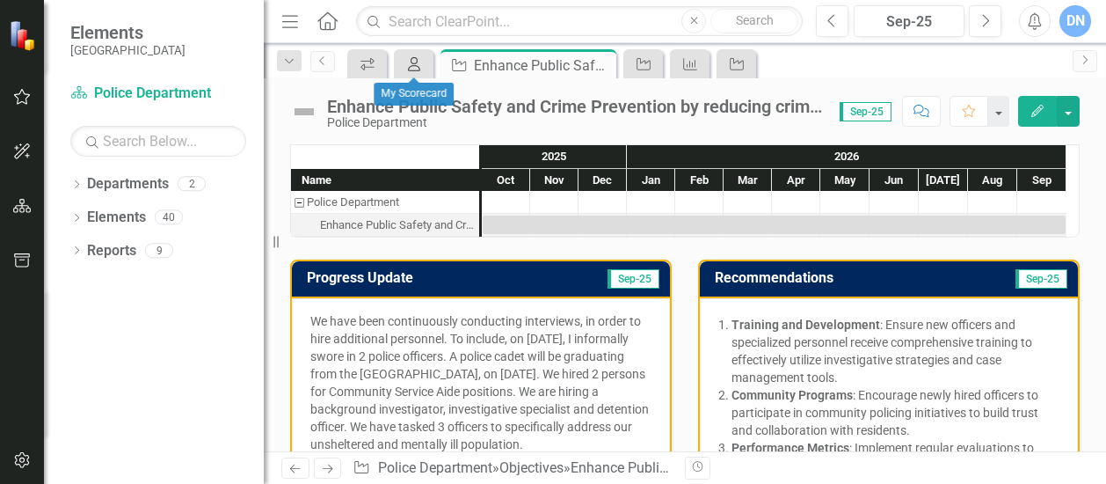
click at [427, 62] on link "My Scorecard" at bounding box center [413, 64] width 31 height 22
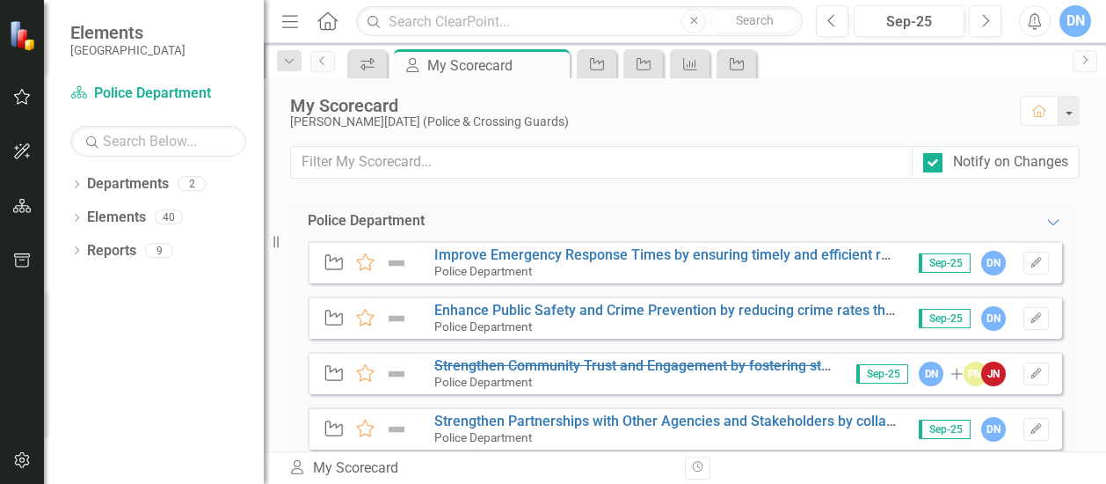
click at [528, 263] on div "Police Department" at bounding box center [665, 271] width 463 height 16
click at [528, 259] on link "Improve Emergency Response Times by ensuring timely and efficient responses to …" at bounding box center [751, 254] width 634 height 17
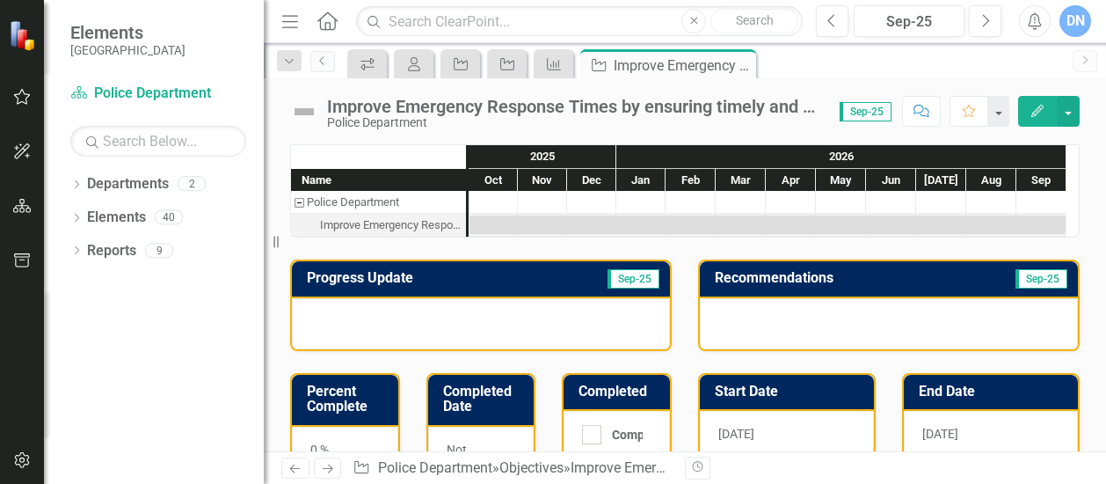
click at [420, 311] on div at bounding box center [481, 323] width 378 height 51
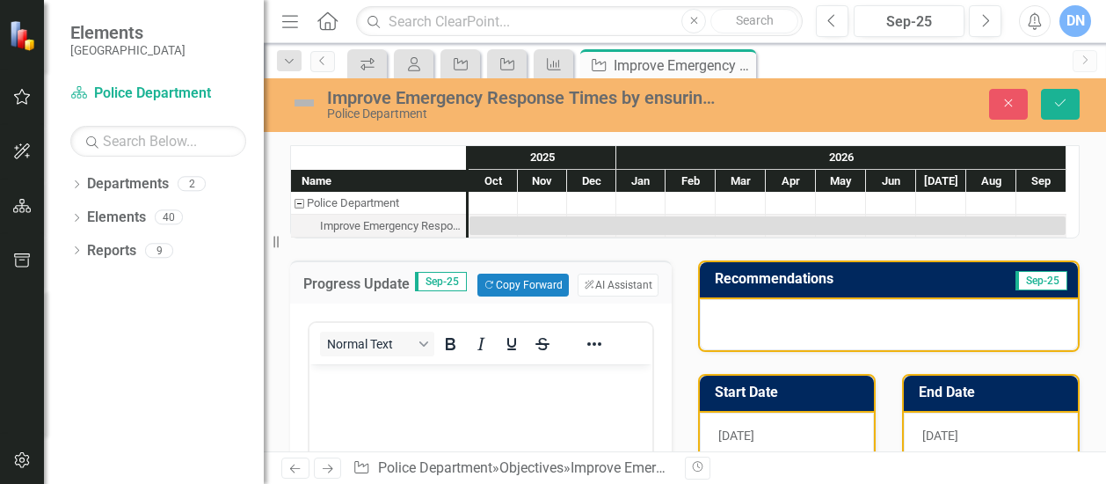
click at [405, 375] on p "Rich Text Area. Press ALT-0 for help." at bounding box center [481, 379] width 334 height 21
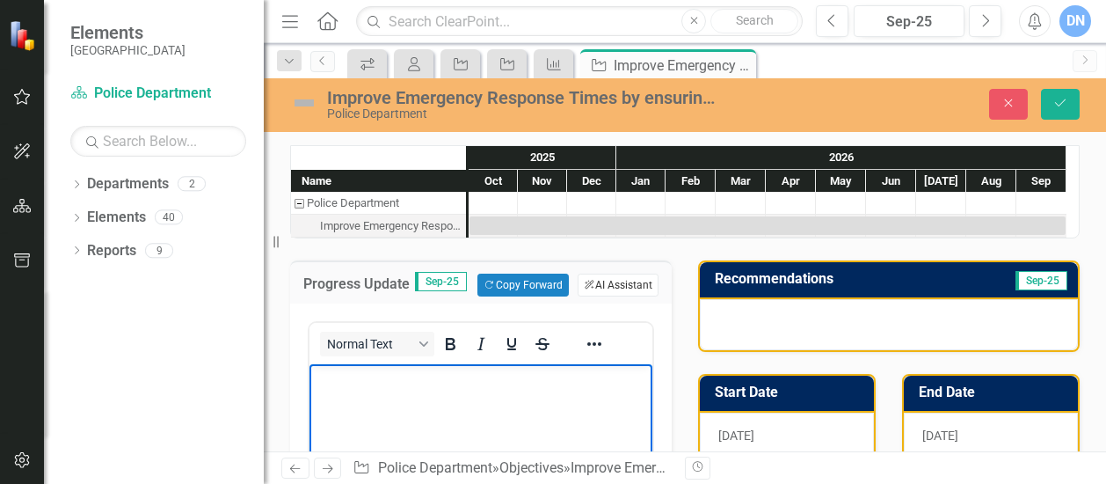
click at [612, 291] on button "ClearPoint AI AI Assistant" at bounding box center [618, 285] width 81 height 23
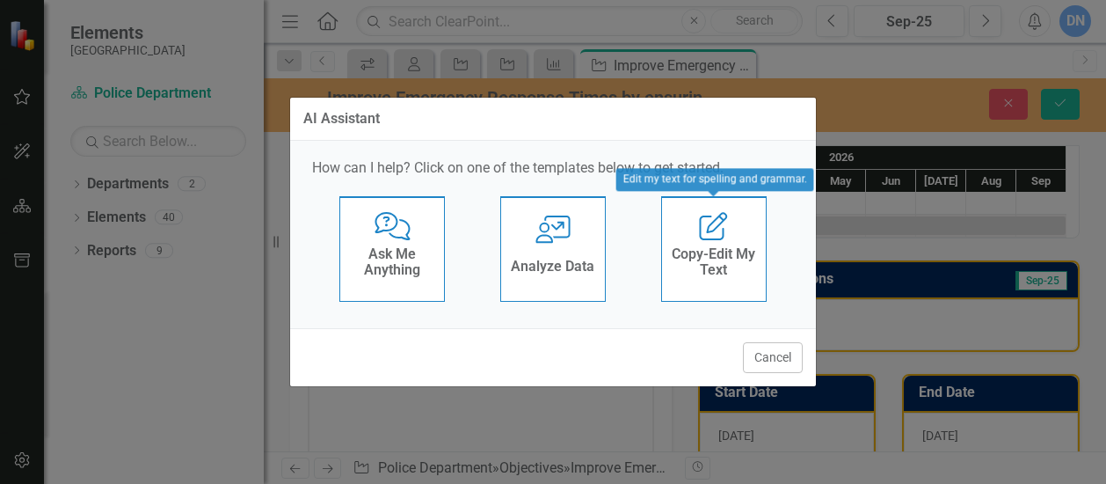
click at [723, 262] on h4 "Copy-Edit My Text" at bounding box center [714, 261] width 86 height 31
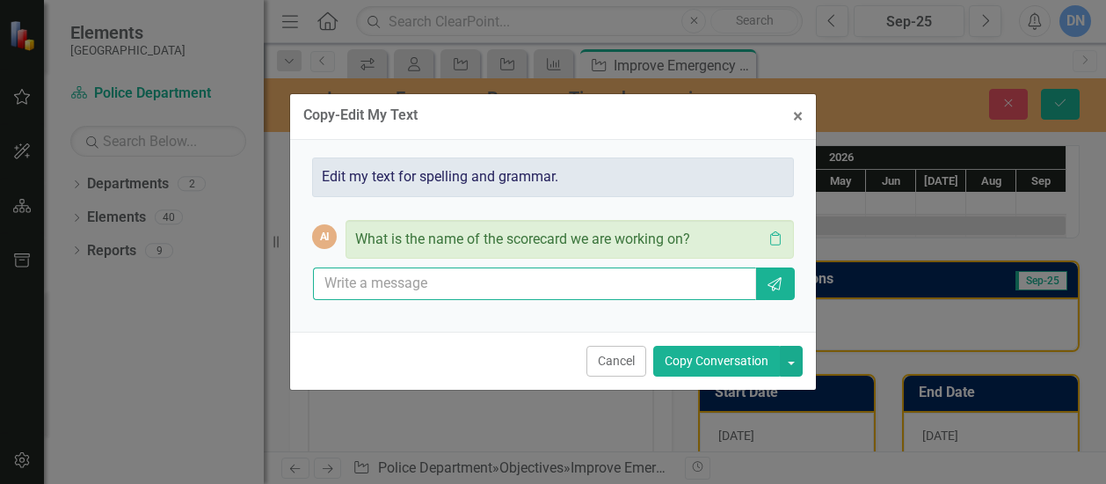
click at [405, 282] on input "text" at bounding box center [534, 283] width 443 height 33
click at [637, 281] on input "we are expanding our professional staff positions, in order to add more officers" at bounding box center [534, 283] width 443 height 33
type input "we are expanding our professional staff positions, in order to place more offic…"
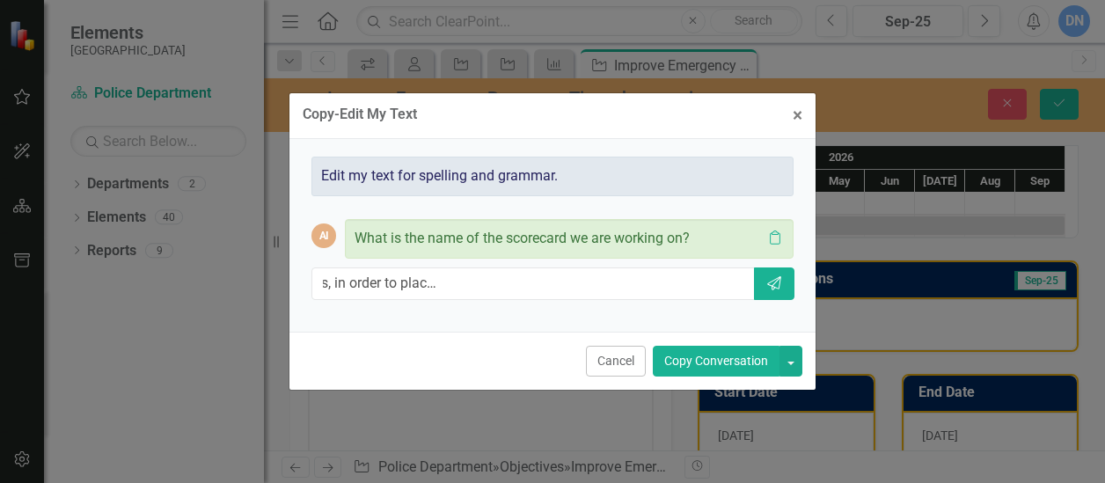
scroll to position [0, 0]
click at [772, 281] on icon "Send" at bounding box center [774, 283] width 18 height 14
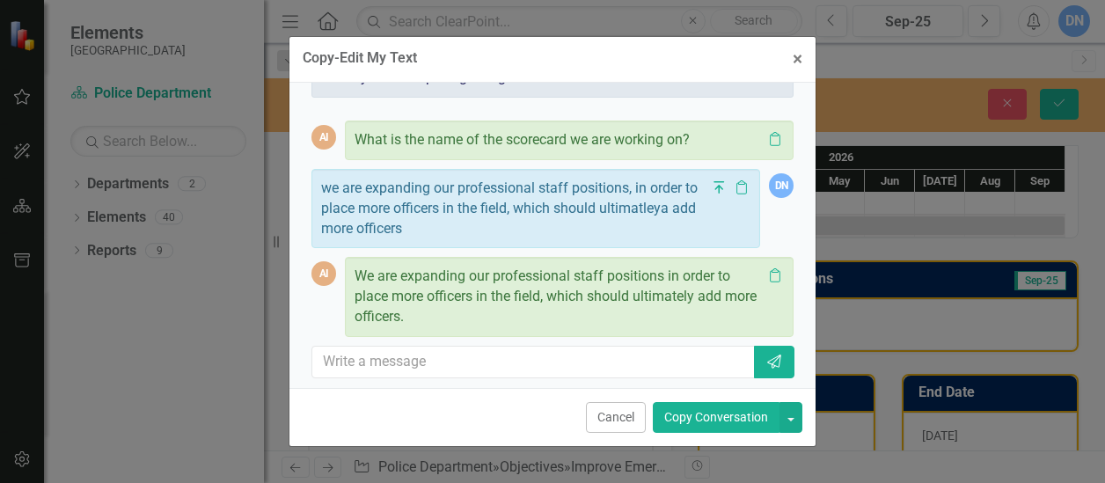
scroll to position [46, 0]
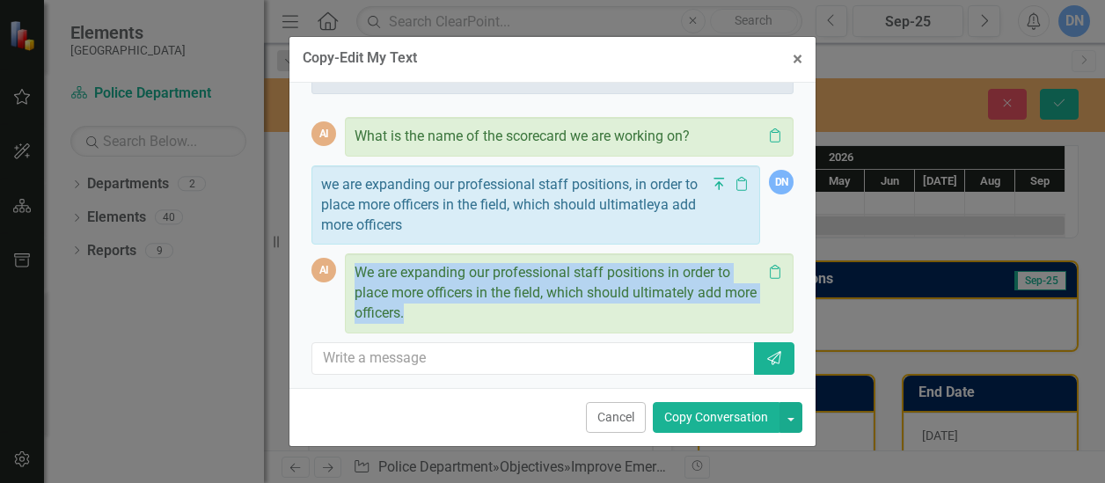
drag, startPoint x: 355, startPoint y: 268, endPoint x: 442, endPoint y: 316, distance: 98.4
click at [442, 316] on div "We are expanding our professional staff positions in order to place more office…" at bounding box center [557, 293] width 407 height 61
drag, startPoint x: 442, startPoint y: 316, endPoint x: 396, endPoint y: 302, distance: 47.9
copy span "We are expanding our professional staff positions in order to place more office…"
click at [799, 57] on span "×" at bounding box center [797, 58] width 10 height 21
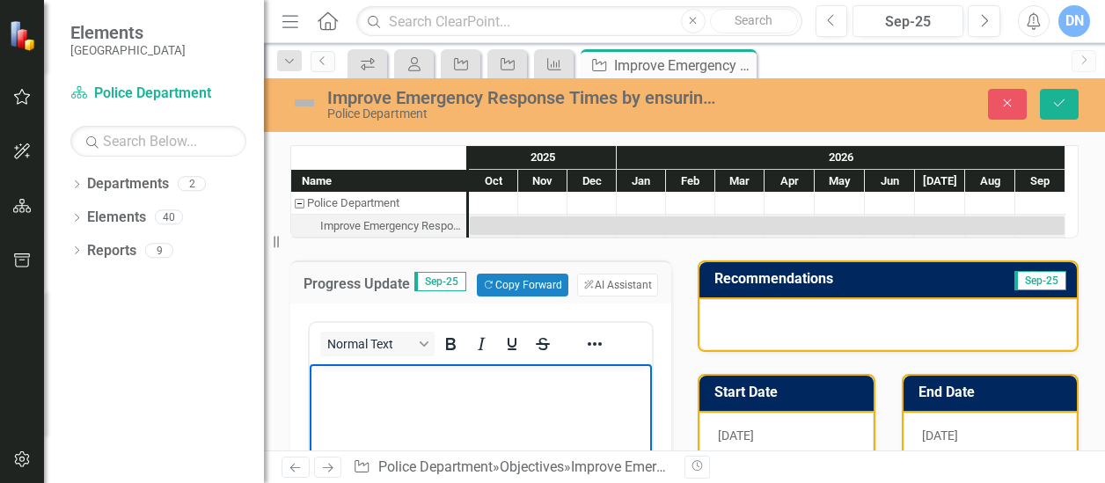
click at [485, 388] on p "Rich Text Area. Press ALT-0 for help." at bounding box center [480, 379] width 333 height 21
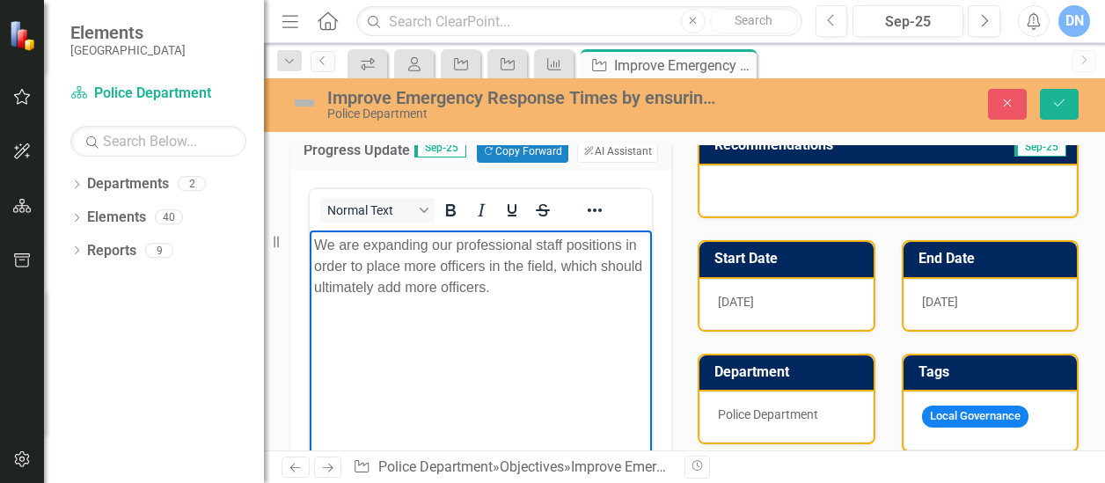
scroll to position [179, 0]
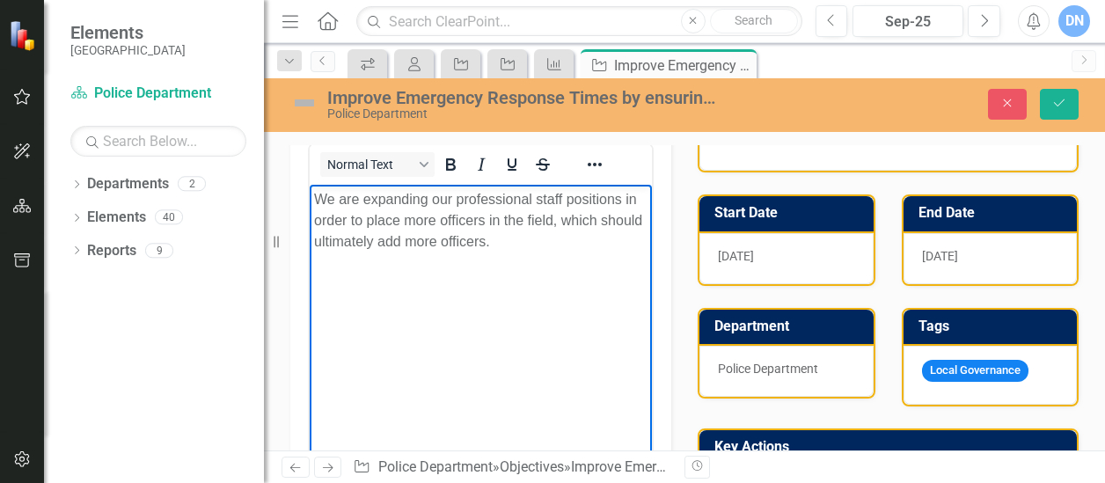
click at [619, 200] on p "We are expanding our professional staff positions in order to place more office…" at bounding box center [480, 220] width 333 height 63
click at [423, 239] on p "We are expanding our professional staff positions, in order to place more offic…" at bounding box center [480, 220] width 333 height 63
click at [706, 98] on div "Improve Emergency Response Times by ensuring timely and efficient responses to …" at bounding box center [523, 97] width 392 height 19
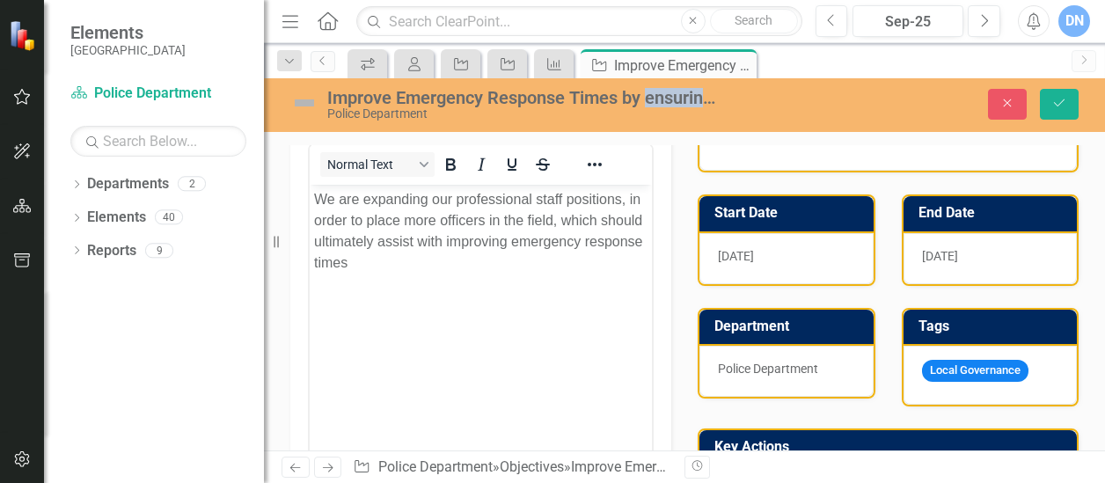
click at [706, 98] on div "Improve Emergency Response Times by ensuring timely and efficient responses to …" at bounding box center [523, 97] width 392 height 19
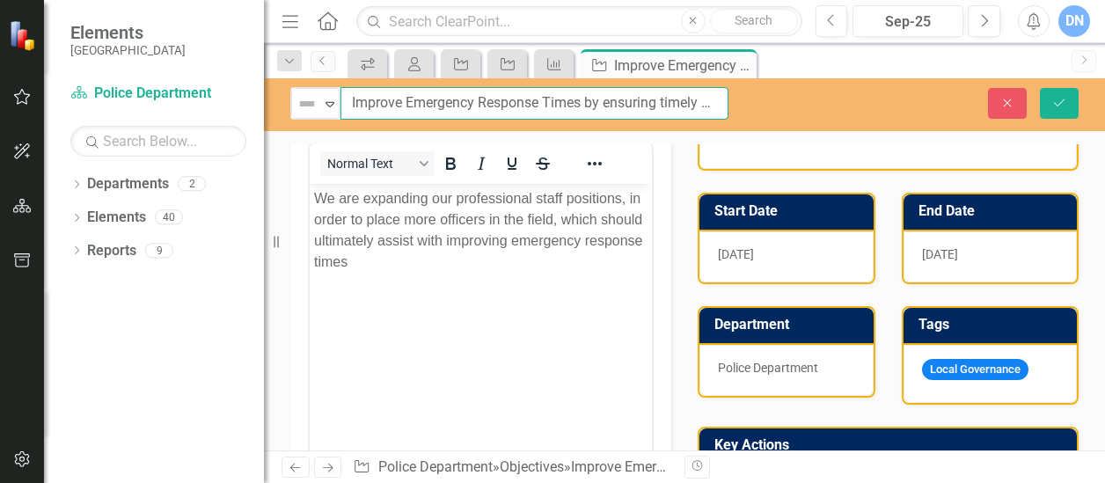
click at [721, 106] on input "Improve Emergency Response Times by ensuring timely and efficient responses to …" at bounding box center [534, 103] width 388 height 33
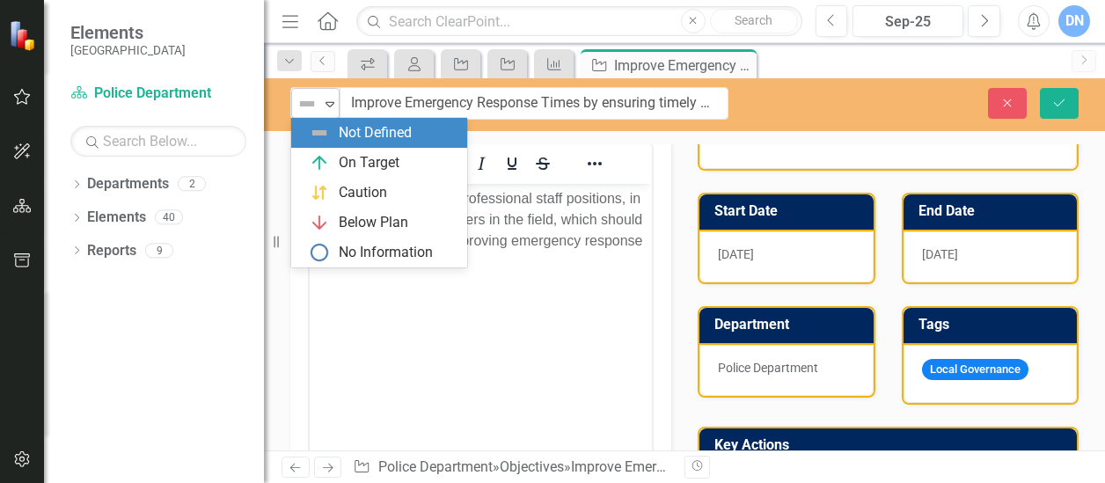
click at [332, 106] on icon "Expand" at bounding box center [330, 104] width 18 height 14
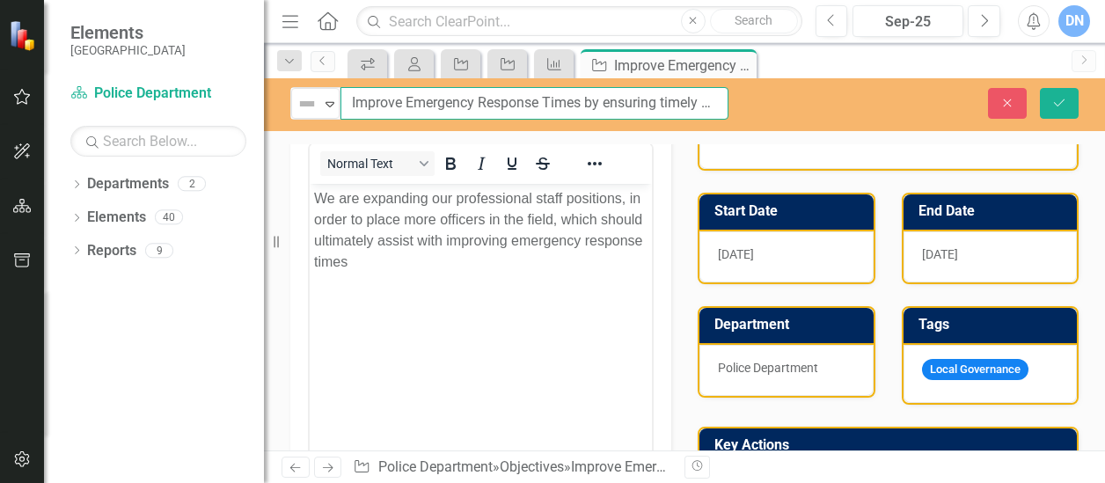
click at [449, 106] on input "Improve Emergency Response Times by ensuring timely and efficient responses to …" at bounding box center [534, 103] width 388 height 33
click at [724, 101] on input "Improve Emergency Response Times by ensuring timely and efficient responses to …" at bounding box center [534, 103] width 388 height 33
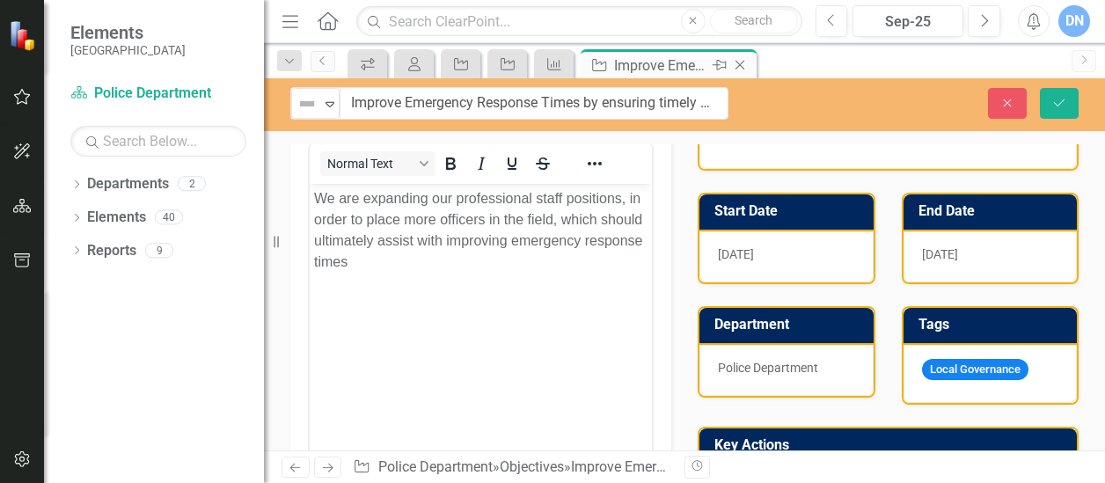
click at [705, 71] on div "Improve Emergency Response Times by ensuring timely and efficient responses to …" at bounding box center [661, 66] width 94 height 22
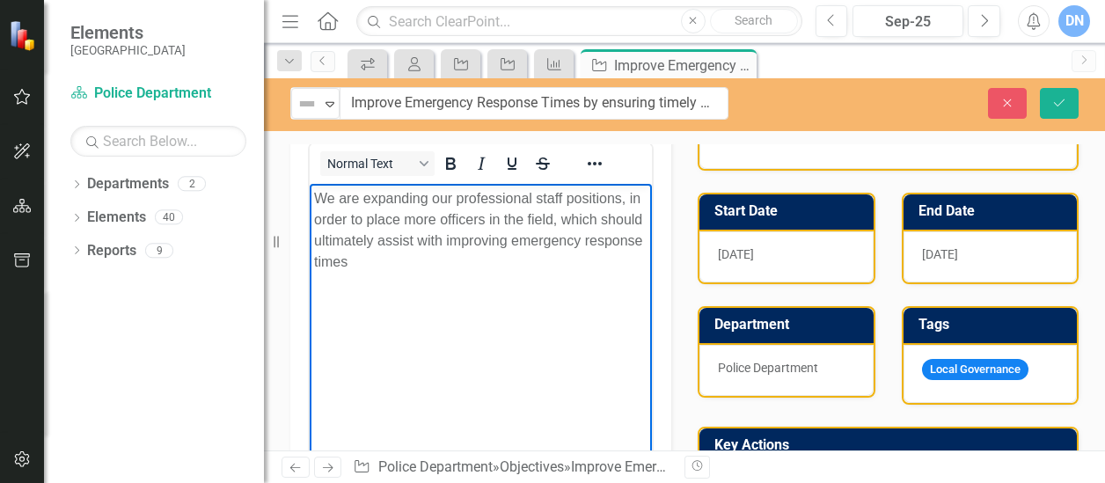
drag, startPoint x: 409, startPoint y: 264, endPoint x: 470, endPoint y: 264, distance: 60.7
click at [410, 264] on p "We are expanding our professional staff positions, in order to place more offic…" at bounding box center [480, 229] width 333 height 84
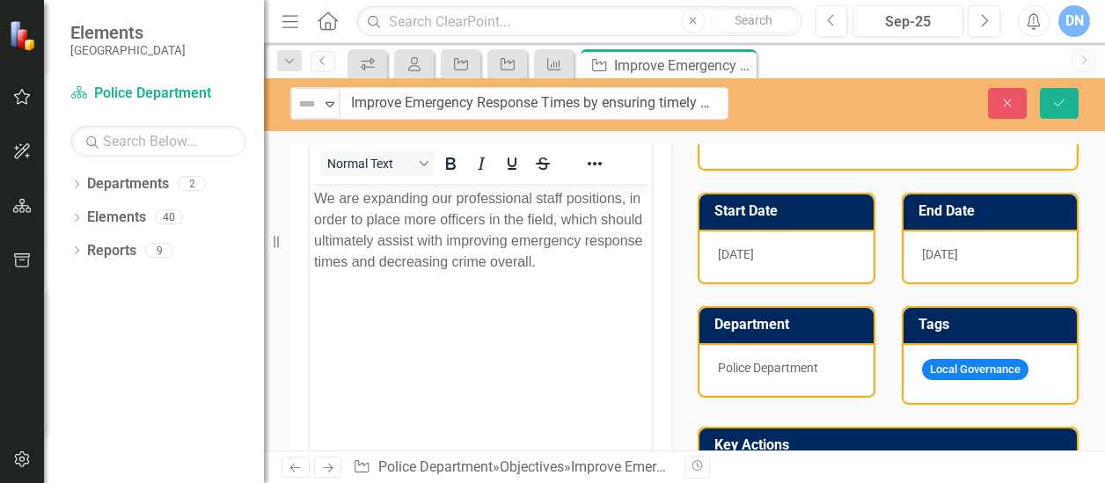
click at [684, 308] on div "Department Police Department" at bounding box center [786, 340] width 204 height 113
click at [1055, 94] on button "Save" at bounding box center [1059, 103] width 39 height 31
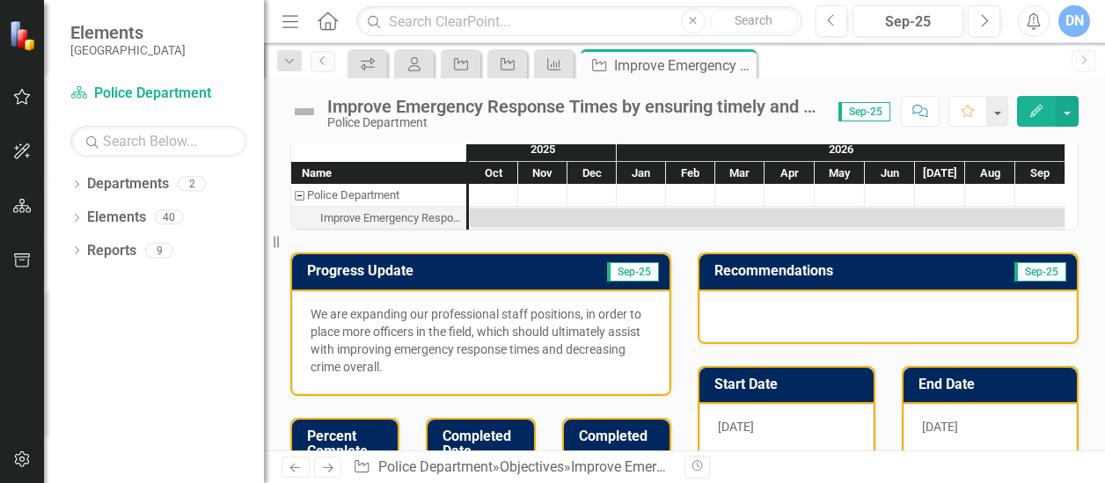
scroll to position [11, 0]
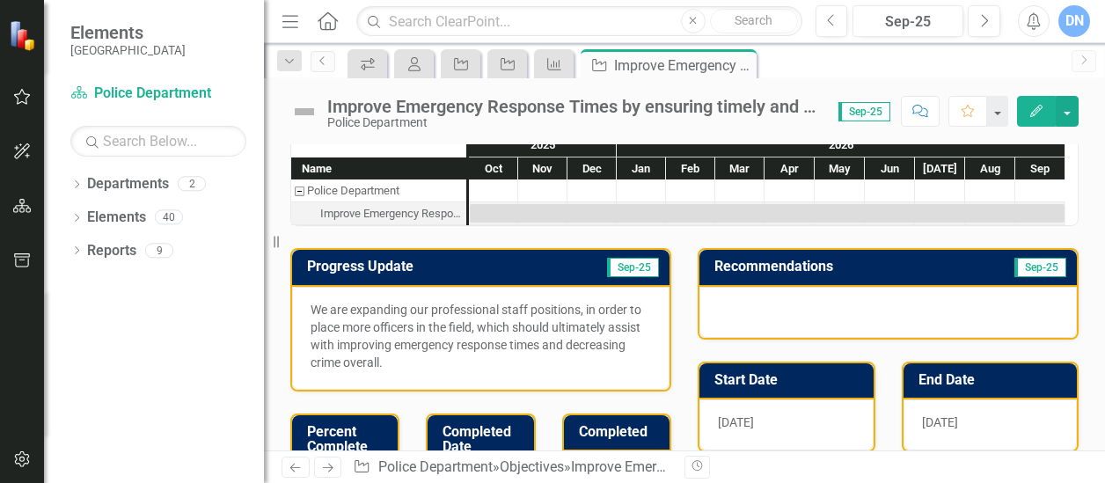
click at [827, 298] on div at bounding box center [887, 312] width 377 height 51
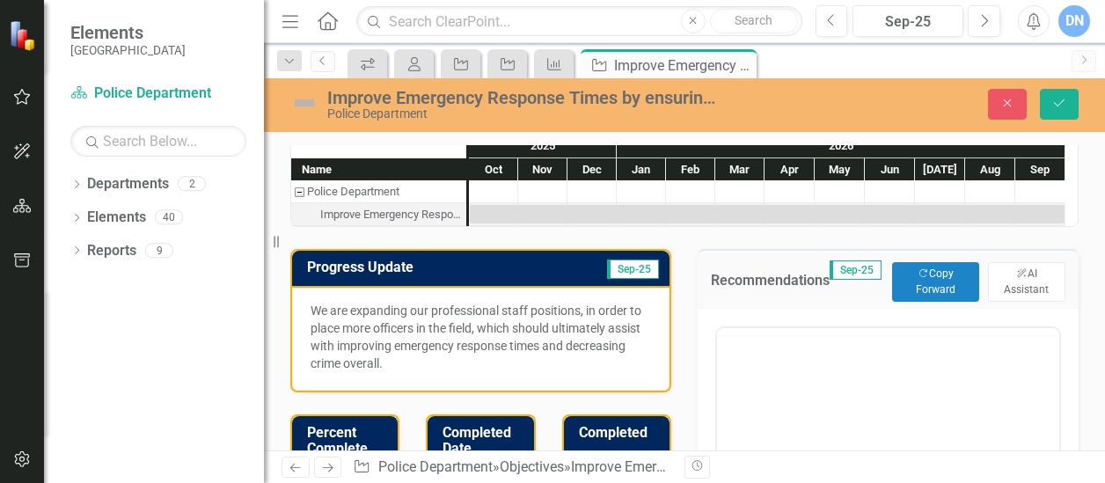
scroll to position [0, 0]
click at [1017, 282] on button "ClearPoint AI AI Assistant" at bounding box center [1026, 281] width 77 height 39
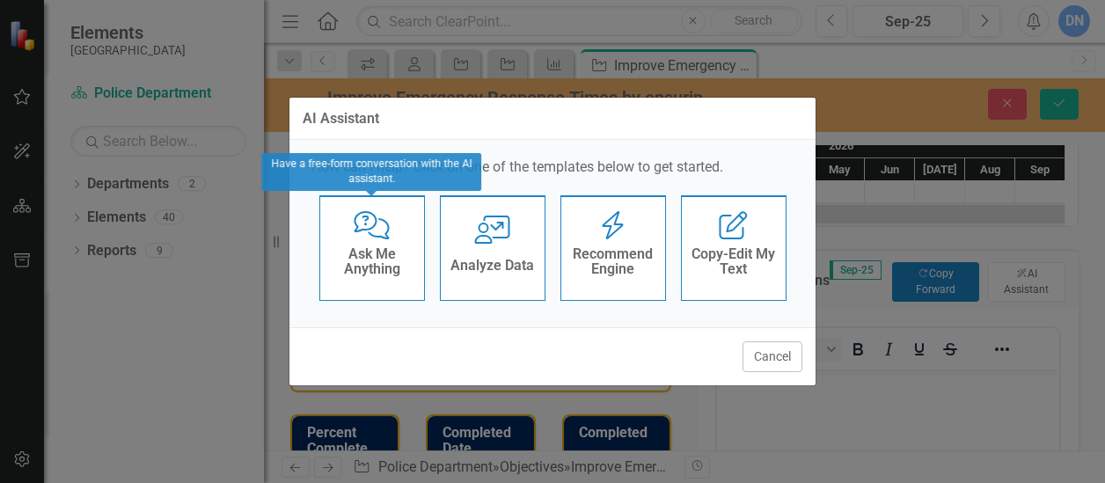
click at [373, 281] on div "Ask Me Anything" at bounding box center [372, 264] width 86 height 44
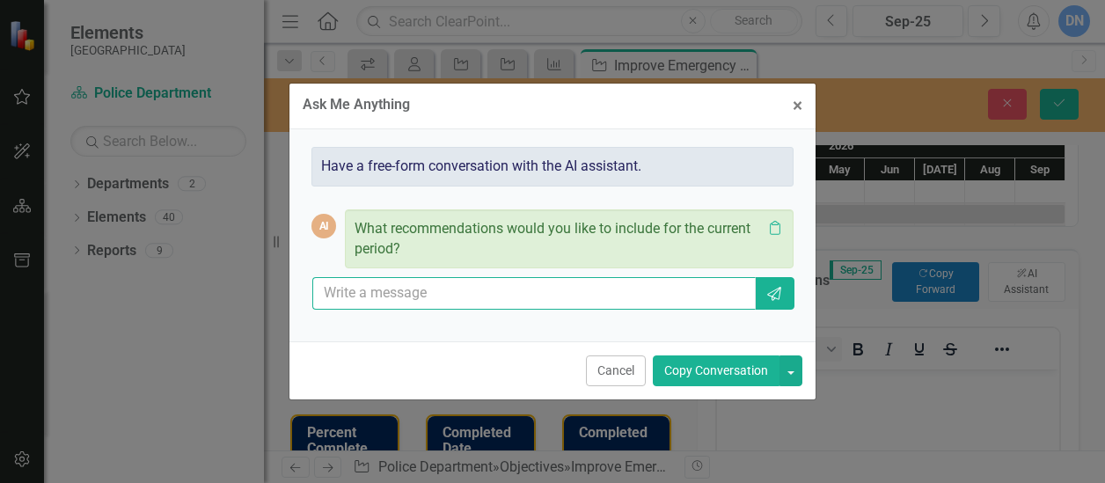
click at [417, 293] on input "text" at bounding box center [533, 293] width 443 height 33
type input "hire more personnel"
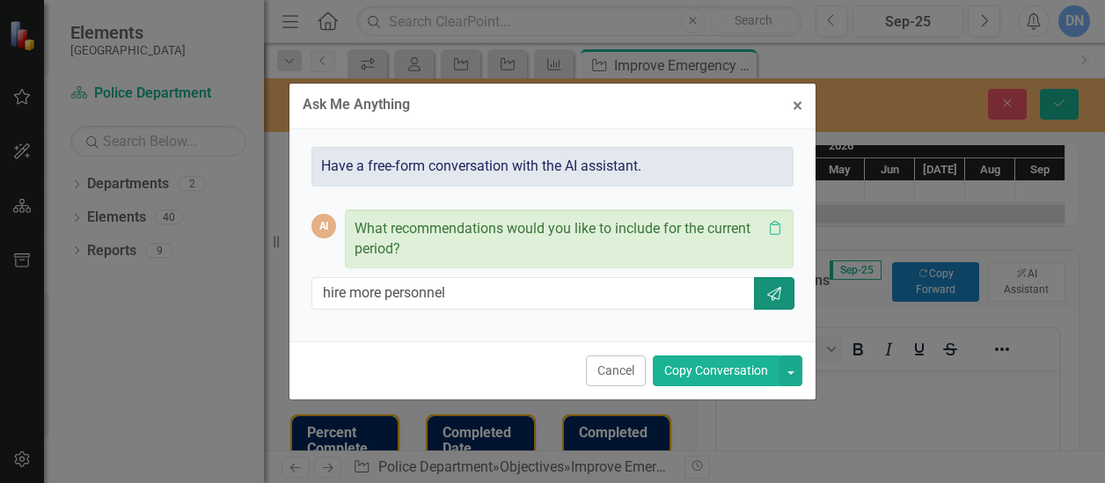
click at [788, 300] on button "Send" at bounding box center [774, 293] width 40 height 33
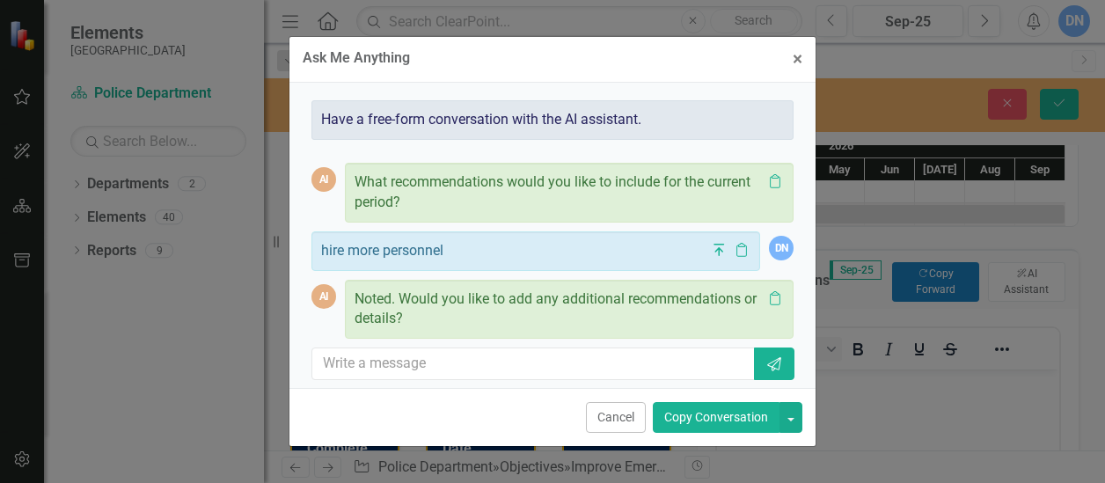
scroll to position [5, 0]
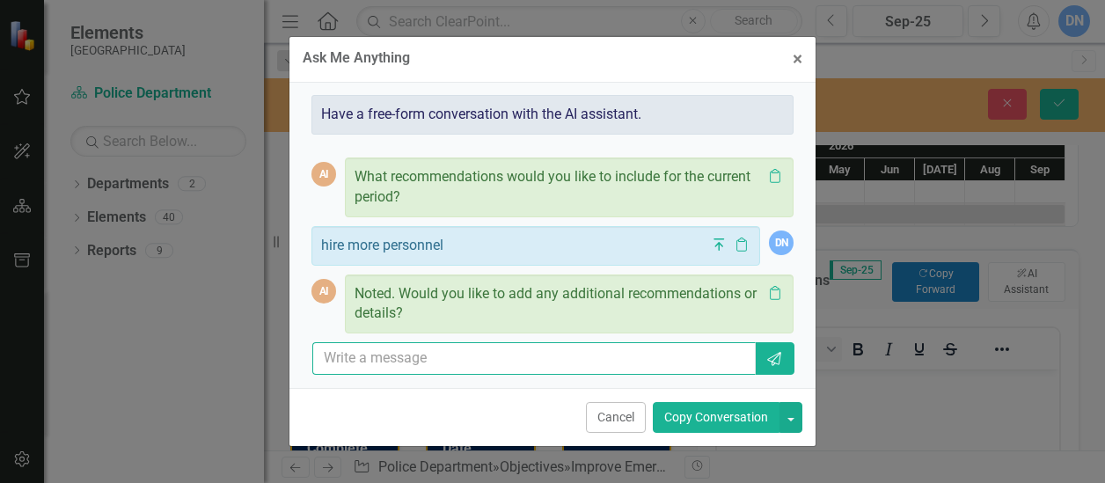
drag, startPoint x: 433, startPoint y: 349, endPoint x: 509, endPoint y: 372, distance: 79.9
click at [440, 354] on input "text" at bounding box center [533, 358] width 443 height 33
type input "no"
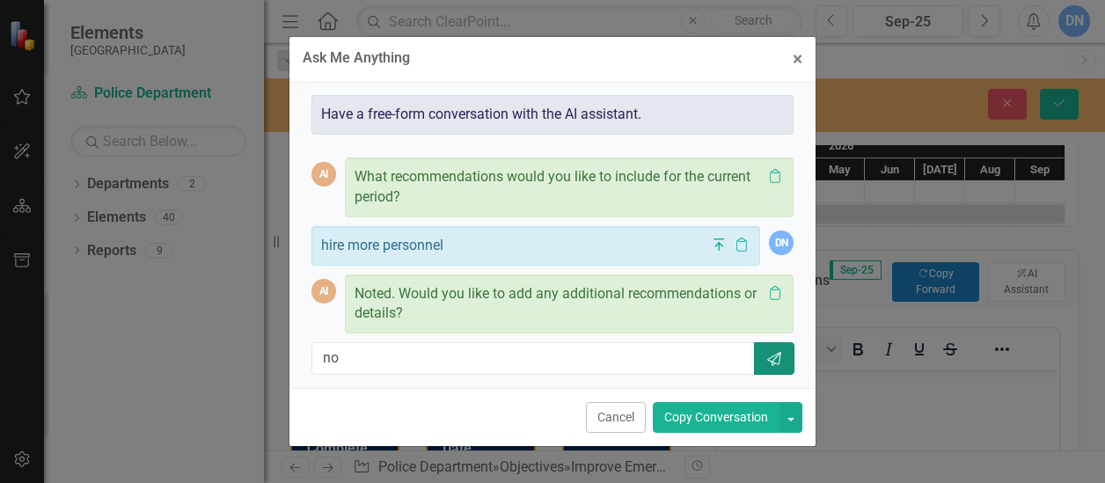
click at [767, 357] on icon "button" at bounding box center [774, 359] width 14 height 14
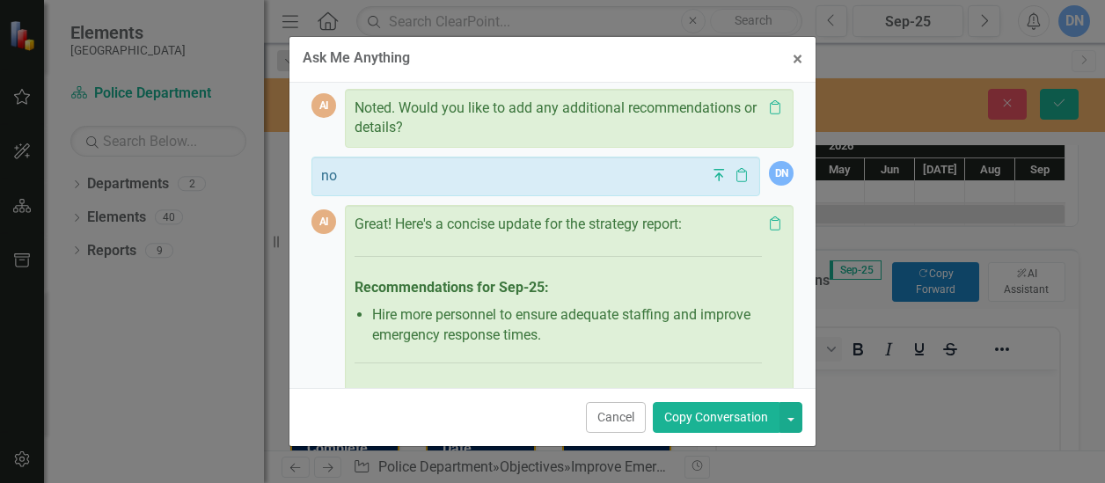
scroll to position [271, 0]
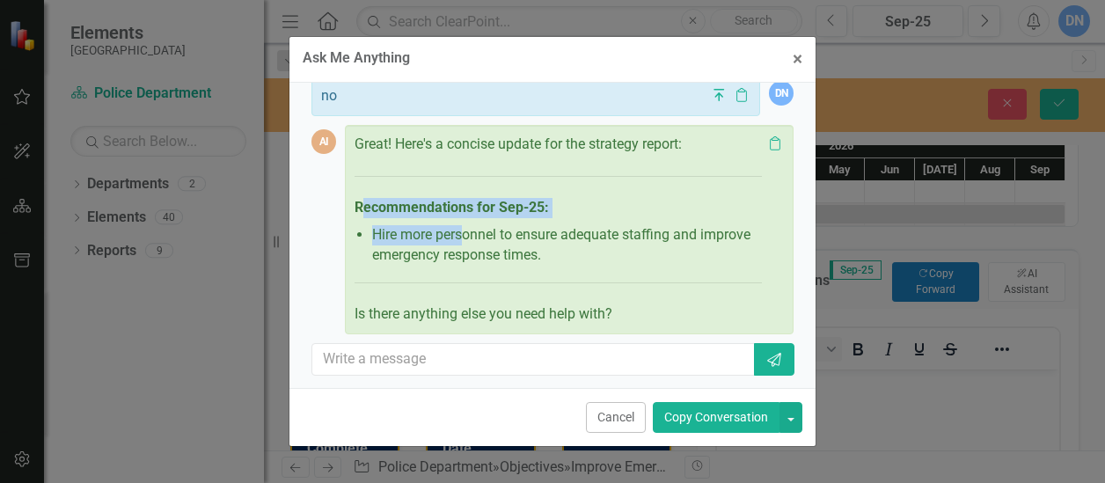
drag, startPoint x: 359, startPoint y: 205, endPoint x: 464, endPoint y: 231, distance: 108.8
click at [464, 231] on div "Great! Here's a concise update for the strategy report: Recommendations for Sep…" at bounding box center [557, 230] width 407 height 190
drag, startPoint x: 464, startPoint y: 231, endPoint x: 534, endPoint y: 259, distance: 75.0
click at [534, 259] on li "Hire more personnel to ensure adequate staffing and improve emergency response …" at bounding box center [567, 245] width 390 height 40
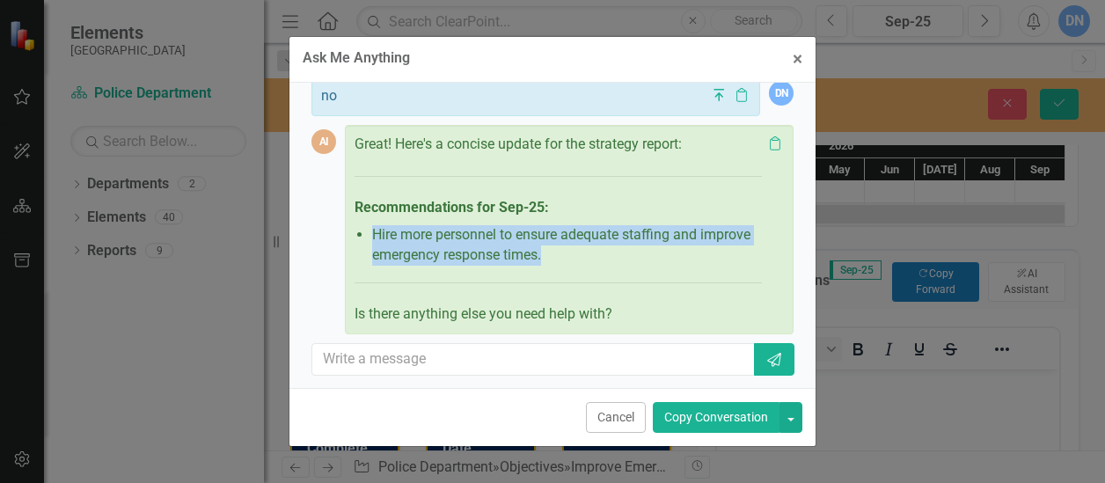
drag, startPoint x: 373, startPoint y: 231, endPoint x: 637, endPoint y: 264, distance: 265.9
click at [637, 264] on div "Great! Here's a concise update for the strategy report: Recommendations for Sep…" at bounding box center [557, 230] width 407 height 190
drag, startPoint x: 637, startPoint y: 264, endPoint x: 563, endPoint y: 254, distance: 74.5
copy ul "Hire more personnel to ensure adequate staffing and improve emergency response …"
click at [800, 53] on span "×" at bounding box center [797, 58] width 10 height 21
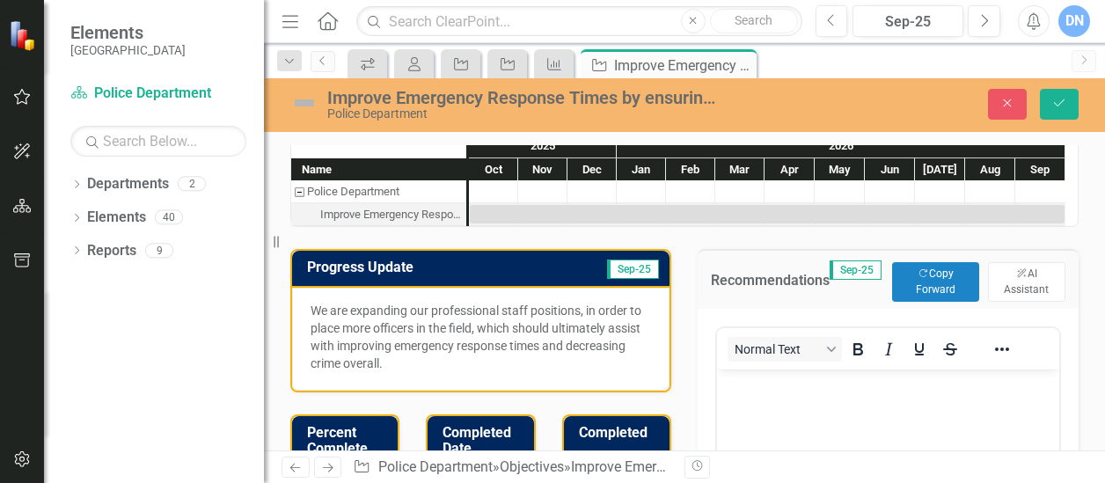
click at [756, 391] on p "Rich Text Area. Press ALT-0 for help." at bounding box center [887, 383] width 333 height 21
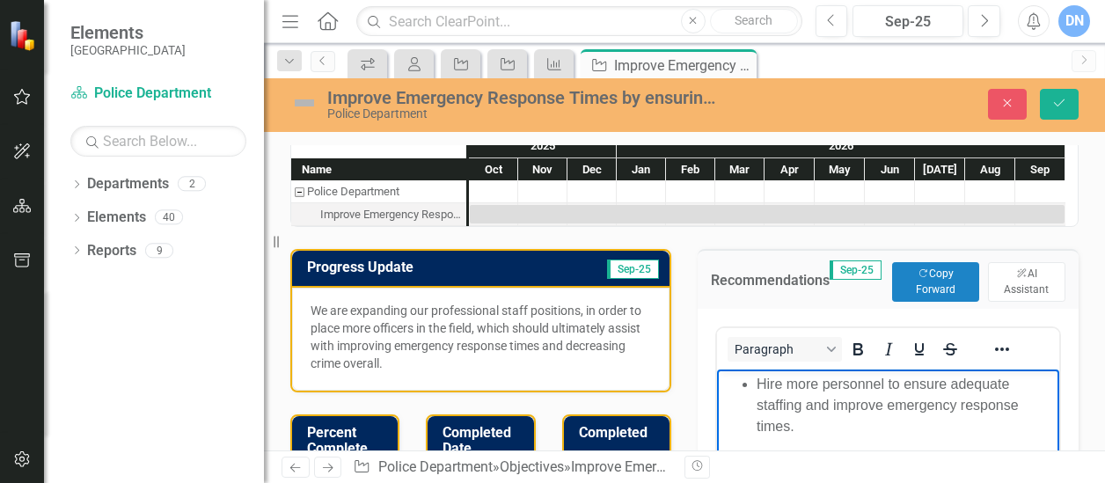
click at [756, 385] on li "Hire more personnel to ensure adequate staffing and improve emergency response …" at bounding box center [905, 404] width 298 height 63
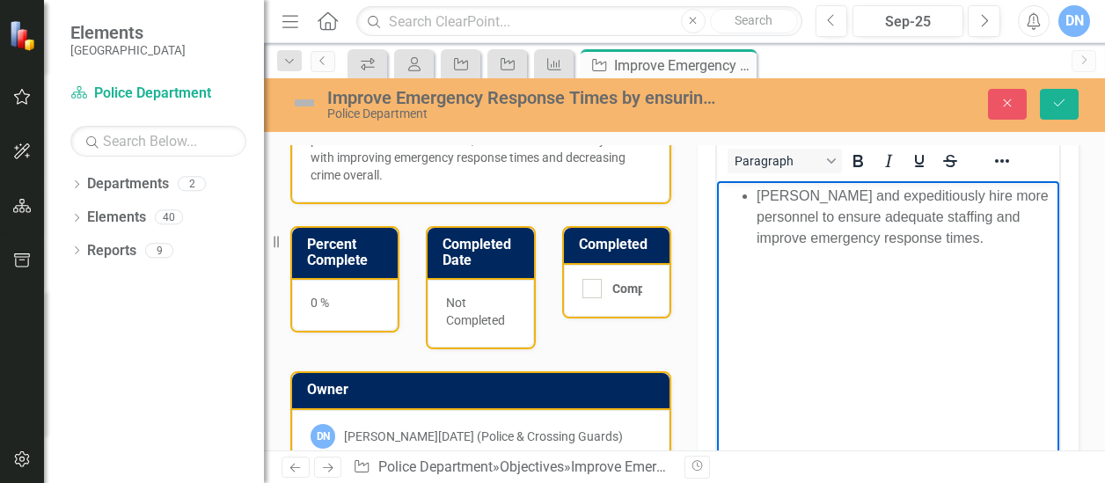
scroll to position [201, 0]
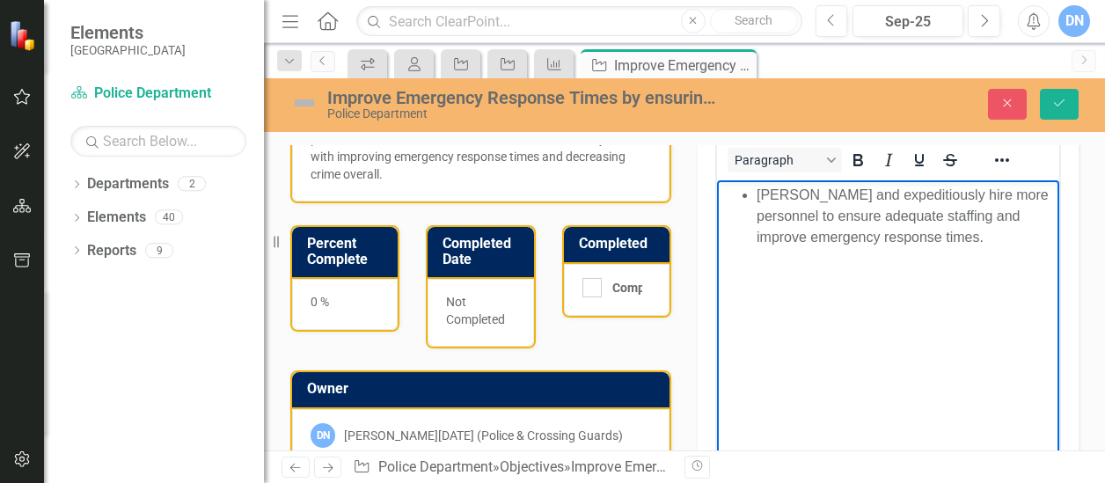
click at [927, 239] on li "[PERSON_NAME] and expeditiously hire more personnel to ensure adequate staffing…" at bounding box center [905, 215] width 298 height 63
click at [926, 239] on li "[PERSON_NAME] and expeditiously hire more personnel to ensure adequate staffing…" at bounding box center [905, 215] width 298 height 63
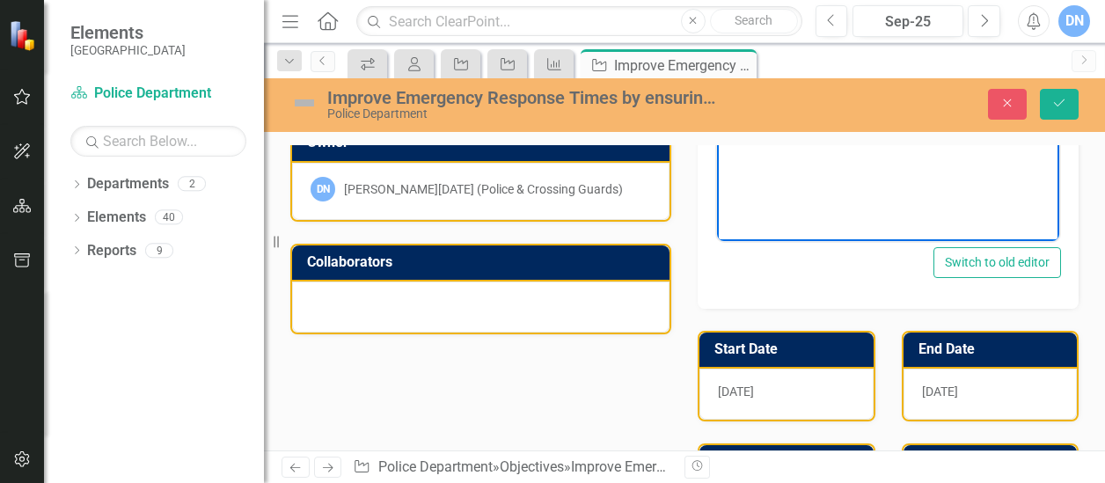
scroll to position [424, 0]
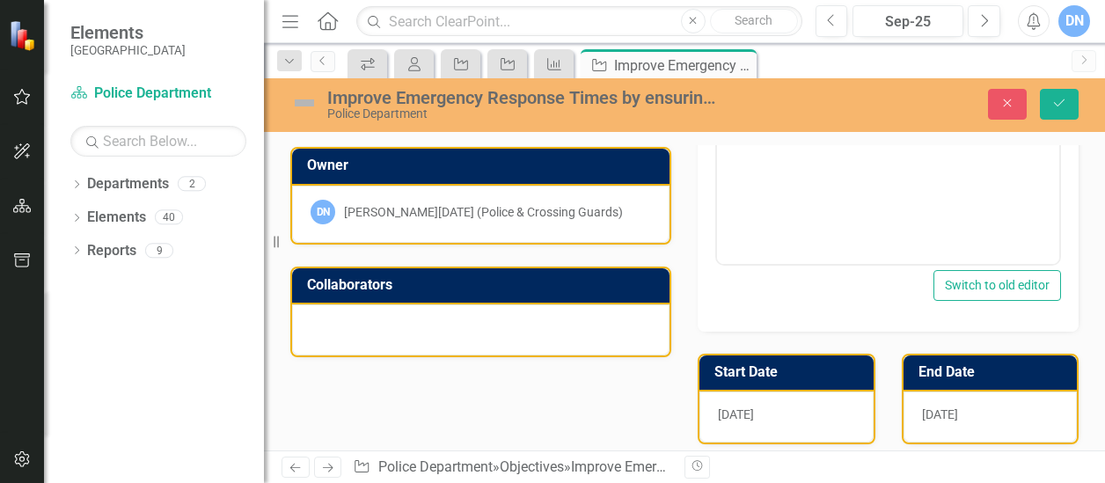
click at [609, 323] on div at bounding box center [480, 329] width 377 height 51
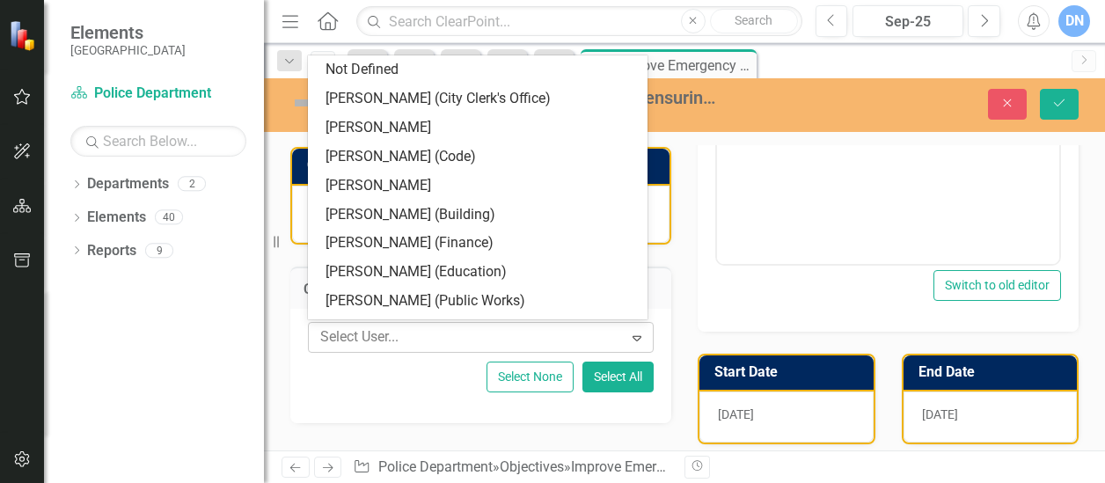
click at [628, 331] on icon "Expand" at bounding box center [637, 338] width 18 height 14
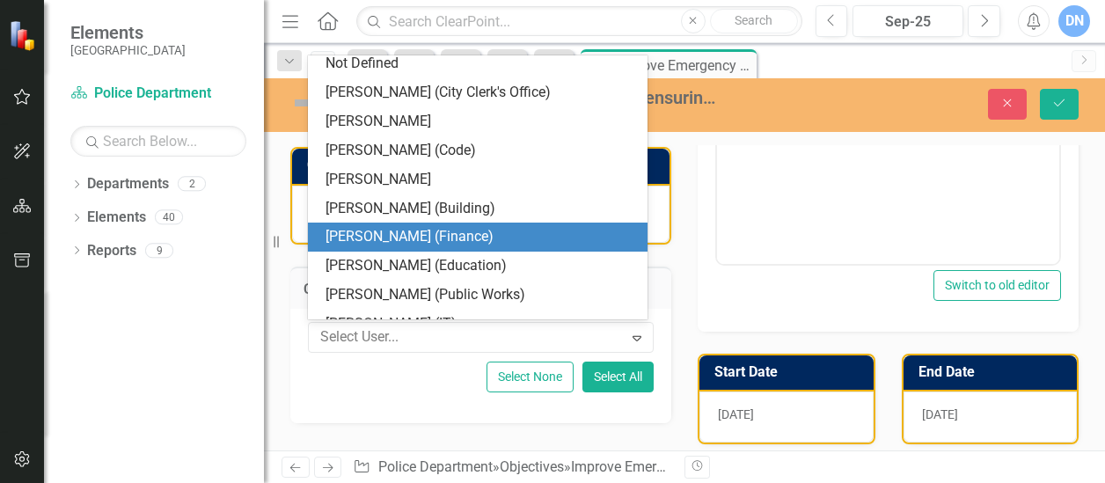
click at [519, 237] on div "[PERSON_NAME] (Finance)" at bounding box center [480, 237] width 311 height 20
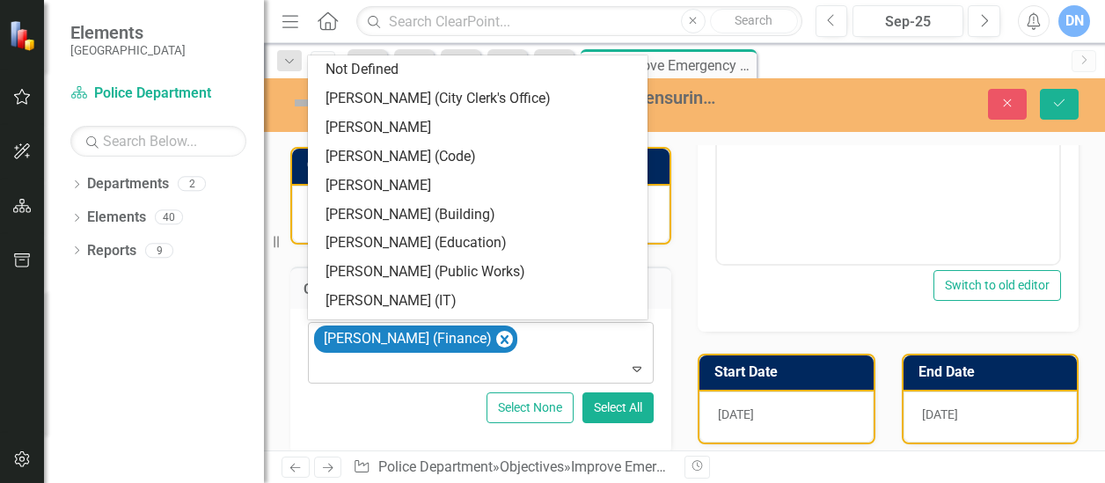
click at [628, 371] on icon "Expand" at bounding box center [637, 368] width 18 height 14
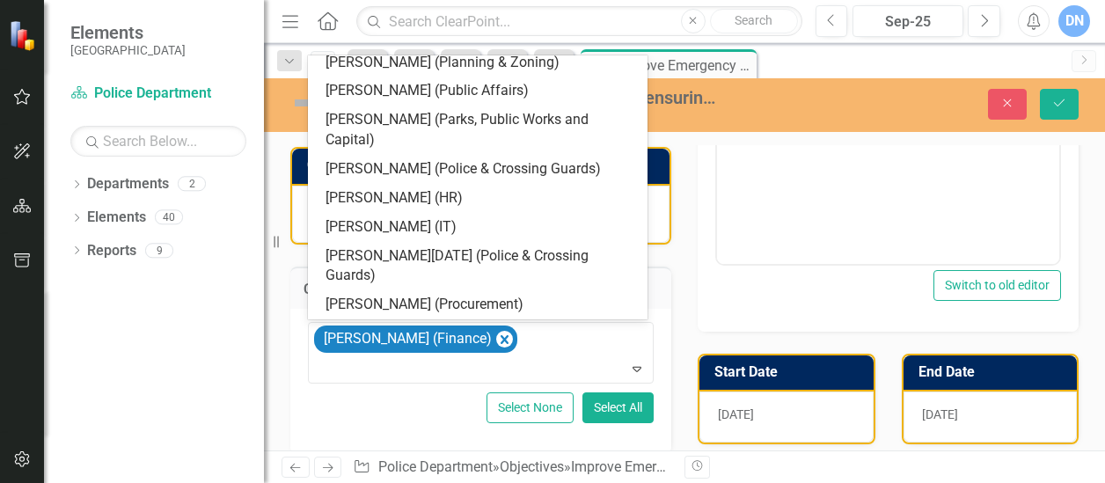
scroll to position [329, 0]
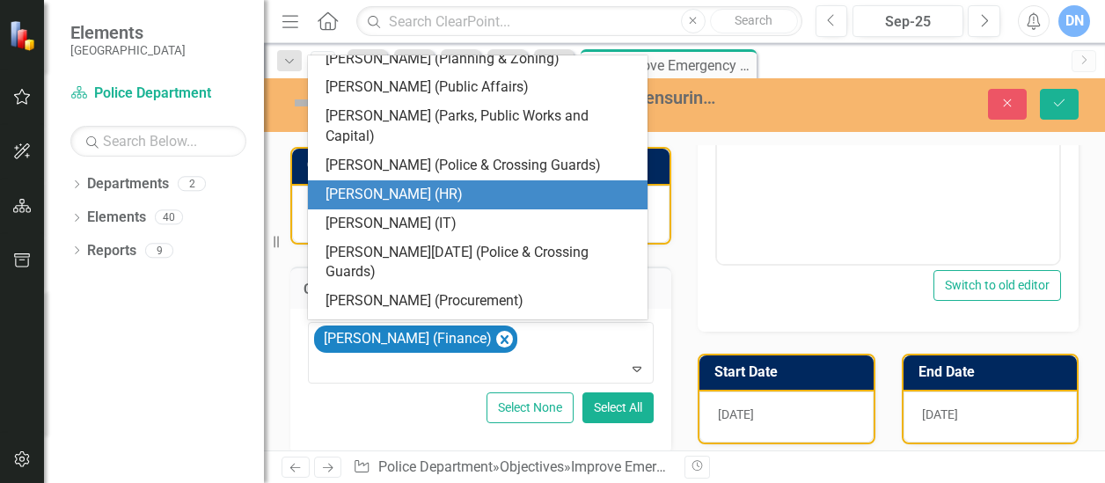
click at [494, 193] on div "[PERSON_NAME] (HR)" at bounding box center [480, 195] width 311 height 20
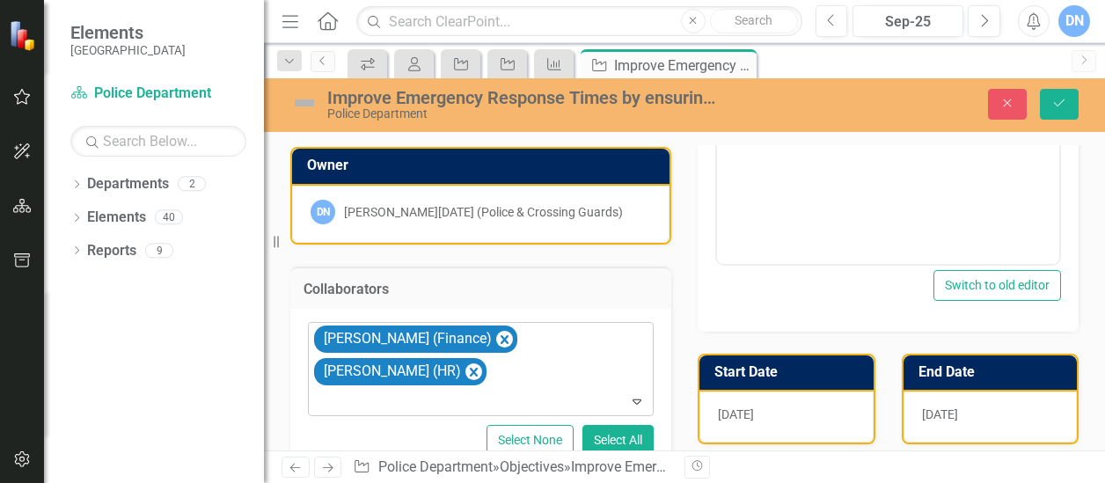
click at [596, 357] on div "[PERSON_NAME] (Finance) [PERSON_NAME] (HR)" at bounding box center [481, 369] width 341 height 92
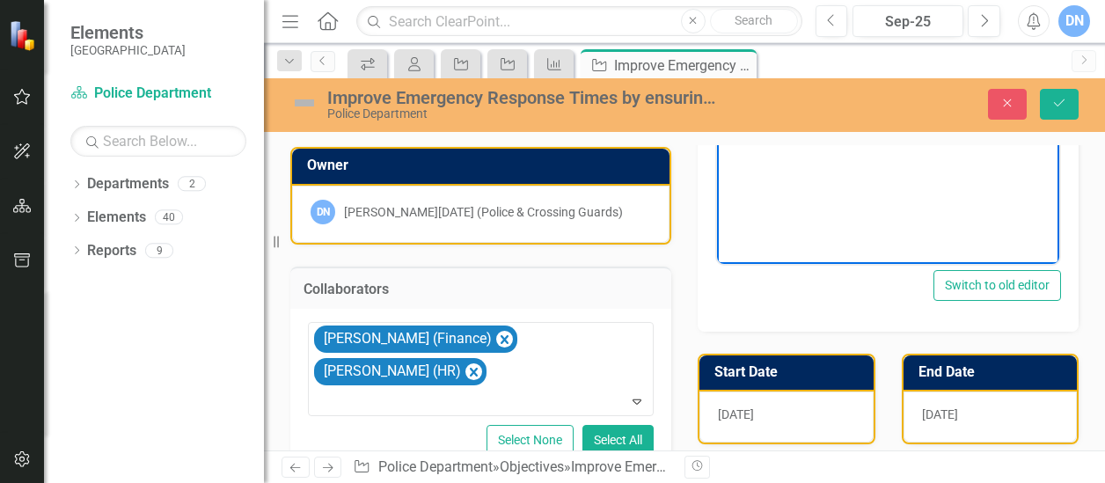
click at [909, 213] on body "Robust and expeditiously hire more personnel to ensure adequate staffing and im…" at bounding box center [888, 89] width 342 height 264
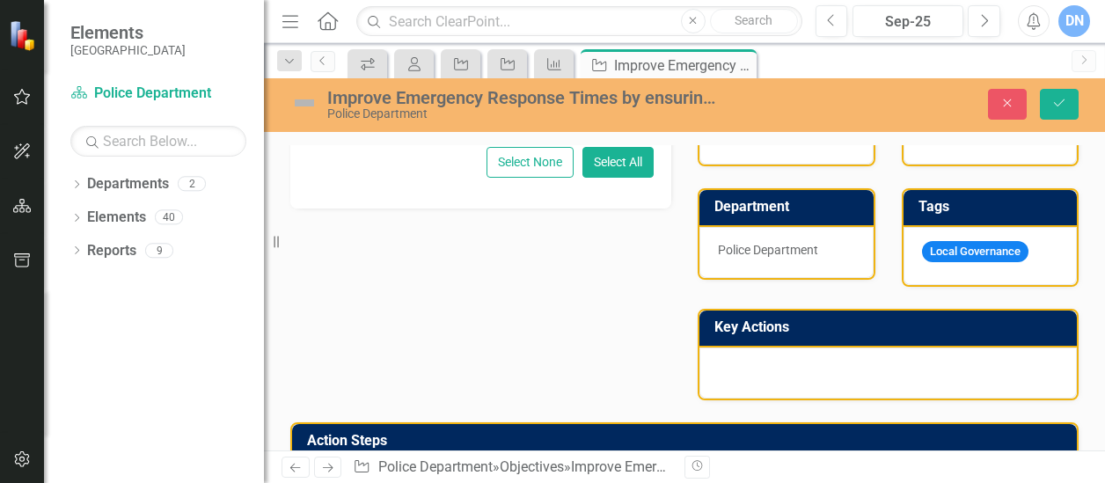
scroll to position [778, 0]
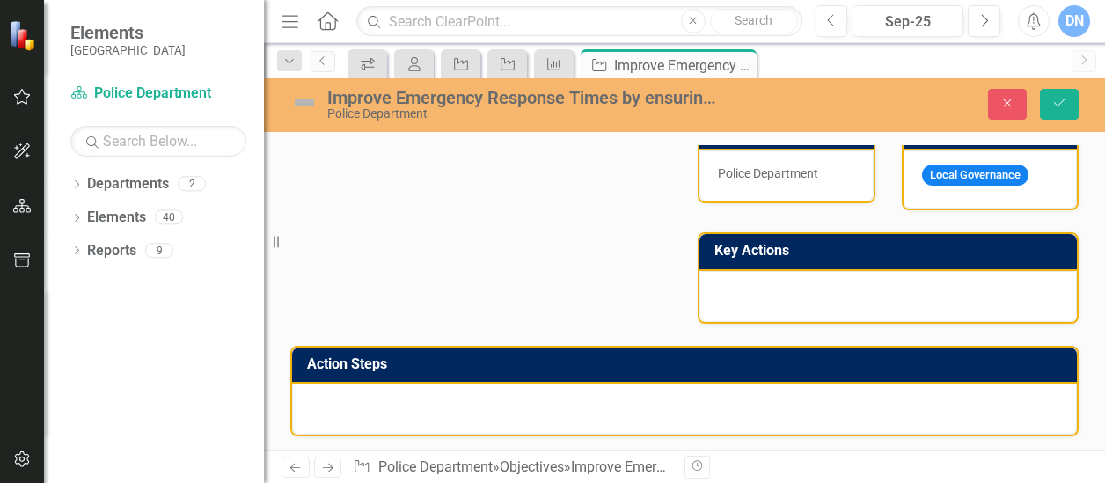
click at [948, 288] on div at bounding box center [887, 296] width 377 height 51
click at [918, 289] on div at bounding box center [887, 296] width 377 height 51
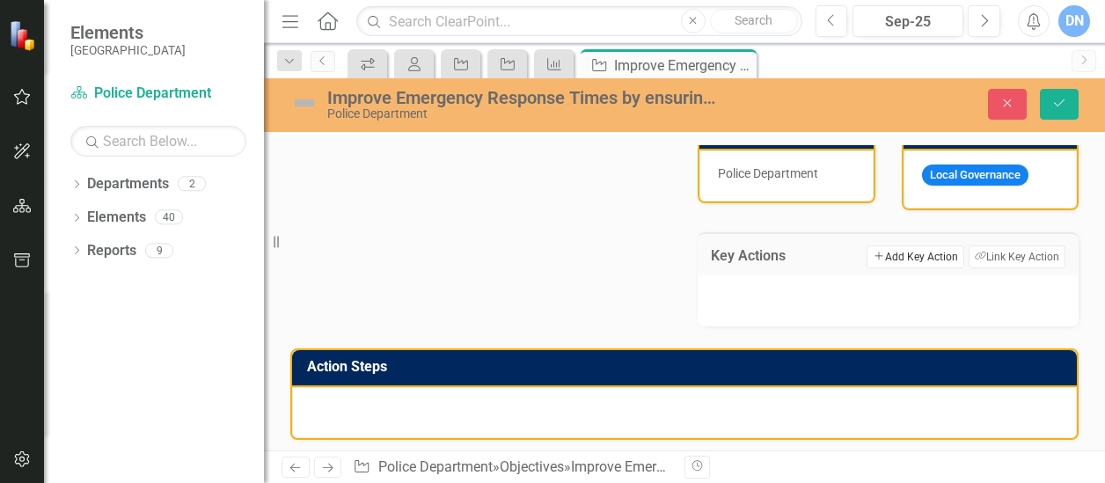
click at [909, 257] on button "Add Add Key Action" at bounding box center [914, 256] width 97 height 23
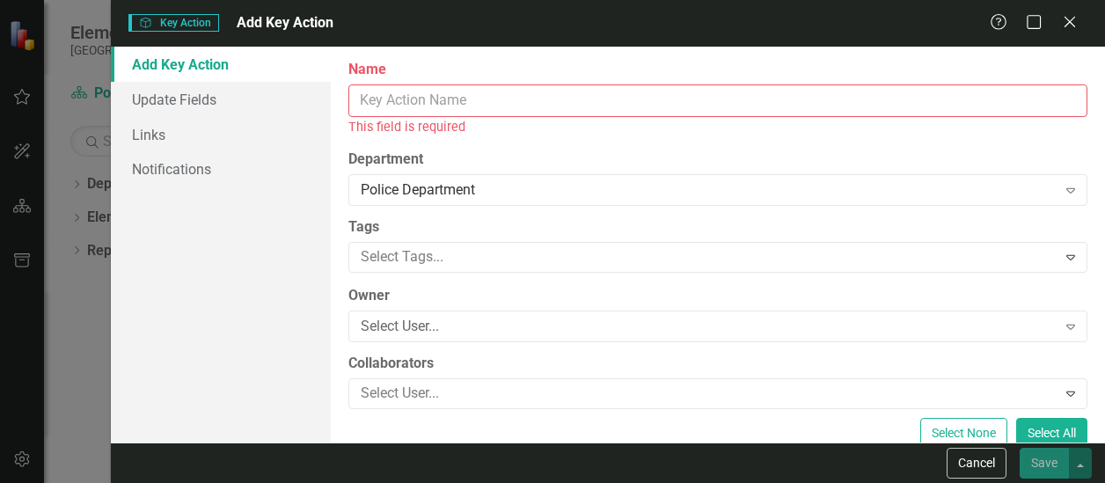
click at [438, 103] on input "Name" at bounding box center [717, 100] width 739 height 33
click at [1075, 20] on icon "Close" at bounding box center [1069, 21] width 22 height 17
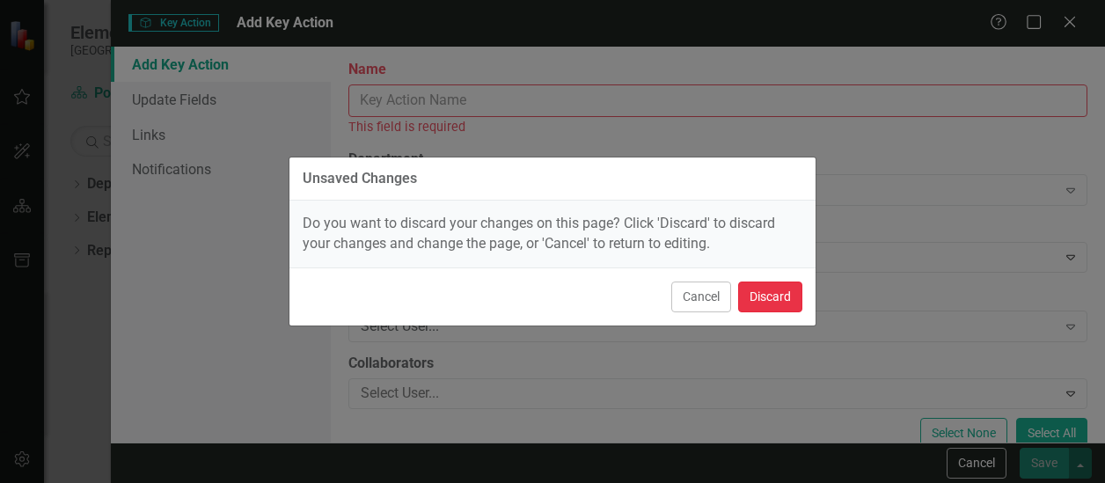
click at [765, 294] on button "Discard" at bounding box center [770, 296] width 64 height 31
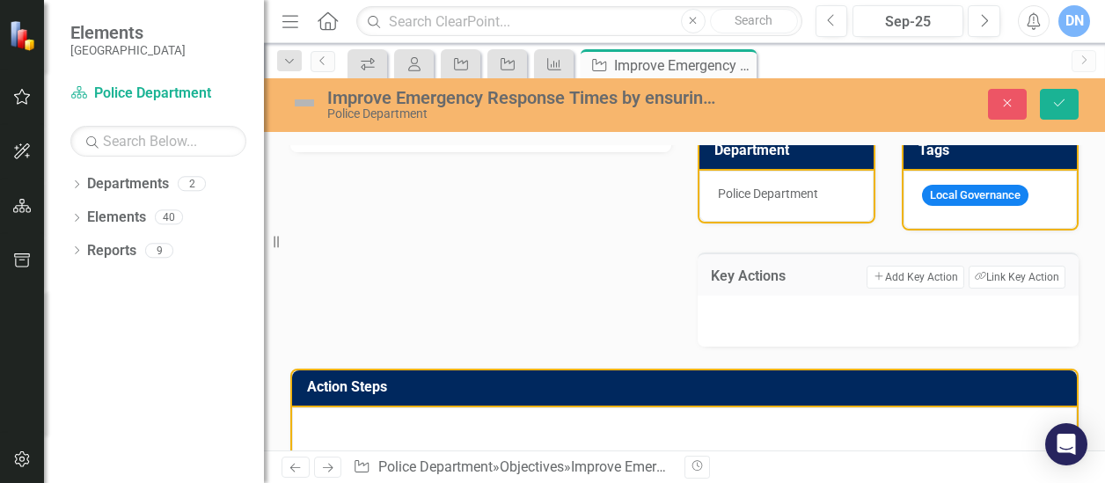
scroll to position [781, 0]
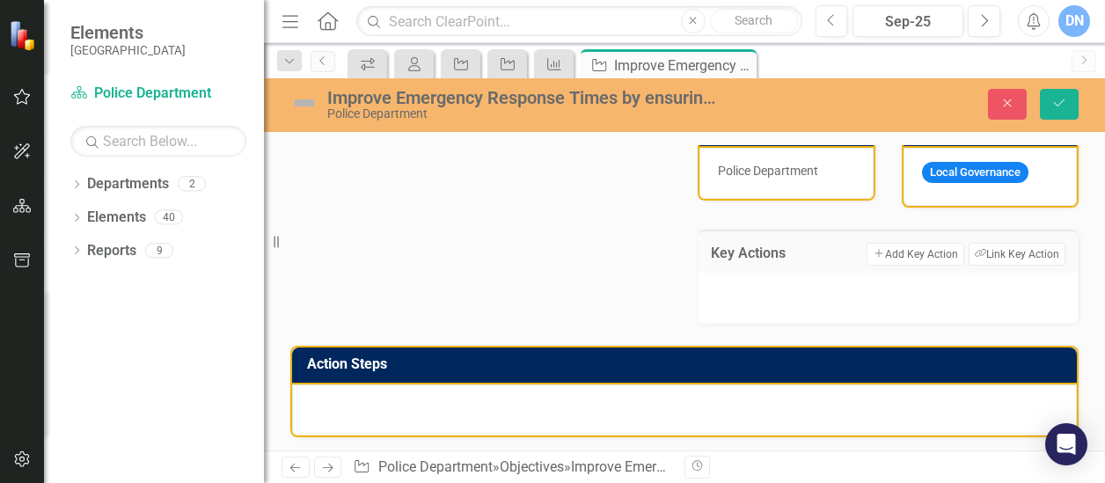
click at [567, 404] on div at bounding box center [684, 409] width 785 height 51
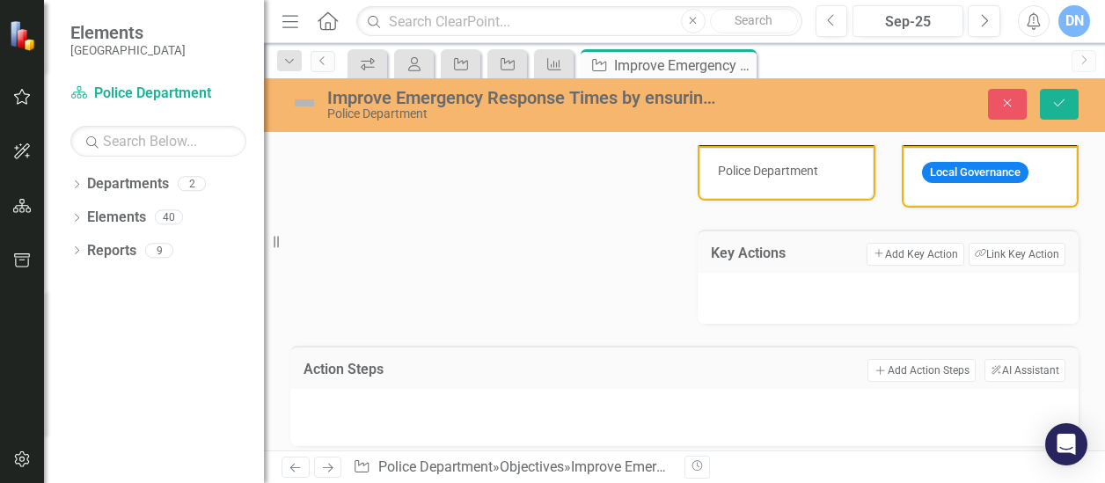
click at [419, 392] on div at bounding box center [684, 417] width 788 height 57
click at [407, 407] on div at bounding box center [684, 415] width 753 height 26
click at [410, 407] on div at bounding box center [684, 415] width 753 height 26
click at [413, 405] on div at bounding box center [684, 415] width 753 height 26
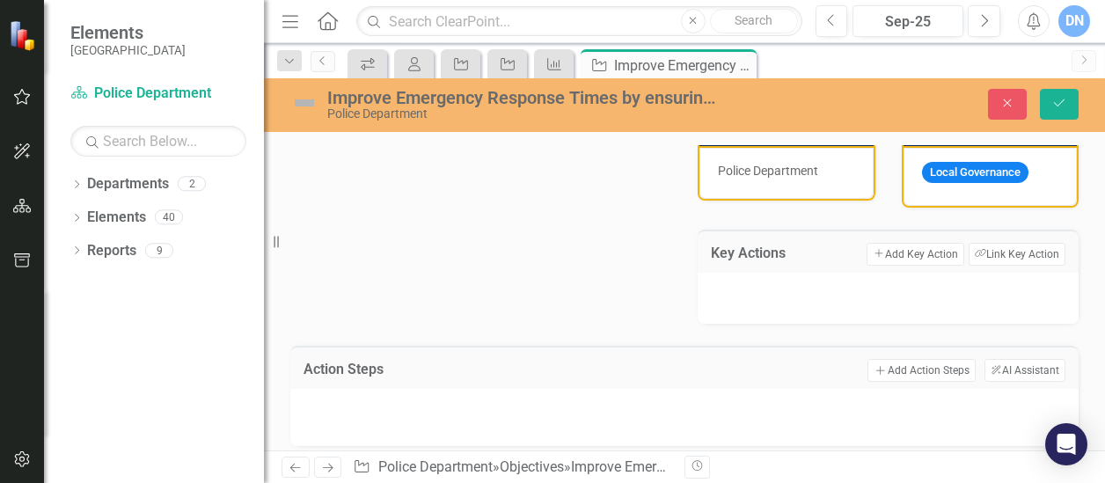
click at [415, 404] on div at bounding box center [684, 415] width 753 height 26
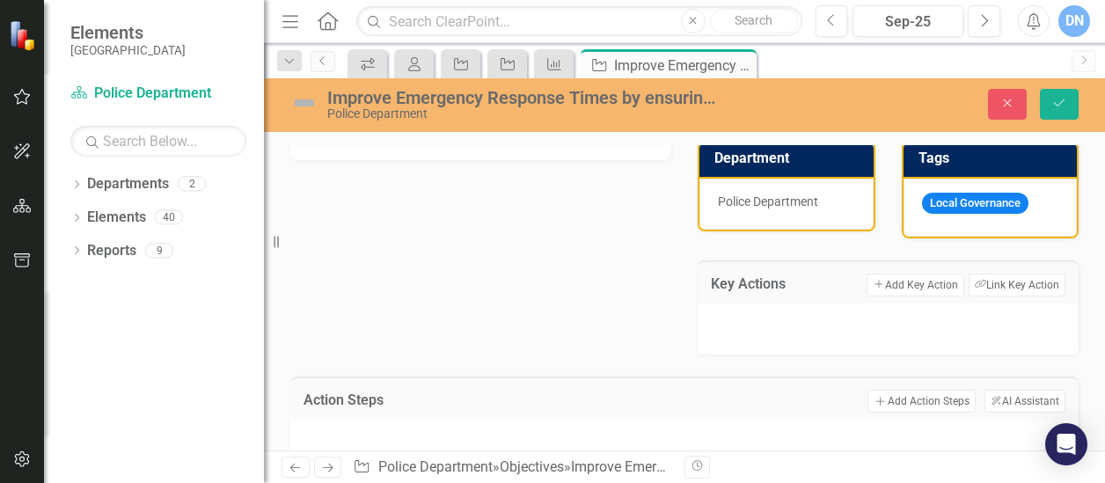
scroll to position [737, 0]
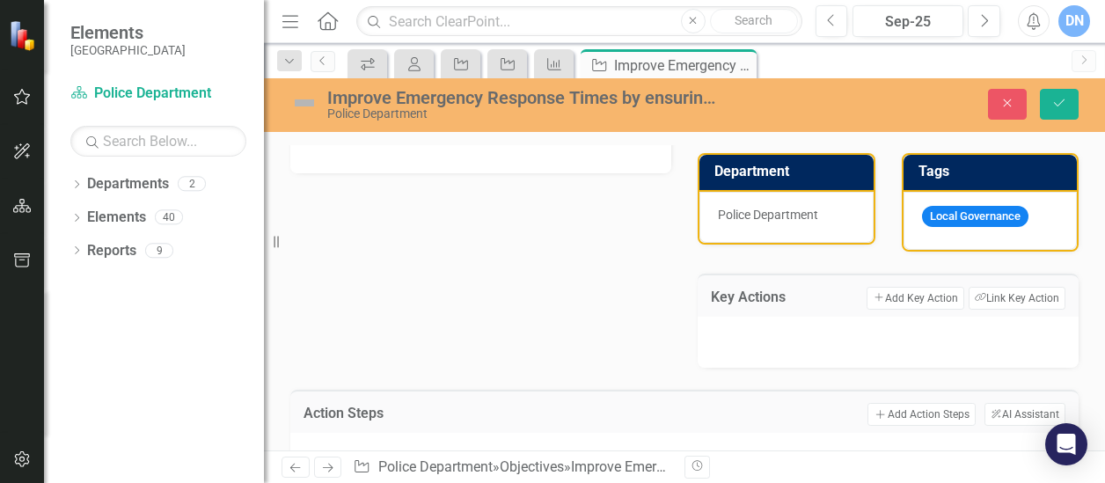
click at [916, 342] on div at bounding box center [887, 342] width 381 height 51
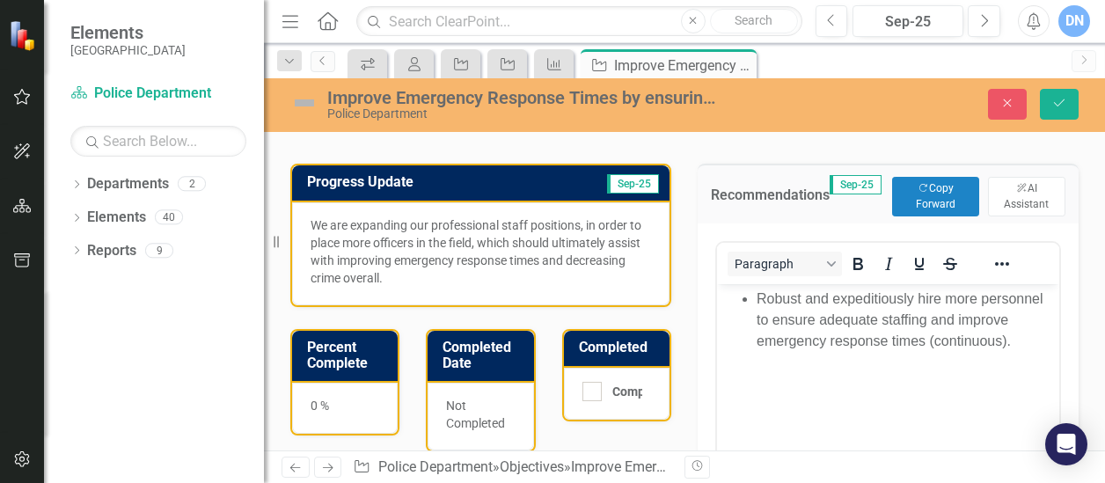
scroll to position [111, 0]
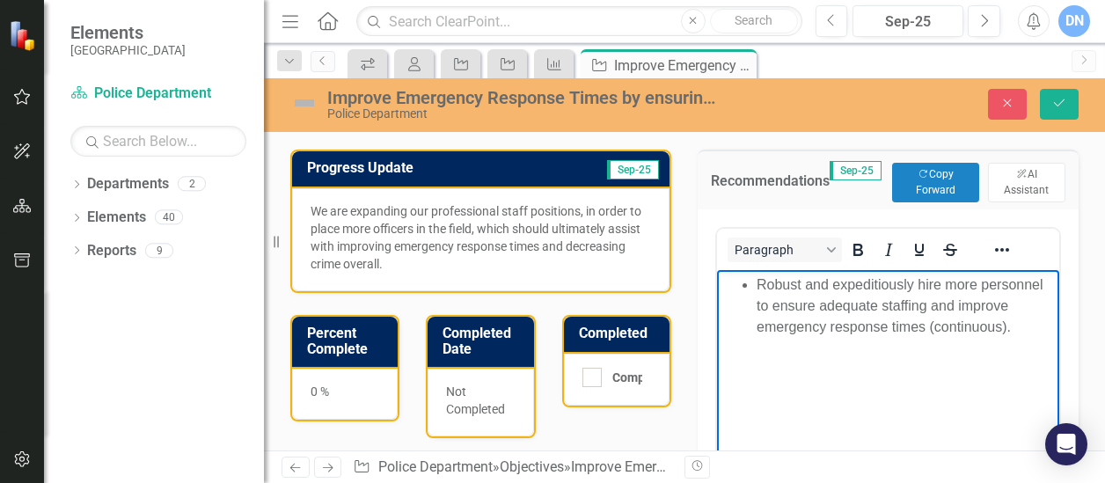
click at [1024, 332] on li "Robust and expeditiously hire more personnel to ensure adequate staffing and im…" at bounding box center [905, 305] width 298 height 63
click at [758, 347] on li "Recruitment" at bounding box center [905, 347] width 298 height 21
click at [855, 347] on li "Actively Recruitment" at bounding box center [905, 347] width 298 height 21
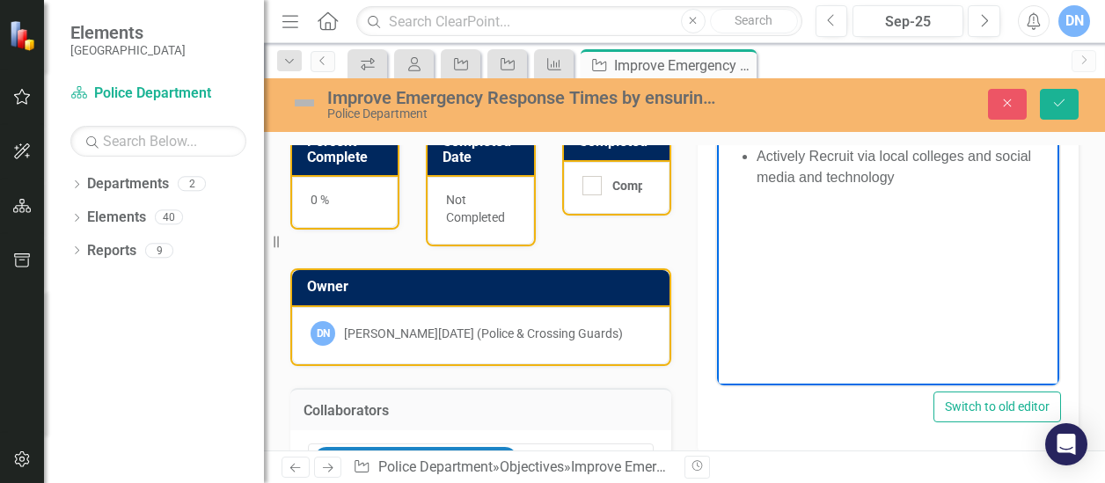
scroll to position [447, 0]
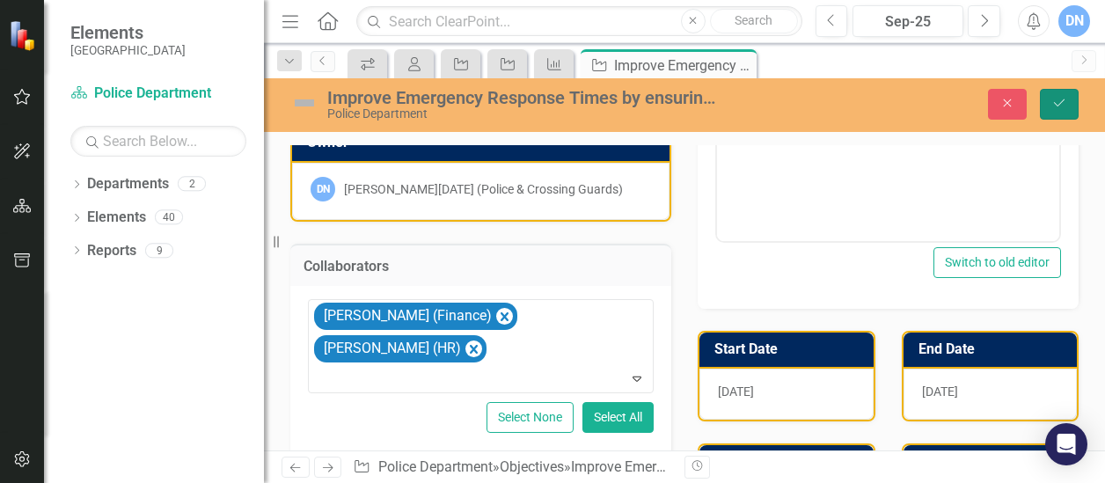
click at [1066, 99] on icon "Save" at bounding box center [1059, 103] width 16 height 12
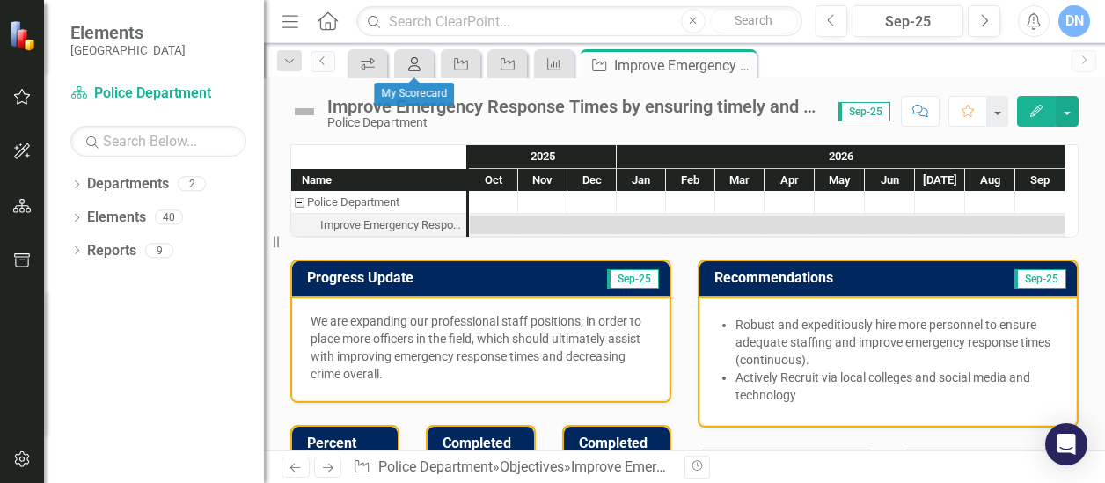
click at [414, 62] on icon "My Scorecard" at bounding box center [414, 64] width 18 height 14
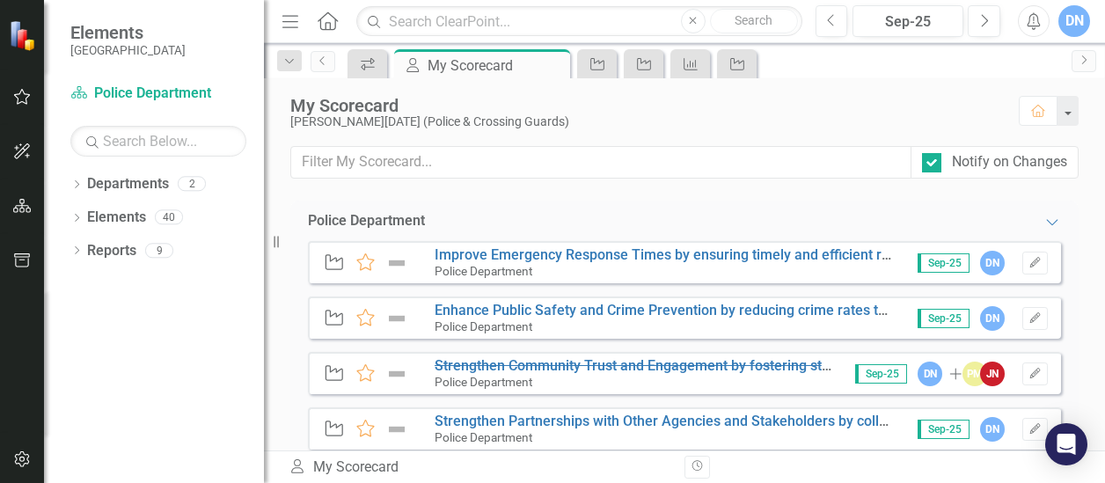
click at [582, 266] on div "Police Department" at bounding box center [664, 271] width 461 height 16
click at [580, 256] on link "Improve Emergency Response Times by ensuring timely and efficient responses to …" at bounding box center [751, 254] width 634 height 17
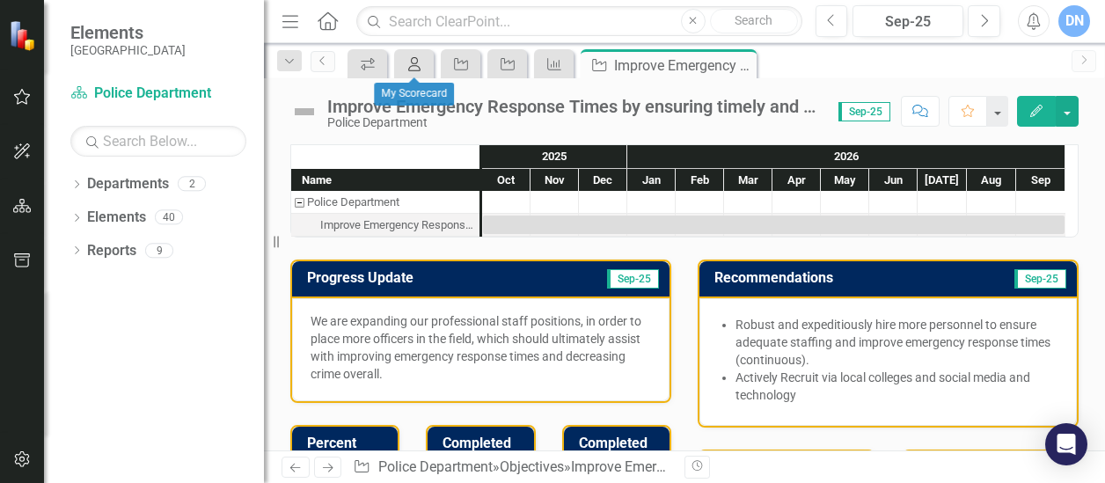
click at [417, 70] on div "My Scorecard" at bounding box center [410, 64] width 25 height 22
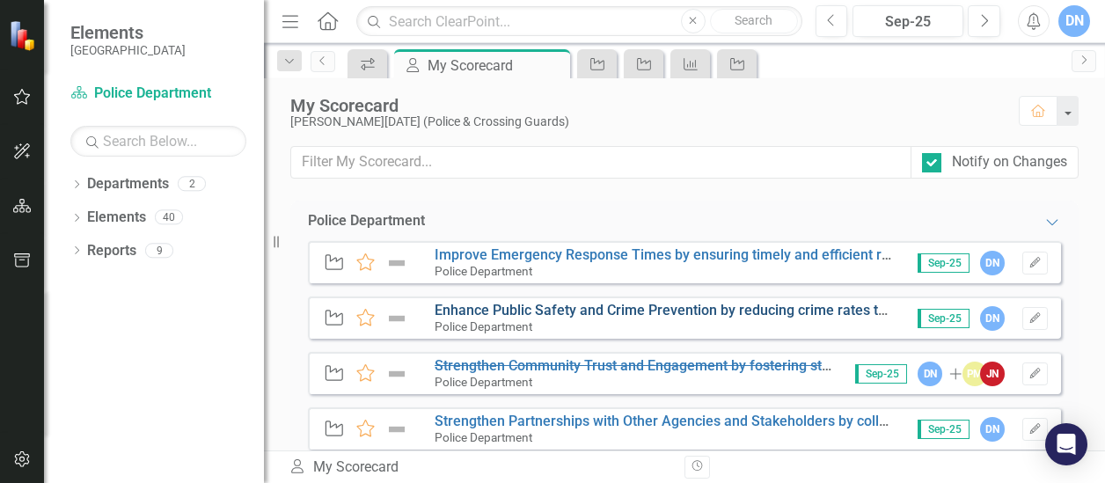
click at [503, 309] on link "Enhance Public Safety and Crime Prevention by reducing crime rates through proa…" at bounding box center [1031, 310] width 1195 height 17
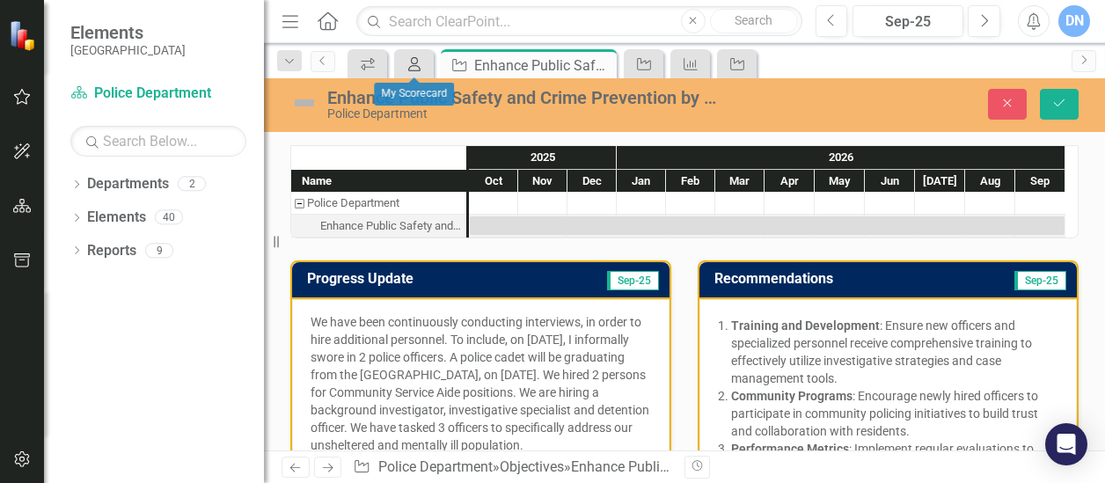
click at [420, 68] on icon "My Scorecard" at bounding box center [414, 64] width 18 height 14
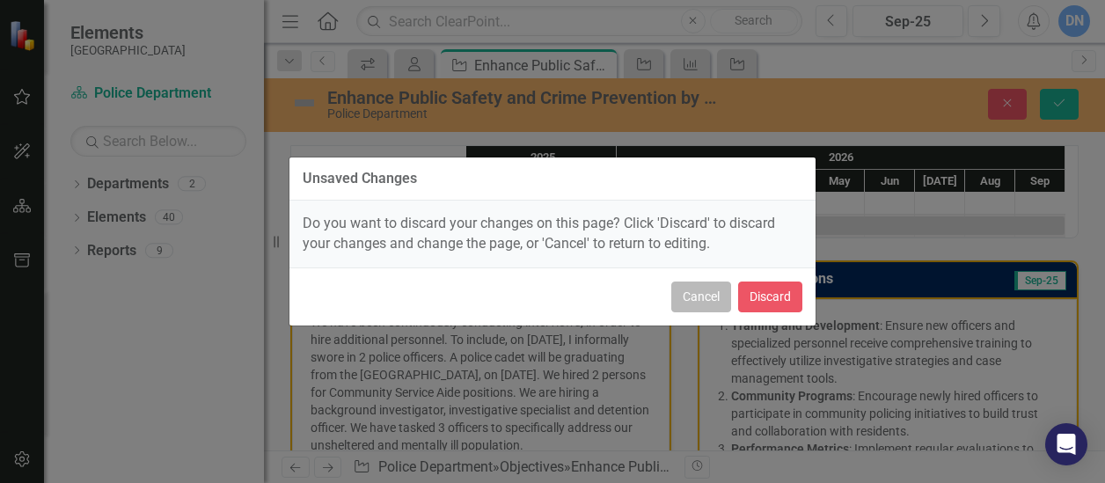
click at [707, 298] on button "Cancel" at bounding box center [701, 296] width 60 height 31
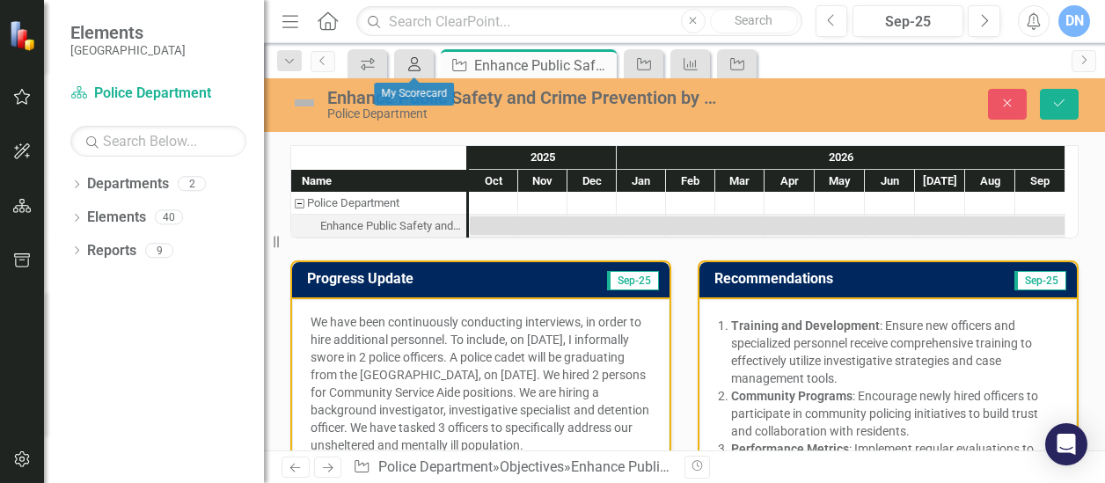
click at [420, 63] on icon "My Scorecard" at bounding box center [414, 64] width 18 height 14
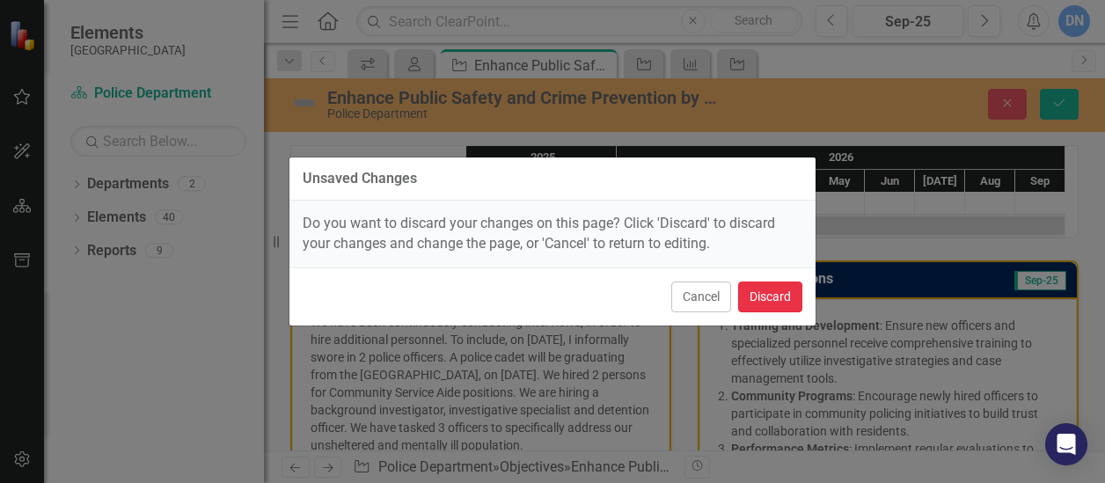
click at [762, 291] on button "Discard" at bounding box center [770, 296] width 64 height 31
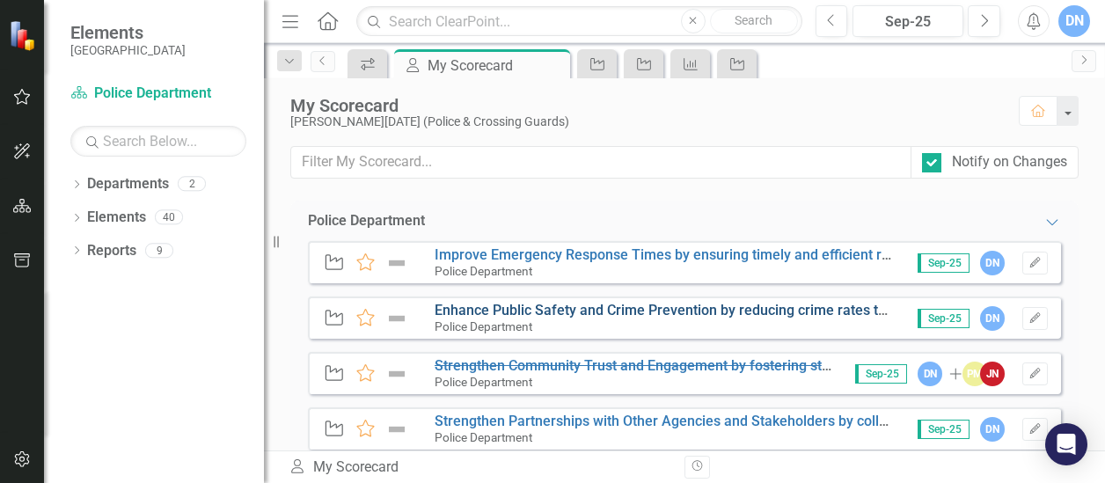
click at [566, 307] on link "Enhance Public Safety and Crime Prevention by reducing crime rates through proa…" at bounding box center [1031, 310] width 1195 height 17
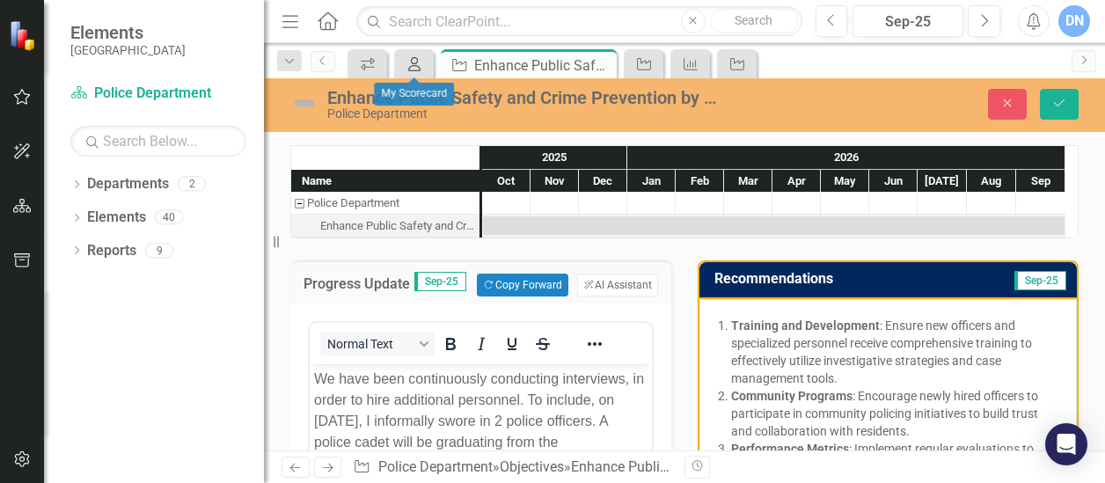
click at [409, 60] on icon "My Scorecard" at bounding box center [414, 64] width 18 height 14
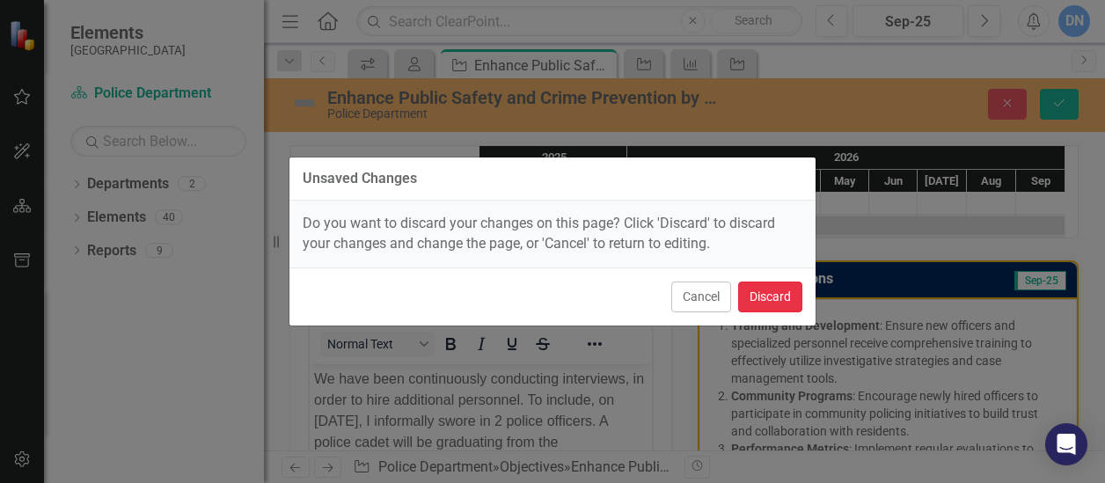
click at [775, 291] on button "Discard" at bounding box center [770, 296] width 64 height 31
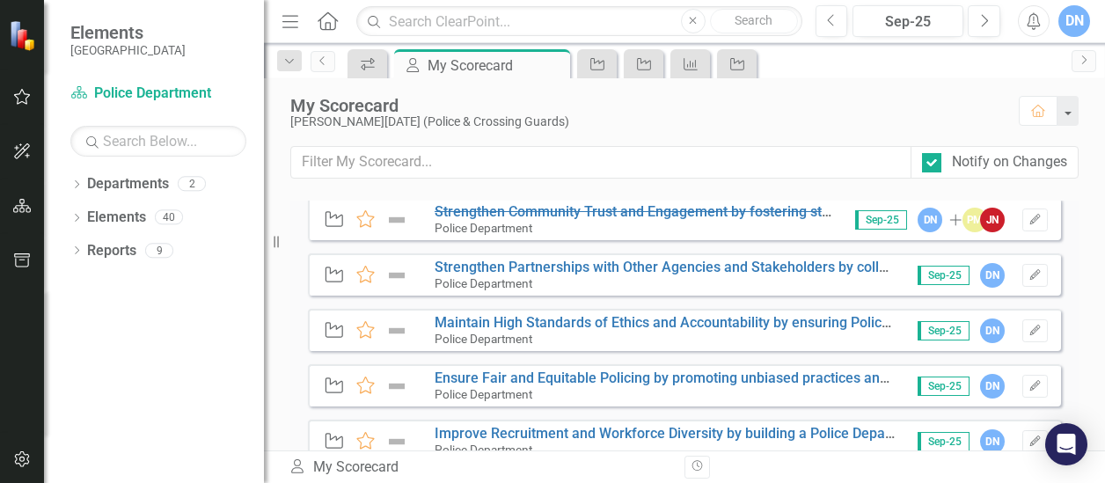
scroll to position [176, 0]
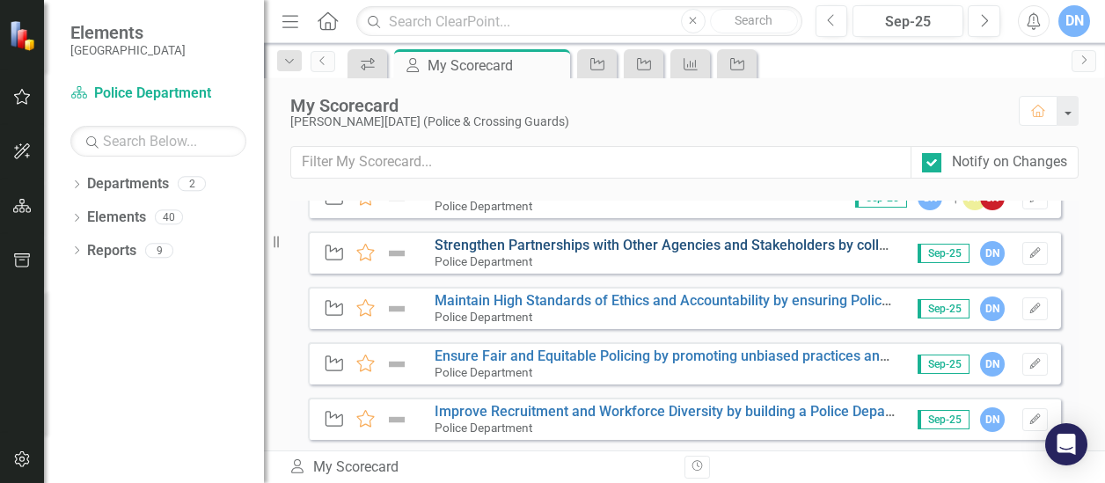
click at [633, 245] on link "Strengthen Partnerships with Other Agencies and Stakeholders by collaborating w…" at bounding box center [897, 245] width 927 height 17
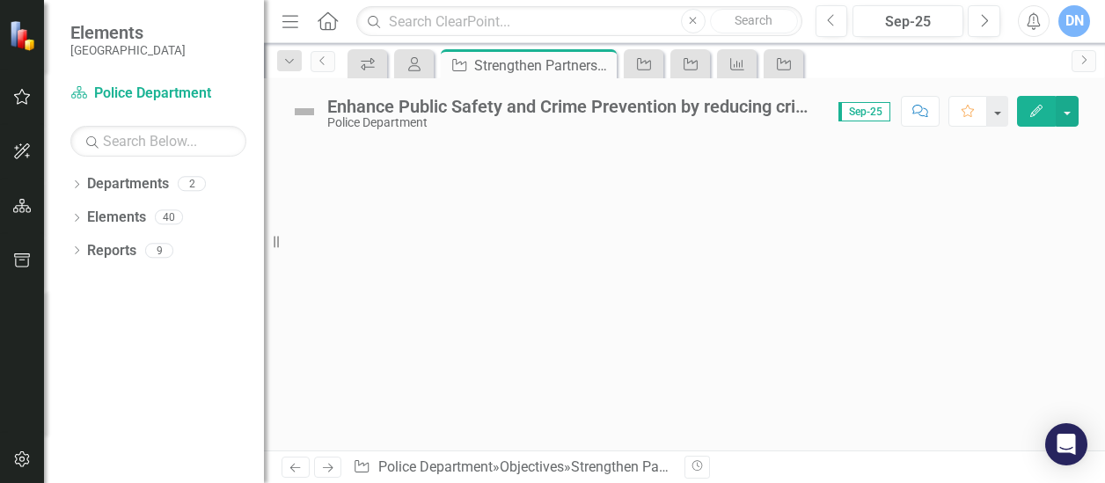
click at [633, 245] on div at bounding box center [684, 297] width 841 height 306
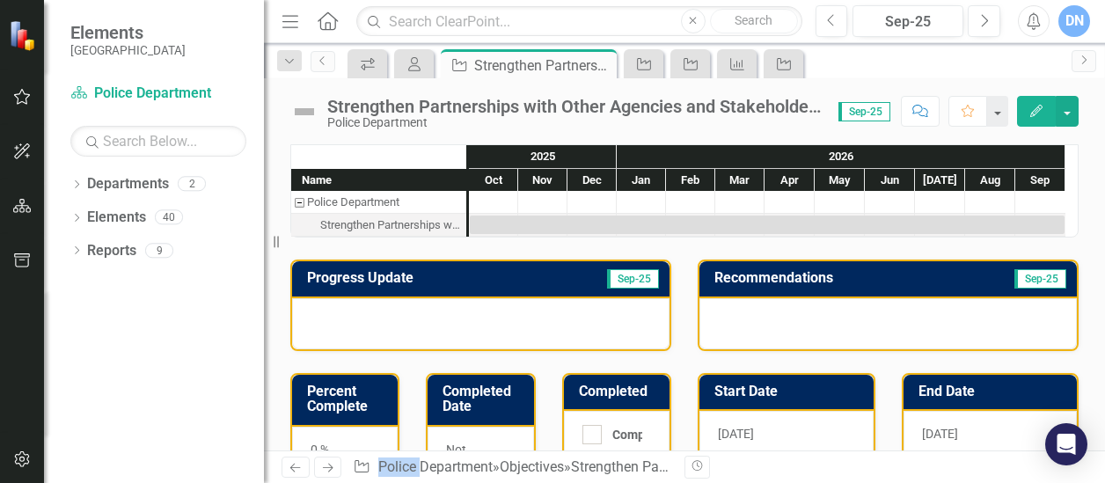
click at [408, 224] on div "Strengthen Partnerships with Other Agencies and Stakeholders by collaborating w…" at bounding box center [390, 225] width 141 height 23
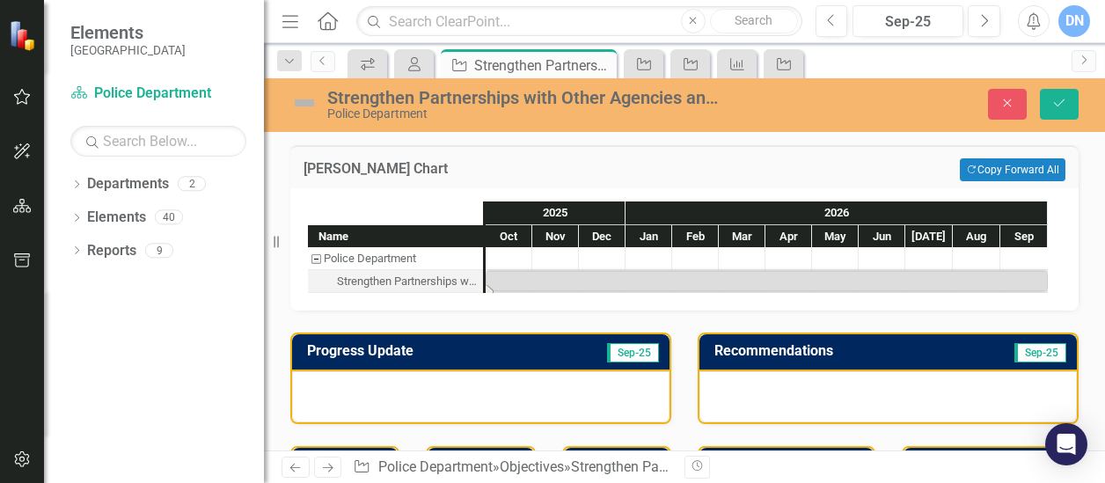
click at [373, 100] on div "Strengthen Partnerships with Other Agencies and Stakeholders by collaborating w…" at bounding box center [523, 97] width 392 height 19
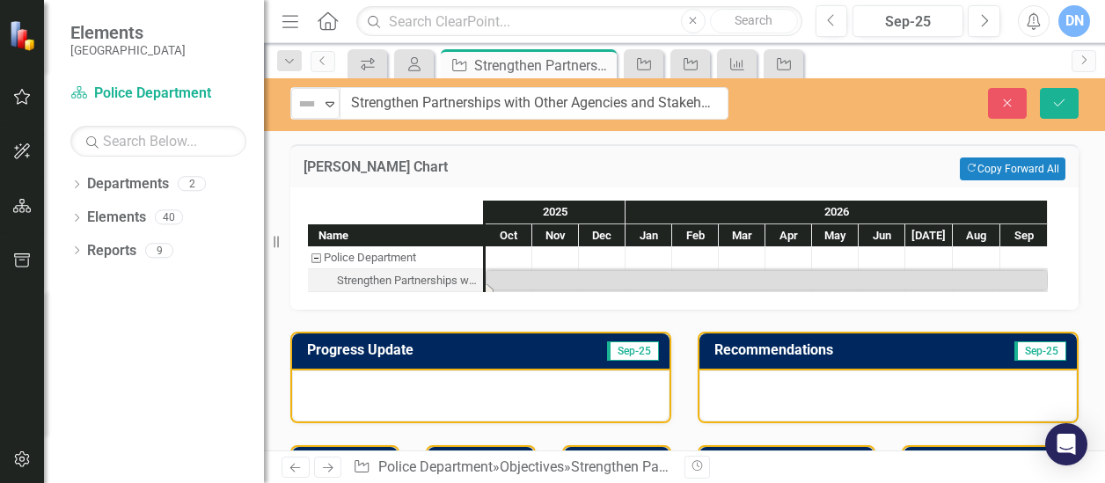
click at [403, 377] on div at bounding box center [480, 395] width 377 height 51
click at [418, 377] on div at bounding box center [480, 395] width 377 height 51
click at [419, 377] on div at bounding box center [480, 395] width 377 height 51
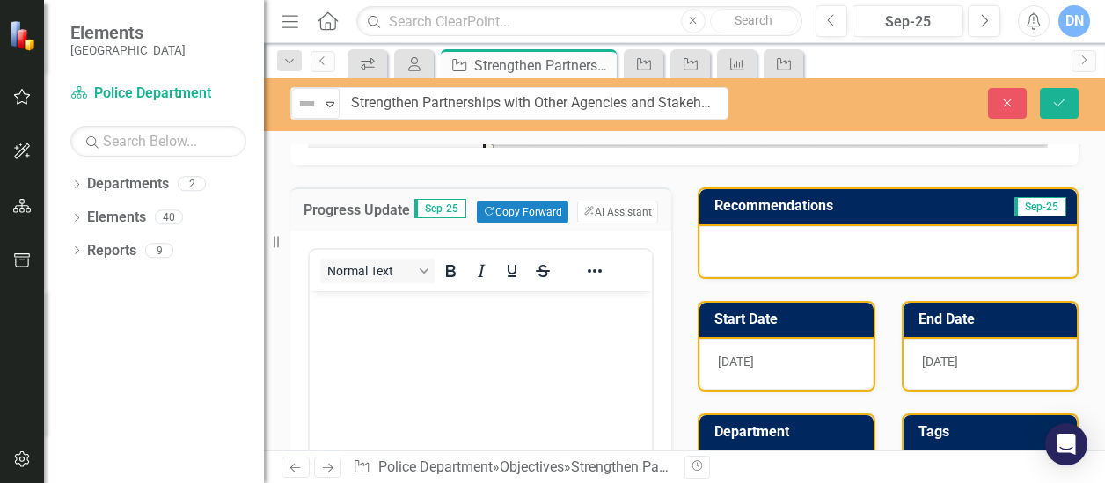
scroll to position [180, 0]
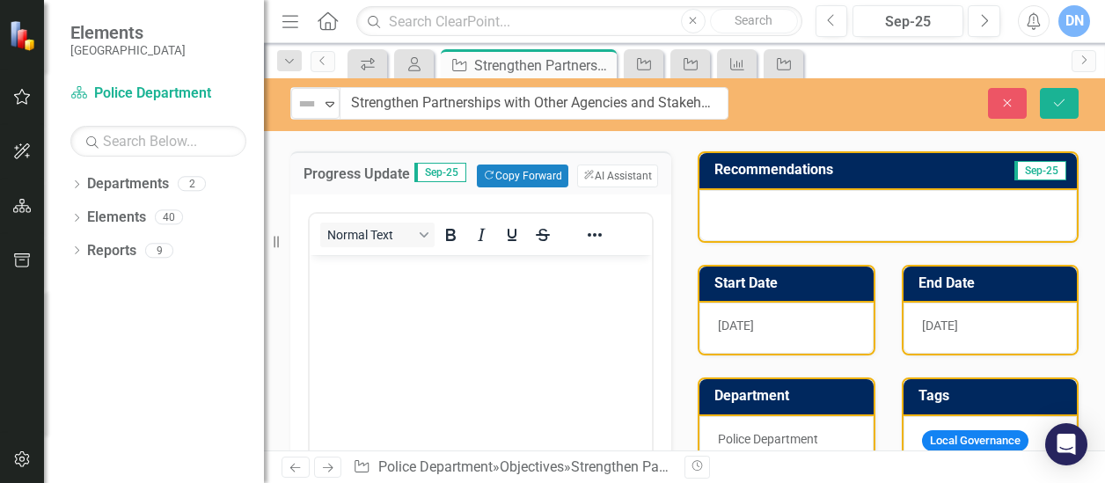
click at [607, 269] on p "Rich Text Area. Press ALT-0 for help." at bounding box center [480, 269] width 333 height 21
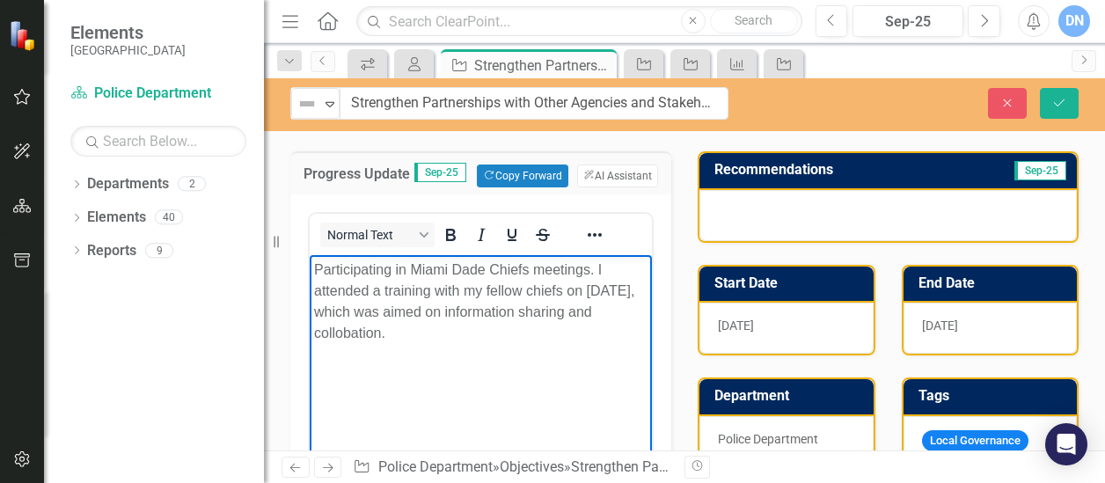
click at [363, 333] on p "Participating in Miami Dade Chiefs meetings. I attended a training with my fell…" at bounding box center [480, 301] width 333 height 84
click at [434, 288] on p "Participating in Miami Dade Chiefs meetings. I attended a training with my fell…" at bounding box center [480, 301] width 333 height 84
click at [566, 289] on p "Participating in Miami Dade Chiefs meetings. I attended a training with my fell…" at bounding box center [480, 301] width 333 height 84
click at [355, 332] on p "Participating in Miami Dade Chiefs meetings. I attended a training with my fell…" at bounding box center [480, 301] width 333 height 84
click at [584, 310] on p "Participating in Miami Dade Chiefs meetings. I attended a training with my fell…" at bounding box center [480, 301] width 333 height 84
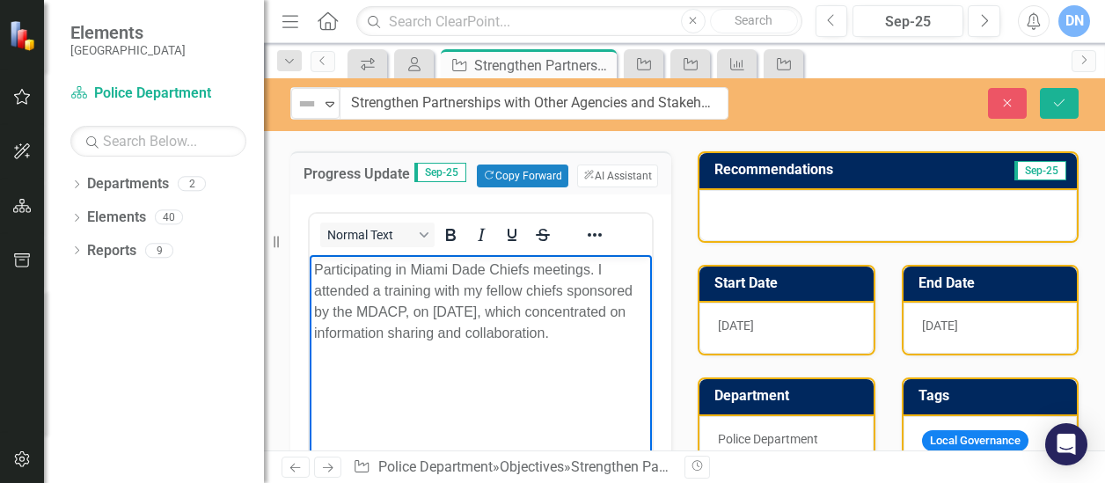
click at [315, 343] on p "Participating in Miami Dade Chiefs meetings. I attended a training with my fell…" at bounding box center [480, 301] width 333 height 84
click at [409, 343] on p "Participating in Miami Dade Chiefs meetings. I attended a training with my fell…" at bounding box center [480, 301] width 333 height 84
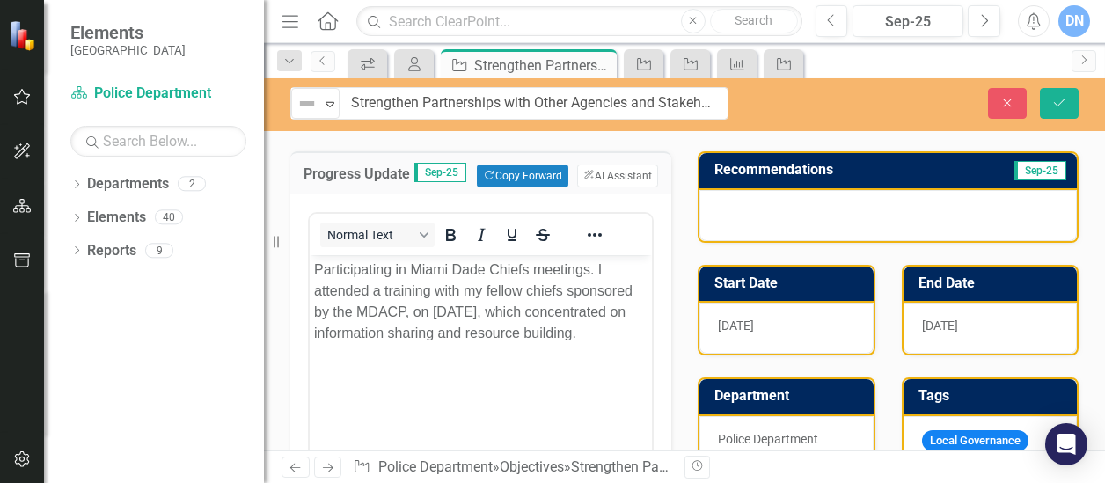
click at [740, 210] on div at bounding box center [887, 215] width 377 height 51
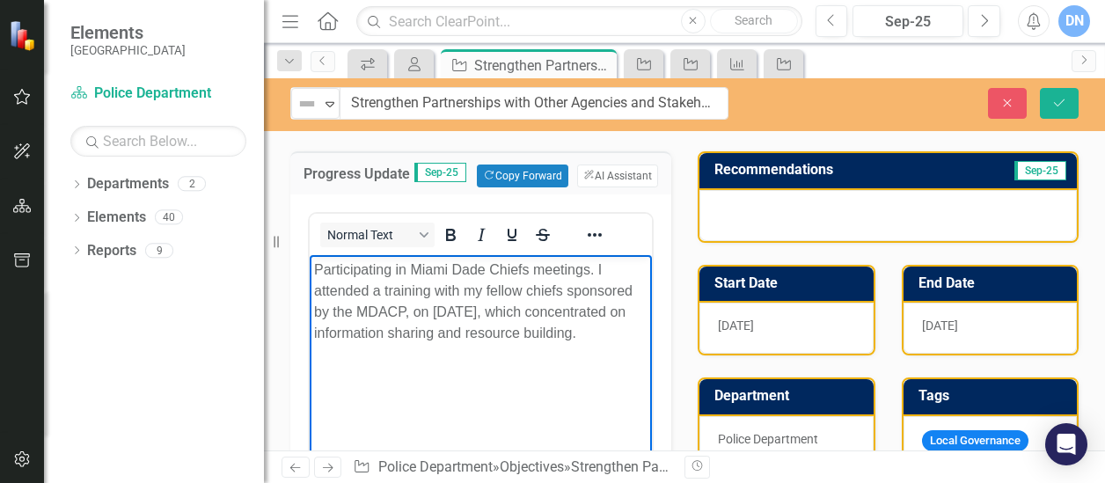
click at [381, 343] on p "Participating in Miami Dade Chiefs meetings. I attended a training with my fell…" at bounding box center [480, 301] width 333 height 84
click at [371, 270] on p "Participating in Miami Dade Chiefs meetings. I attended a training with my fell…" at bounding box center [480, 301] width 333 height 84
click at [596, 270] on p "Participating in Miami Dade Chiefs meetings. I attended a training with my fell…" at bounding box center [480, 301] width 333 height 84
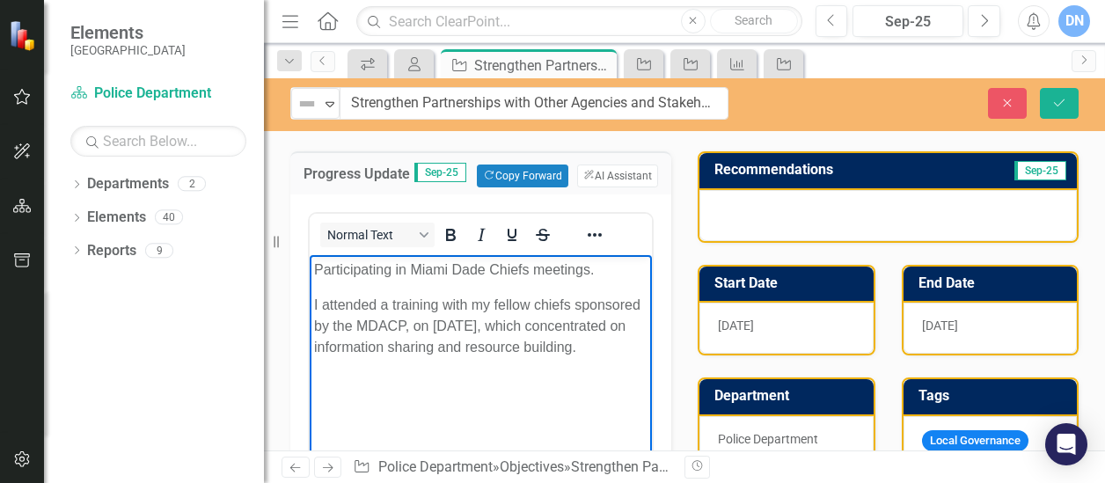
click at [596, 270] on p "Participating in Miami Dade Chiefs meetings." at bounding box center [480, 269] width 333 height 21
click at [317, 268] on p "Participating in Miami Dade Chiefs meetings." at bounding box center [480, 269] width 333 height 21
click at [610, 267] on p "Participating in Miami Dade Chiefs meetings." at bounding box center [480, 269] width 333 height 21
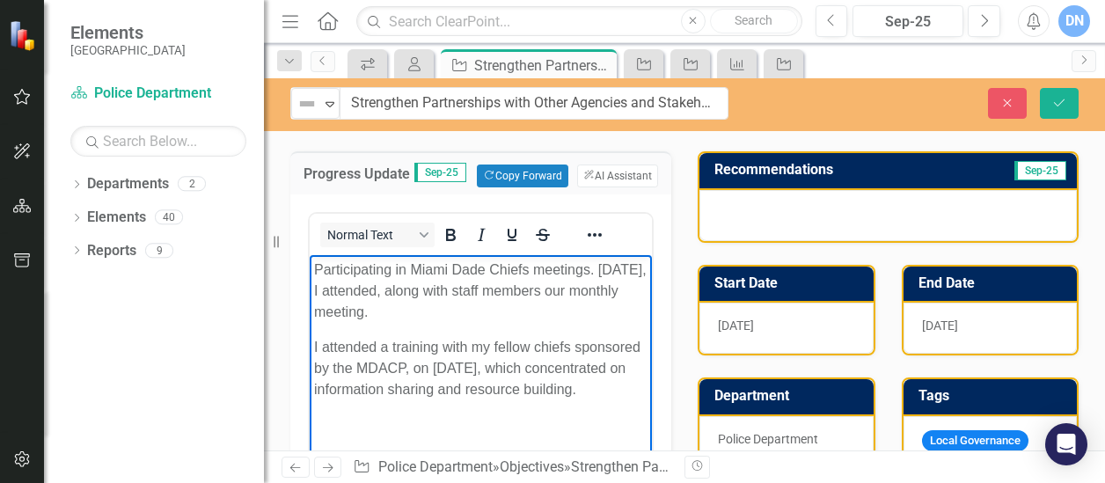
click at [502, 309] on p "Participating in Miami Dade Chiefs meetings. [DATE], I attended, along with sta…" at bounding box center [480, 290] width 333 height 63
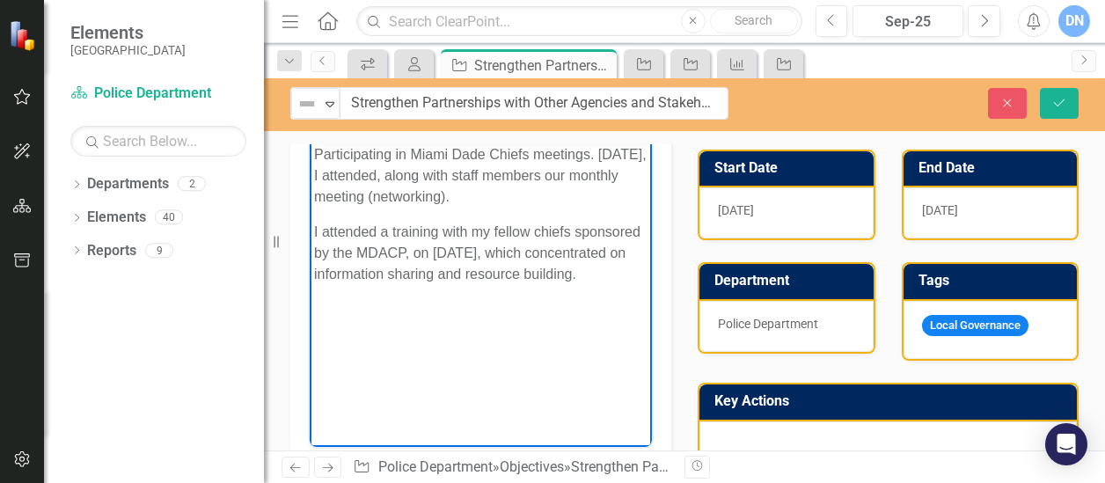
scroll to position [298, 0]
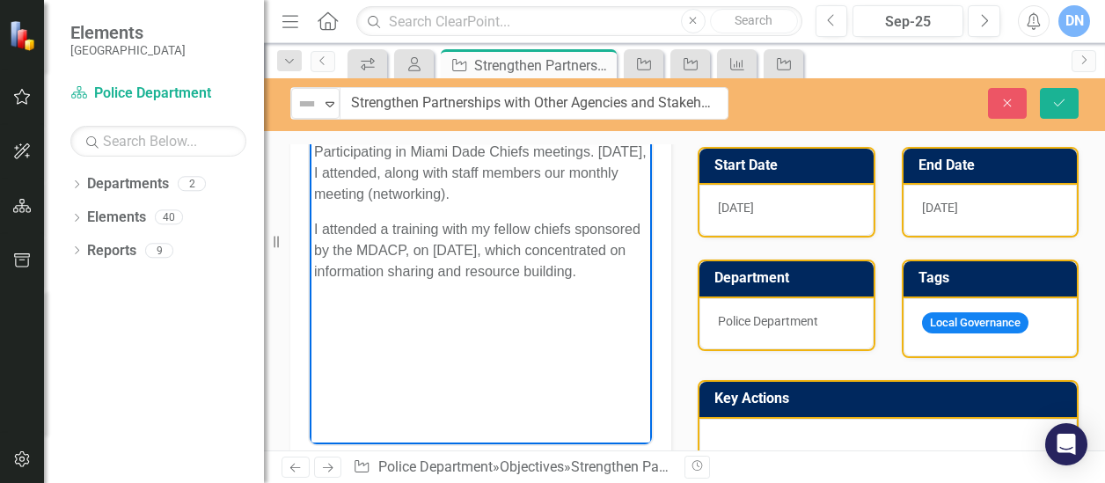
click at [368, 281] on p "I attended a training with my fellow chiefs sponsored by the MDACP, on [DATE], …" at bounding box center [480, 249] width 333 height 63
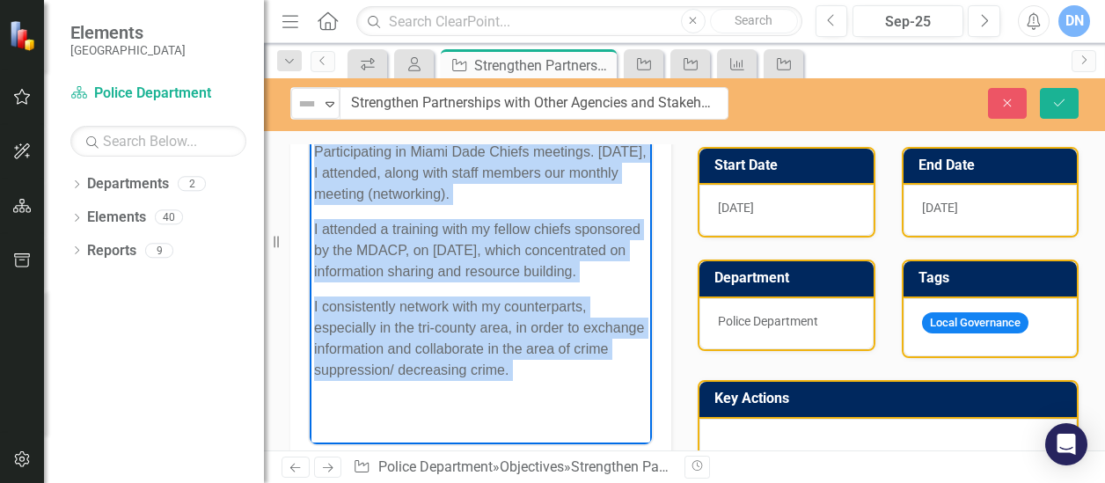
drag, startPoint x: 315, startPoint y: 152, endPoint x: 608, endPoint y: 413, distance: 391.9
click at [608, 413] on body "Participating in Miami Dade Chiefs meetings. [DATE], I attended, along with sta…" at bounding box center [481, 284] width 342 height 297
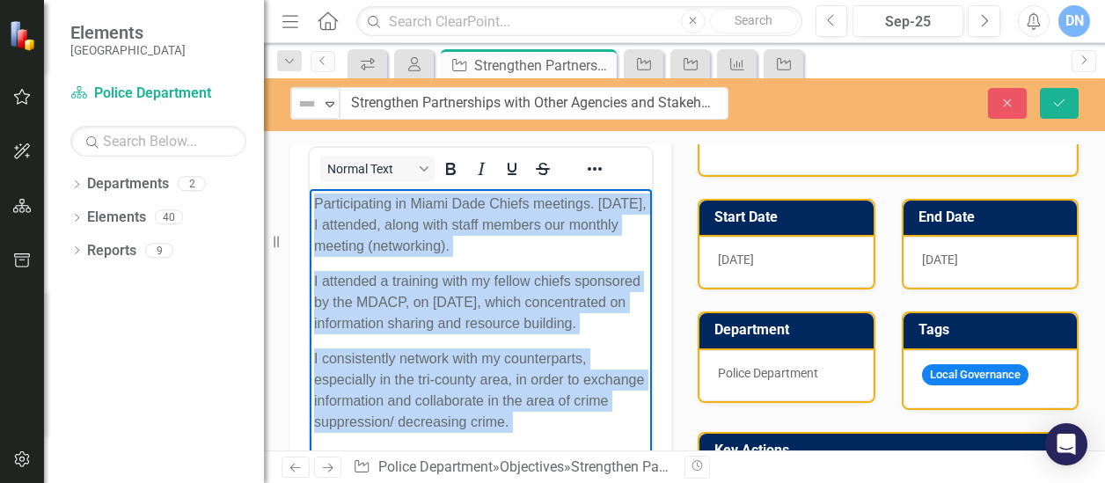
scroll to position [213, 0]
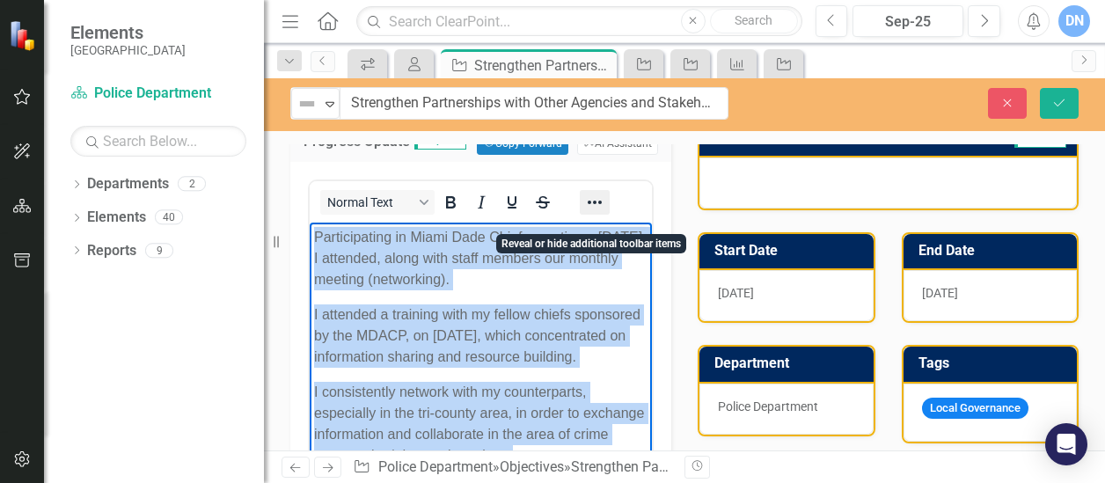
click at [595, 204] on icon "Reveal or hide additional toolbar items" at bounding box center [595, 203] width 14 height 4
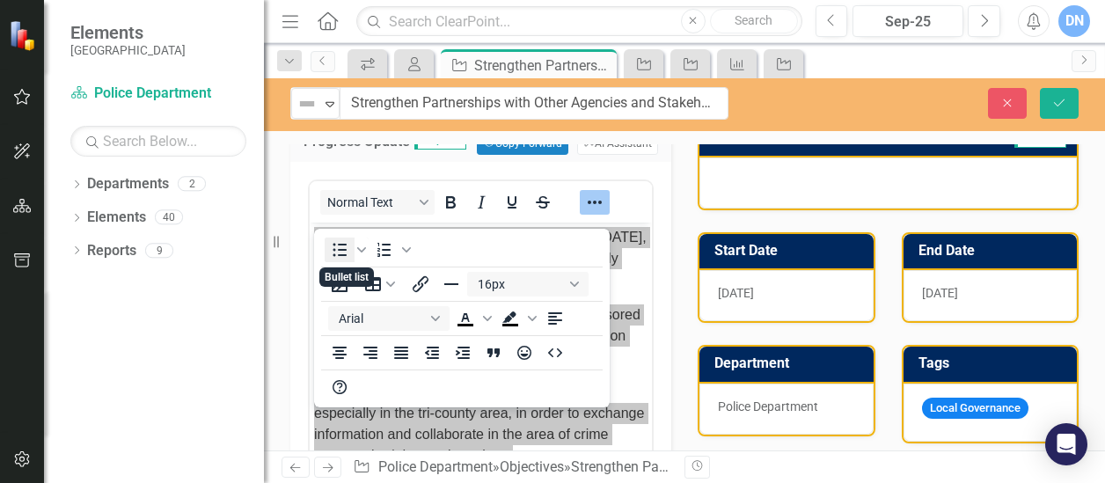
click at [341, 249] on icon "Bullet list" at bounding box center [339, 249] width 14 height 13
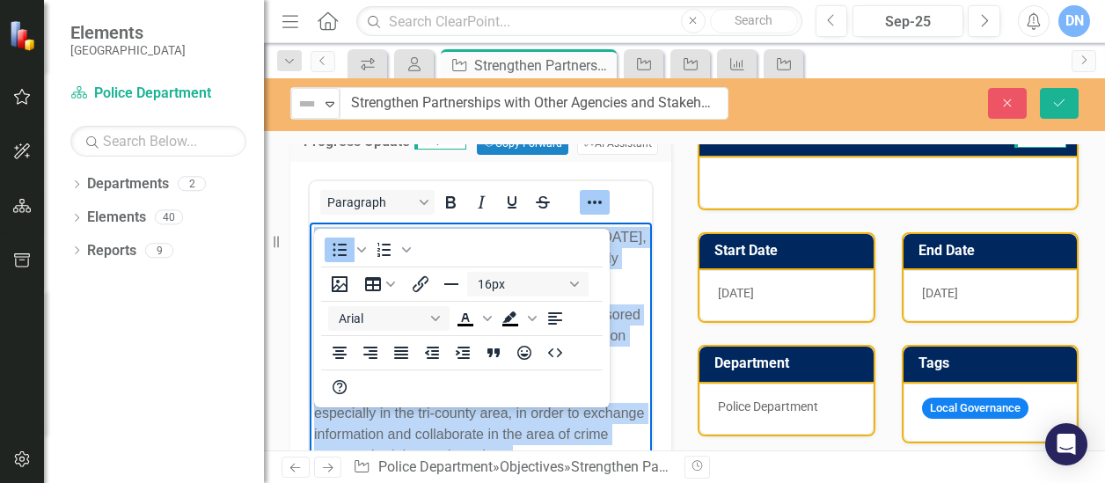
scroll to position [262, 0]
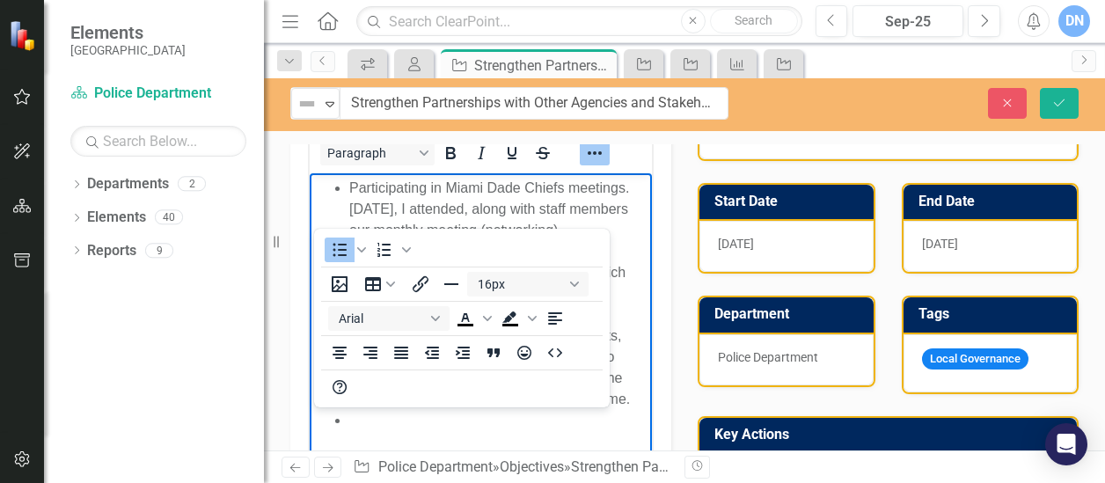
click at [623, 278] on li "I attended a training with my fellow chiefs sponsored by the MDACP, on [DATE], …" at bounding box center [498, 282] width 298 height 84
click at [684, 387] on div "Recommendations Sep-25 Start Date [DATE] End Date [DATE] Department Police Depa…" at bounding box center [887, 277] width 407 height 460
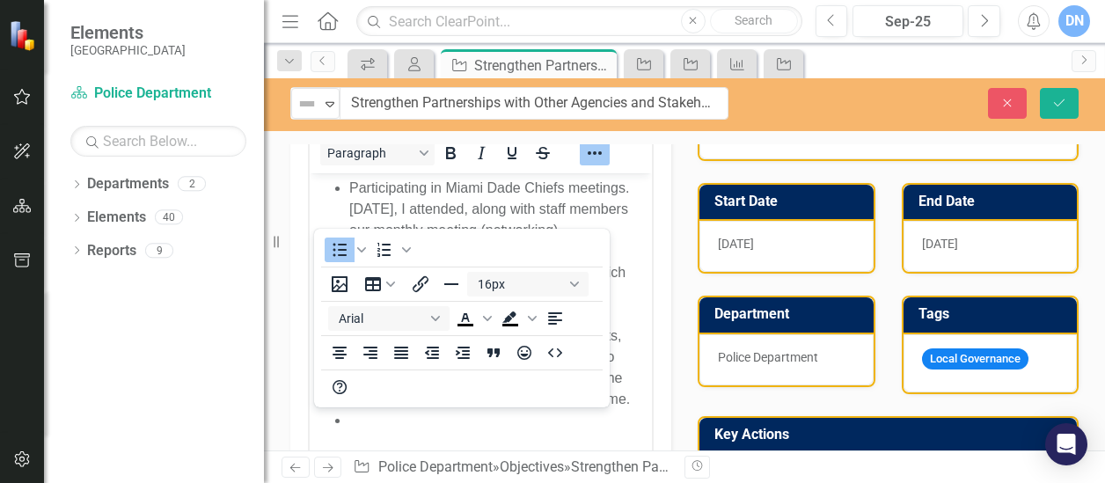
click at [486, 390] on div "16px Arial To open the popup, press Shift+Enter To open the popup, press Shift+…" at bounding box center [462, 335] width 296 height 137
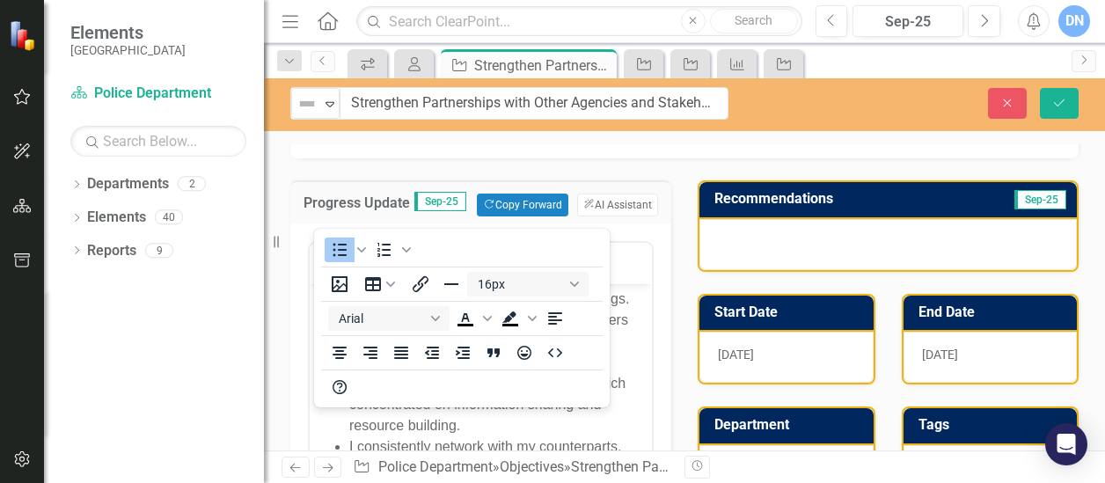
scroll to position [149, 0]
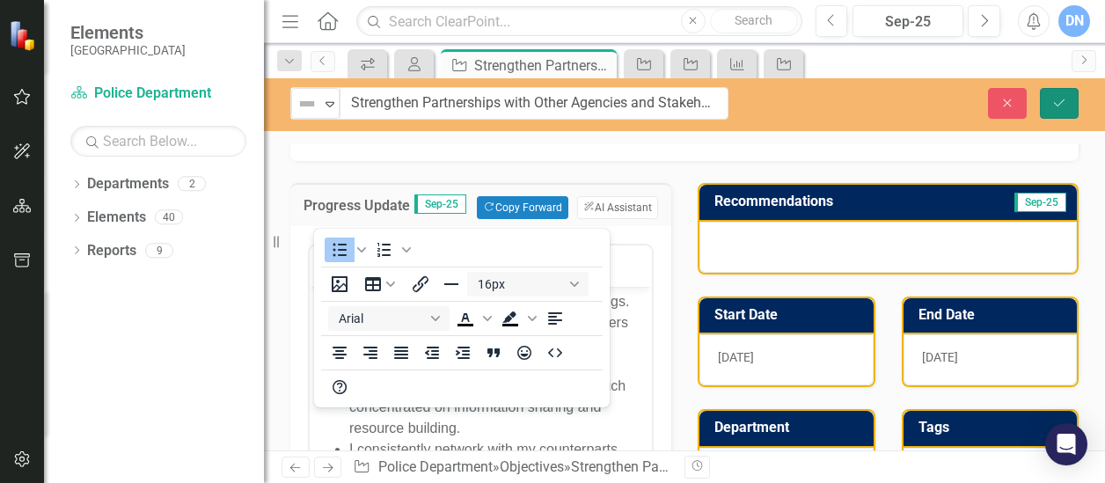
click at [1062, 101] on icon "submit" at bounding box center [1059, 102] width 11 height 7
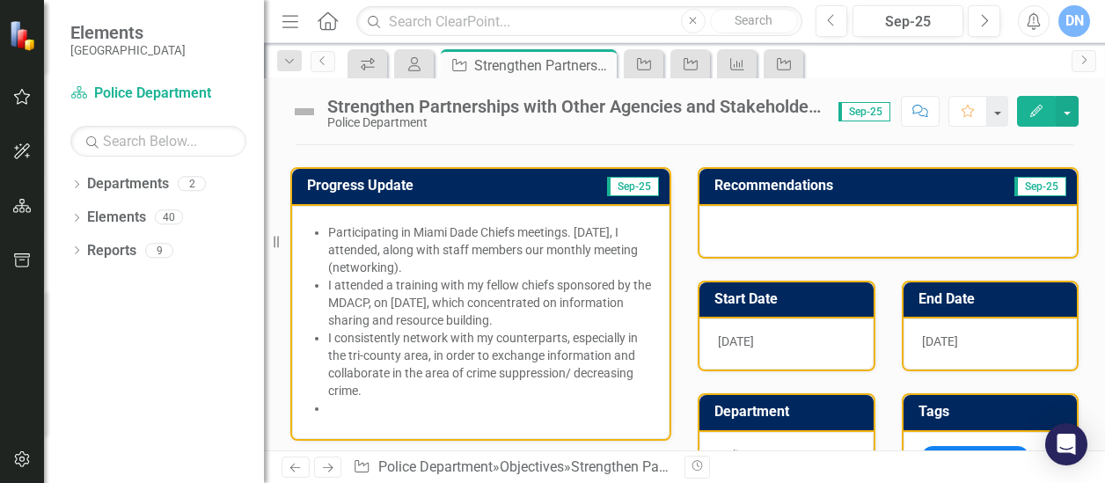
scroll to position [102, 0]
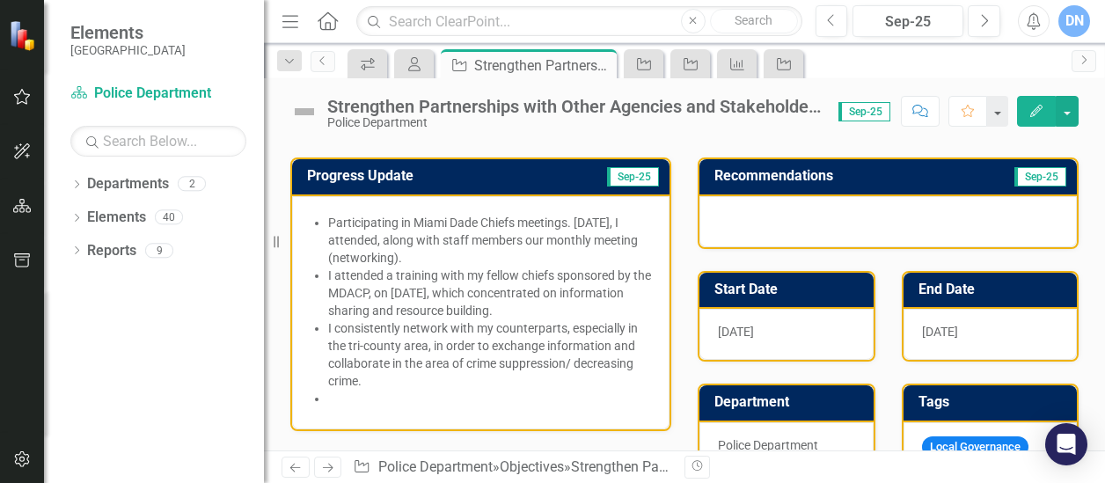
click at [383, 379] on li "I consistently network with my counterparts, especially in the tri-county area,…" at bounding box center [489, 354] width 323 height 70
click at [354, 395] on li at bounding box center [489, 399] width 323 height 18
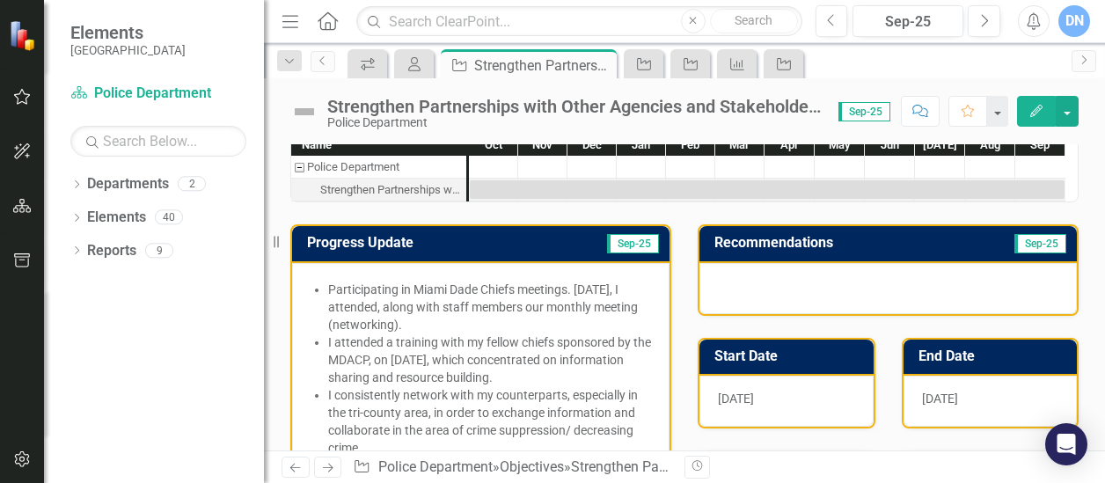
click at [889, 277] on div at bounding box center [887, 288] width 377 height 51
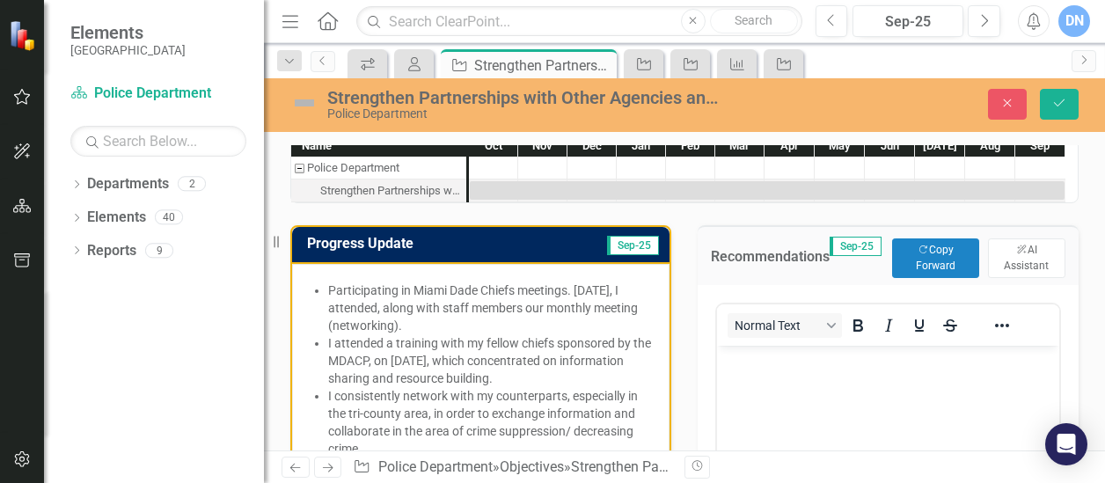
scroll to position [0, 0]
click at [778, 364] on p "Rich Text Area. Press ALT-0 for help." at bounding box center [887, 359] width 333 height 21
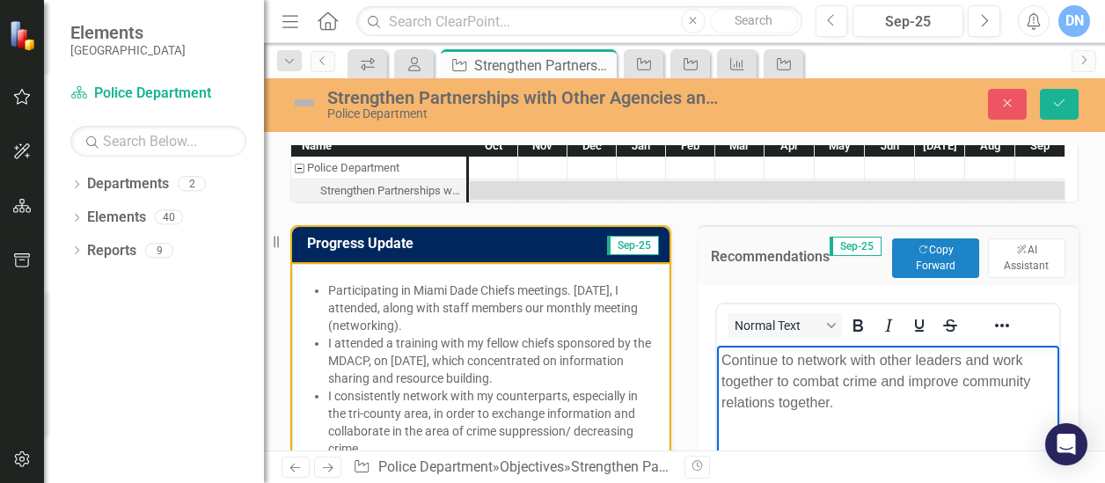
click at [865, 426] on body "Continue to network with other leaders and work together to combat crime and im…" at bounding box center [888, 477] width 342 height 264
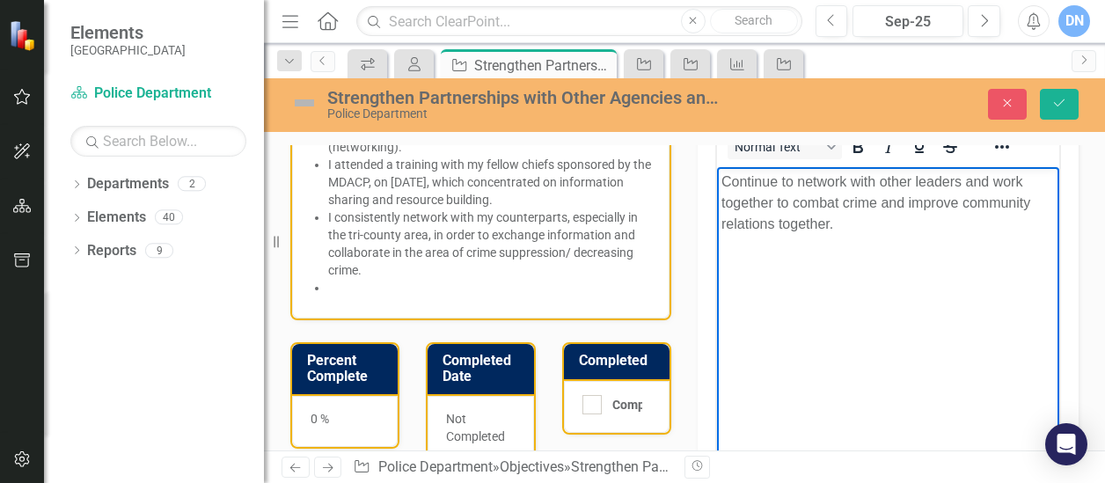
scroll to position [193, 0]
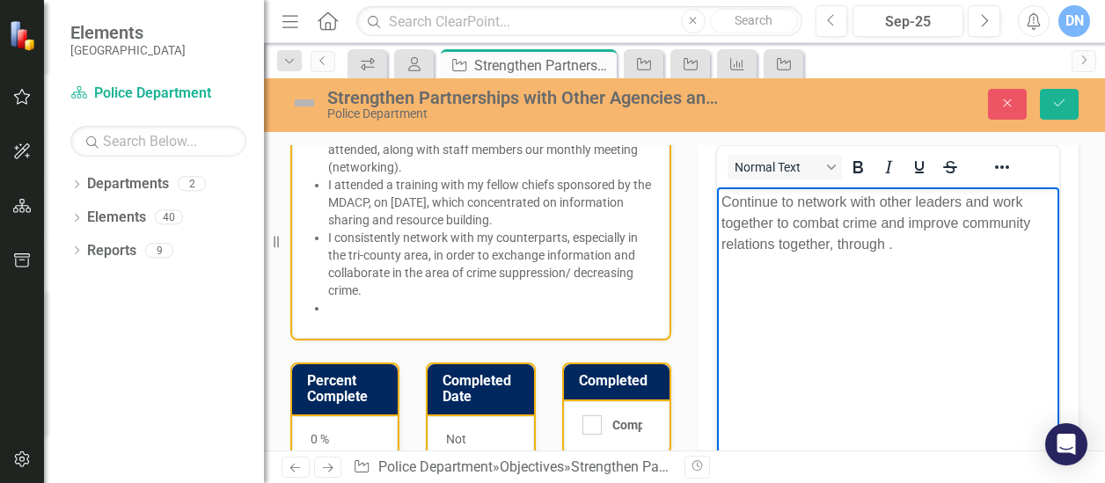
click at [888, 246] on p "Continue to network with other leaders and work together to combat crime and im…" at bounding box center [887, 222] width 333 height 63
click at [1007, 242] on p "Continue to network with other leaders and work together to combat crime and im…" at bounding box center [887, 233] width 333 height 84
click at [865, 267] on p "Continue to network with other leaders and work together to combat crime and im…" at bounding box center [887, 233] width 333 height 84
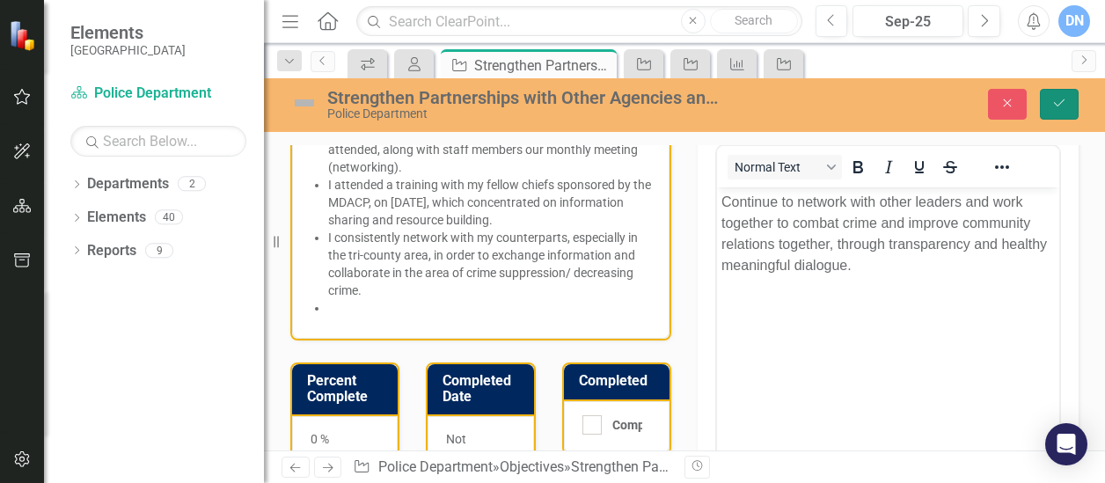
click at [1068, 101] on button "Save" at bounding box center [1059, 104] width 39 height 31
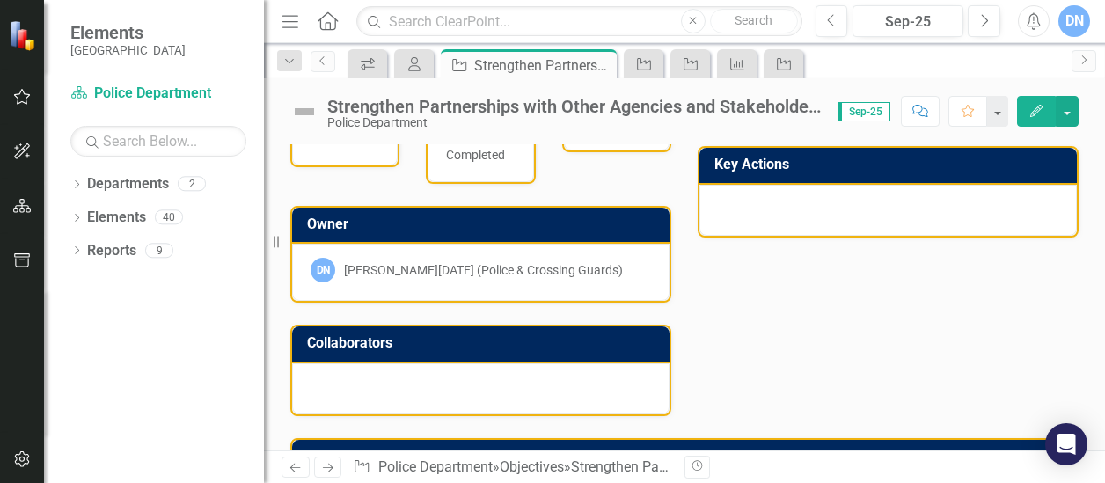
scroll to position [500, 0]
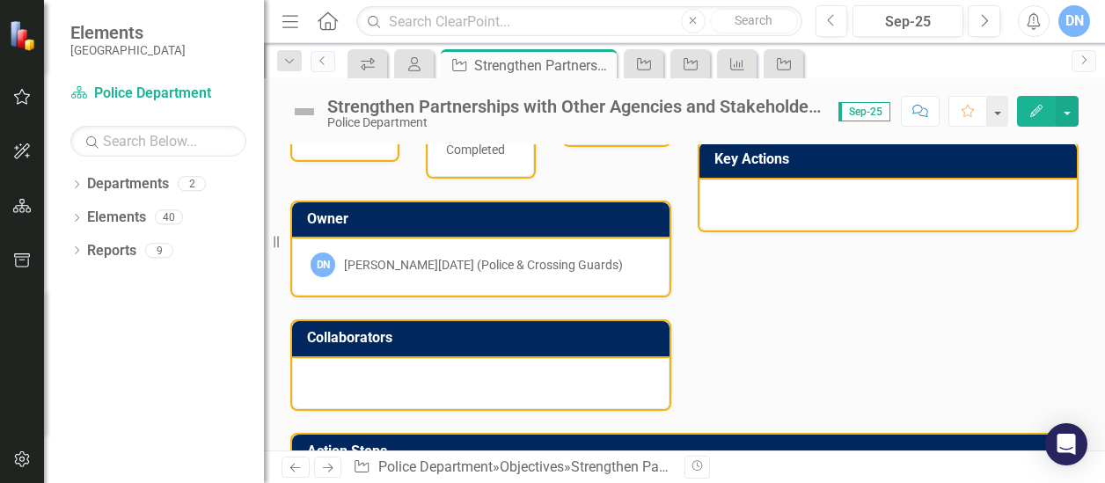
click at [922, 207] on div at bounding box center [887, 204] width 377 height 51
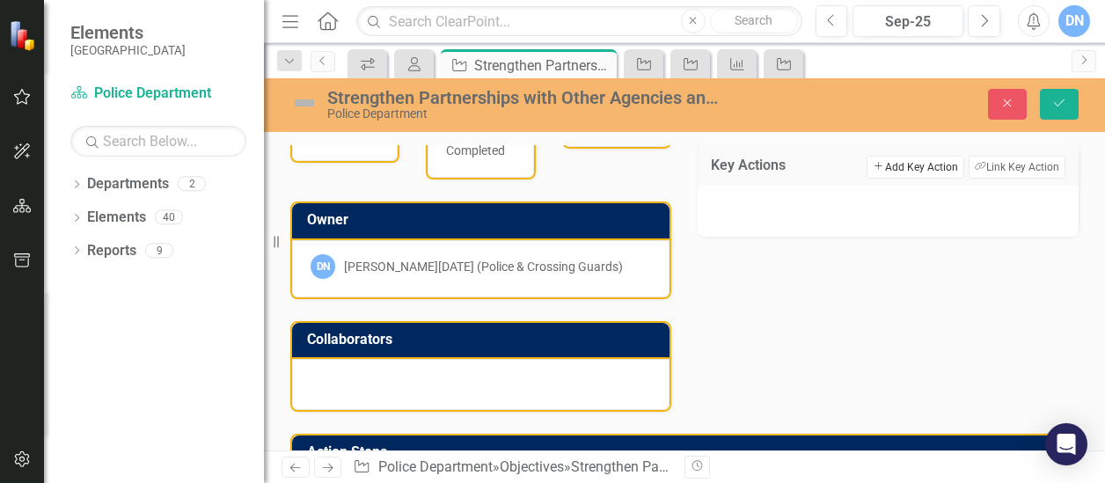
click at [922, 168] on button "Add Add Key Action" at bounding box center [914, 167] width 97 height 23
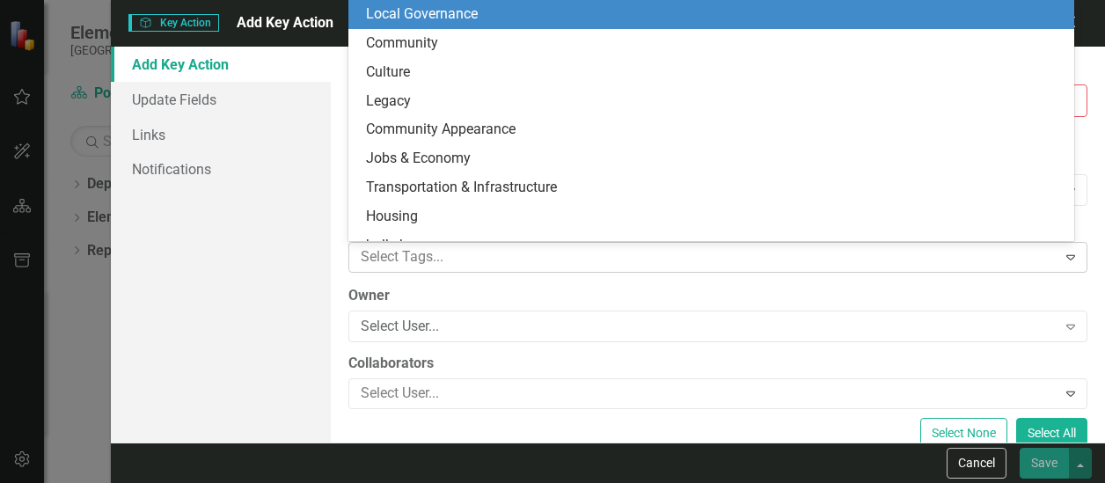
click at [1062, 256] on icon "Expand" at bounding box center [1071, 257] width 18 height 14
click at [204, 296] on div "Add Key Action Update Fields Links Notifications" at bounding box center [221, 245] width 220 height 396
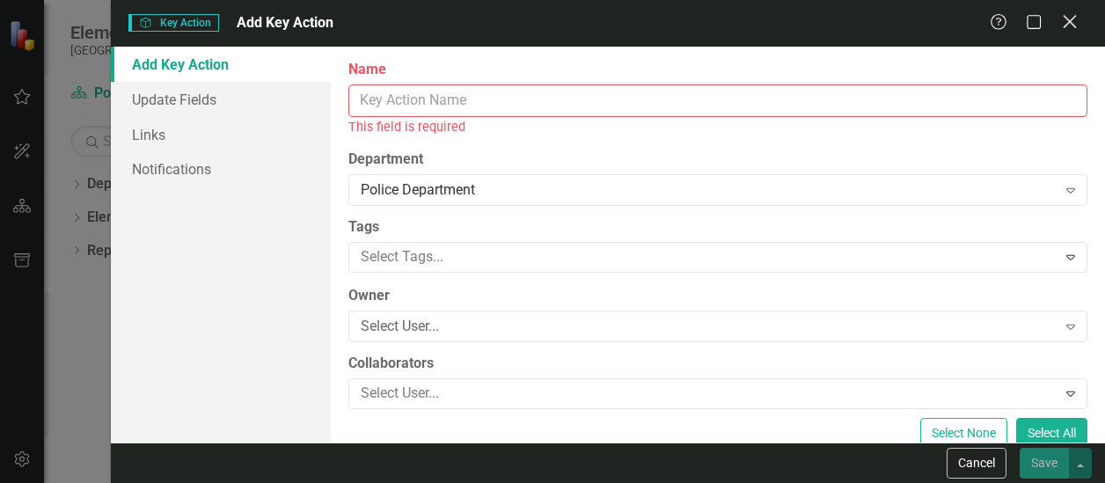
click at [1071, 17] on icon "Close" at bounding box center [1069, 21] width 22 height 17
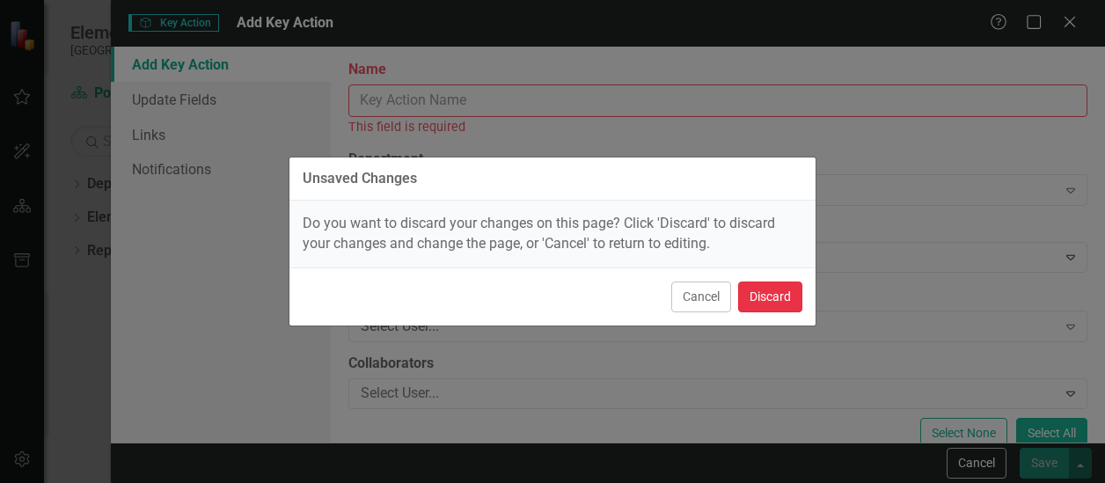
click at [785, 299] on button "Discard" at bounding box center [770, 296] width 64 height 31
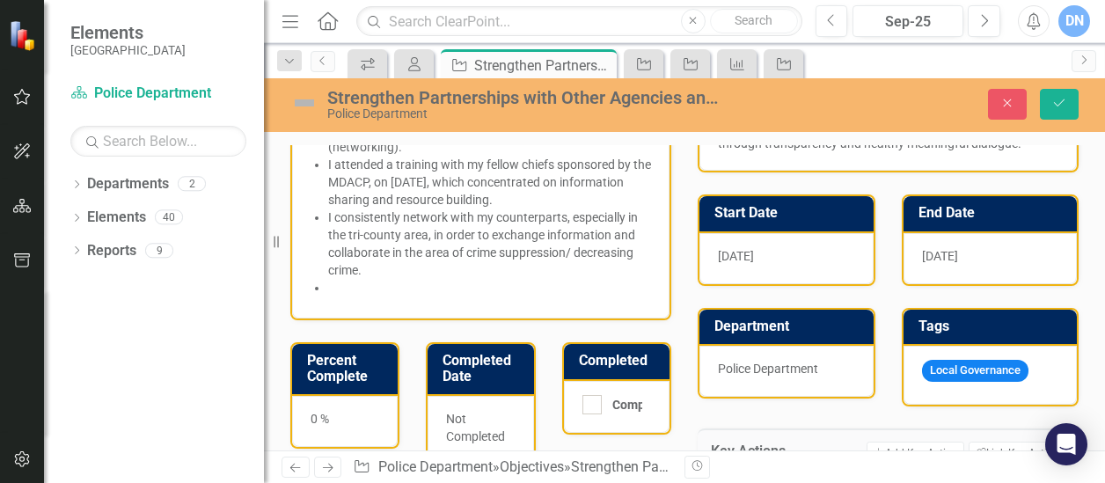
scroll to position [139, 0]
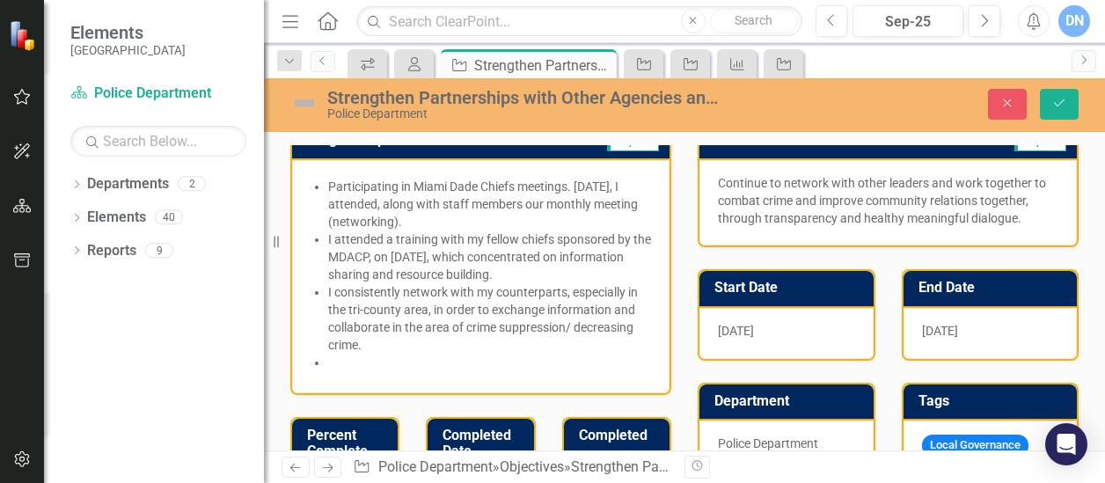
click at [332, 360] on li at bounding box center [489, 363] width 323 height 18
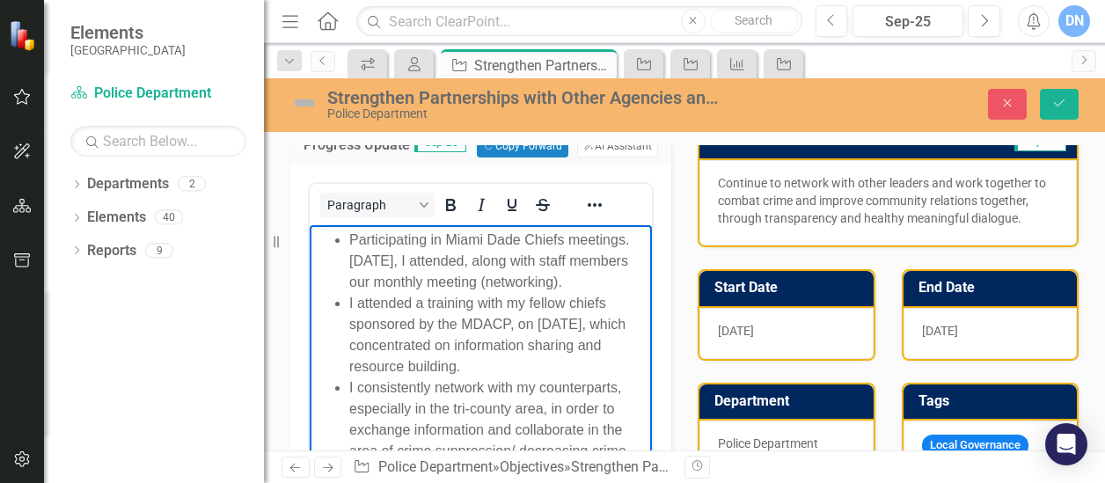
scroll to position [11, 0]
drag, startPoint x: 635, startPoint y: 313, endPoint x: 943, endPoint y: 681, distance: 479.5
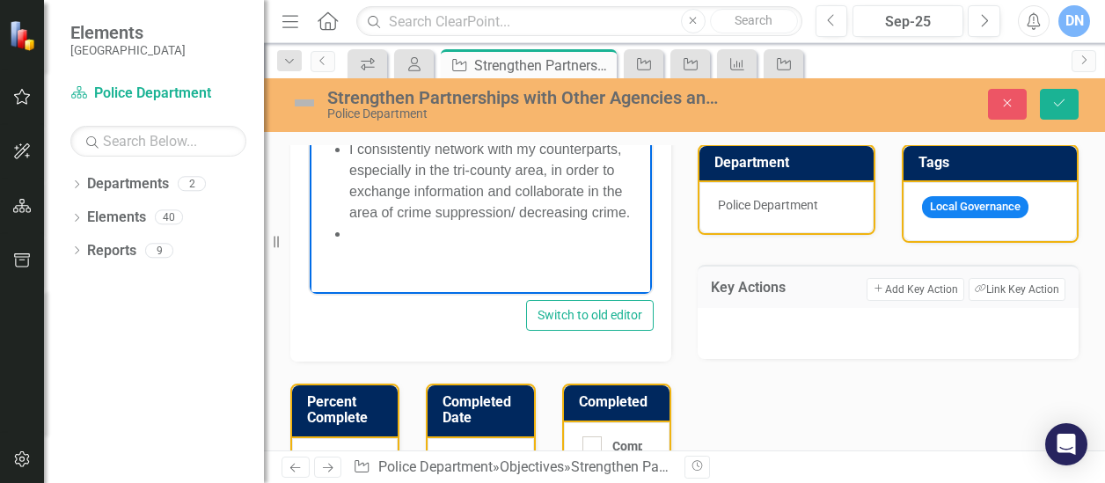
scroll to position [399, 0]
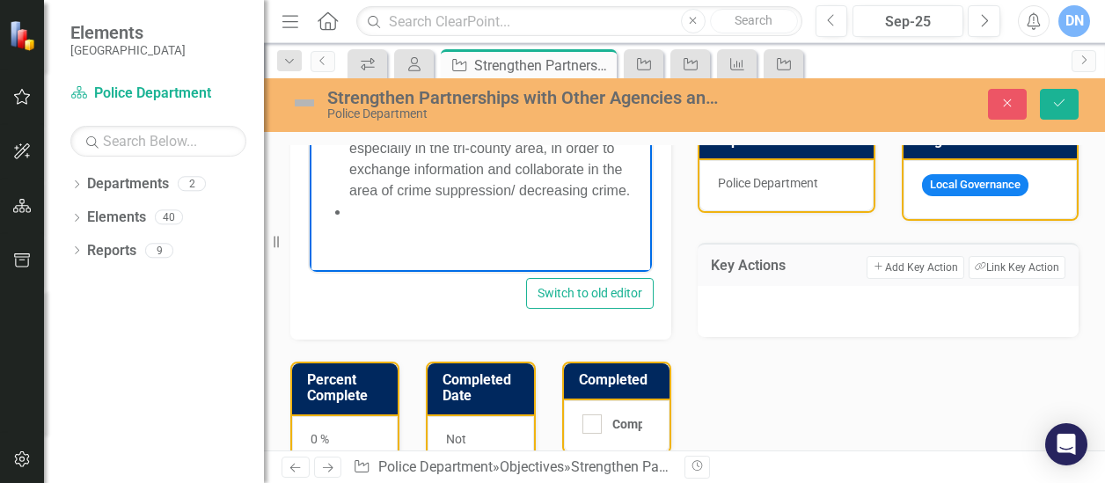
click at [362, 223] on li "Rich Text Area. Press ALT-0 for help." at bounding box center [498, 212] width 298 height 21
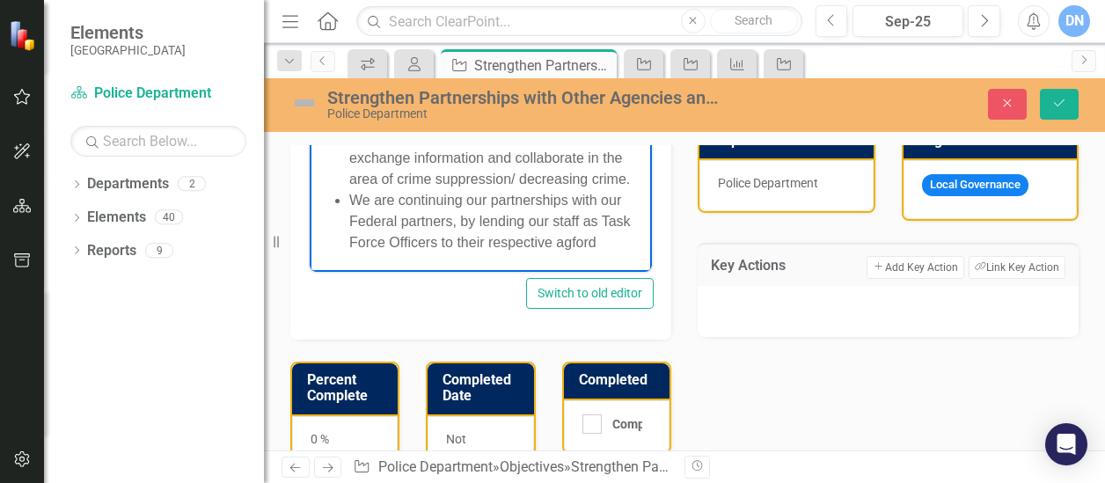
scroll to position [53, 0]
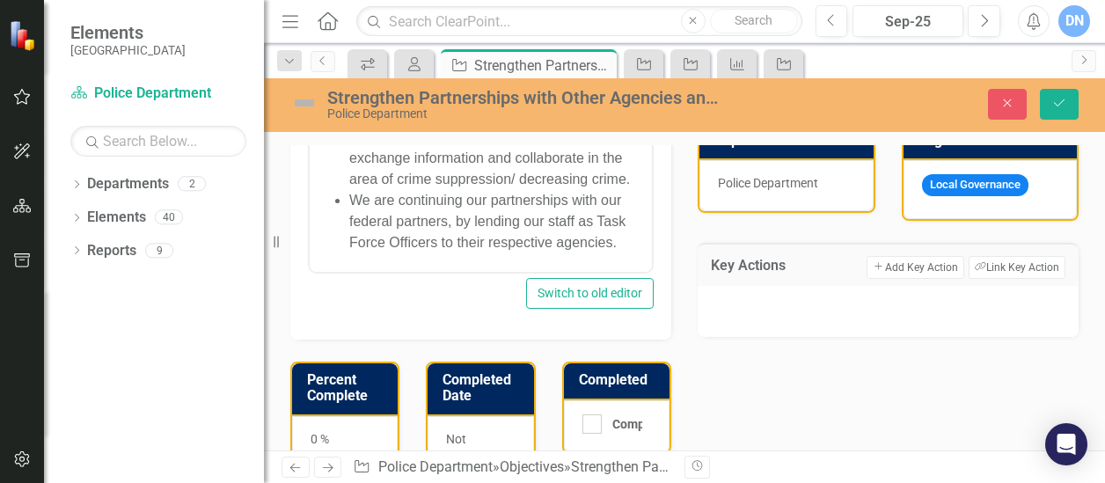
click at [839, 376] on div "Progress Update Sep-25 Copy Forward Copy Forward ClearPoint AI AI Assistant <ul…" at bounding box center [684, 278] width 814 height 878
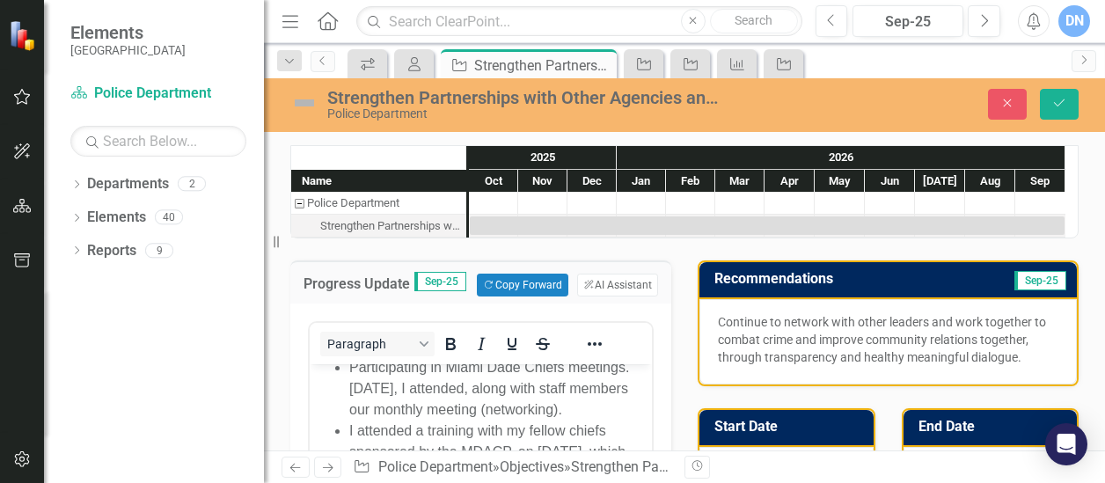
click at [497, 205] on div at bounding box center [493, 203] width 49 height 22
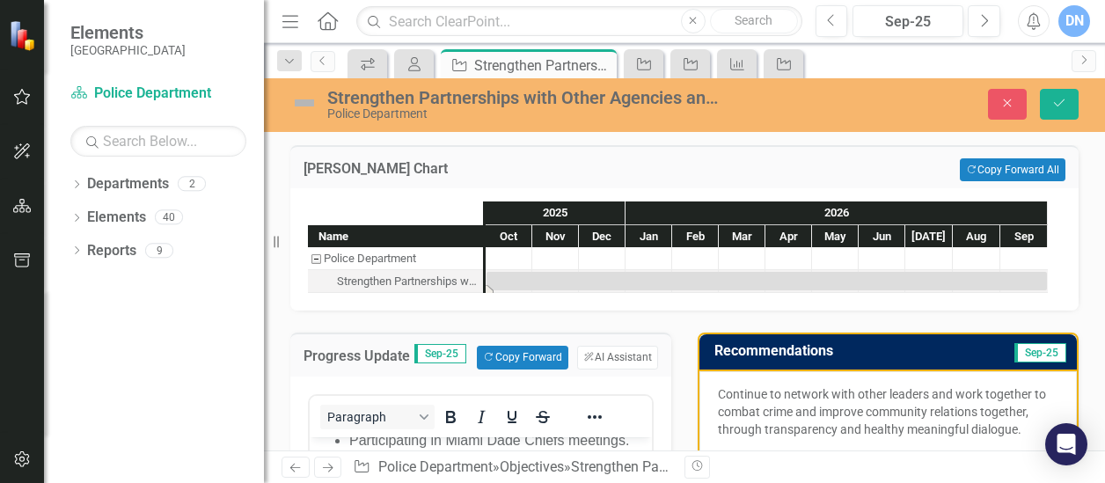
click at [521, 282] on div "Task: Start date: 2025-10-01 End date: 2026-09-30" at bounding box center [766, 281] width 560 height 18
click at [516, 282] on div "Task: Start date: 2025-10-01 End date: 2026-09-30" at bounding box center [766, 281] width 560 height 18
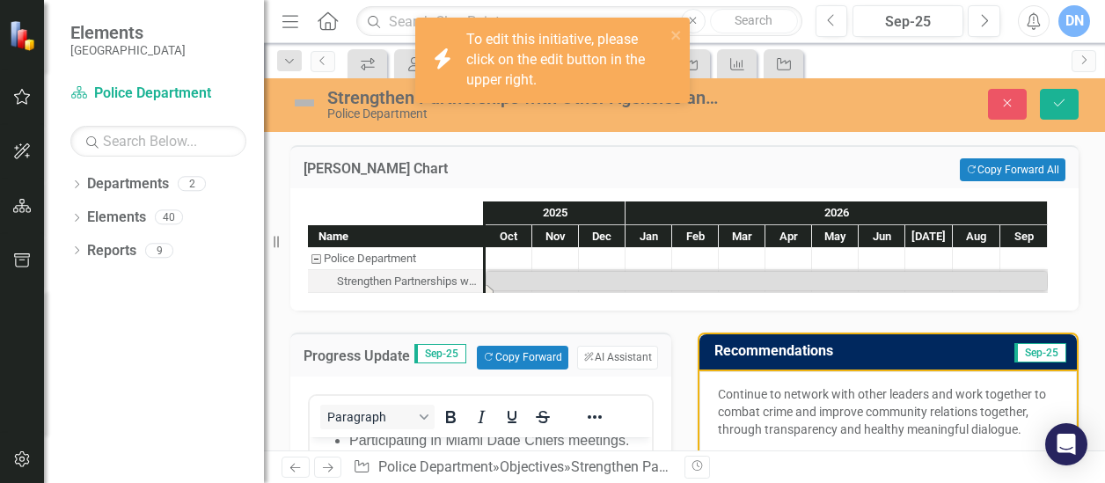
click at [516, 282] on div "Task: Start date: 2025-10-01 End date: 2026-09-30" at bounding box center [766, 281] width 560 height 18
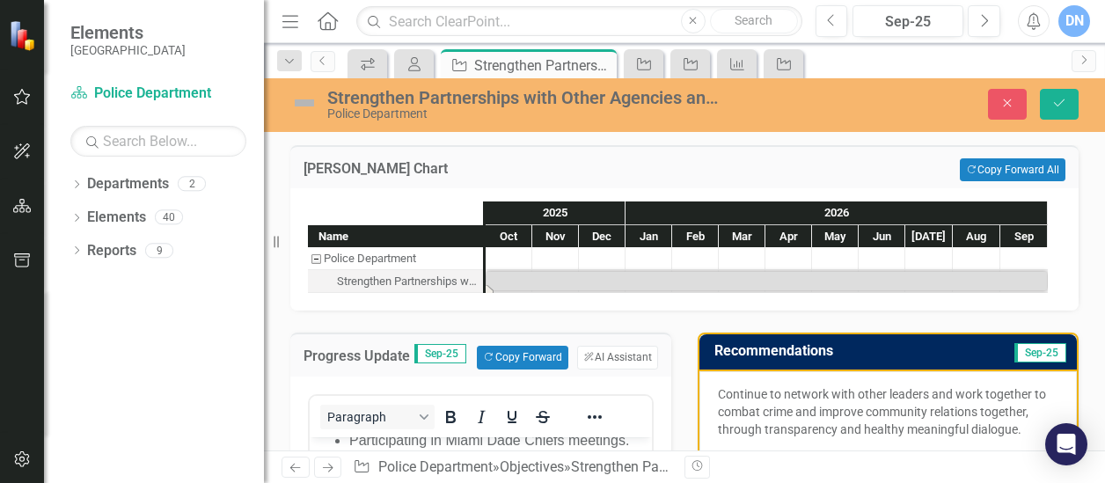
click at [503, 236] on div "Oct" at bounding box center [509, 236] width 47 height 23
click at [1059, 99] on icon "Save" at bounding box center [1059, 103] width 16 height 12
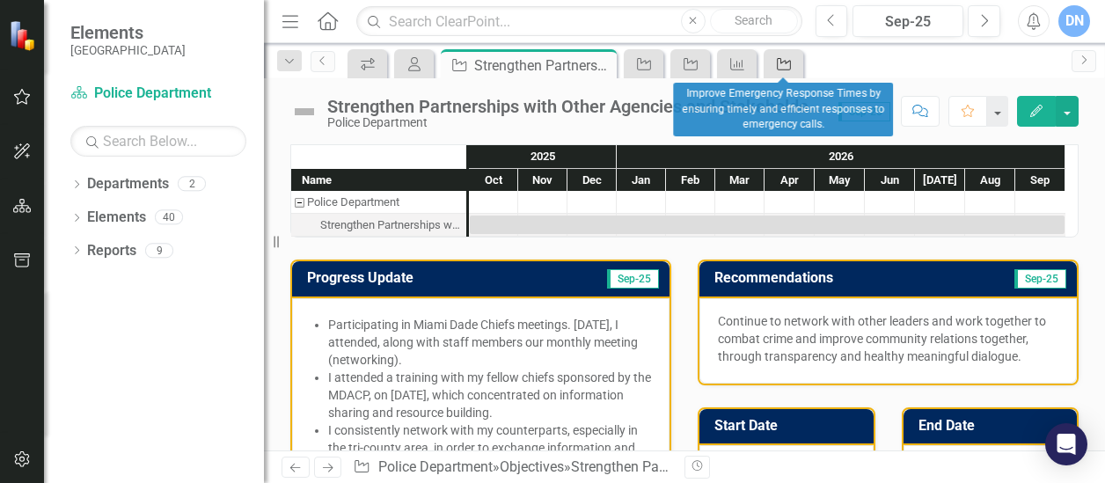
click at [786, 64] on icon "Objective" at bounding box center [784, 64] width 18 height 14
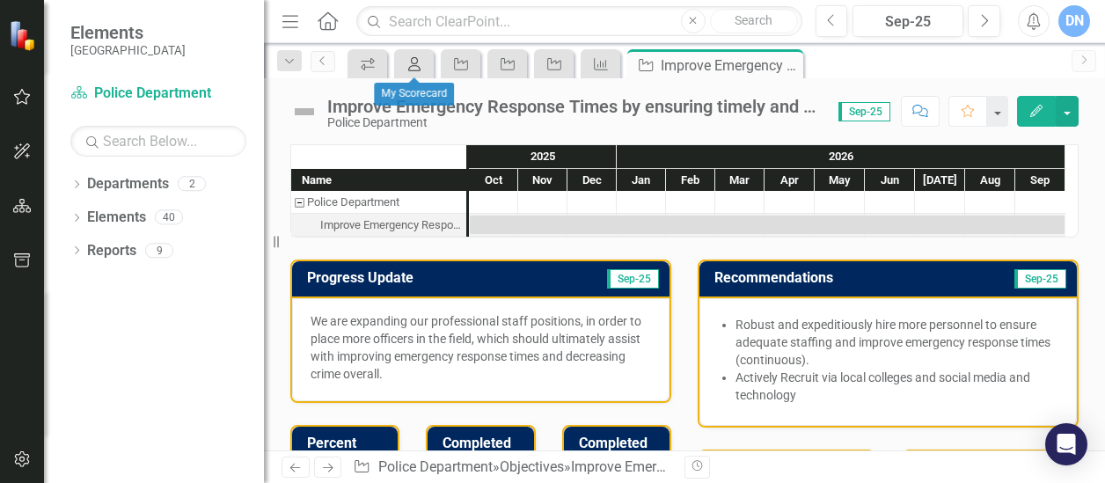
click at [411, 59] on icon at bounding box center [414, 64] width 12 height 14
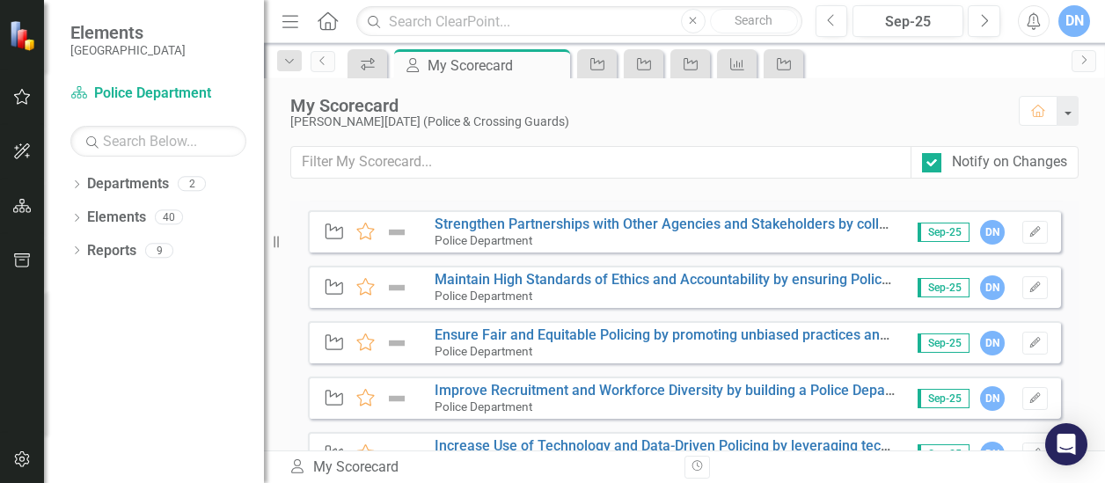
scroll to position [223, 0]
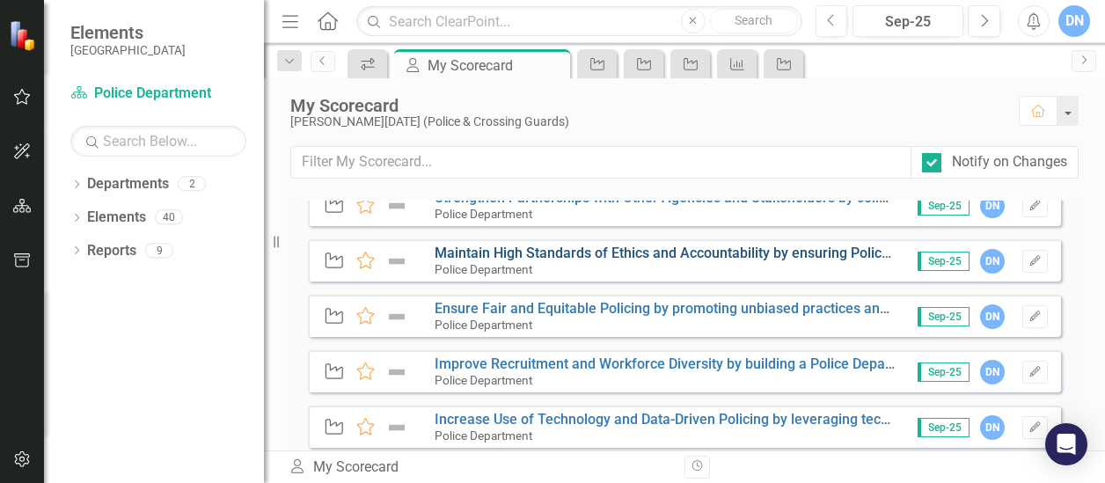
click at [739, 251] on link "Maintain High Standards of Ethics and Accountability by ensuring Police Officer…" at bounding box center [889, 253] width 911 height 17
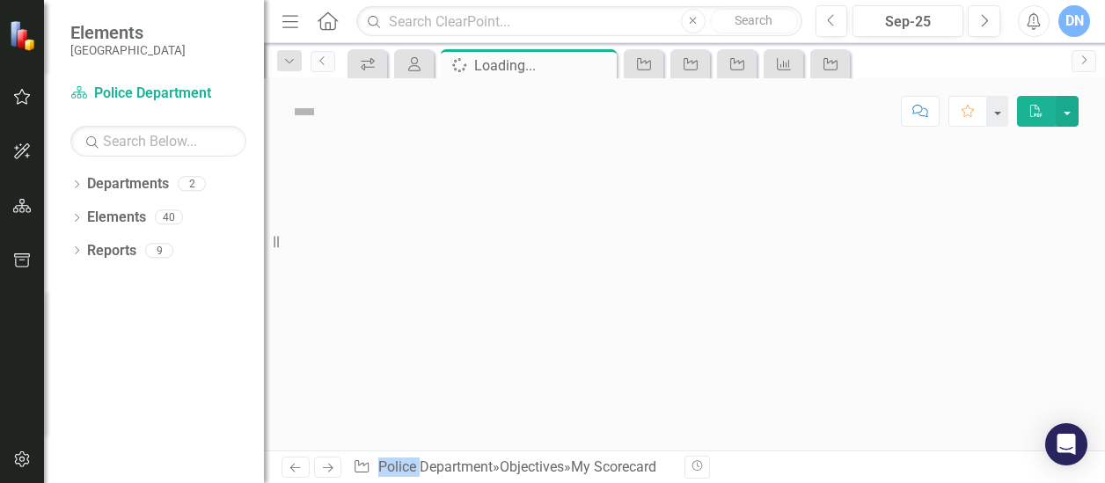
click at [739, 251] on div at bounding box center [684, 297] width 841 height 306
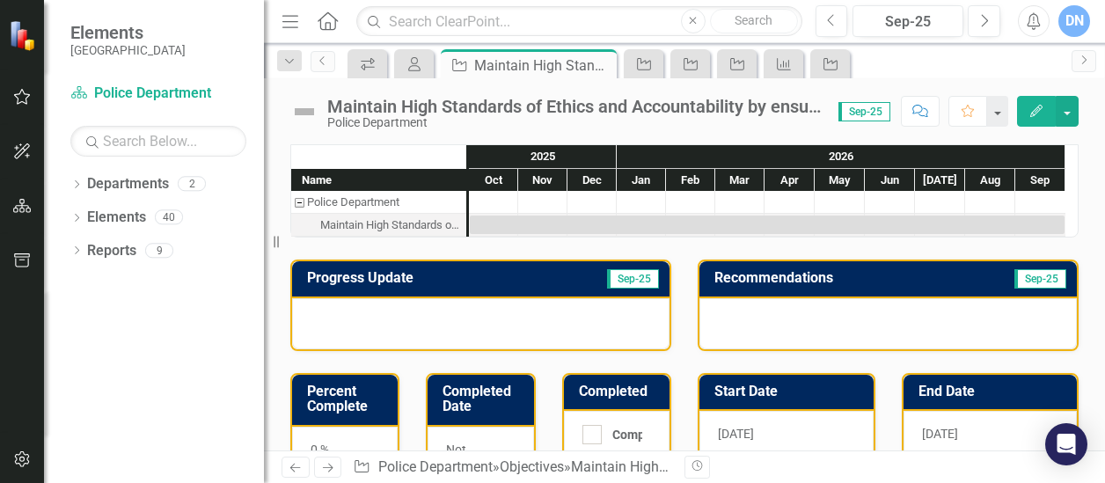
click at [738, 314] on div at bounding box center [887, 323] width 377 height 51
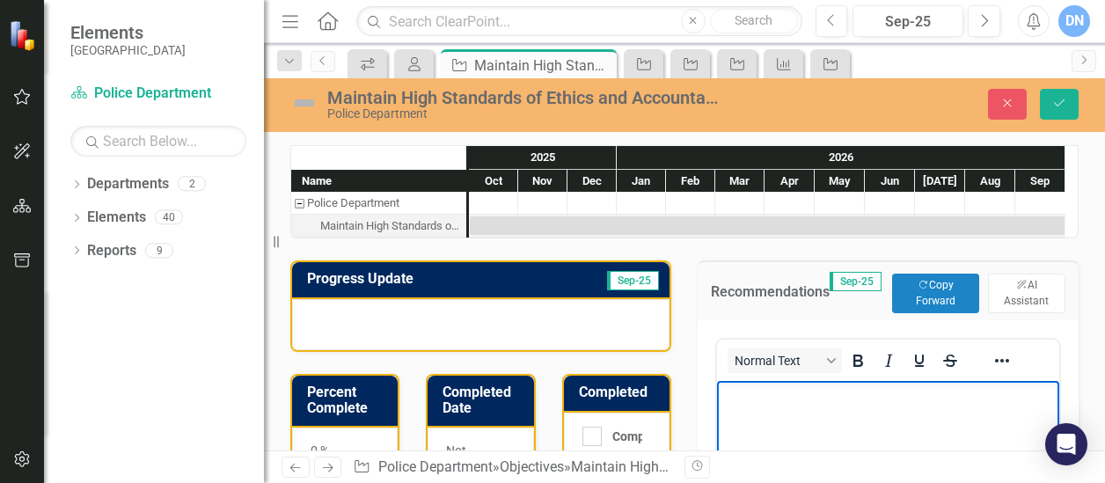
click at [771, 400] on p "Rich Text Area. Press ALT-0 for help." at bounding box center [887, 394] width 333 height 21
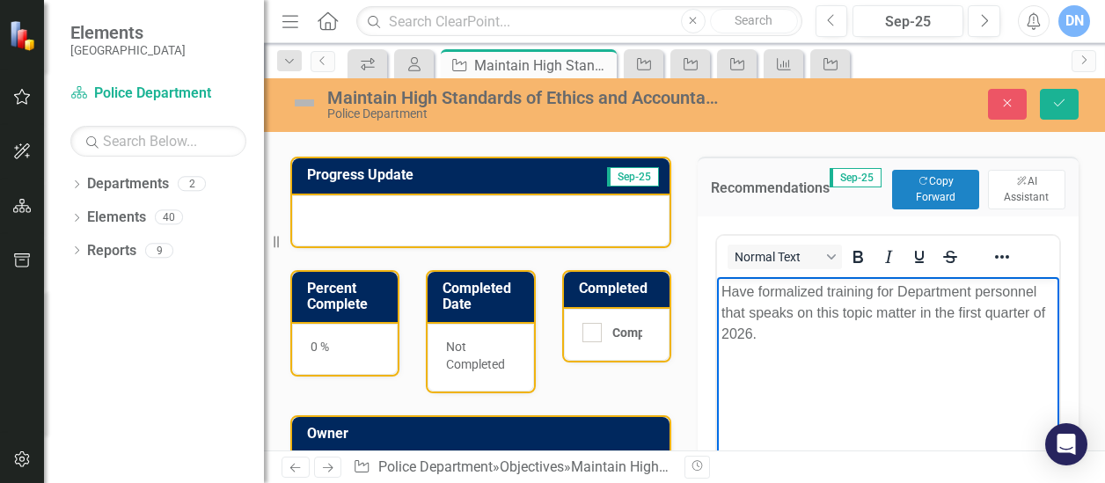
scroll to position [116, 0]
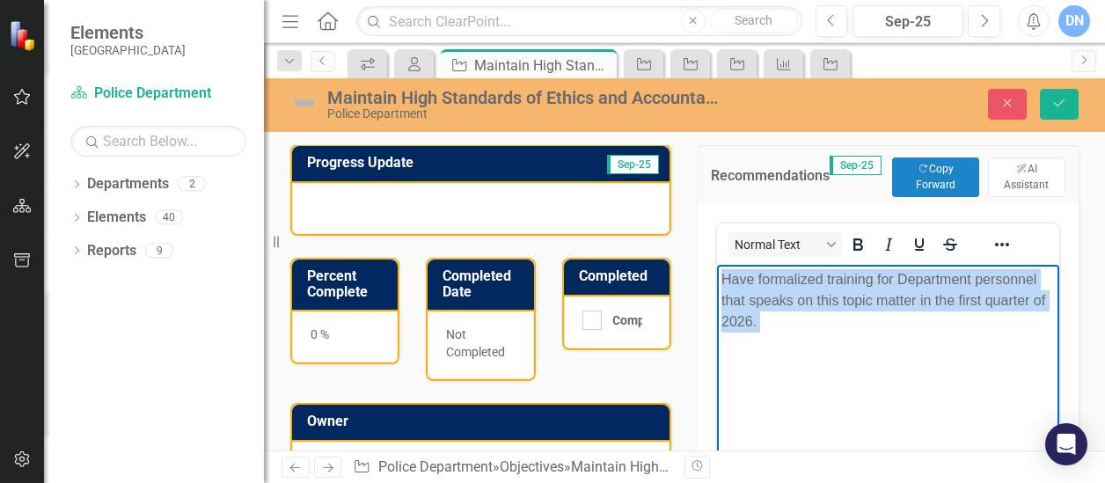
drag, startPoint x: 723, startPoint y: 280, endPoint x: 814, endPoint y: 339, distance: 108.8
click at [814, 339] on body "Have formalized training for Department personnel that speaks on this topic mat…" at bounding box center [888, 396] width 342 height 264
click at [997, 243] on icon "Reveal or hide additional toolbar items" at bounding box center [1001, 244] width 21 height 21
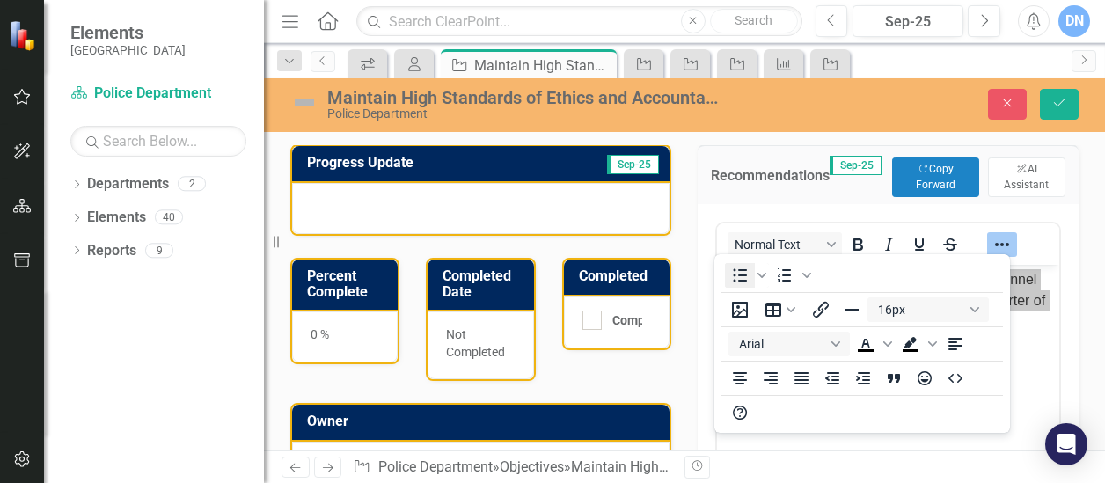
click at [741, 278] on icon "Bullet list" at bounding box center [739, 275] width 21 height 21
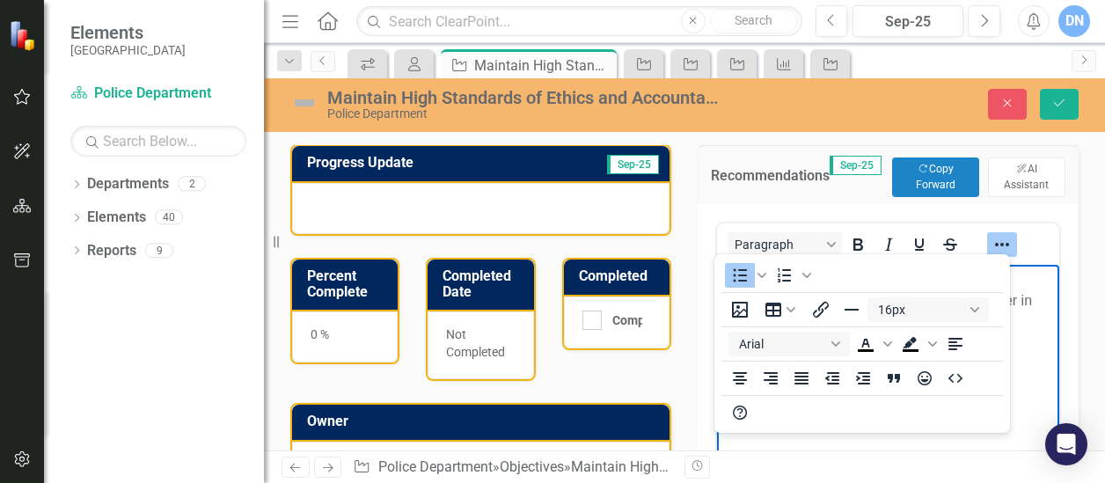
click at [961, 449] on body "Have formalized training for Department personnel that speaks on this topic mat…" at bounding box center [888, 396] width 342 height 264
click at [1033, 366] on body "Have formalized training for Department personnel that speaks on this topic mat…" at bounding box center [888, 396] width 342 height 264
click at [1038, 408] on body "Have formalized training for Department personnel that speaks on this topic mat…" at bounding box center [888, 396] width 342 height 264
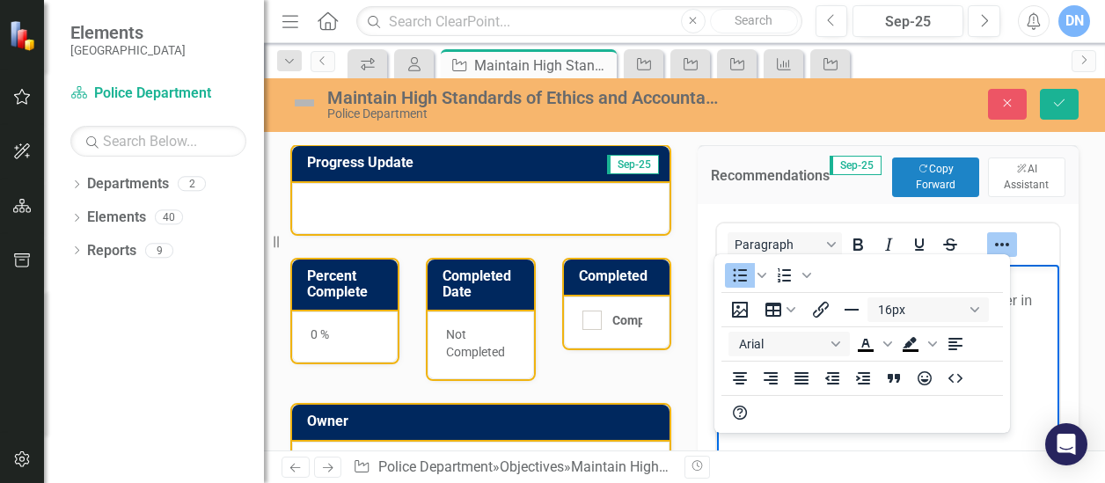
scroll to position [180, 0]
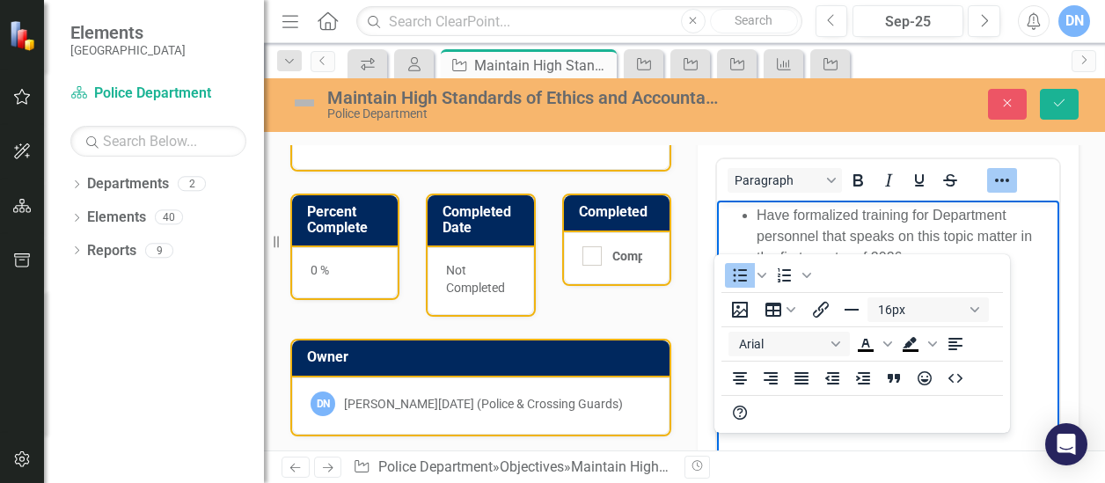
click at [1041, 291] on body "Have formalized training for Department personnel that speaks on this topic mat…" at bounding box center [888, 332] width 342 height 264
click at [1035, 235] on li "Have formalized training for Department personnel that speaks on this topic mat…" at bounding box center [905, 235] width 298 height 63
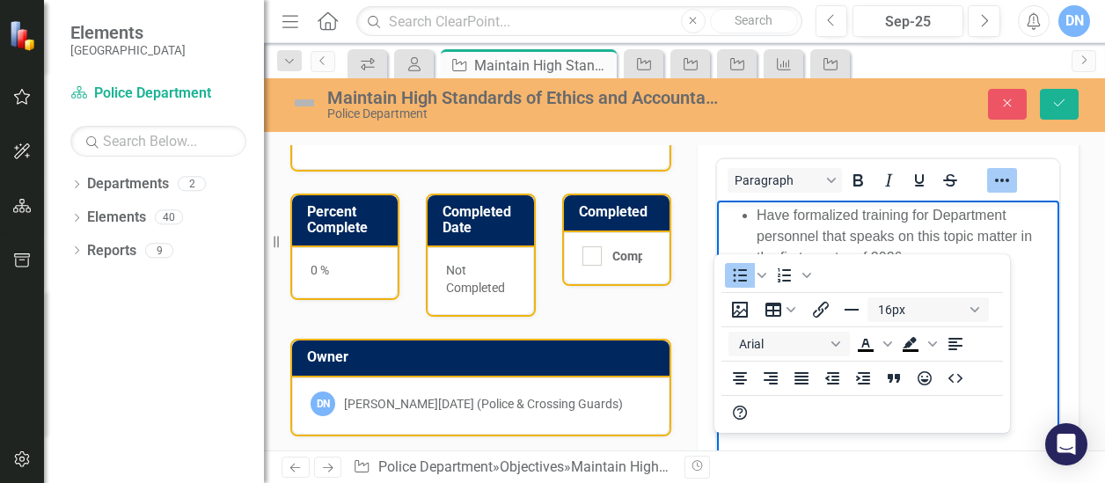
click at [960, 231] on li "Have formalized training for Department personnel that speaks on this topic mat…" at bounding box center [905, 235] width 298 height 63
drag, startPoint x: 1029, startPoint y: 310, endPoint x: 1043, endPoint y: 310, distance: 14.1
click at [1031, 310] on body "Have formalized training for Department personnel that speaks on this topic mat…" at bounding box center [888, 332] width 342 height 264
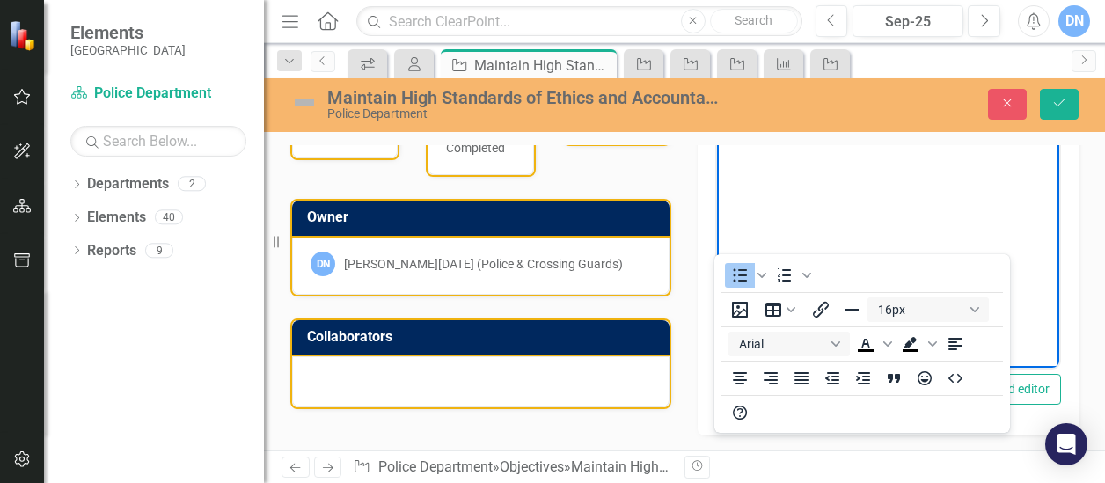
scroll to position [324, 0]
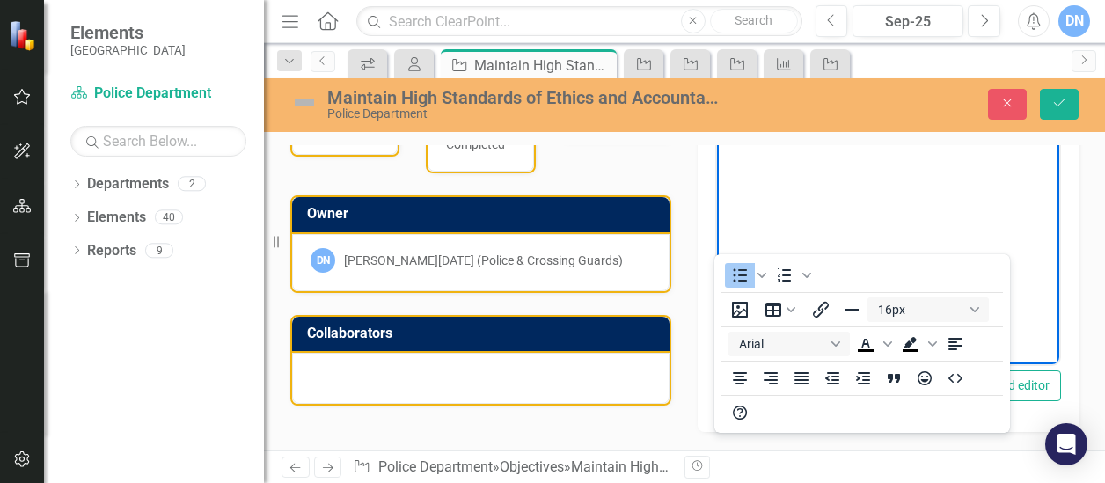
drag, startPoint x: 786, startPoint y: 231, endPoint x: 824, endPoint y: 222, distance: 39.0
click at [788, 230] on body "Have formalized training for Department personnel that speaks on this topic mat…" at bounding box center [888, 188] width 342 height 264
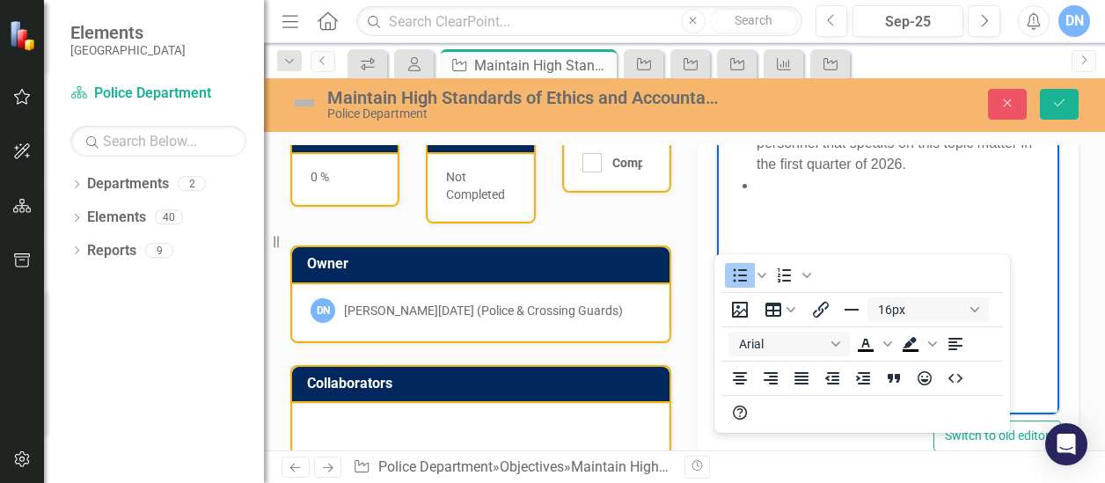
scroll to position [267, 0]
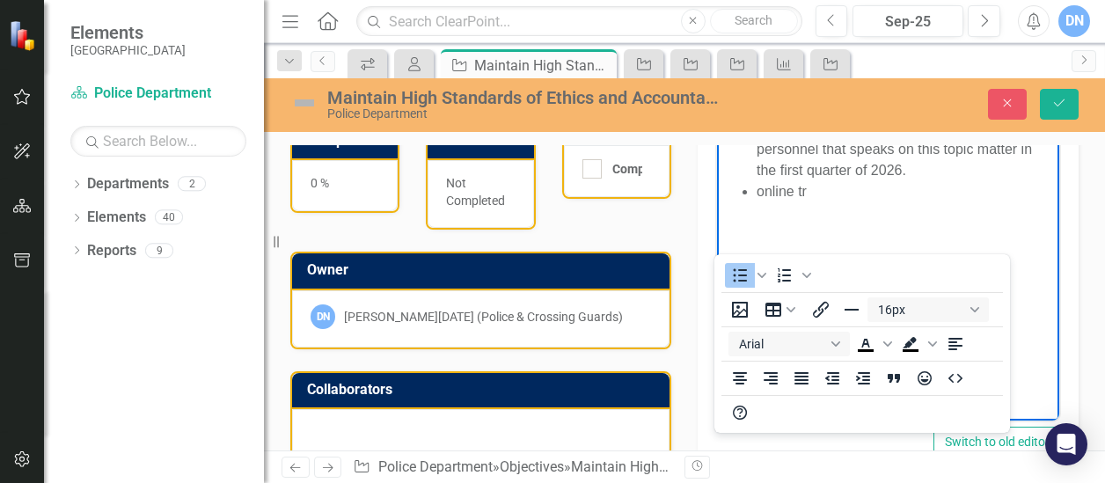
drag, startPoint x: 850, startPoint y: 191, endPoint x: 871, endPoint y: 199, distance: 22.5
click at [850, 192] on li "online tr" at bounding box center [905, 190] width 298 height 21
click at [844, 190] on li "online tr" at bounding box center [905, 190] width 298 height 21
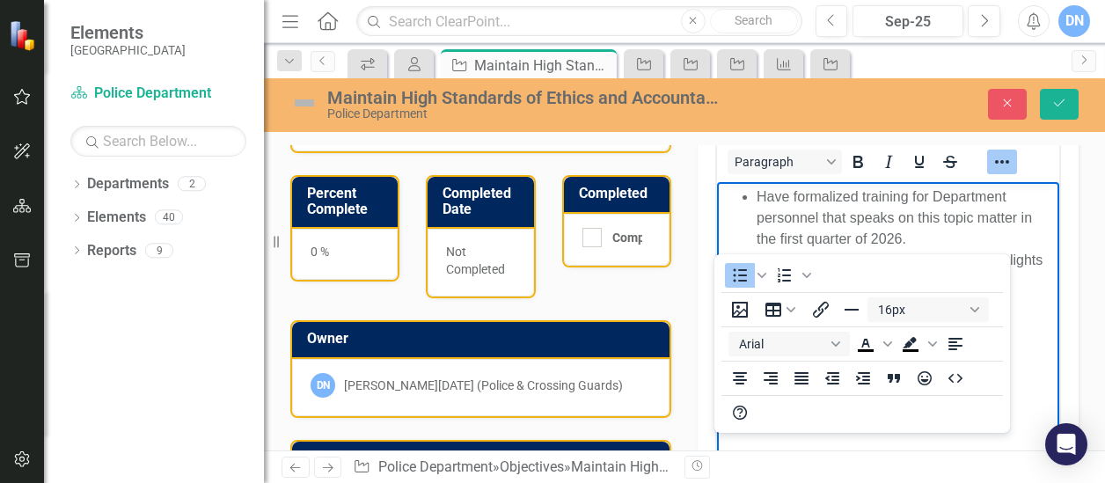
scroll to position [191, 0]
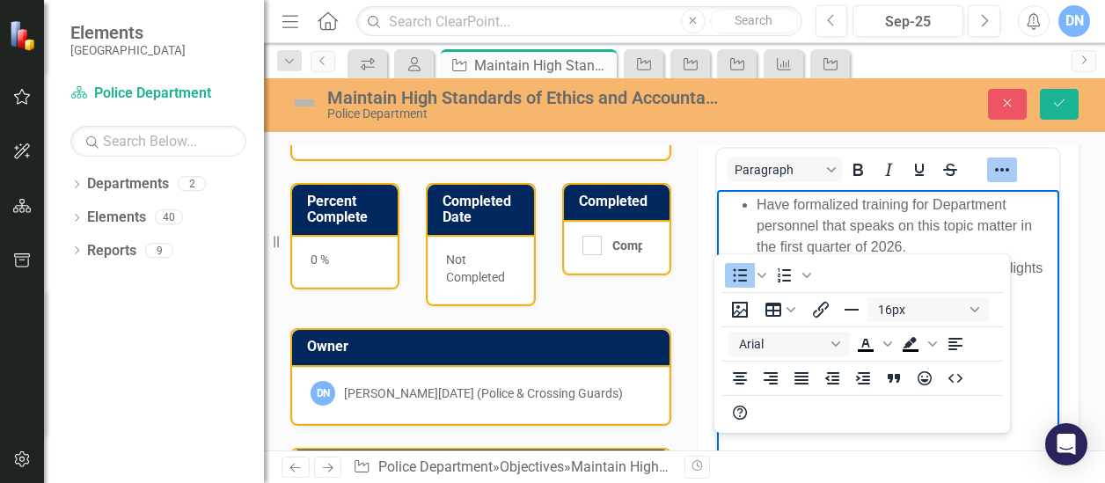
click at [361, 263] on div "0 %" at bounding box center [345, 262] width 106 height 51
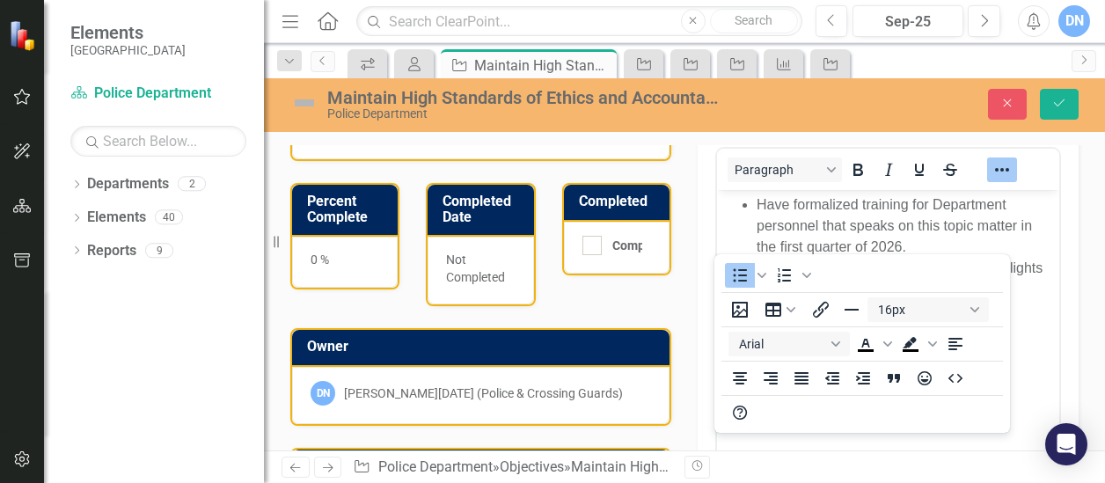
click at [361, 263] on div "0 %" at bounding box center [345, 262] width 106 height 51
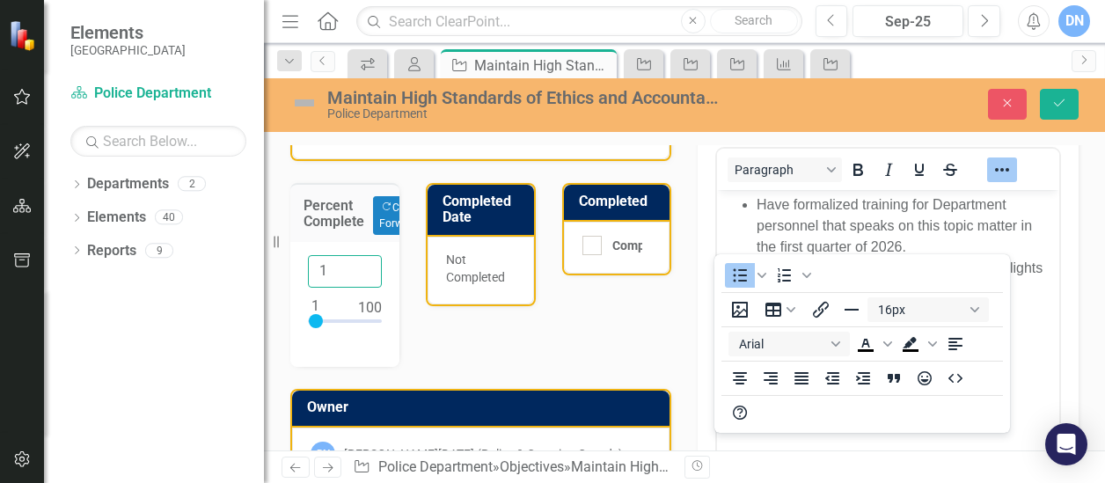
click at [361, 265] on input "1" at bounding box center [345, 271] width 74 height 33
click at [361, 265] on input "2" at bounding box center [345, 271] width 74 height 33
click at [361, 265] on input "3" at bounding box center [345, 271] width 74 height 33
click at [361, 265] on input "4" at bounding box center [345, 271] width 74 height 33
click at [361, 263] on input "5" at bounding box center [345, 271] width 74 height 33
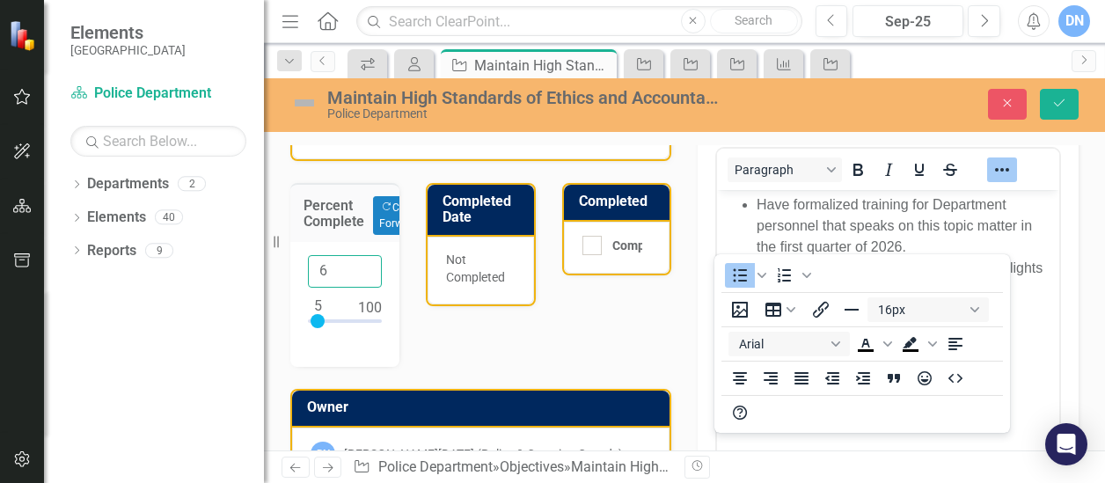
click at [361, 263] on input "6" at bounding box center [345, 271] width 74 height 33
click at [361, 263] on input "13" at bounding box center [345, 271] width 74 height 33
drag, startPoint x: 321, startPoint y: 319, endPoint x: 332, endPoint y: 322, distance: 10.9
click at [332, 322] on div at bounding box center [332, 321] width 14 height 14
click at [350, 220] on h3 "Percent Complete" at bounding box center [333, 213] width 61 height 31
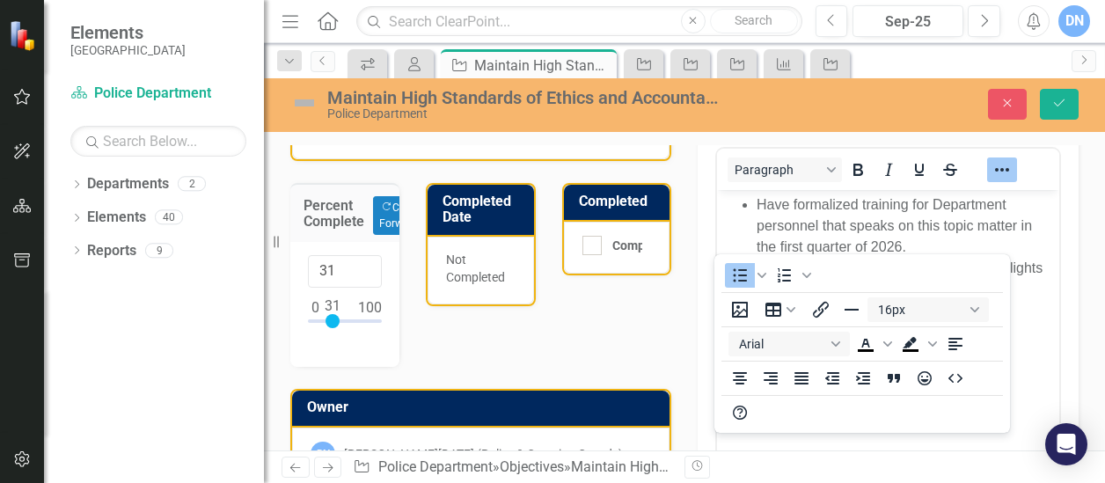
click at [354, 340] on div "31" at bounding box center [344, 304] width 109 height 125
drag, startPoint x: 356, startPoint y: 350, endPoint x: 395, endPoint y: 347, distance: 38.8
click at [357, 351] on div "31" at bounding box center [344, 304] width 109 height 125
click at [434, 346] on div "Progress Update Sep-25 Percent Complete Copy Forward Copy Forward 31 Completed …" at bounding box center [480, 322] width 407 height 551
click at [363, 347] on div "31" at bounding box center [344, 304] width 109 height 125
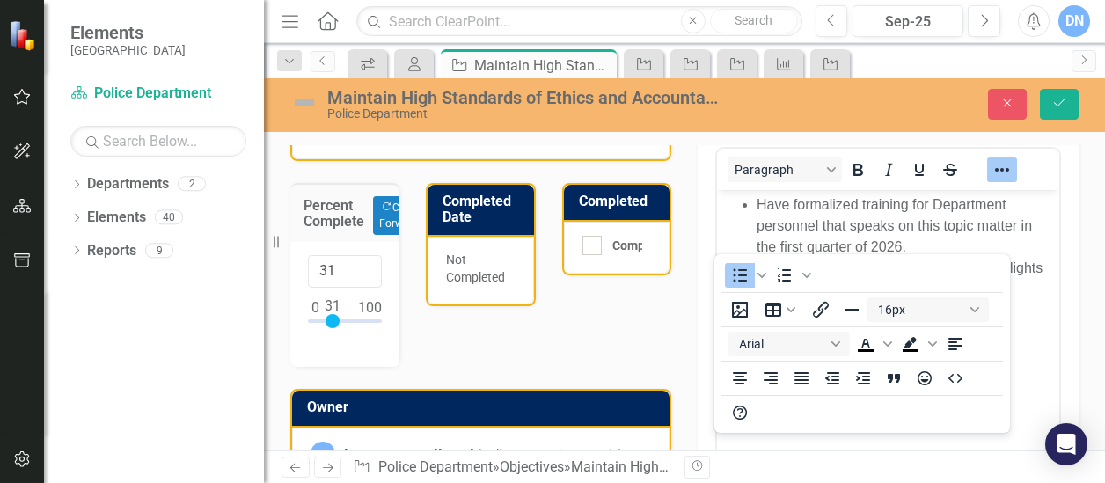
click at [362, 347] on div "31" at bounding box center [344, 304] width 109 height 125
drag, startPoint x: 332, startPoint y: 316, endPoint x: 295, endPoint y: 317, distance: 37.0
click at [295, 317] on div "0" at bounding box center [344, 304] width 109 height 125
click at [440, 338] on div "Progress Update Sep-25 Percent Complete Copy Forward Copy Forward 0 Completed D…" at bounding box center [480, 322] width 407 height 551
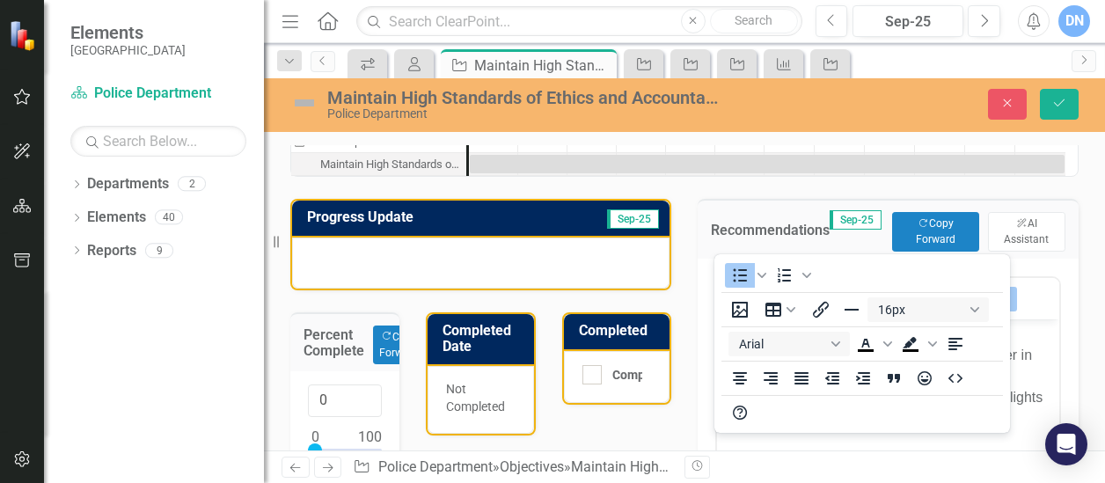
scroll to position [0, 0]
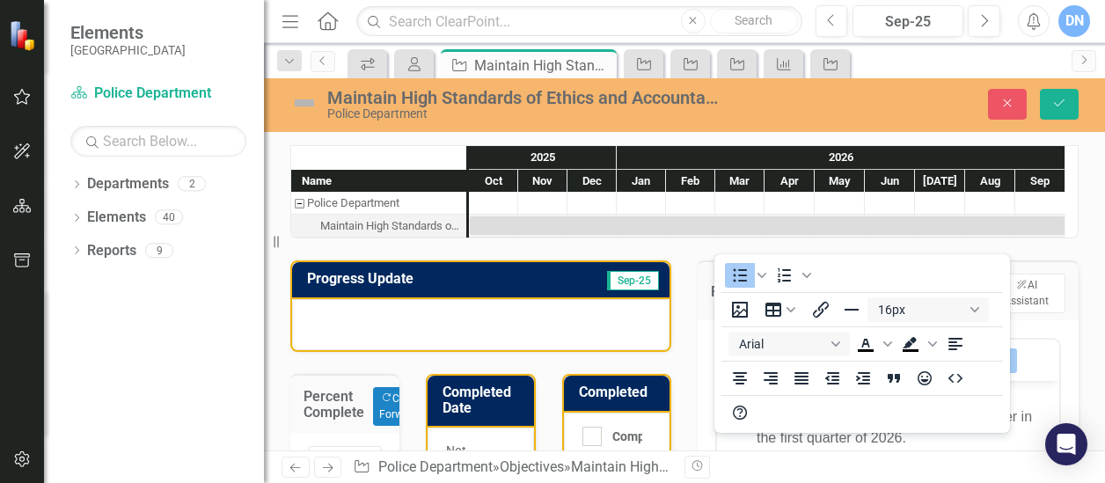
click at [489, 182] on div "Oct" at bounding box center [493, 181] width 49 height 23
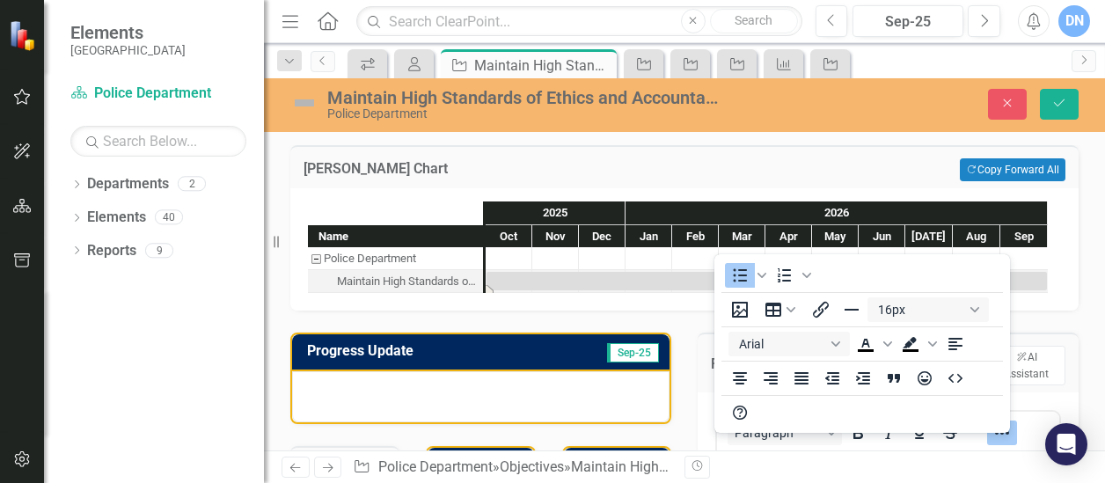
click at [526, 275] on div "Task: Start date: 2025-10-01 End date: 2026-09-30" at bounding box center [766, 281] width 560 height 18
click at [525, 275] on div "Task: Start date: 2025-10-01 End date: 2026-09-30" at bounding box center [766, 281] width 560 height 18
drag, startPoint x: 491, startPoint y: 291, endPoint x: 474, endPoint y: 288, distance: 17.1
click at [512, 285] on div at bounding box center [506, 281] width 40 height 22
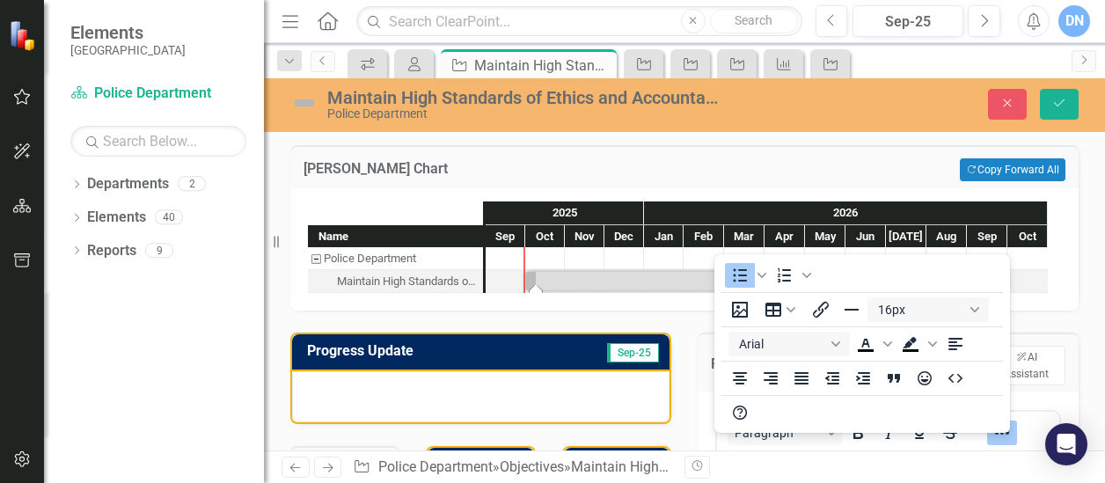
click at [540, 285] on div "Task: Start date: 2025-10-01 End date: 2026-09-30" at bounding box center [536, 289] width 14 height 9
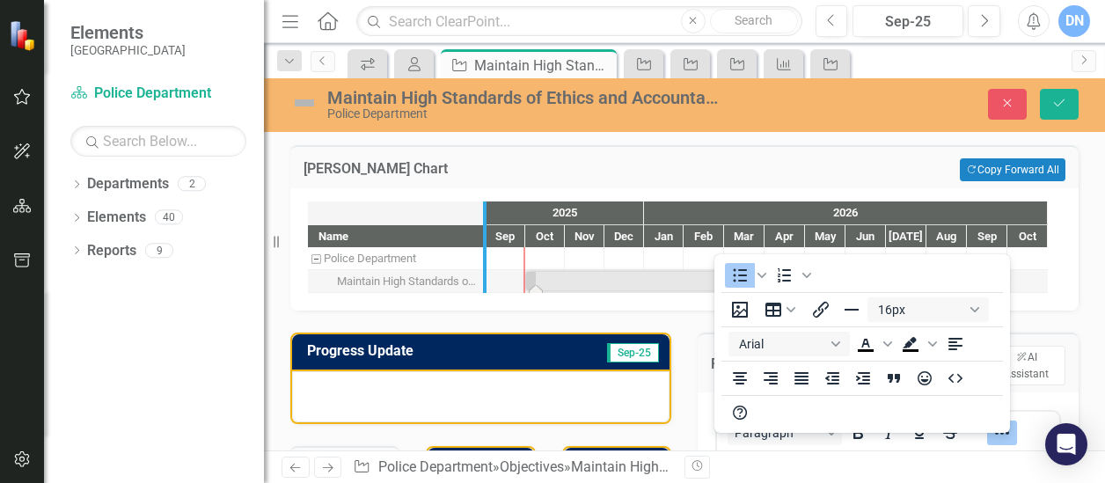
click at [486, 285] on div at bounding box center [483, 246] width 18 height 91
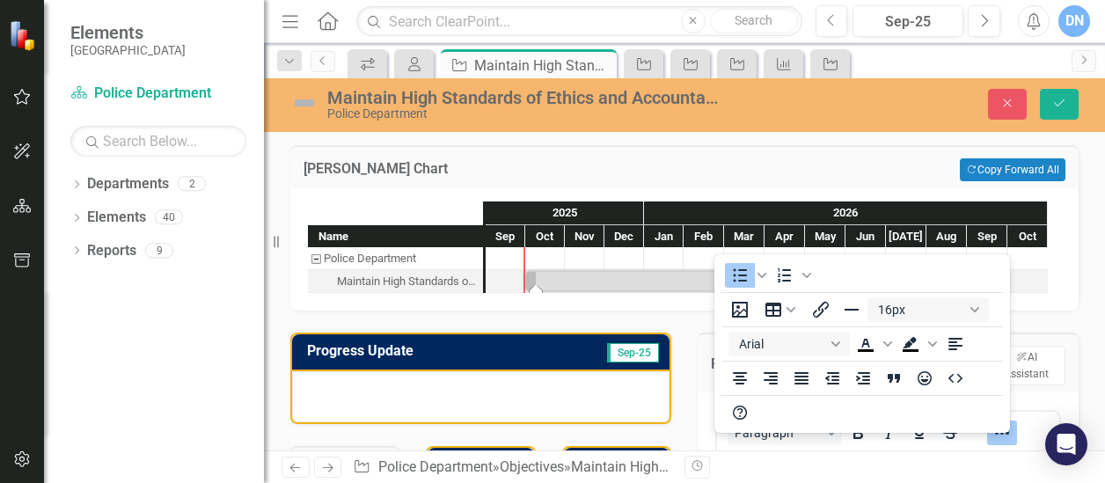
click at [537, 286] on div "Task: Start date: 2025-10-01 End date: 2026-09-30" at bounding box center [536, 289] width 14 height 9
drag, startPoint x: 544, startPoint y: 293, endPoint x: 562, endPoint y: 291, distance: 18.6
click at [562, 291] on div "Name Police Department Maintain High Standards of Ethics and Accountability by …" at bounding box center [678, 247] width 740 height 93
drag, startPoint x: 541, startPoint y: 288, endPoint x: 557, endPoint y: 288, distance: 15.9
type input "8"
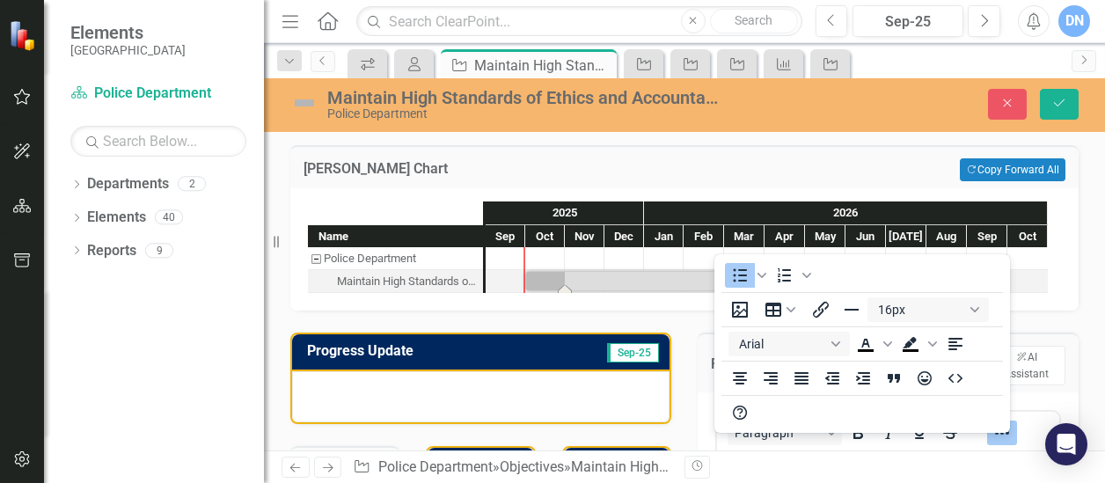
click at [547, 282] on div "Task: Start date: 2025-10-01 End date: 2026-09-30" at bounding box center [766, 281] width 480 height 18
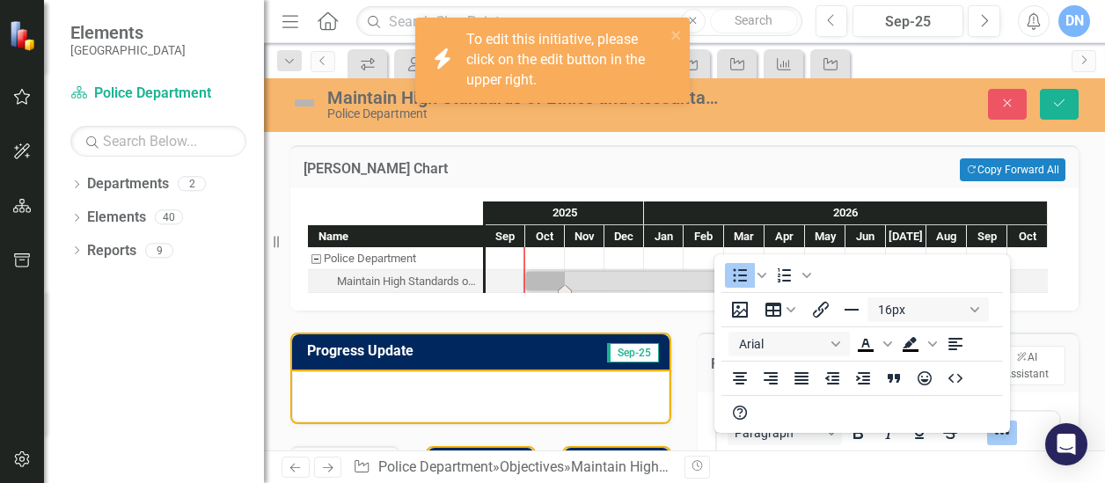
click at [547, 282] on div "Task: Start date: 2025-10-01 End date: 2026-09-30" at bounding box center [766, 281] width 480 height 18
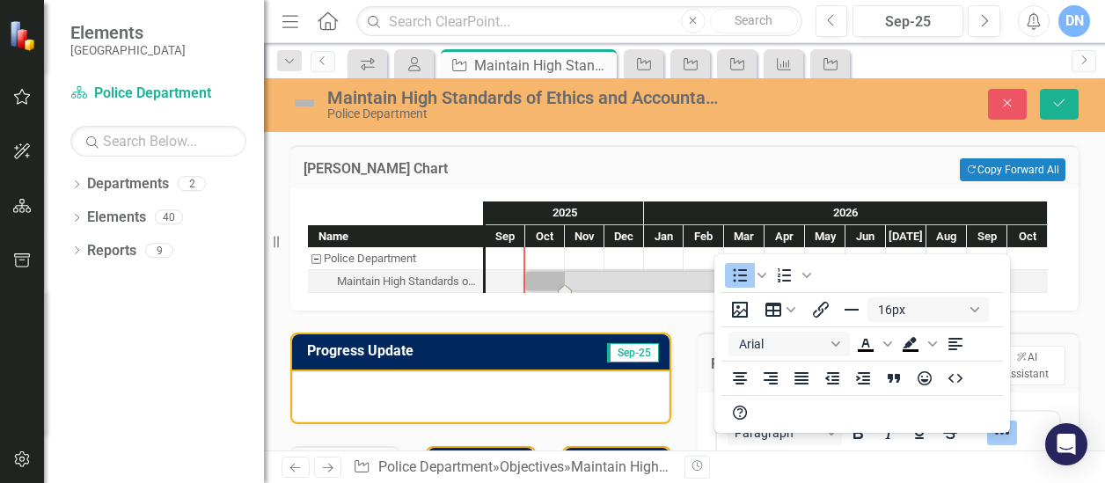
click at [544, 275] on div "Task: Start date: 2025-10-01 End date: 2026-09-30" at bounding box center [766, 281] width 480 height 18
click at [1061, 108] on icon "Save" at bounding box center [1059, 103] width 16 height 12
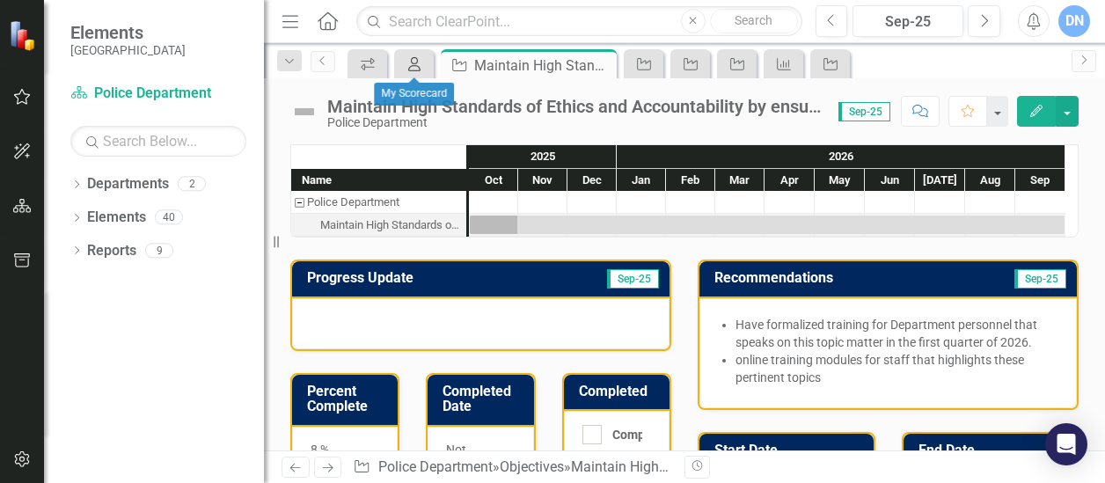
click at [418, 61] on icon "My Scorecard" at bounding box center [414, 64] width 18 height 14
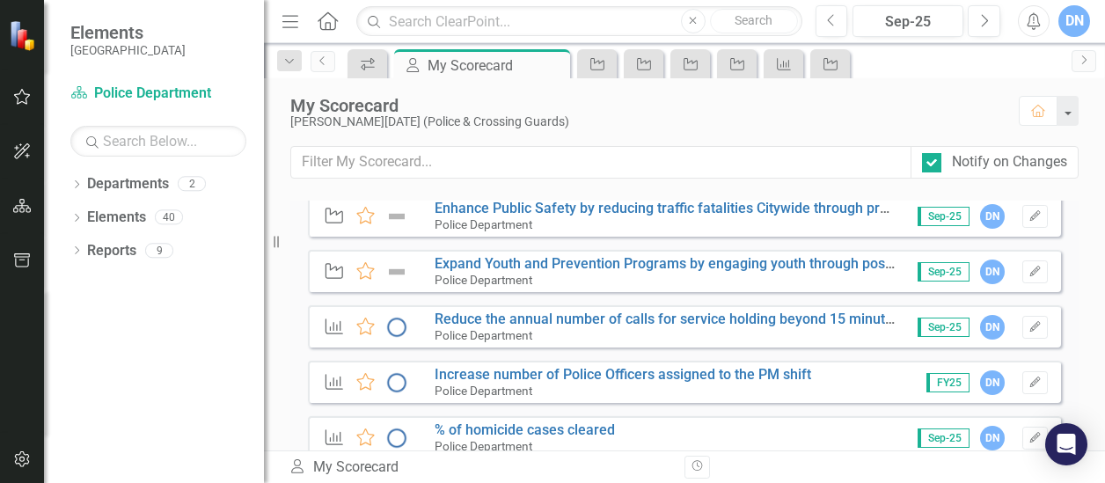
scroll to position [512, 0]
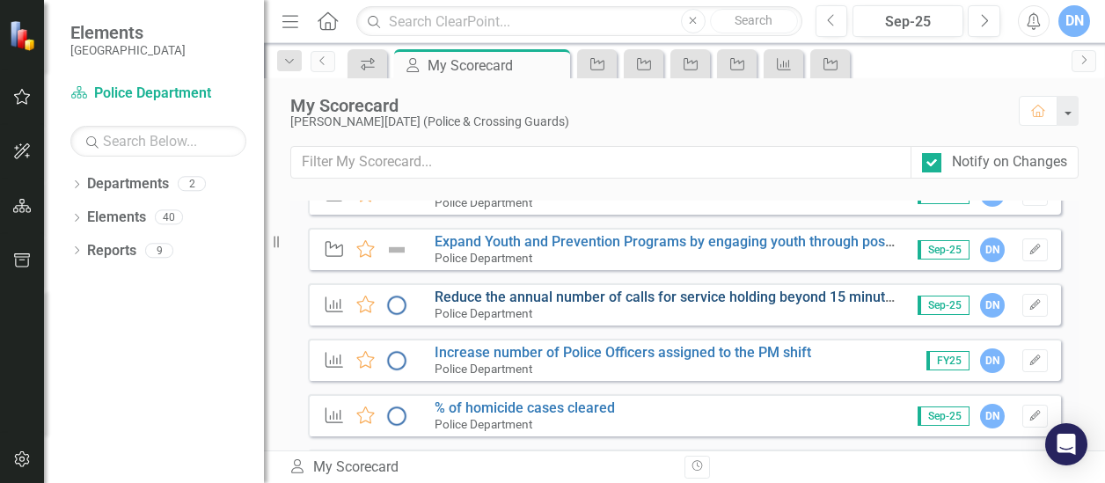
click at [521, 299] on link "Reduce the annual number of calls for service holding beyond 15 minutes" at bounding box center [666, 296] width 465 height 17
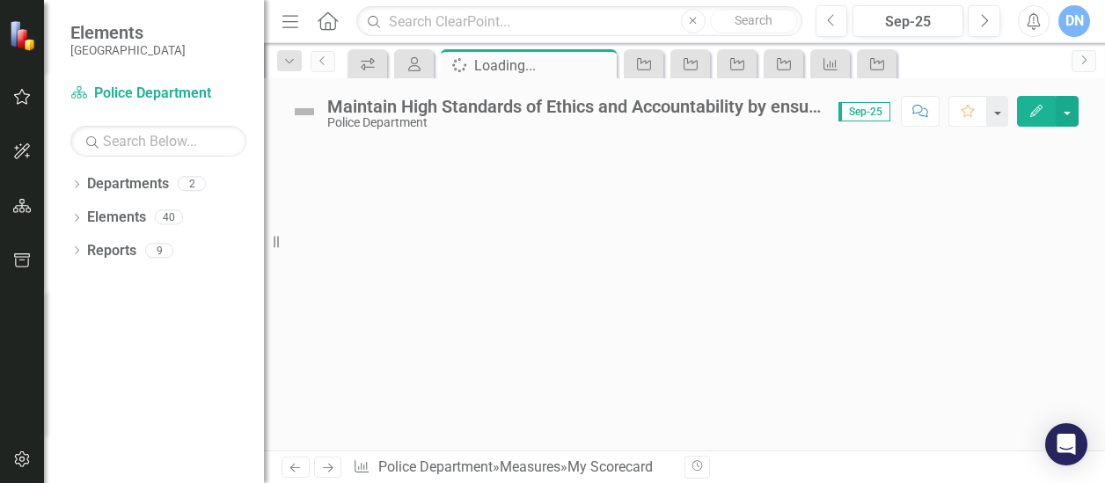
click at [521, 299] on div at bounding box center [684, 297] width 841 height 306
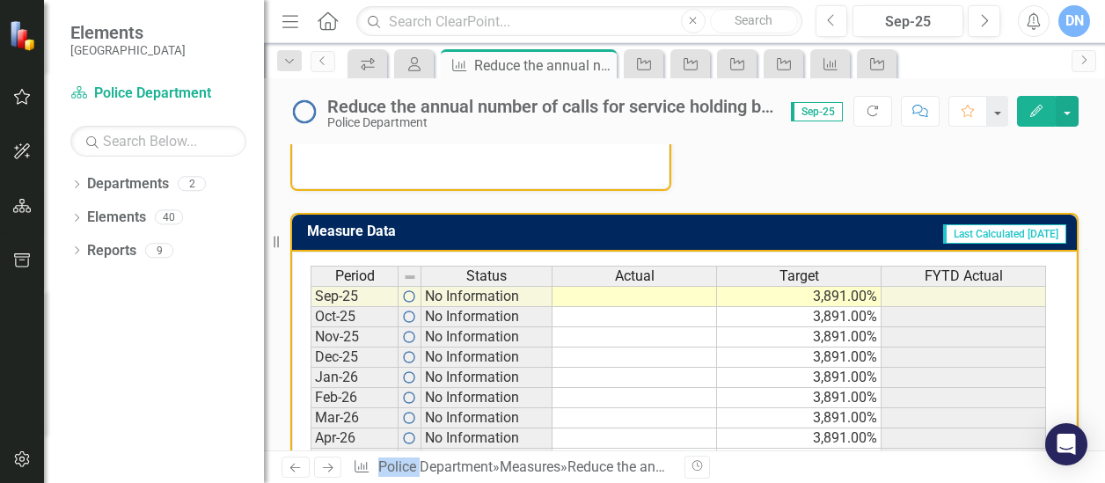
scroll to position [659, 0]
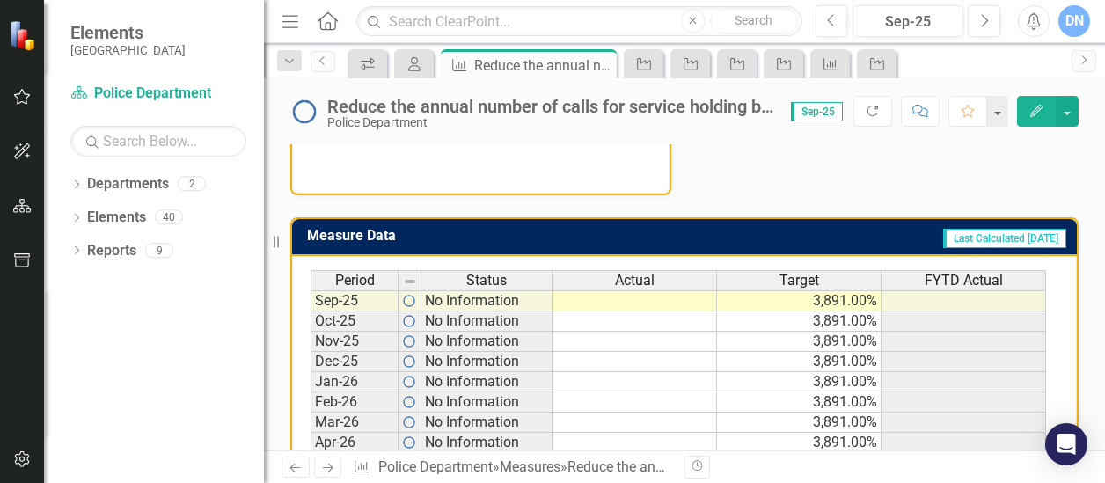
click at [655, 300] on td at bounding box center [634, 300] width 164 height 21
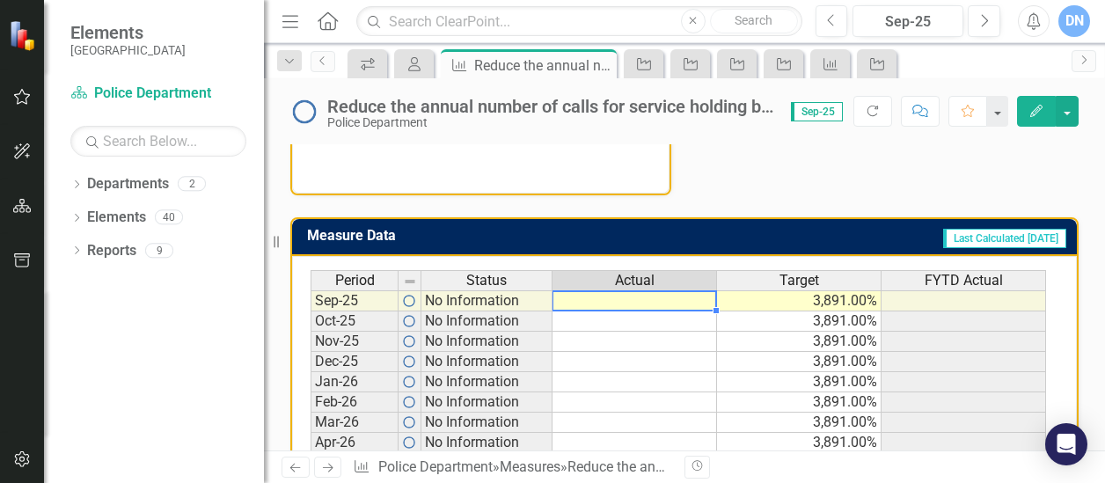
click at [631, 295] on td at bounding box center [634, 300] width 164 height 21
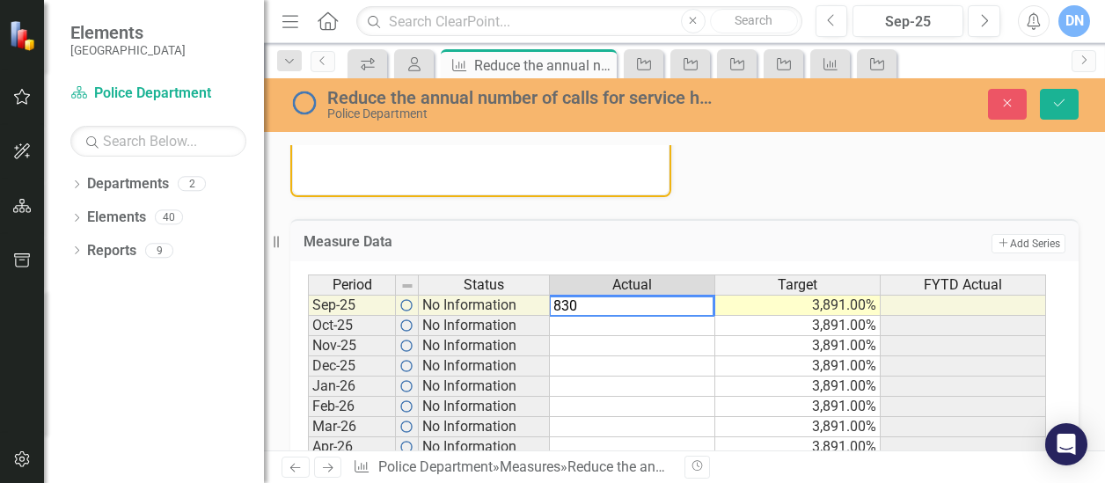
type textarea "830"
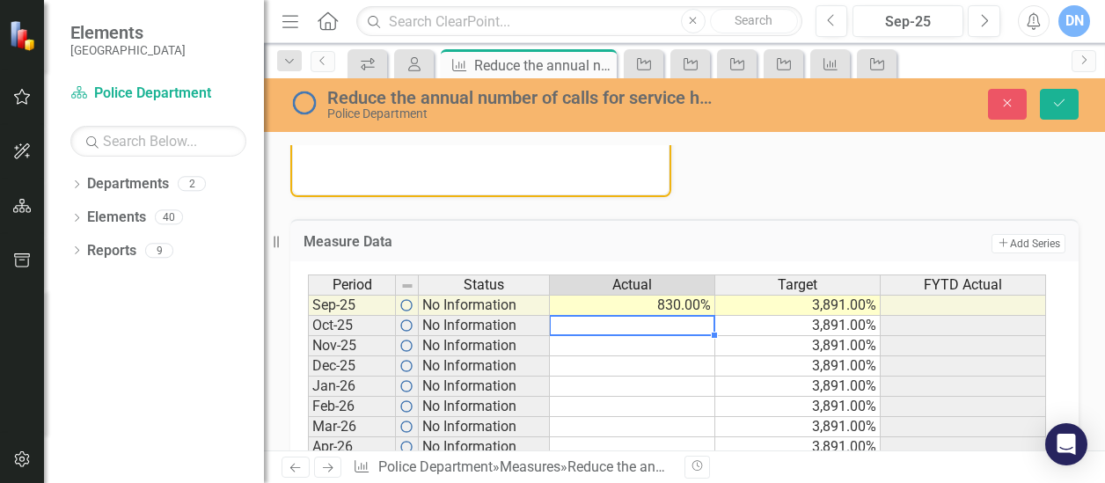
click at [690, 331] on td at bounding box center [632, 326] width 165 height 20
click at [829, 295] on div "Period Status Actual Target FYTD Actual" at bounding box center [678, 286] width 740 height 24
click at [829, 305] on td "3,891.00%" at bounding box center [797, 305] width 165 height 21
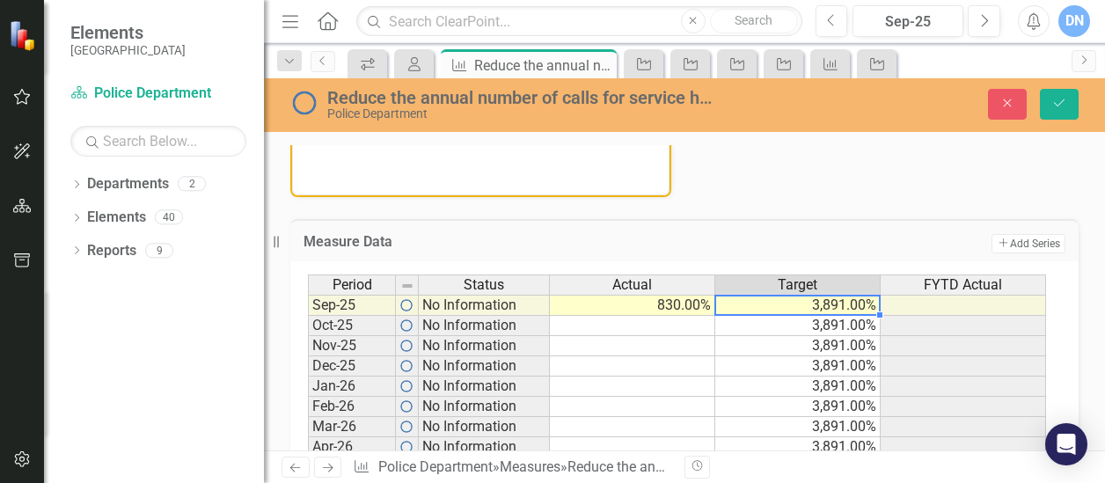
click at [829, 306] on td "3,891.00%" at bounding box center [797, 305] width 165 height 21
type textarea "3891"
drag, startPoint x: 759, startPoint y: 305, endPoint x: 712, endPoint y: 305, distance: 46.6
click at [712, 305] on div "Period Status Actual Target FYTD Actual Sep-25 No Information 830.00% 3,891.00%…" at bounding box center [678, 416] width 740 height 285
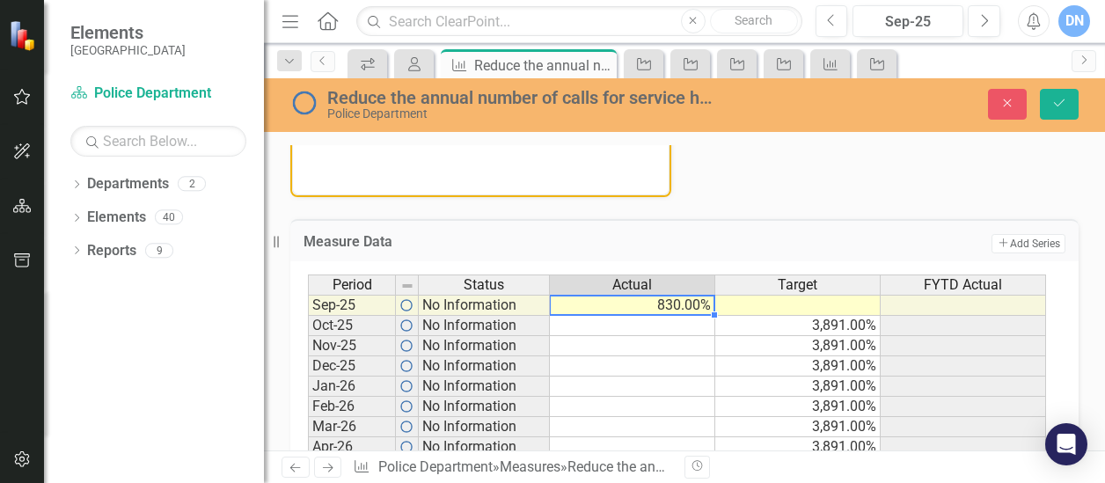
click at [687, 302] on td "830.00%" at bounding box center [632, 305] width 165 height 21
click at [688, 304] on td "830.00%" at bounding box center [632, 305] width 165 height 21
click at [683, 309] on td "830.00%" at bounding box center [632, 305] width 165 height 21
drag, startPoint x: 707, startPoint y: 302, endPoint x: 686, endPoint y: 303, distance: 21.1
click at [686, 303] on td "830.00%" at bounding box center [632, 305] width 165 height 21
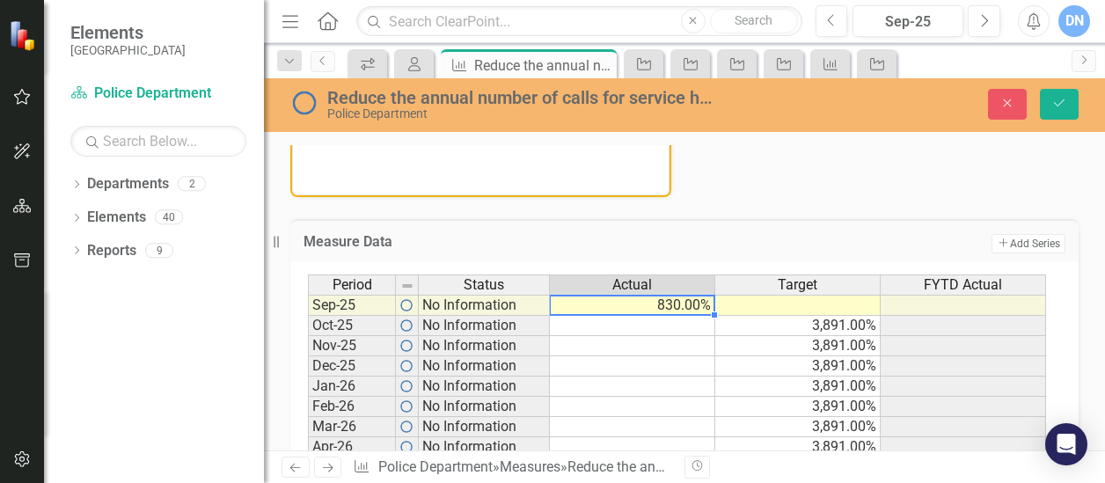
click at [698, 305] on td "830.00%" at bounding box center [632, 305] width 165 height 21
type textarea "830"
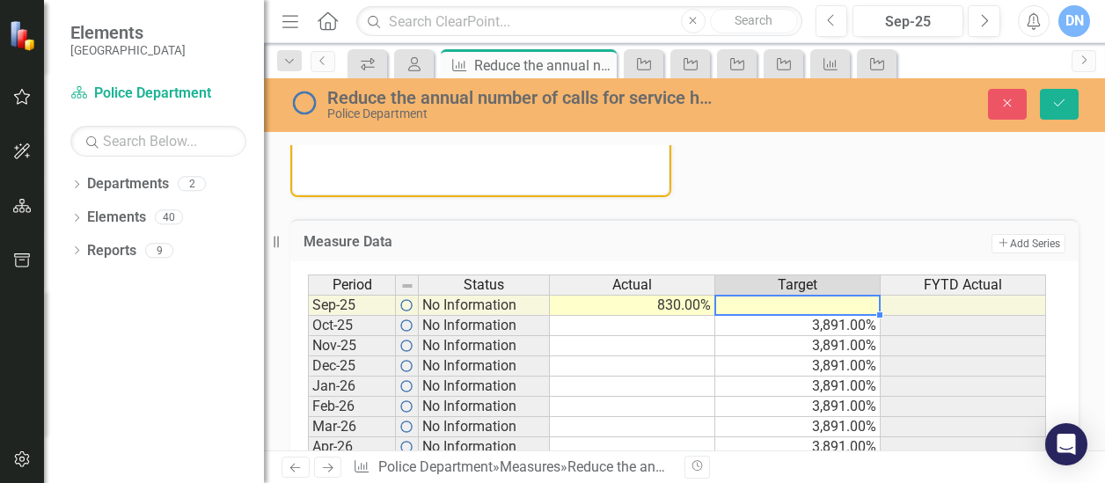
click at [819, 300] on td at bounding box center [797, 305] width 165 height 21
click at [702, 305] on td "830.00%" at bounding box center [632, 305] width 165 height 21
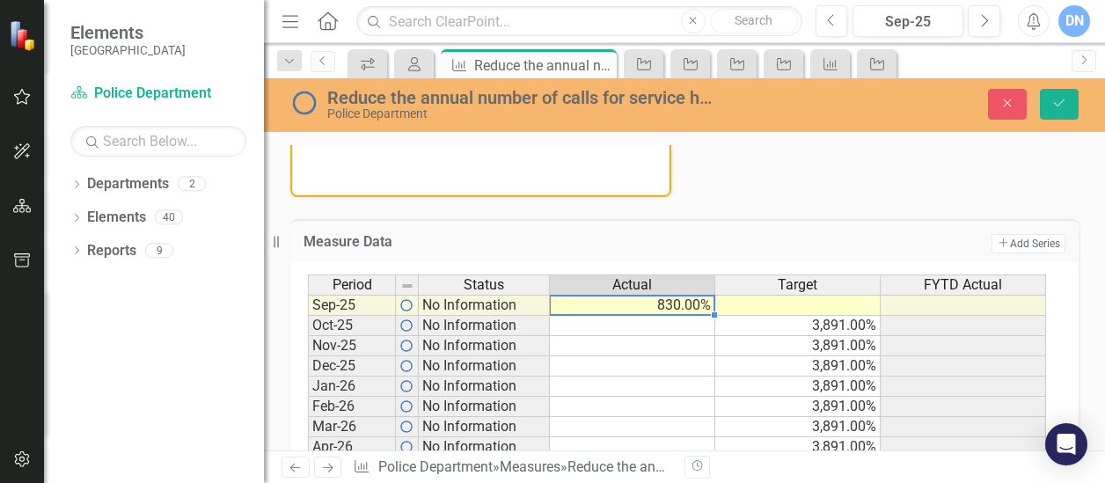
click at [702, 305] on td "830.00%" at bounding box center [632, 305] width 165 height 21
type textarea "830"
drag, startPoint x: 699, startPoint y: 305, endPoint x: 553, endPoint y: 317, distance: 146.5
click at [553, 317] on div "Period Status Actual Target FYTD Actual Sep-25 No Information 830.00% Oct-25 No…" at bounding box center [678, 416] width 740 height 285
click at [906, 187] on div "Analysis Sep-25 Owner DN [PERSON_NAME][DATE] (Police & Crossing Guards) Collabo…" at bounding box center [684, 10] width 814 height 374
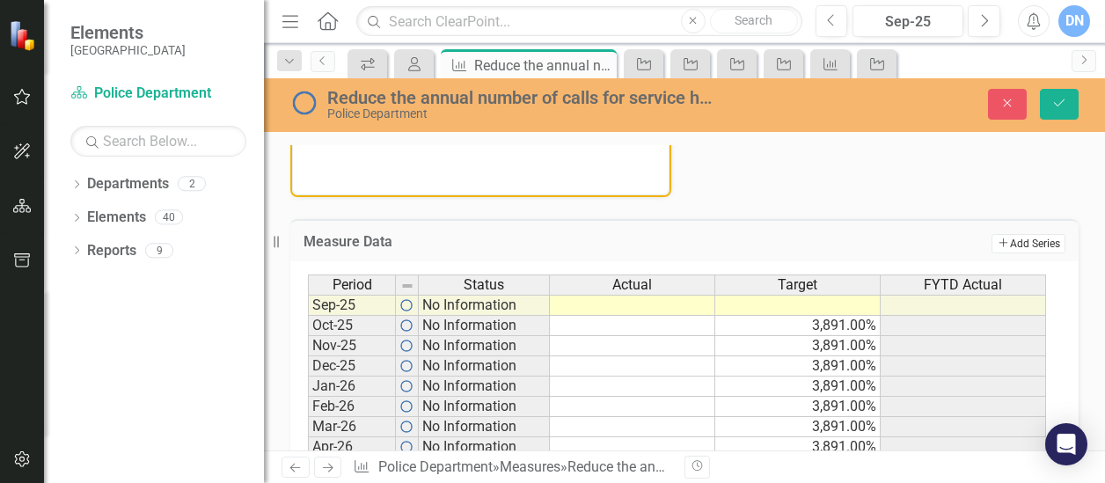
click at [1028, 241] on button "Add Add Series" at bounding box center [1028, 243] width 74 height 19
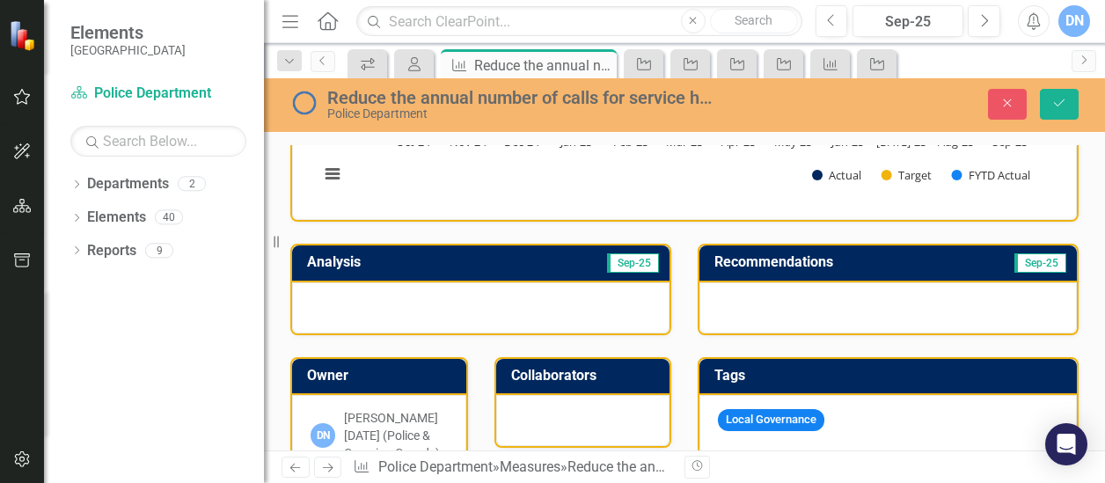
scroll to position [267, 0]
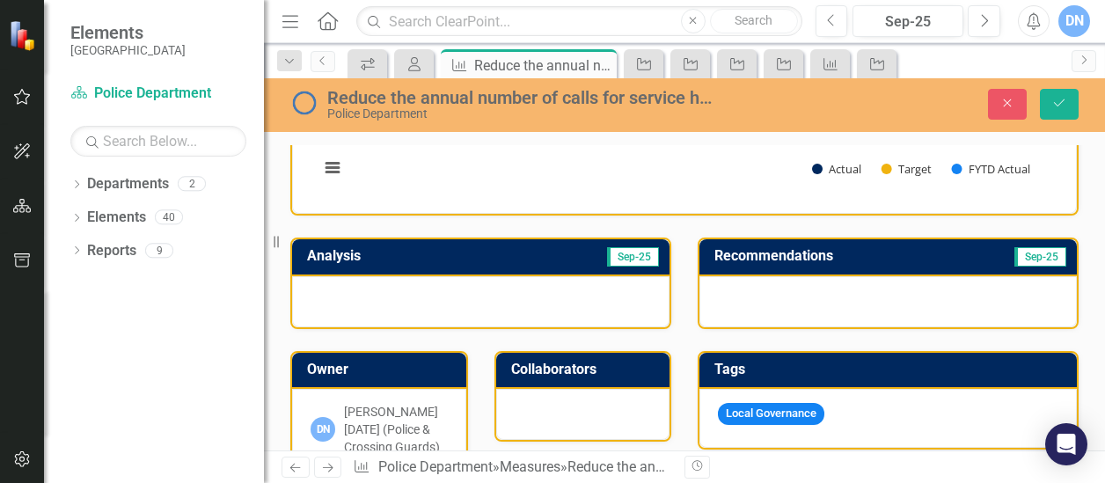
click at [444, 290] on div at bounding box center [480, 301] width 377 height 51
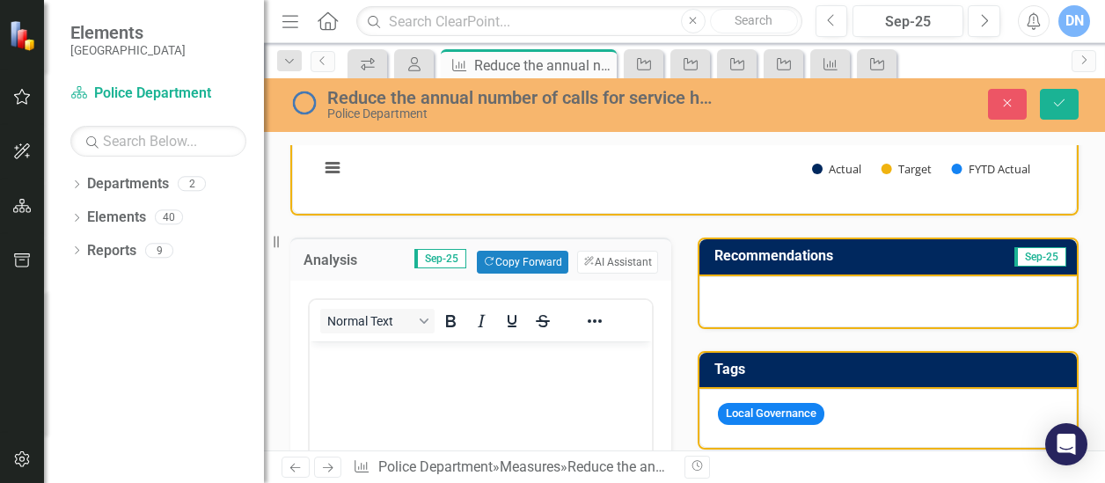
scroll to position [0, 0]
click at [378, 355] on p "Rich Text Area. Press ALT-0 for help." at bounding box center [480, 356] width 333 height 21
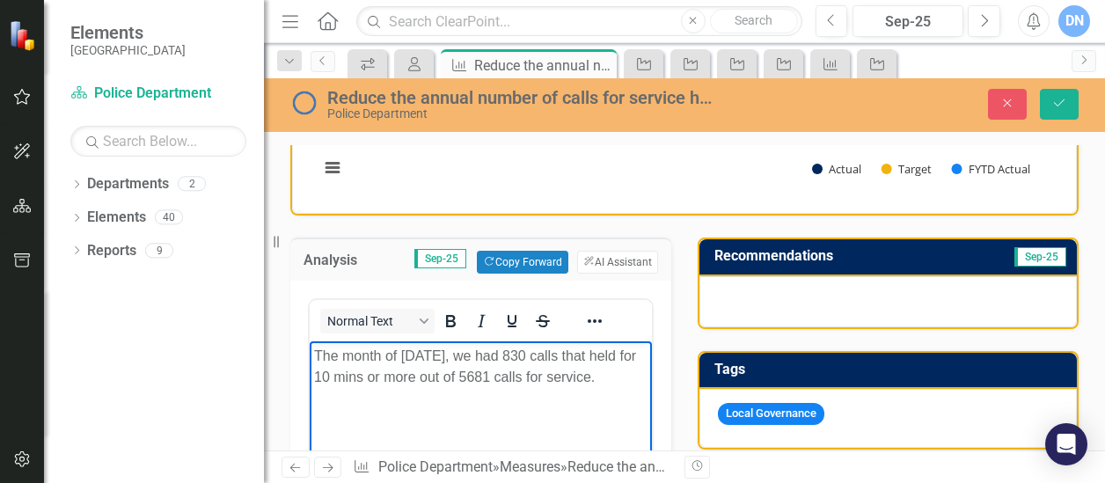
click at [834, 108] on div "Close Save" at bounding box center [930, 104] width 324 height 31
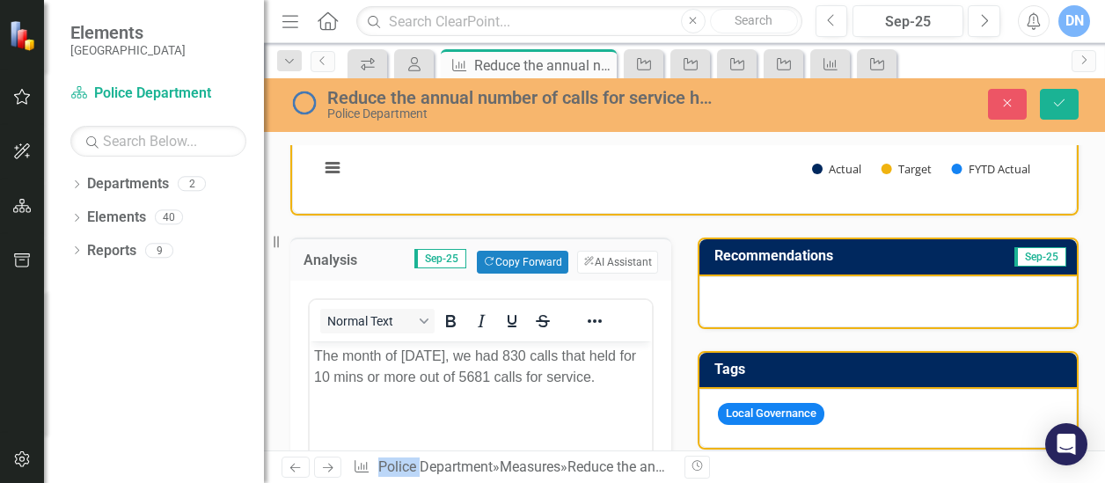
click at [834, 108] on div "Close Save" at bounding box center [930, 104] width 324 height 31
drag, startPoint x: 834, startPoint y: 108, endPoint x: 688, endPoint y: 110, distance: 146.0
click at [688, 110] on div "Police Department" at bounding box center [523, 113] width 392 height 13
click at [686, 110] on div "Police Department" at bounding box center [523, 113] width 392 height 13
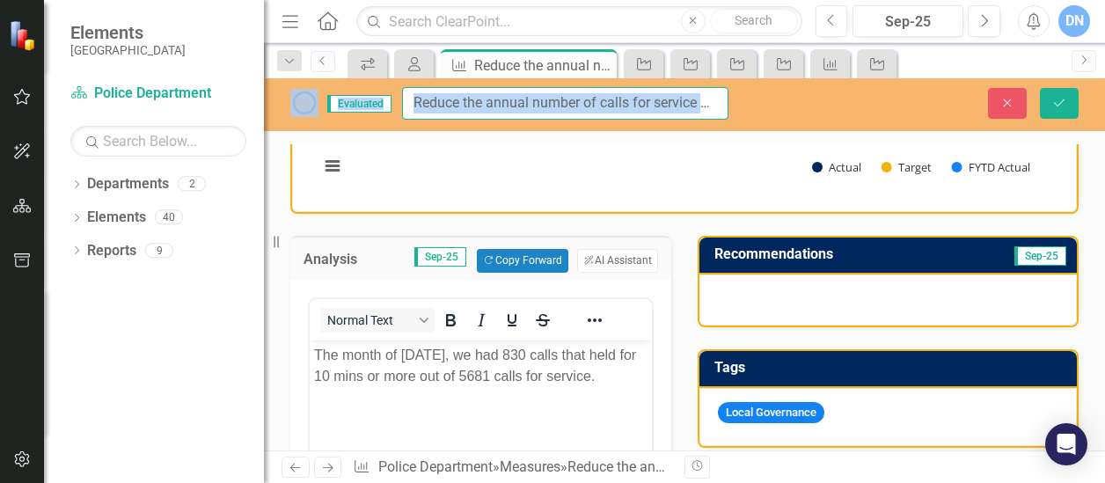
drag, startPoint x: 686, startPoint y: 110, endPoint x: 672, endPoint y: 98, distance: 18.7
click at [672, 98] on input "Reduce the annual number of calls for service holding beyond 15 minutes" at bounding box center [565, 103] width 326 height 33
click at [788, 104] on div "Close Save" at bounding box center [930, 103] width 324 height 31
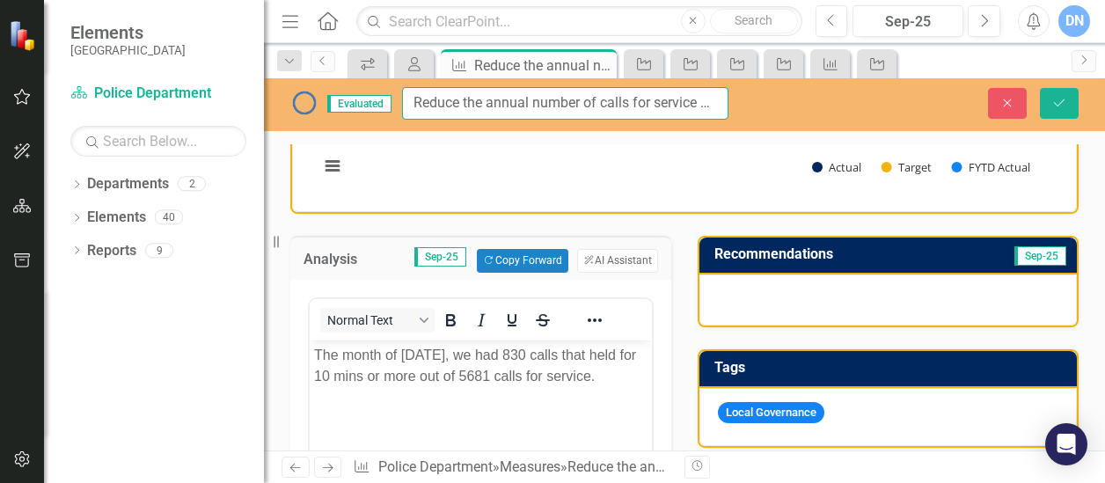
click at [697, 103] on input "Reduce the annual number of calls for service holding beyond 15 minutes" at bounding box center [565, 103] width 326 height 33
type input "Reduce the annual number of calls for service holding beyond 10 minutes"
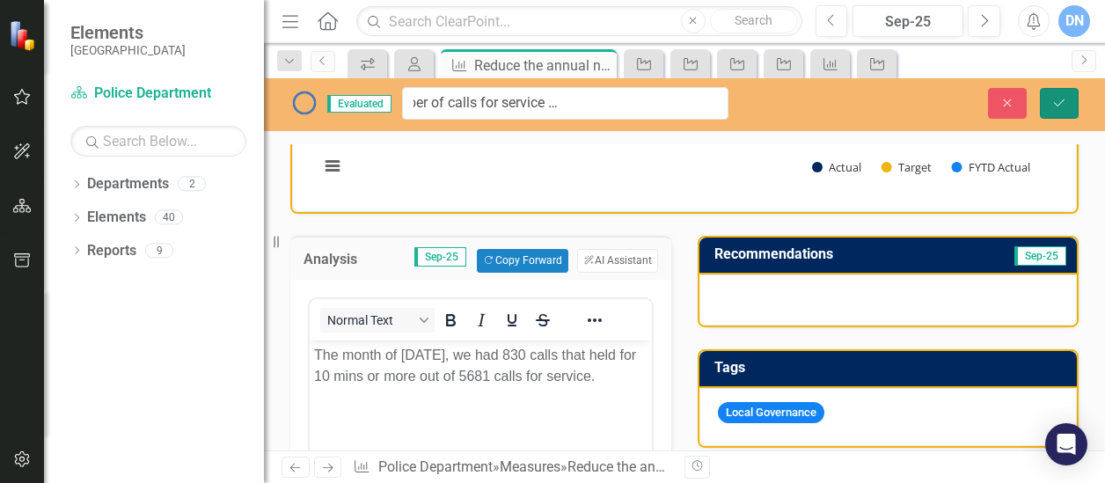
scroll to position [0, 0]
click at [1057, 98] on icon "Save" at bounding box center [1059, 103] width 16 height 12
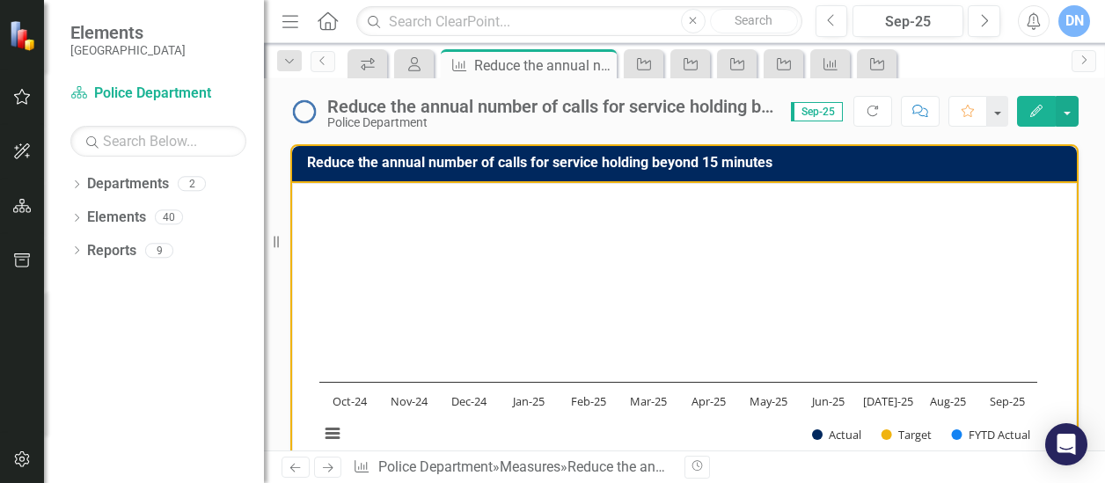
click at [741, 161] on h3 "Reduce the annual number of calls for service holding beyond 15 minutes" at bounding box center [687, 163] width 761 height 16
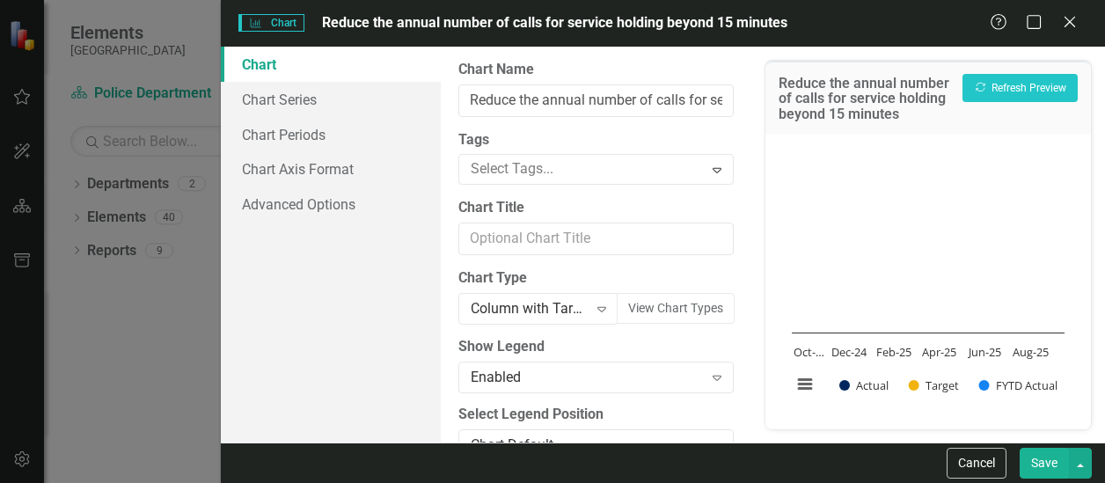
click at [841, 118] on h3 "Reduce the annual number of calls for service holding beyond 15 minutes" at bounding box center [865, 99] width 175 height 47
click at [716, 103] on input "Reduce the annual number of calls for service holding beyond 15 minutes" at bounding box center [595, 100] width 275 height 33
click at [294, 135] on link "Chart Periods" at bounding box center [331, 134] width 220 height 35
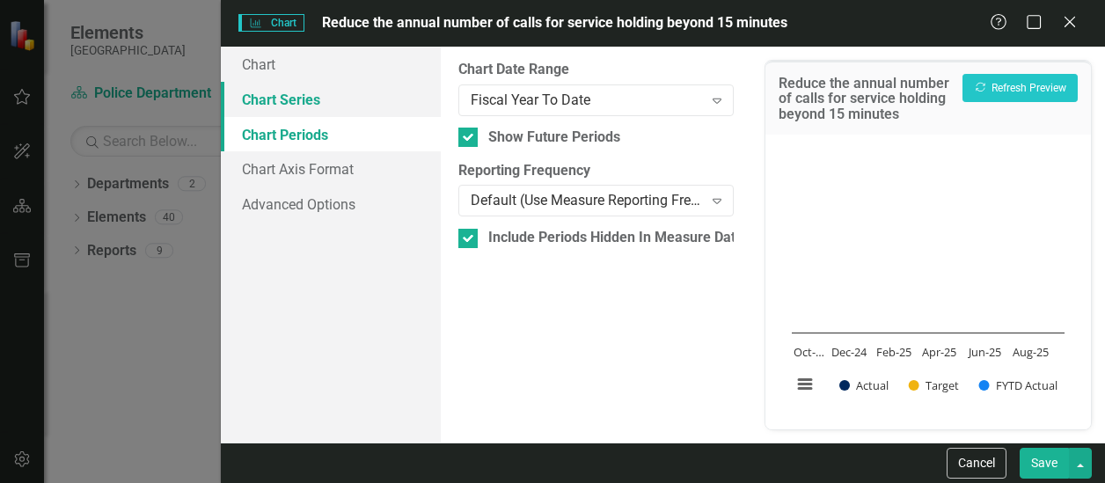
click at [309, 101] on link "Chart Series" at bounding box center [331, 99] width 220 height 35
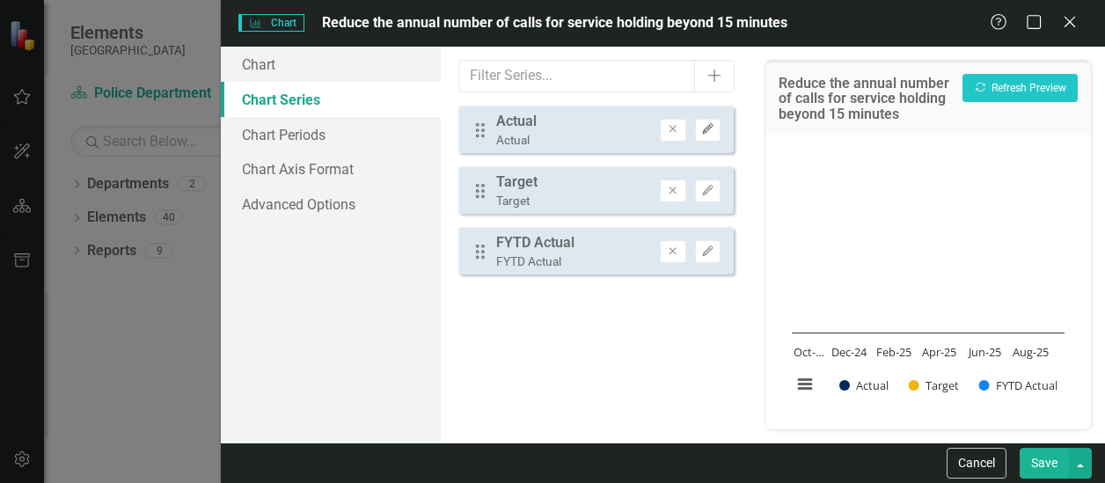
click at [712, 124] on icon "Edit" at bounding box center [707, 129] width 13 height 11
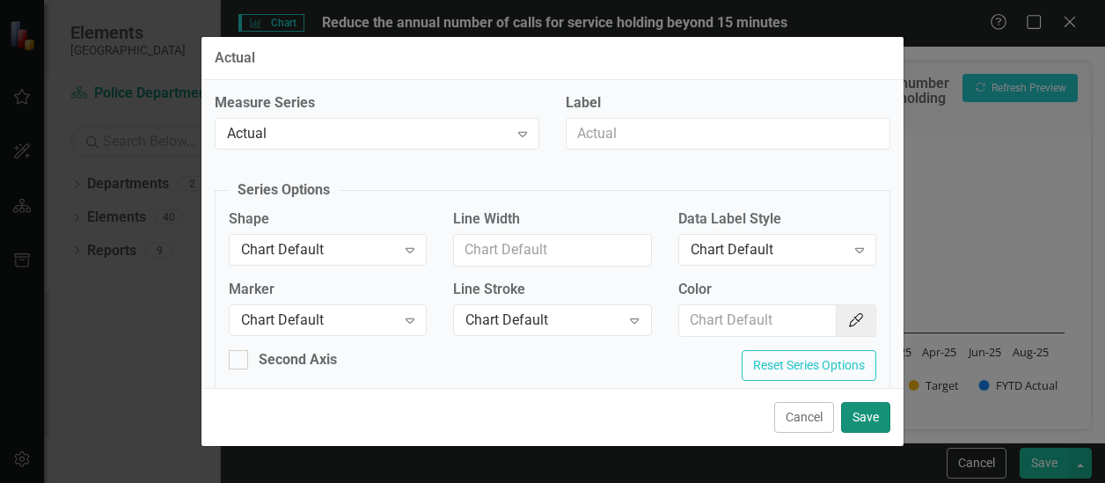
click at [857, 414] on button "Save" at bounding box center [865, 417] width 49 height 31
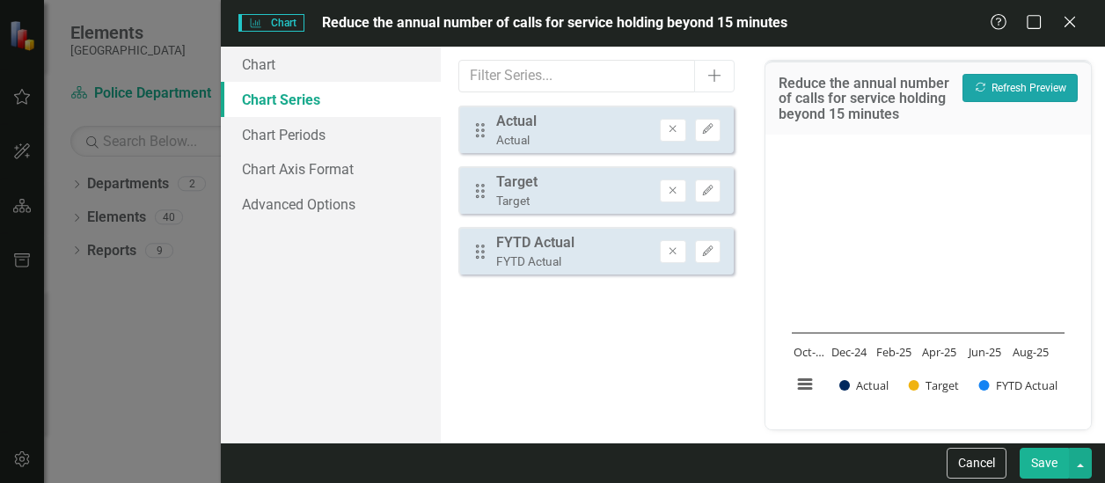
click at [1030, 89] on button "Recalculate Refresh Preview" at bounding box center [1019, 88] width 115 height 28
click at [836, 115] on h3 "Reduce the annual number of calls for service holding beyond 15 minutes" at bounding box center [865, 99] width 175 height 47
click at [841, 114] on h3 "Reduce the annual number of calls for service holding beyond 15 minutes" at bounding box center [865, 99] width 175 height 47
click at [838, 115] on h3 "Reduce the annual number of calls for service holding beyond 15 minutes" at bounding box center [865, 99] width 175 height 47
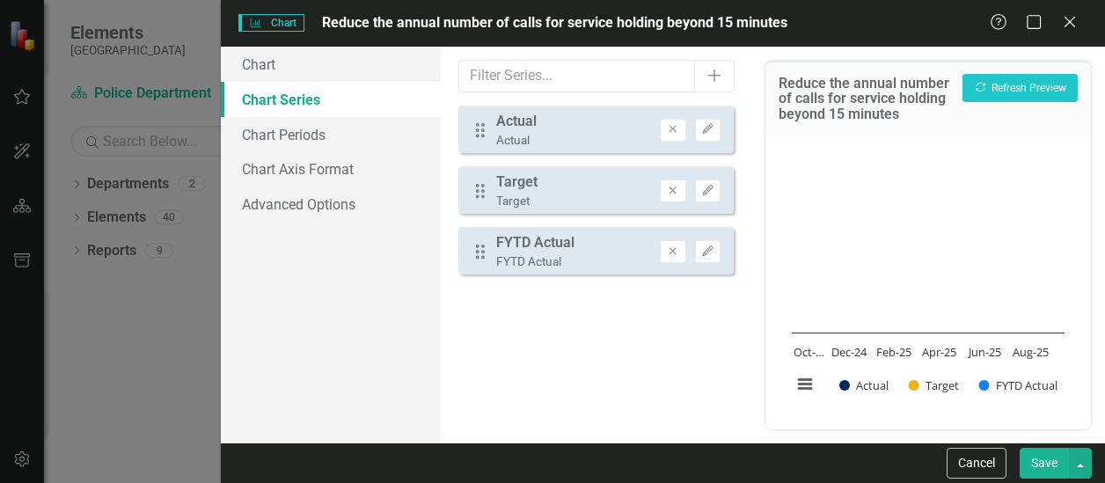
click at [833, 115] on h3 "Reduce the annual number of calls for service holding beyond 15 minutes" at bounding box center [865, 99] width 175 height 47
click at [843, 114] on h3 "Reduce the annual number of calls for service holding beyond 15 minutes" at bounding box center [865, 99] width 175 height 47
drag, startPoint x: 843, startPoint y: 114, endPoint x: 863, endPoint y: 149, distance: 39.8
click at [863, 149] on rect "Interactive chart" at bounding box center [928, 280] width 290 height 264
click at [718, 74] on icon "Add" at bounding box center [714, 76] width 18 height 14
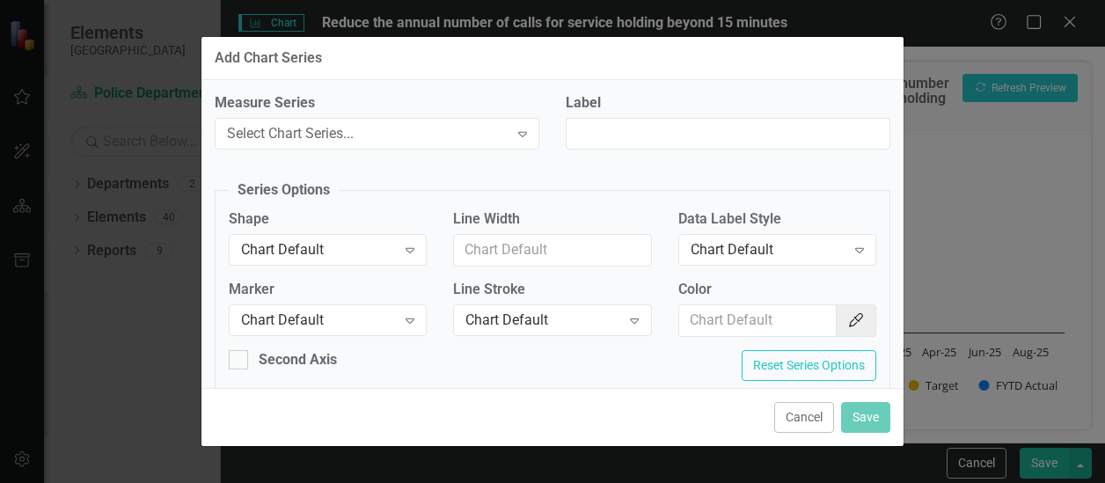
click at [1020, 267] on div "Add Chart Series Measure Series Select Chart Series... Expand Label Series Opti…" at bounding box center [552, 241] width 1105 height 483
click at [916, 33] on div "Add Chart Series Measure Series Select Chart Series... Expand Label Series Opti…" at bounding box center [552, 241] width 1105 height 483
click at [1008, 243] on div "Add Chart Series Measure Series Select Chart Series... Expand Label Series Opti…" at bounding box center [552, 241] width 1105 height 483
click at [1008, 244] on div "Add Chart Series Measure Series Select Chart Series... Expand Label Series Opti…" at bounding box center [552, 241] width 1105 height 483
click at [291, 26] on div "Add Chart Series Measure Series Select Chart Series... Expand Label Series Opti…" at bounding box center [553, 241] width 704 height 483
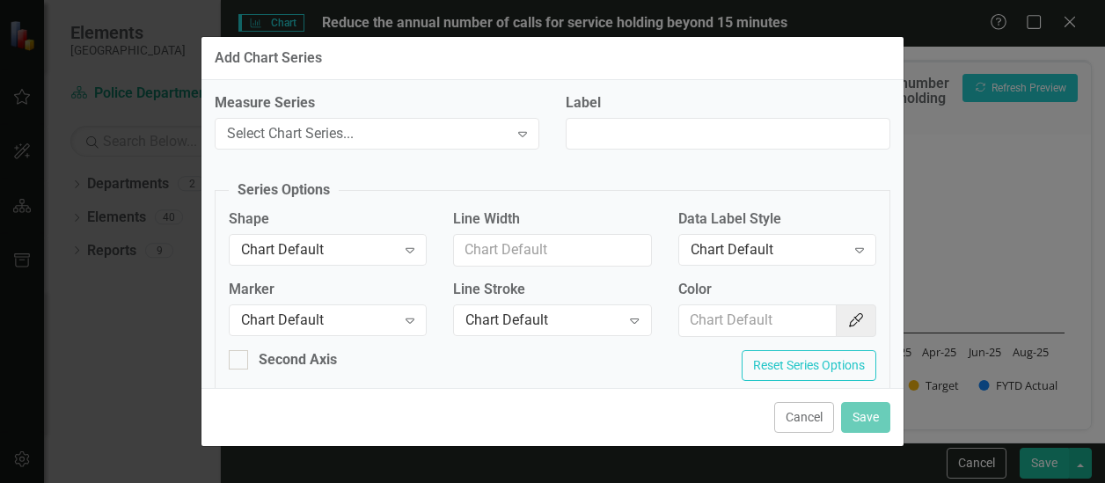
click at [966, 277] on div "Add Chart Series Measure Series Select Chart Series... Expand Label Series Opti…" at bounding box center [552, 241] width 1105 height 483
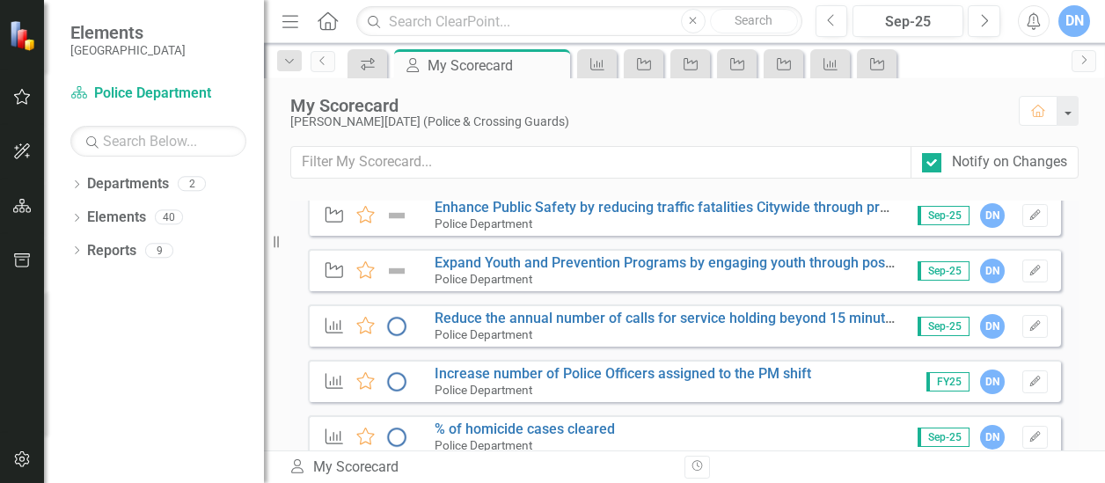
scroll to position [517, 0]
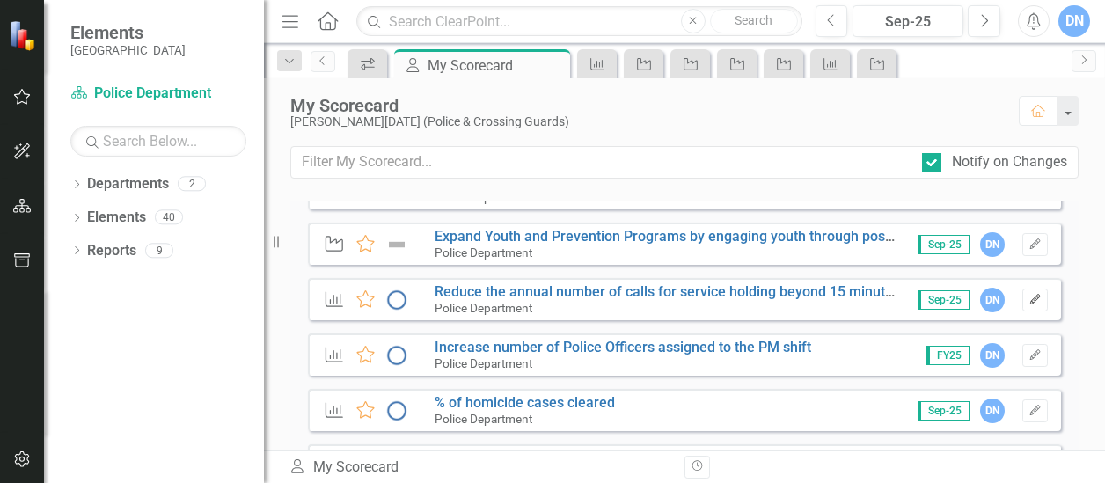
click at [1028, 296] on icon "Edit" at bounding box center [1034, 300] width 13 height 11
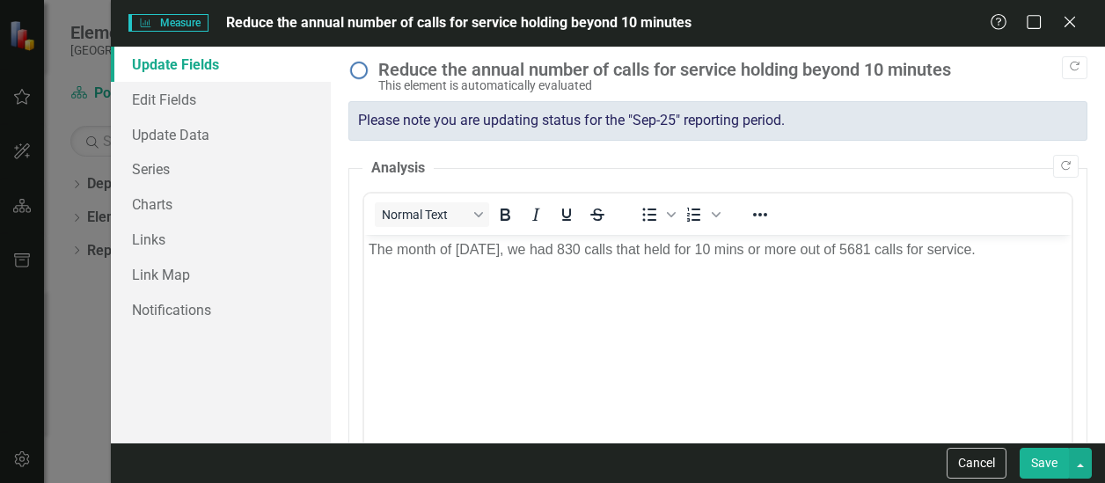
scroll to position [0, 0]
click at [357, 67] on img at bounding box center [358, 70] width 21 height 21
drag, startPoint x: 357, startPoint y: 67, endPoint x: 389, endPoint y: 68, distance: 31.7
click at [357, 68] on img at bounding box center [358, 70] width 21 height 21
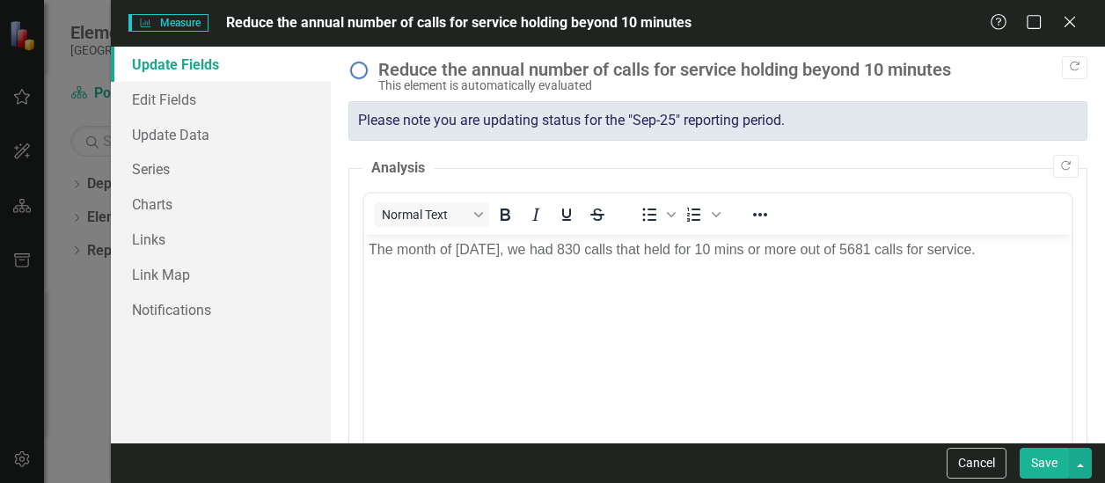
click at [580, 69] on div "Reduce the annual number of calls for service holding beyond 10 minutes" at bounding box center [728, 69] width 700 height 19
drag, startPoint x: 580, startPoint y: 69, endPoint x: 821, endPoint y: 57, distance: 241.3
click at [821, 57] on div ""Update" fields in ClearPoint are the fields that change from reporting period …" at bounding box center [718, 245] width 774 height 396
copy div "e"
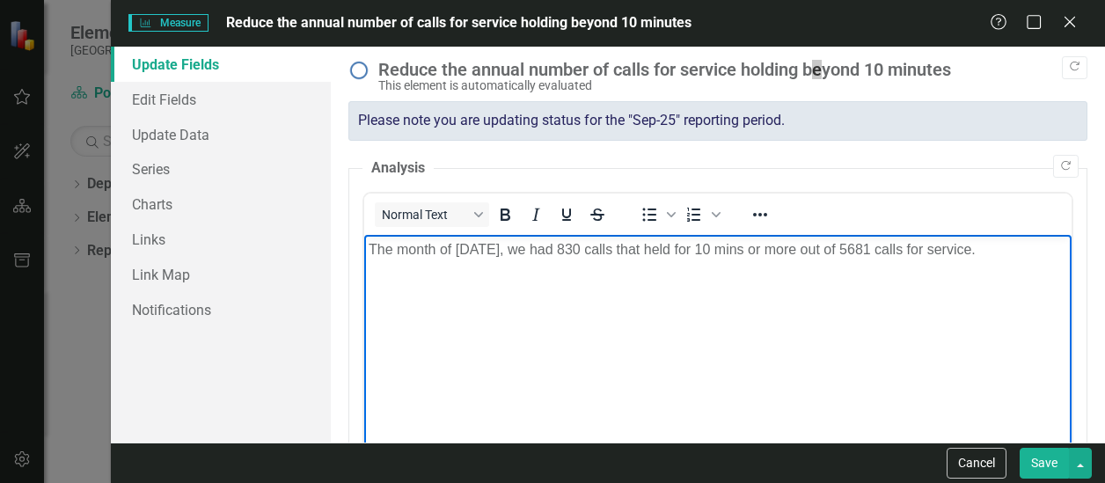
click at [763, 253] on p "The month of [DATE], we had 830 calls that held for 10 mins or more out of 5681…" at bounding box center [717, 248] width 698 height 21
click at [747, 295] on body "The month of [DATE], we had 830 calls that held for 10 mins or more out of 5681…" at bounding box center [716, 366] width 707 height 264
click at [755, 264] on body "The month of [DATE], we had 830 calls that held for 10 mins or more out of 5681…" at bounding box center [716, 366] width 707 height 264
click at [811, 317] on body "The month of [DATE], we had 830 calls that held for 10 mins or more out of 5681…" at bounding box center [716, 366] width 707 height 264
click at [1048, 465] on button "Save" at bounding box center [1043, 463] width 49 height 31
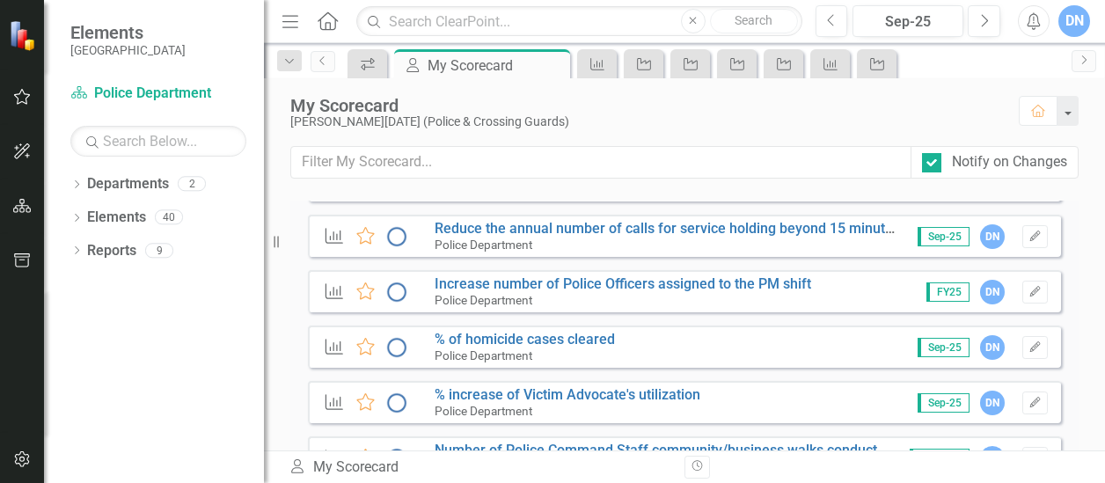
scroll to position [624, 0]
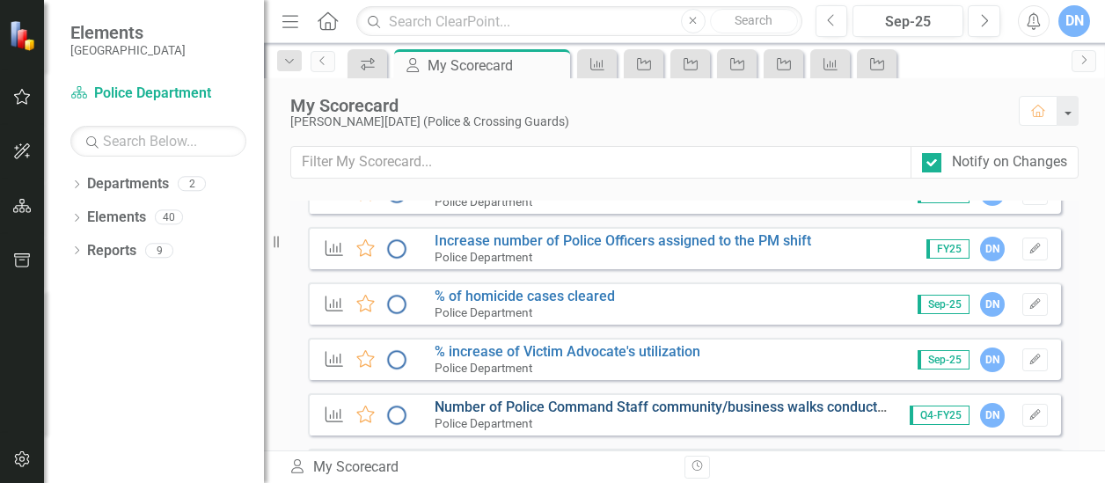
click at [772, 405] on link "Number of Police Command Staff community/business walks conducted" at bounding box center [663, 406] width 458 height 17
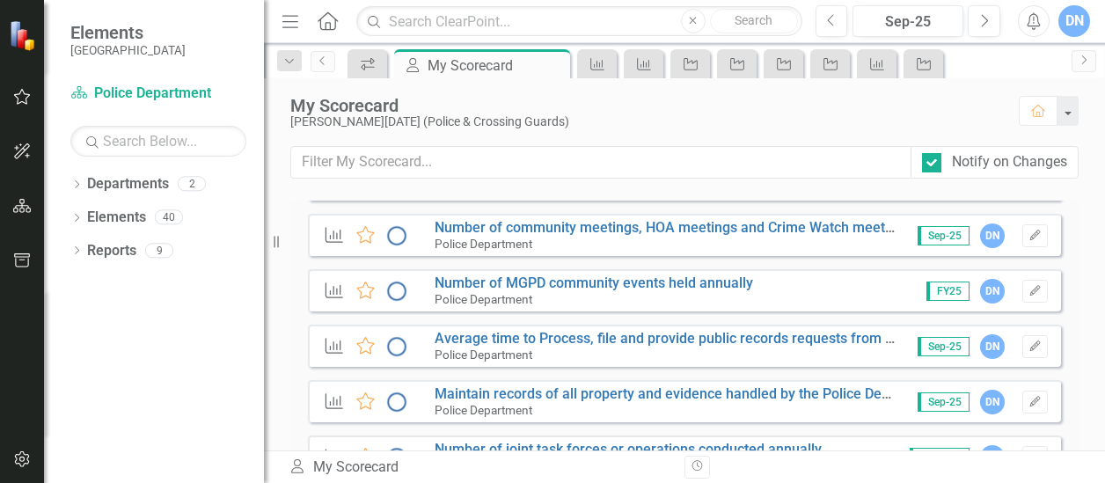
scroll to position [863, 0]
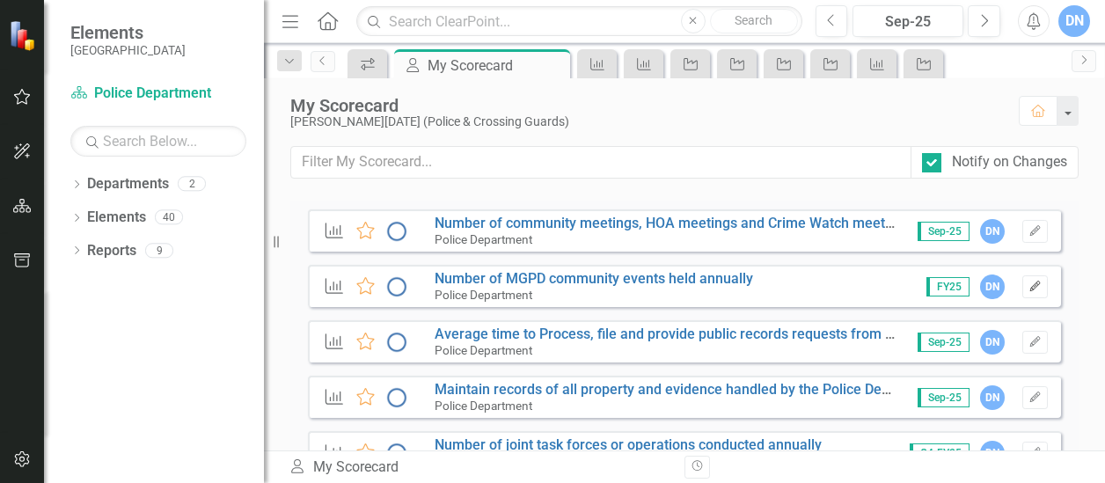
click at [1028, 281] on icon "Edit" at bounding box center [1034, 286] width 13 height 11
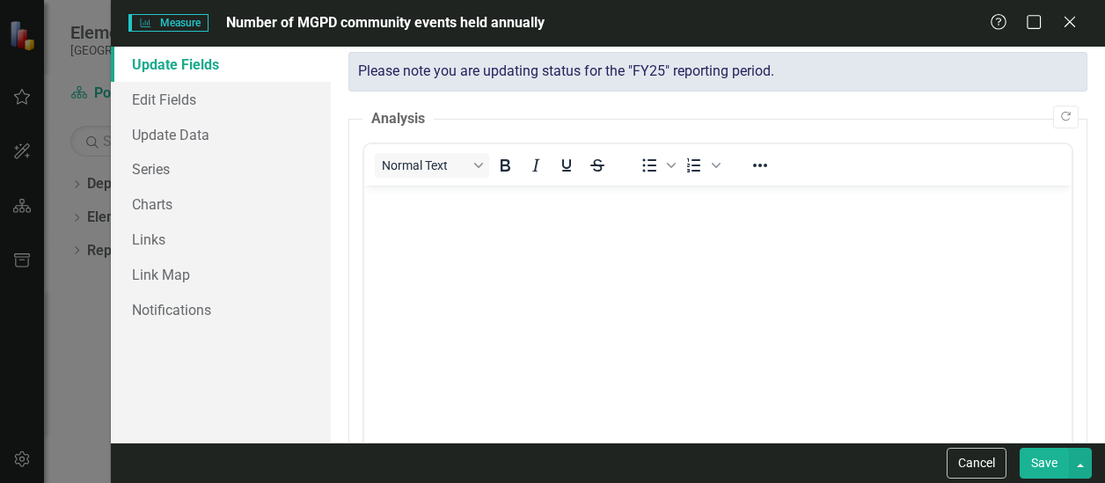
scroll to position [0, 0]
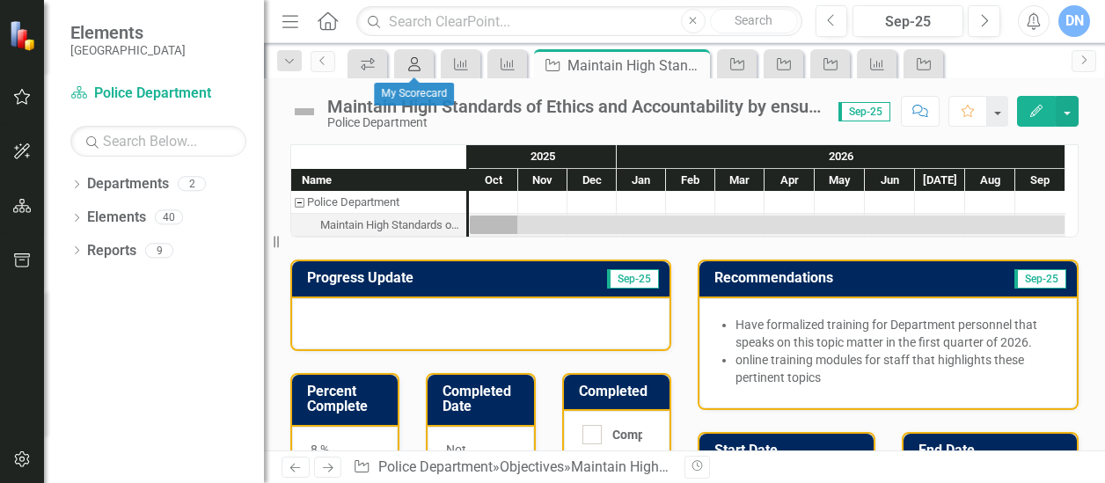
click at [413, 60] on icon "My Scorecard" at bounding box center [414, 64] width 18 height 14
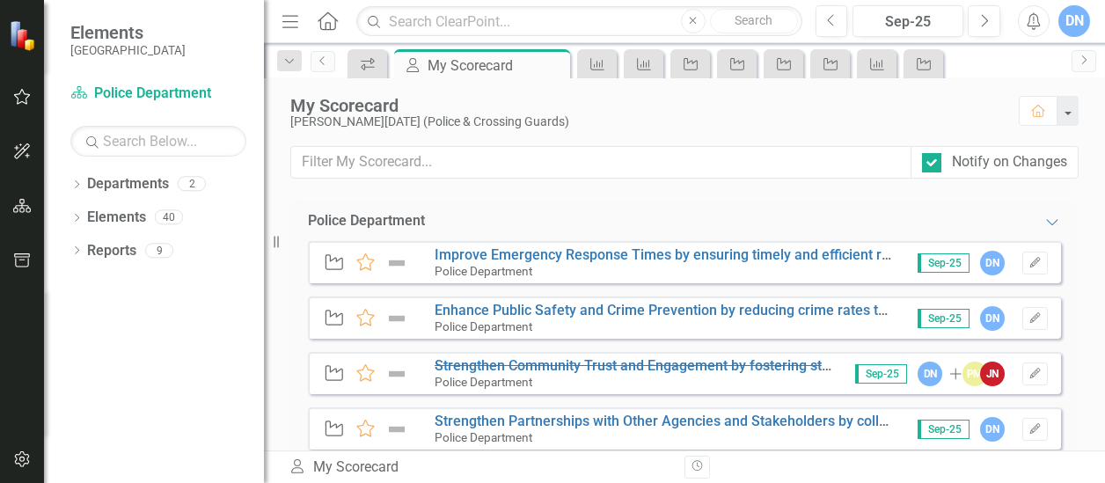
click at [614, 376] on div "Police Department" at bounding box center [633, 382] width 398 height 16
click at [617, 367] on s "Strengthen Community Trust and Engagement by fostering strong relationships wit…" at bounding box center [874, 365] width 881 height 17
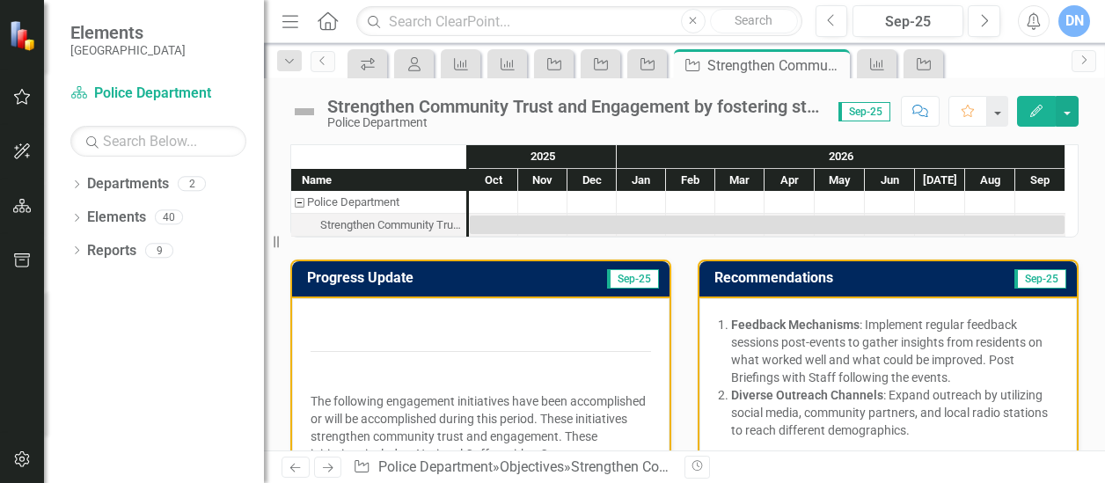
drag, startPoint x: 1091, startPoint y: 172, endPoint x: 1091, endPoint y: 196, distance: 24.6
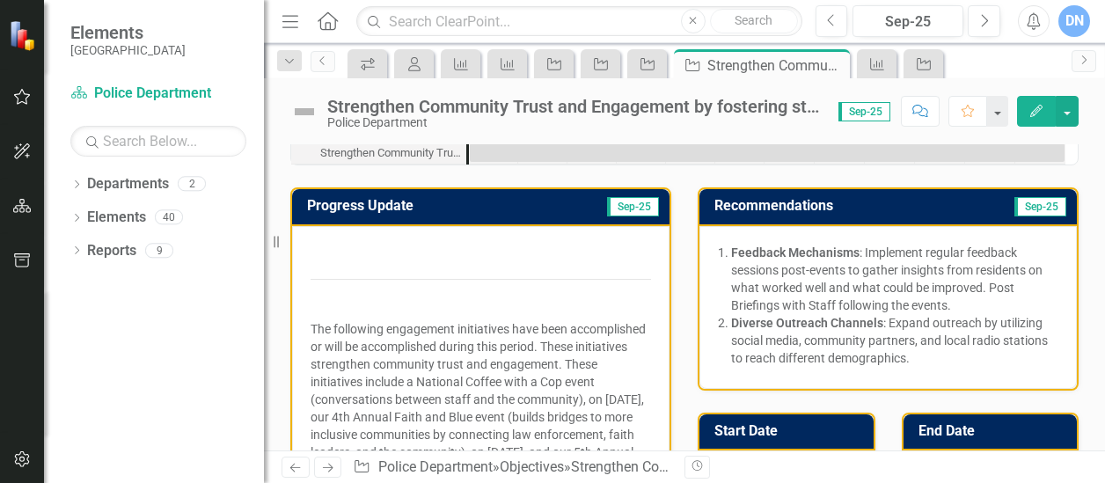
scroll to position [128, 0]
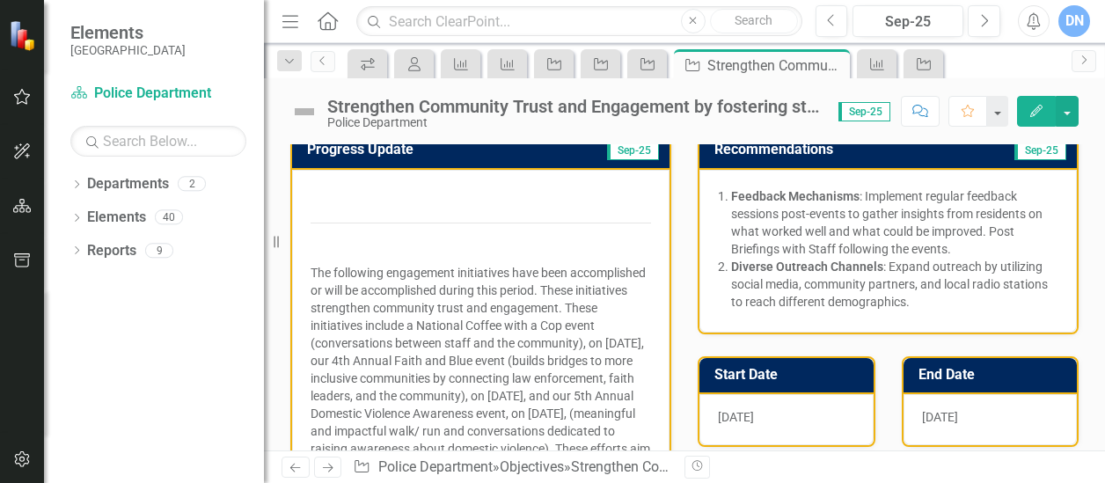
drag, startPoint x: 310, startPoint y: 268, endPoint x: 421, endPoint y: 293, distance: 114.4
click at [421, 293] on div "The following engagement initiatives have been accomplished or will be accompli…" at bounding box center [480, 370] width 377 height 401
click at [354, 267] on p "The following engagement initiatives have been accomplished or will be accompli…" at bounding box center [480, 395] width 340 height 271
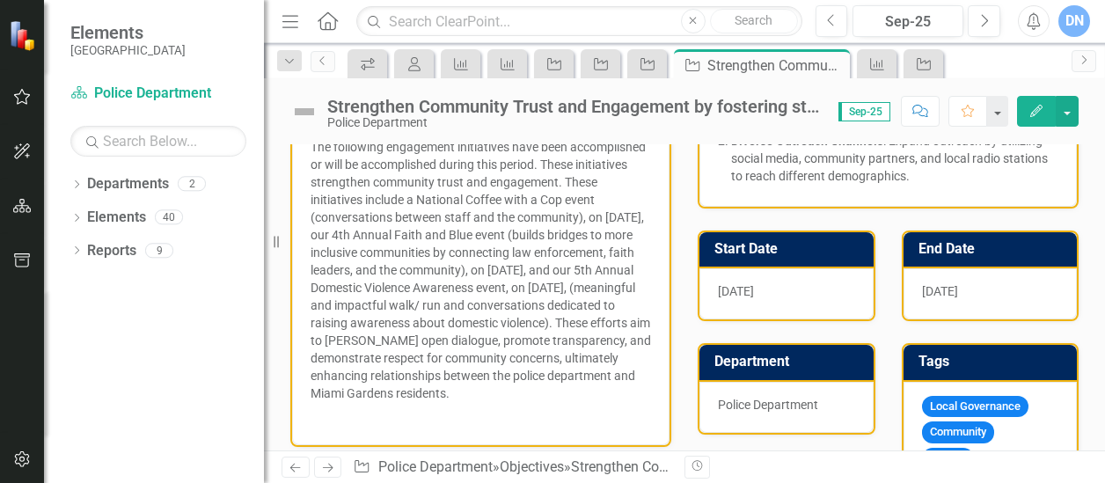
scroll to position [259, 0]
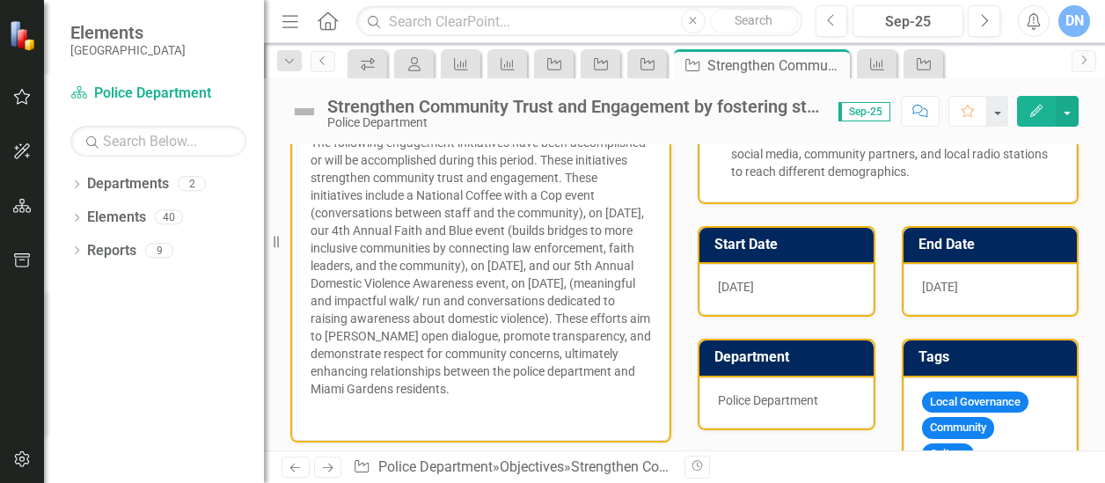
click at [639, 237] on p "The following engagement initiatives have been accomplished or will be accompli…" at bounding box center [480, 265] width 340 height 271
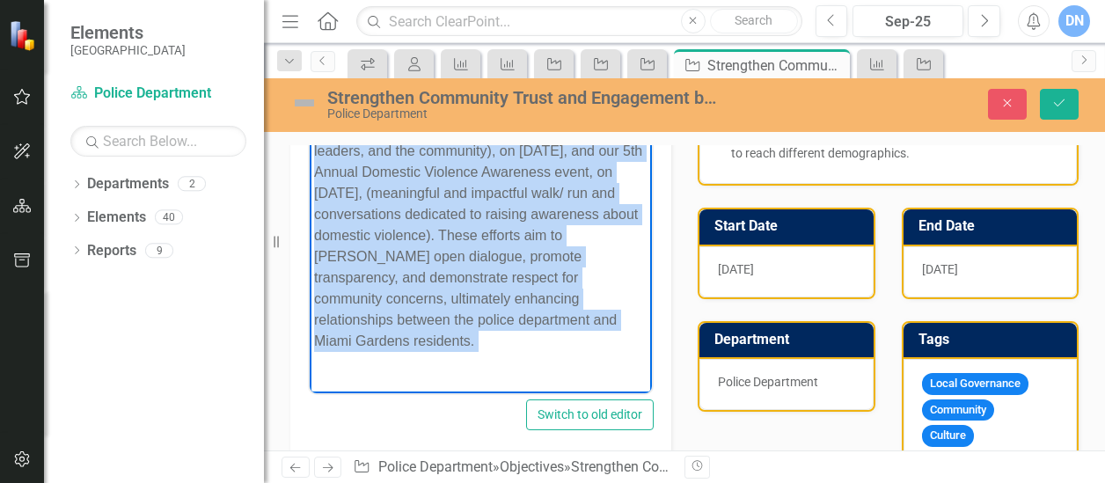
scroll to position [239, 0]
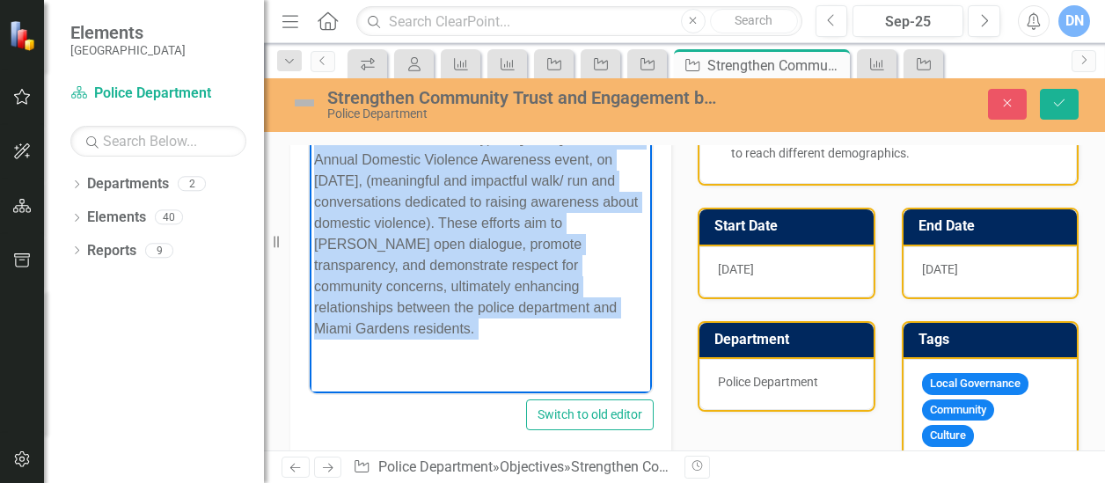
drag, startPoint x: 310, startPoint y: 185, endPoint x: 535, endPoint y: 295, distance: 250.6
click at [591, 385] on body "The following engagement initiatives have been accomplished or will be accompli…" at bounding box center [481, 130] width 342 height 525
copy p "The following engagement initiatives have been accomplished or will be accompli…"
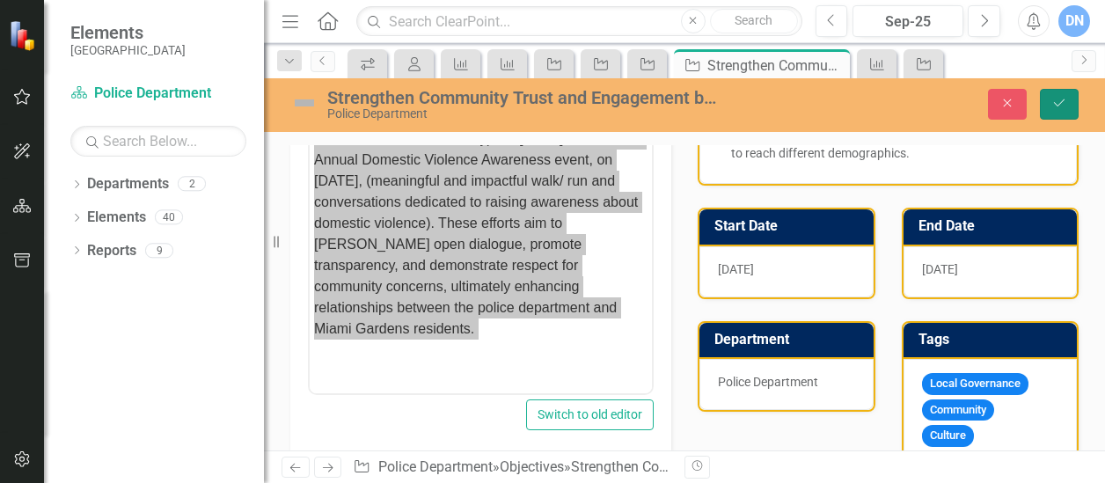
click at [1068, 105] on button "Save" at bounding box center [1059, 104] width 39 height 31
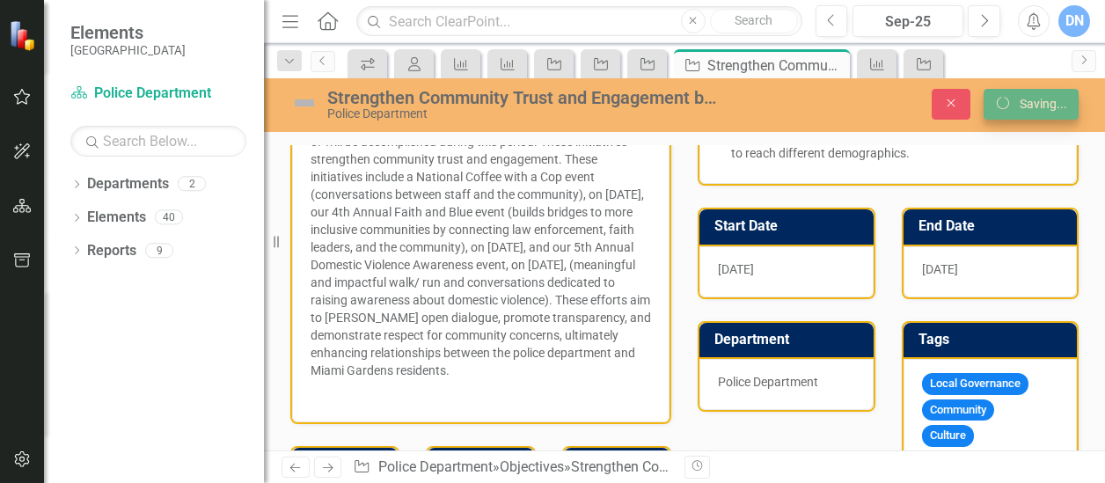
scroll to position [259, 0]
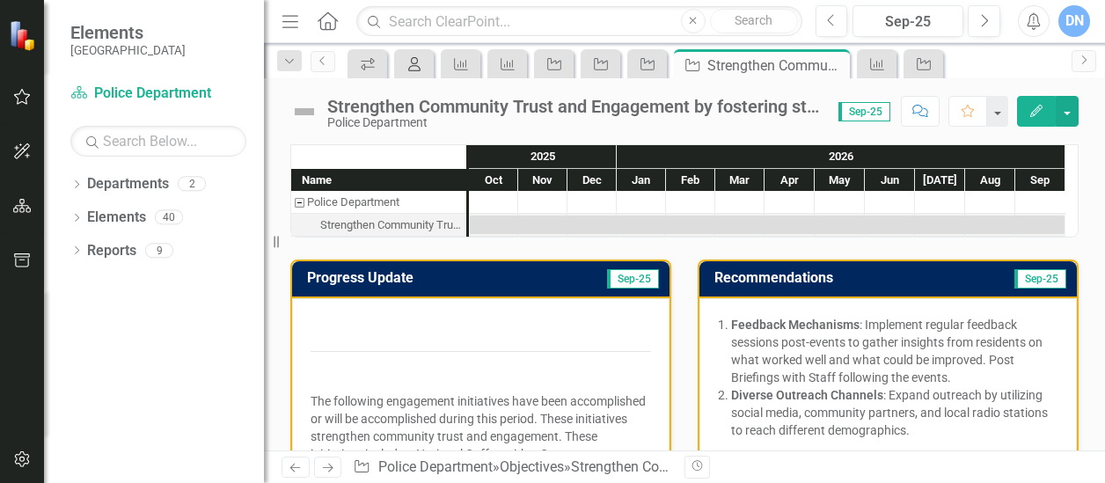
click at [417, 65] on icon at bounding box center [414, 64] width 12 height 14
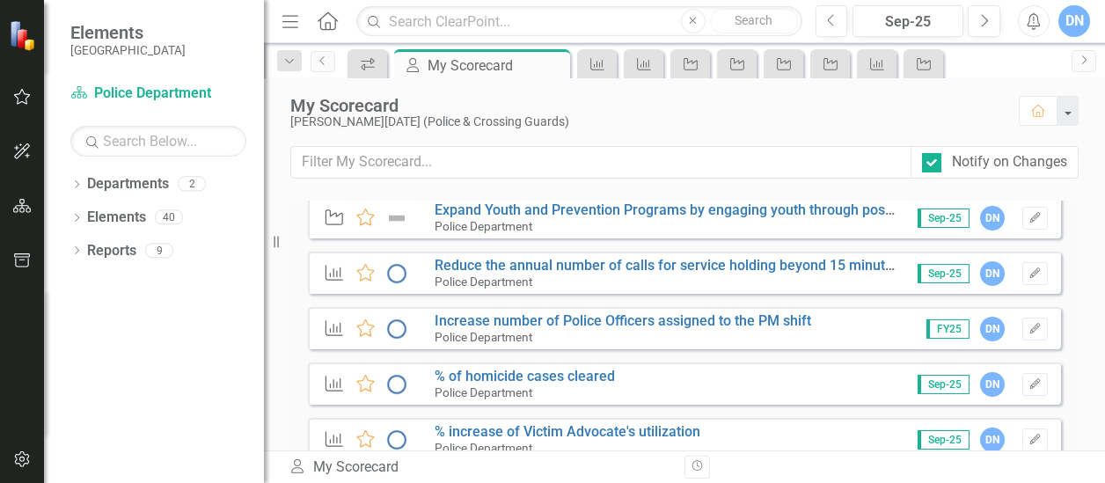
scroll to position [719, 0]
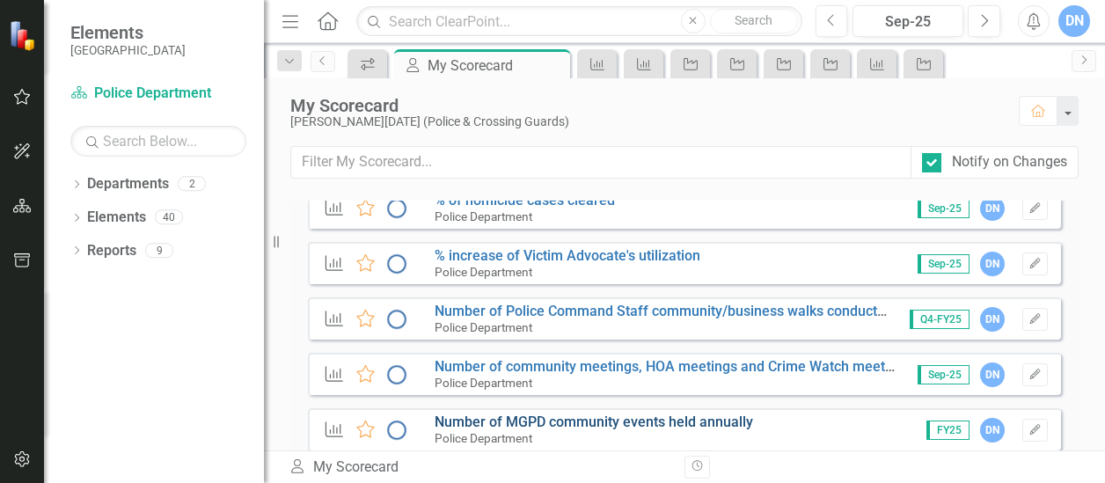
click at [619, 422] on link "Number of MGPD community events held annually" at bounding box center [593, 421] width 318 height 17
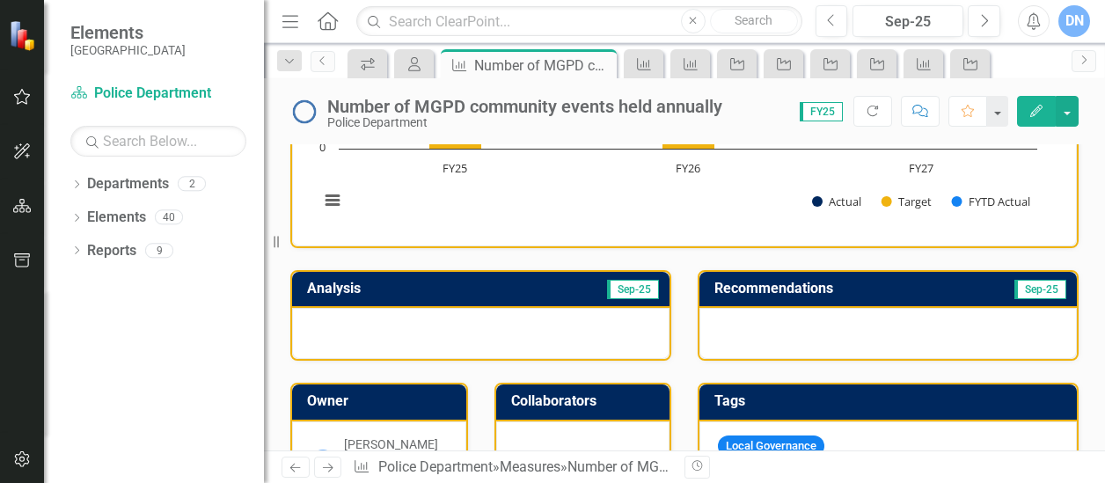
scroll to position [241, 0]
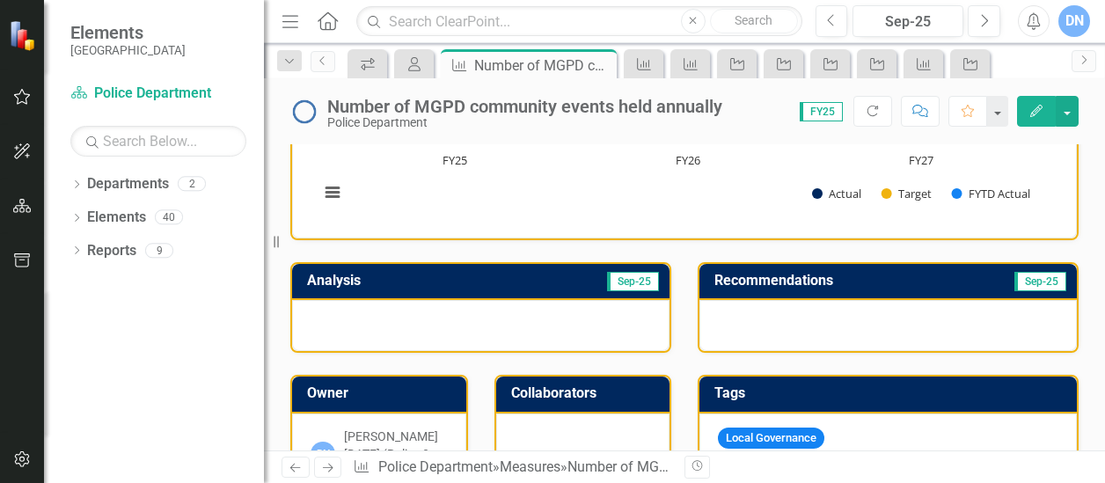
click at [545, 311] on div at bounding box center [480, 325] width 377 height 51
drag, startPoint x: 545, startPoint y: 311, endPoint x: 506, endPoint y: 321, distance: 40.7
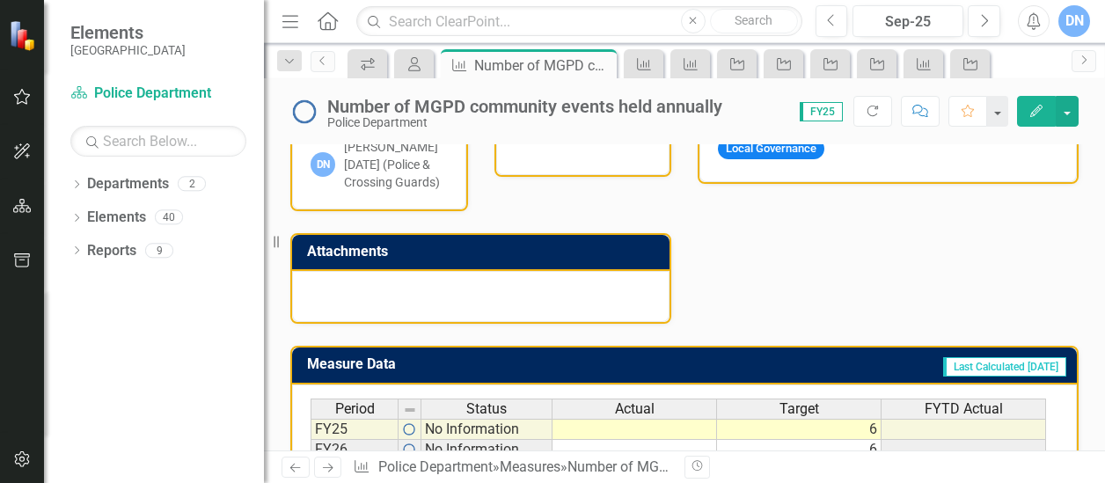
scroll to position [538, 0]
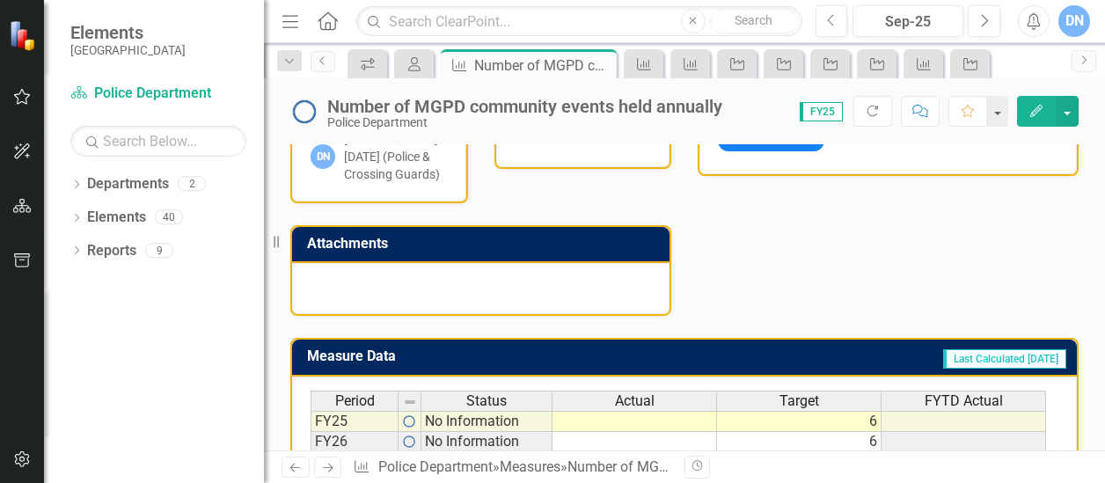
click at [564, 280] on div at bounding box center [480, 288] width 377 height 51
drag, startPoint x: 564, startPoint y: 280, endPoint x: 517, endPoint y: 284, distance: 46.8
click at [517, 284] on div at bounding box center [480, 288] width 377 height 51
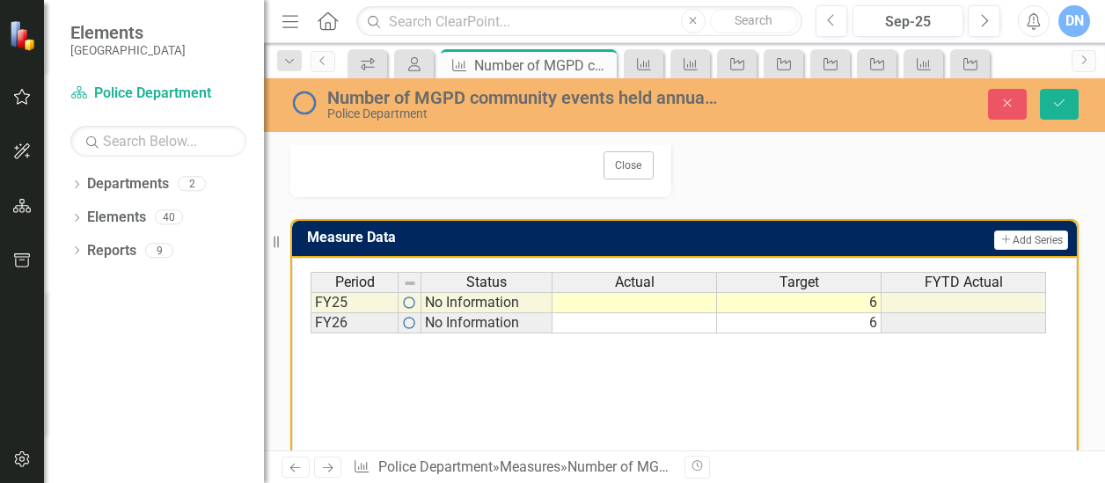
scroll to position [780, 0]
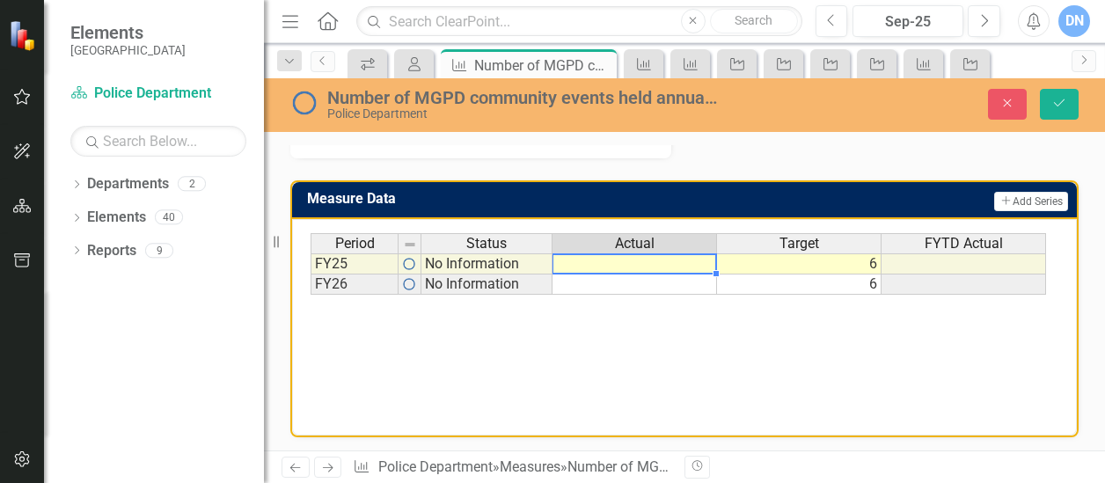
click at [656, 258] on td at bounding box center [634, 263] width 164 height 21
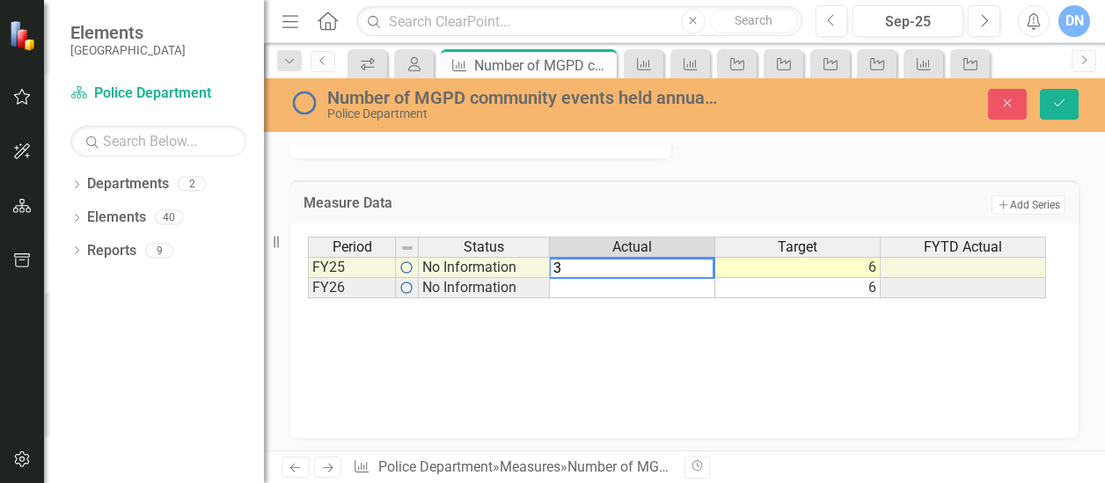
type textarea "3"
click at [696, 323] on div "Period Status Actual Target FYTD Actual FY25 No Information 6 FY26 No Informati…" at bounding box center [684, 325] width 753 height 176
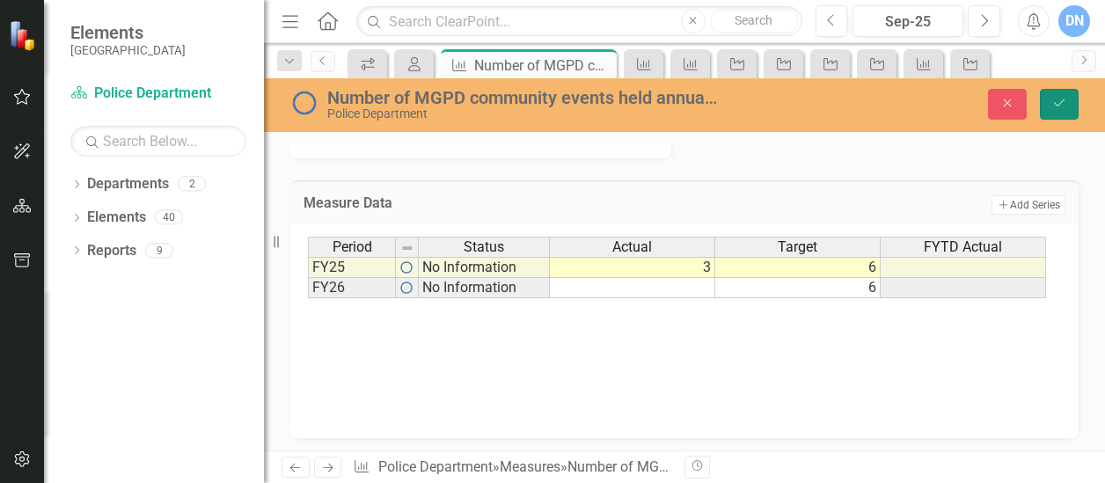
click at [1062, 99] on icon "Save" at bounding box center [1059, 103] width 16 height 12
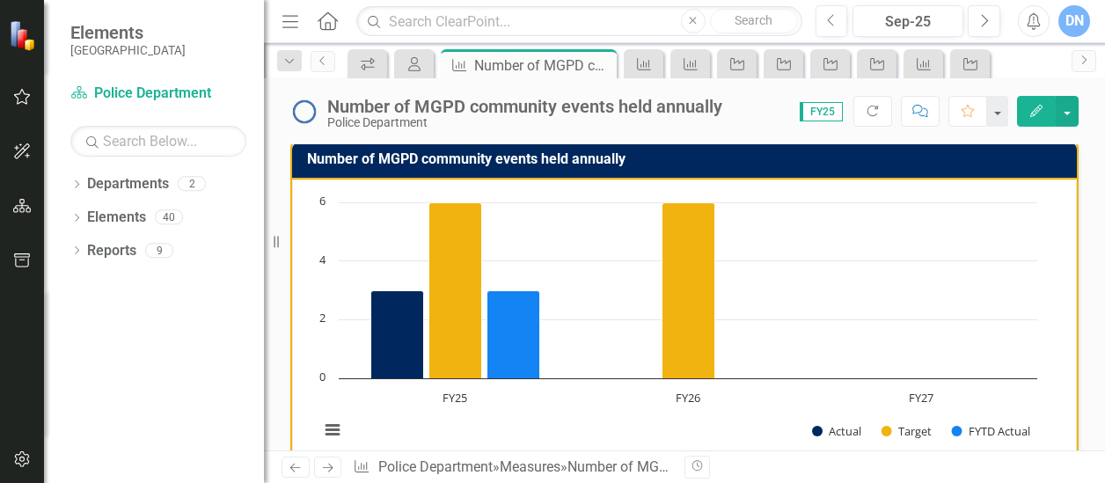
scroll to position [0, 0]
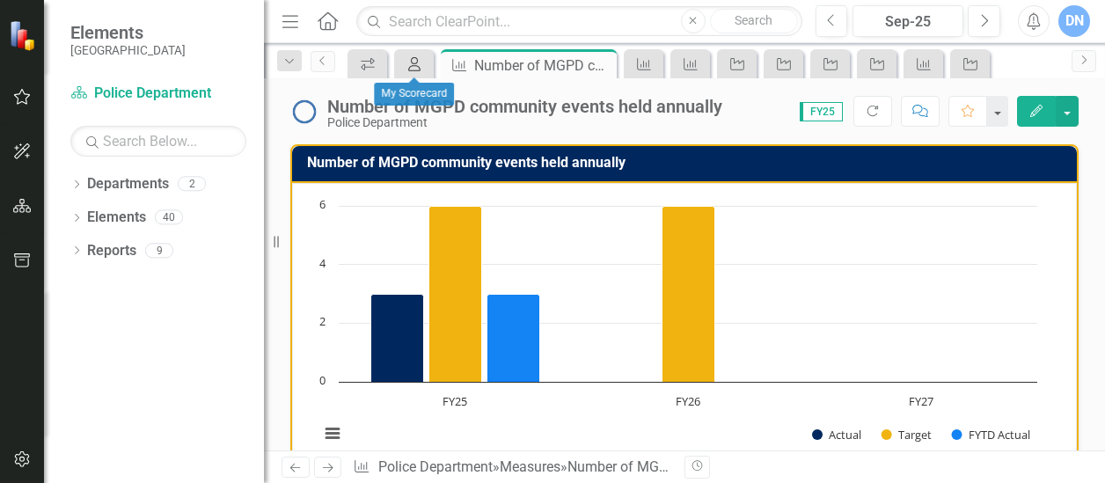
click at [419, 62] on icon "My Scorecard" at bounding box center [414, 64] width 18 height 14
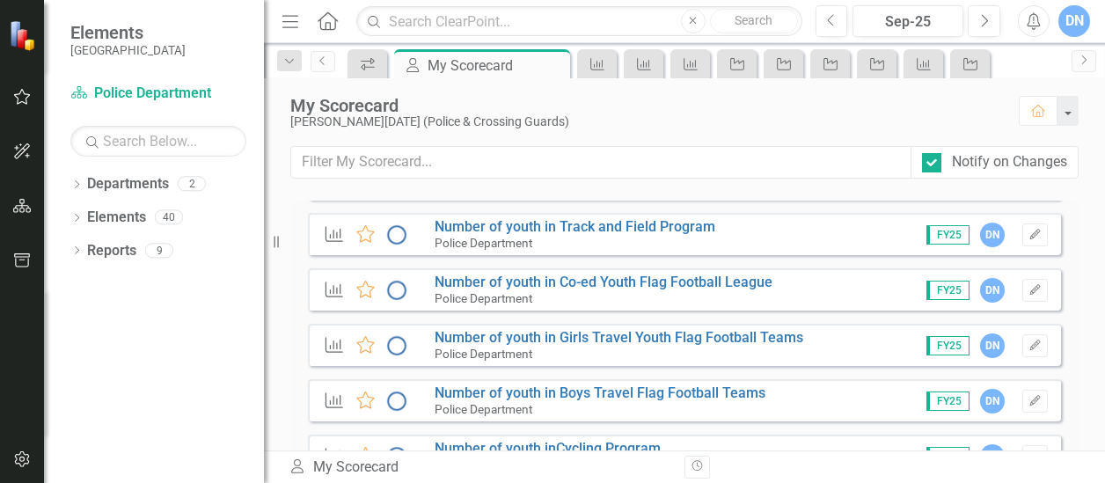
scroll to position [2035, 0]
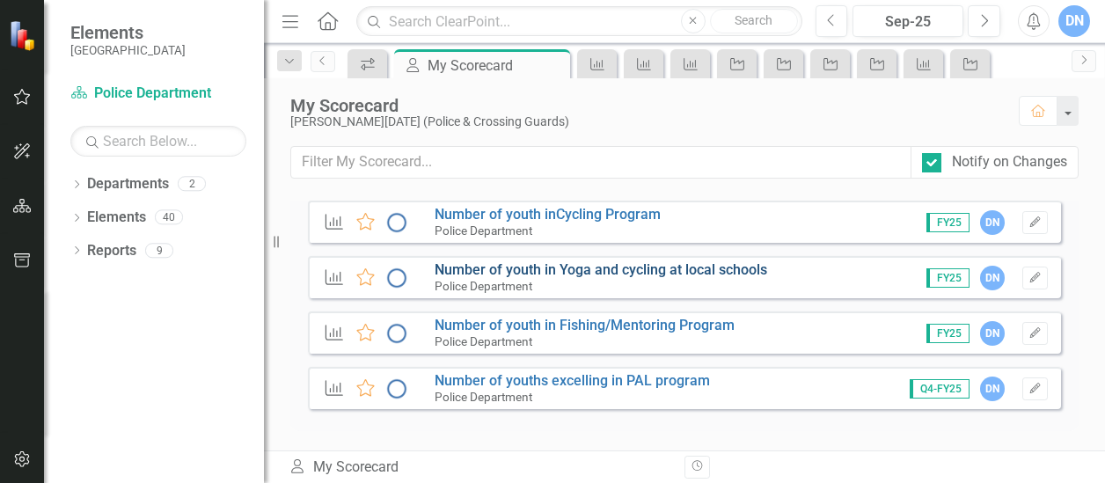
click at [603, 274] on link "Number of youth in Yoga and cycling at local schools" at bounding box center [600, 269] width 332 height 17
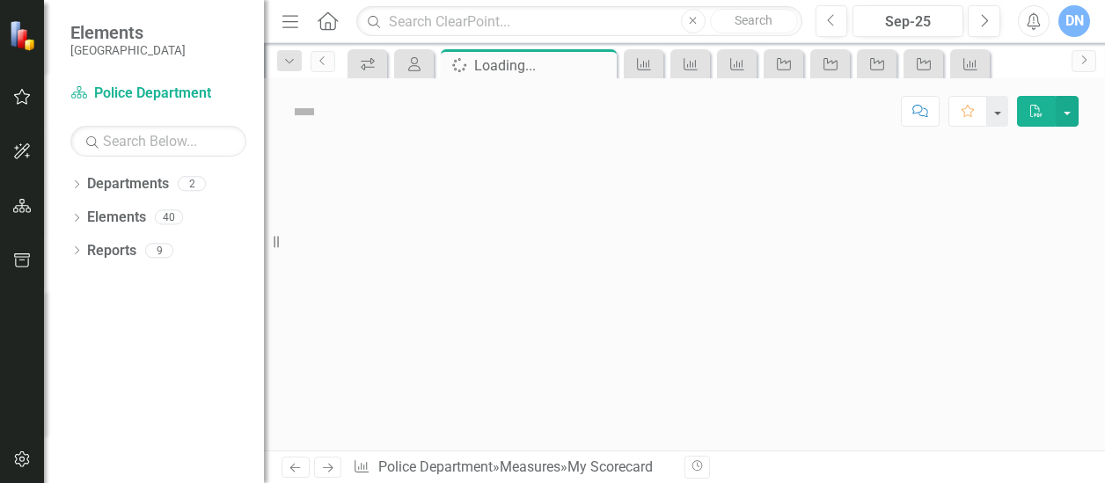
click at [603, 274] on div at bounding box center [684, 297] width 841 height 306
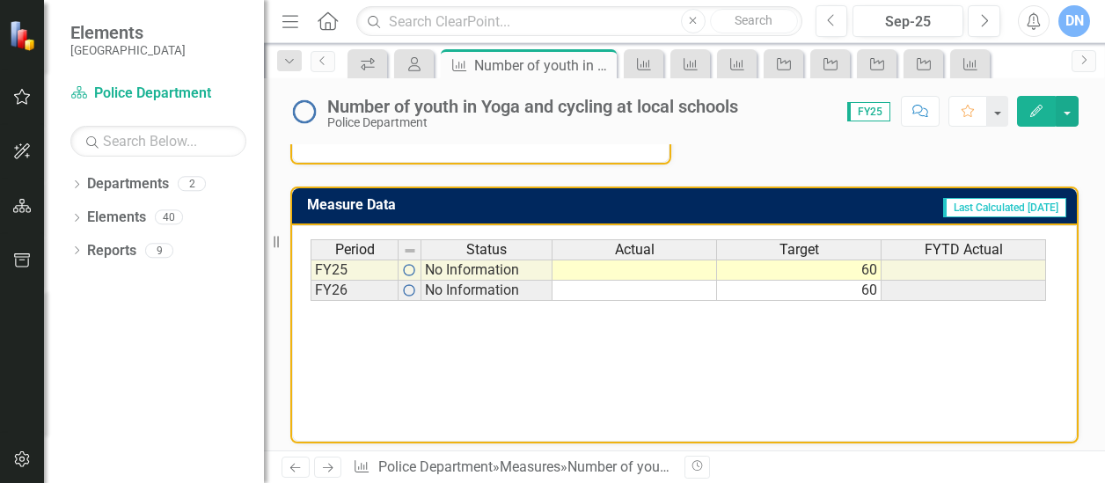
scroll to position [693, 0]
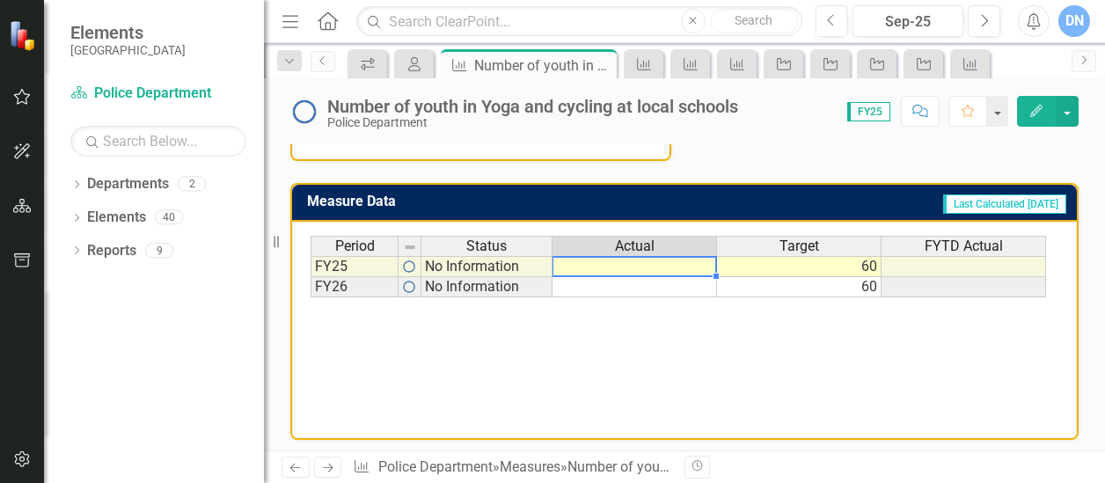
click at [689, 262] on td at bounding box center [634, 266] width 164 height 21
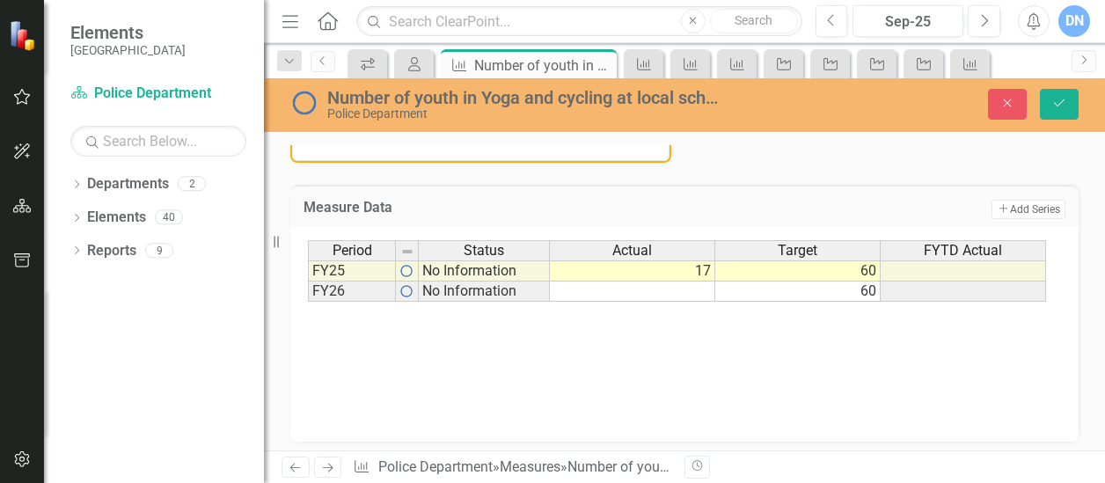
click at [747, 367] on div "Period Status Actual Target FYTD Actual FY25 No Information 17 60 FY26 No Infor…" at bounding box center [684, 328] width 753 height 176
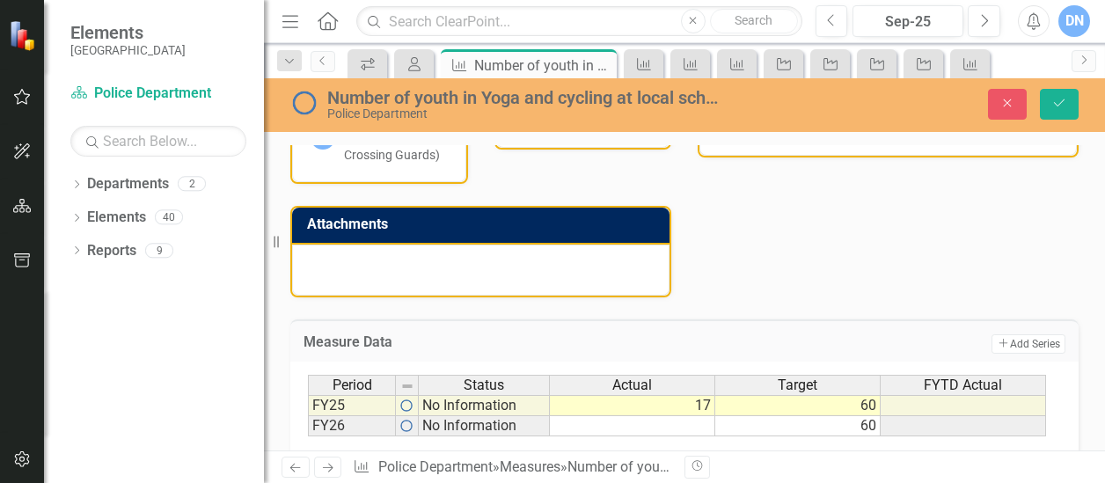
scroll to position [615, 0]
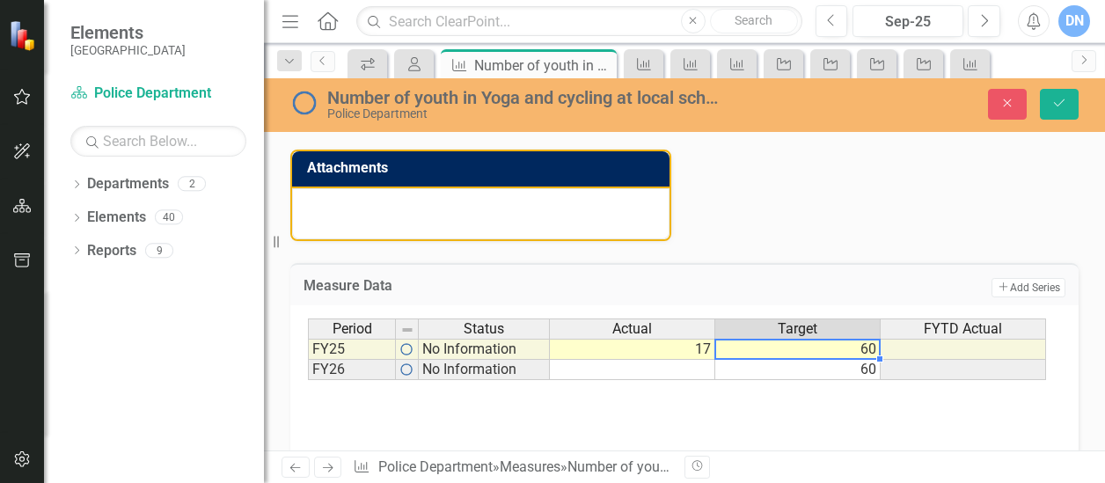
click at [867, 347] on td "60" at bounding box center [797, 349] width 165 height 21
drag, startPoint x: 765, startPoint y: 344, endPoint x: 719, endPoint y: 346, distance: 45.8
click at [719, 346] on textarea "60" at bounding box center [797, 350] width 166 height 21
click at [740, 349] on textarea "60" at bounding box center [797, 350] width 166 height 21
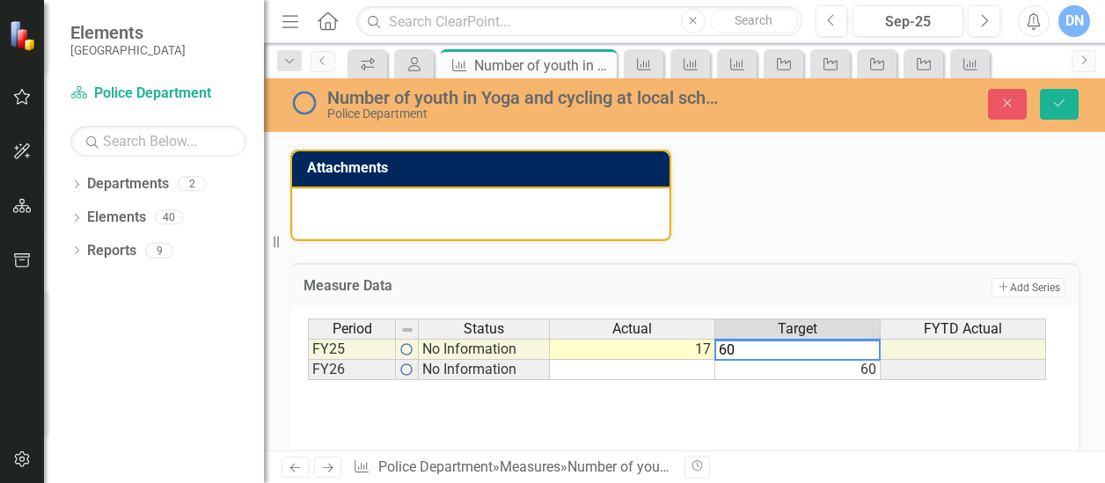
drag, startPoint x: 740, startPoint y: 349, endPoint x: 712, endPoint y: 347, distance: 27.4
click at [712, 347] on div "Period Status Actual Target FYTD Actual FY25 No Information 17 60 FY26 No Infor…" at bounding box center [678, 349] width 740 height 62
click at [738, 368] on td "60" at bounding box center [797, 370] width 165 height 20
click at [822, 434] on div "Period Status Actual Target FYTD Actual FY25 No Information 17 20 FY26 No Infor…" at bounding box center [684, 406] width 753 height 176
click at [871, 367] on td "60" at bounding box center [797, 370] width 165 height 20
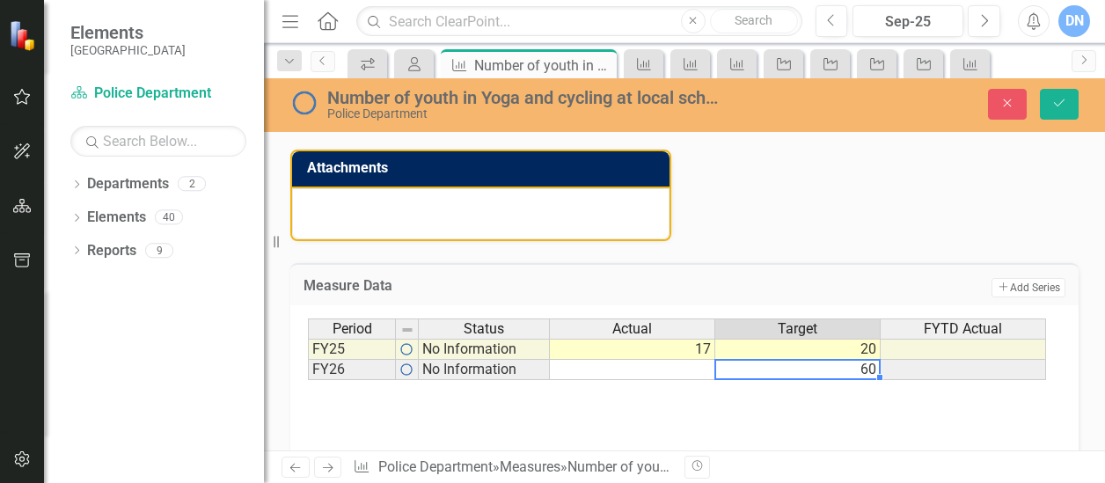
click at [871, 367] on td "60" at bounding box center [797, 370] width 165 height 20
type textarea "60"
drag, startPoint x: 778, startPoint y: 367, endPoint x: 699, endPoint y: 363, distance: 78.4
click at [699, 363] on div "Period Status Actual Target FYTD Actual FY25 No Information 17 20 FY26 No Infor…" at bounding box center [678, 349] width 740 height 62
type textarea "20"
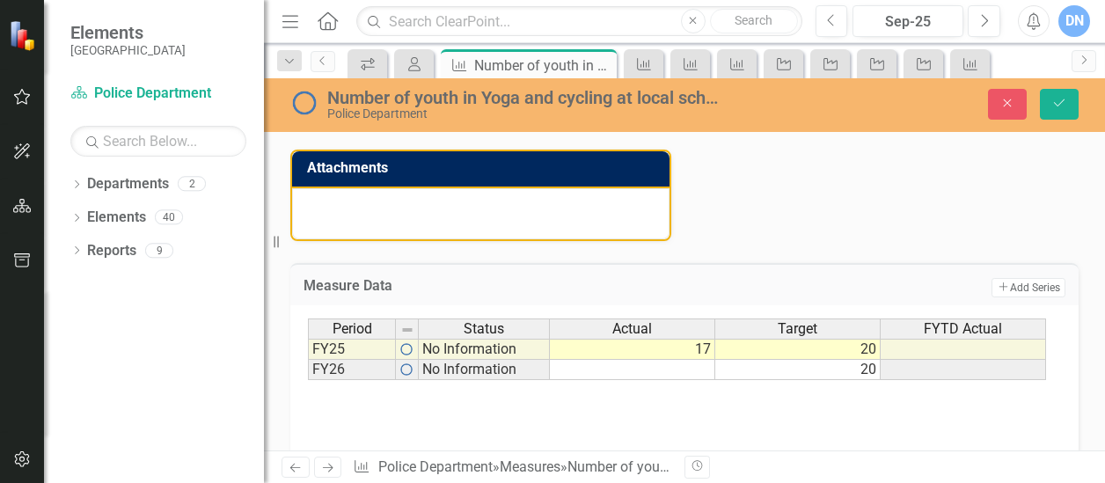
click at [772, 395] on div "Period Status Actual Target FYTD Actual FY25 No Information 17 20 FY26 No Infor…" at bounding box center [684, 406] width 753 height 176
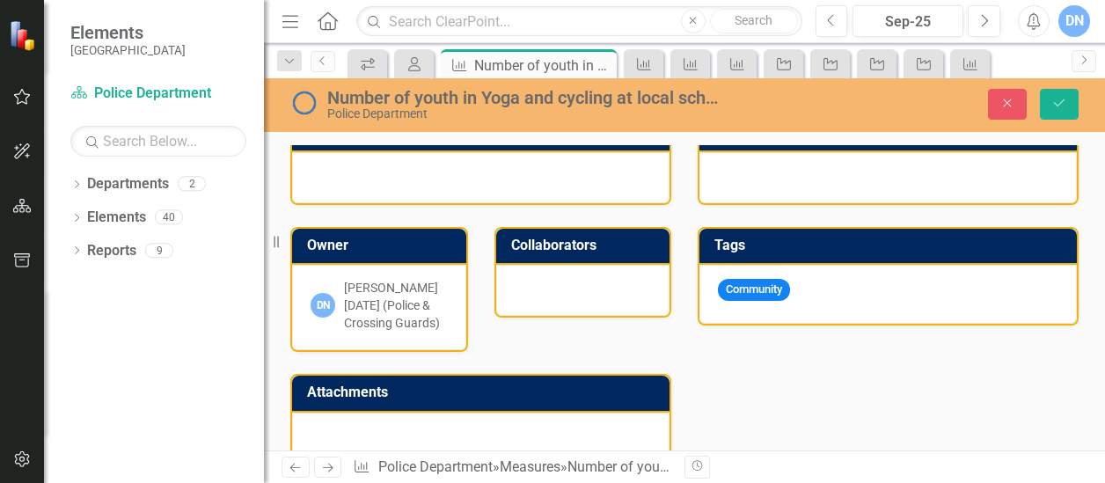
scroll to position [387, 0]
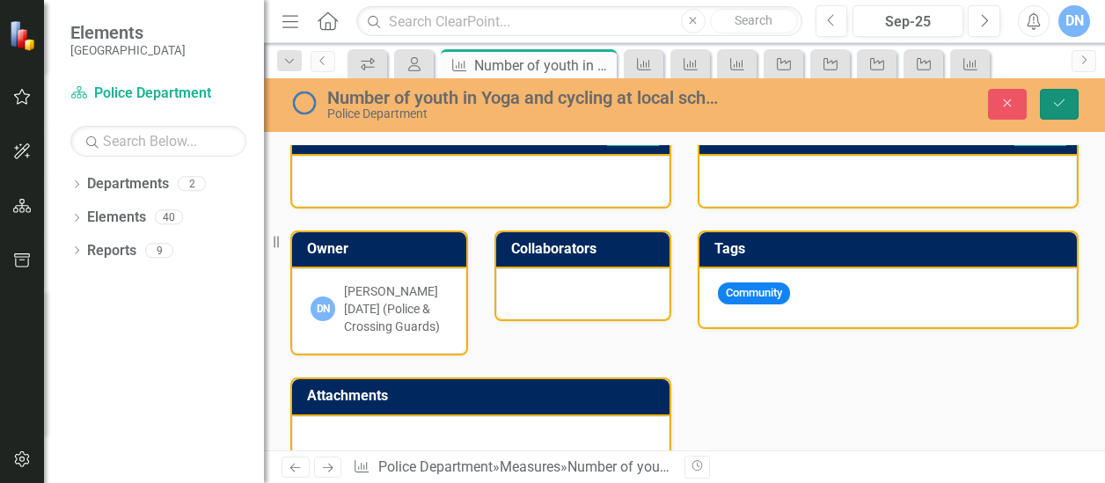
click at [1061, 97] on icon "Save" at bounding box center [1059, 103] width 16 height 12
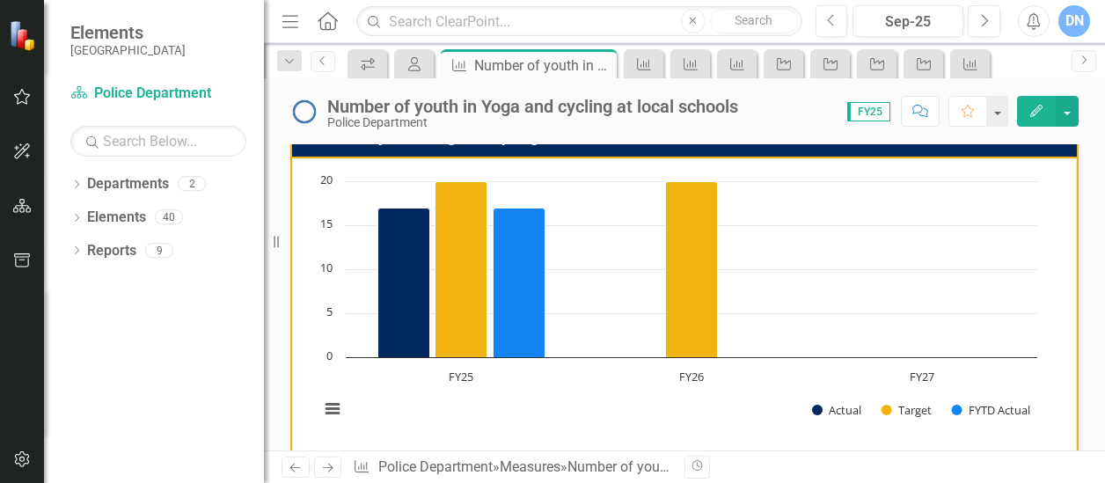
scroll to position [0, 0]
